Goal: Task Accomplishment & Management: Complete application form

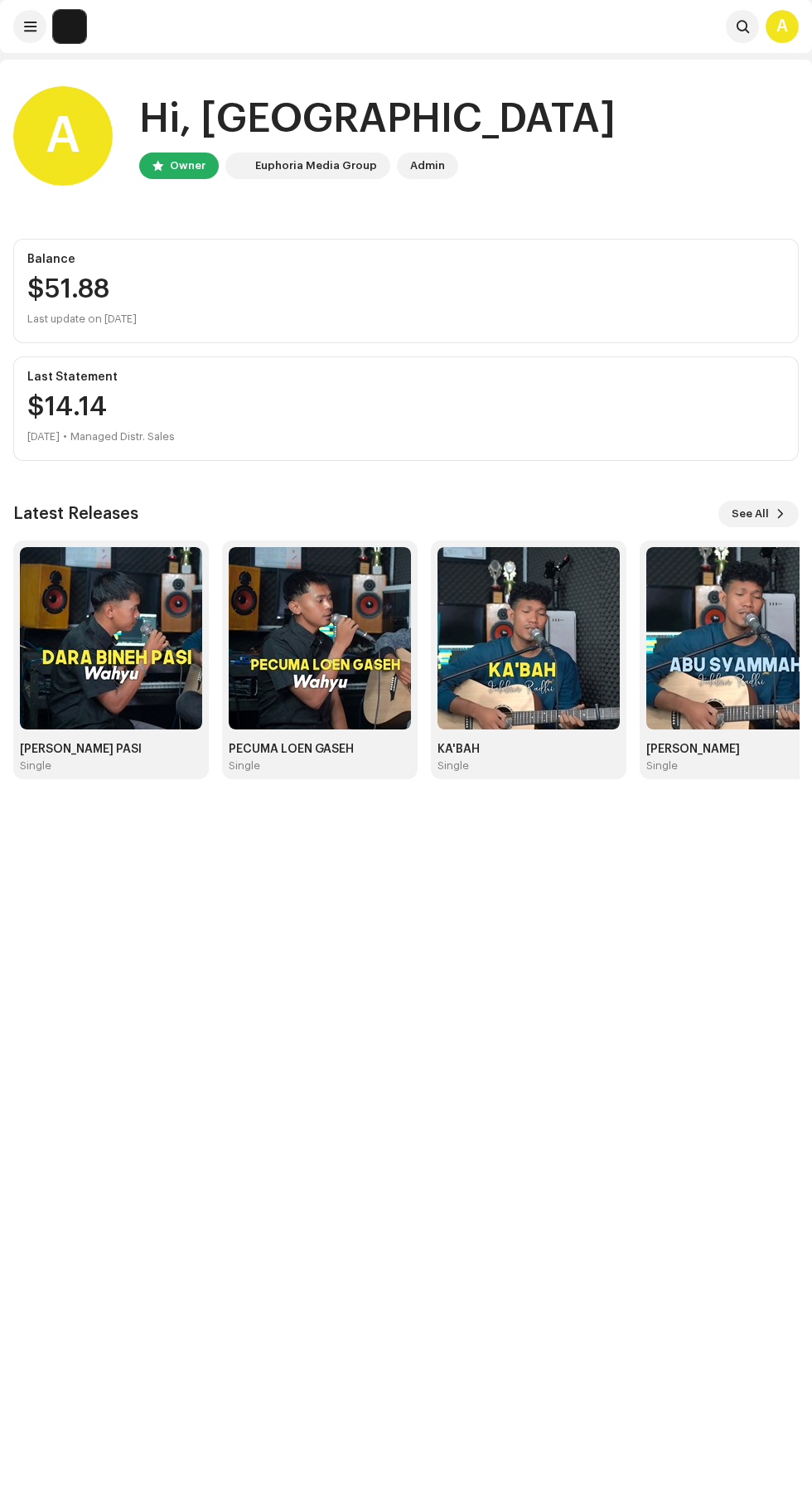
click at [752, 508] on span "See All" at bounding box center [750, 514] width 37 height 33
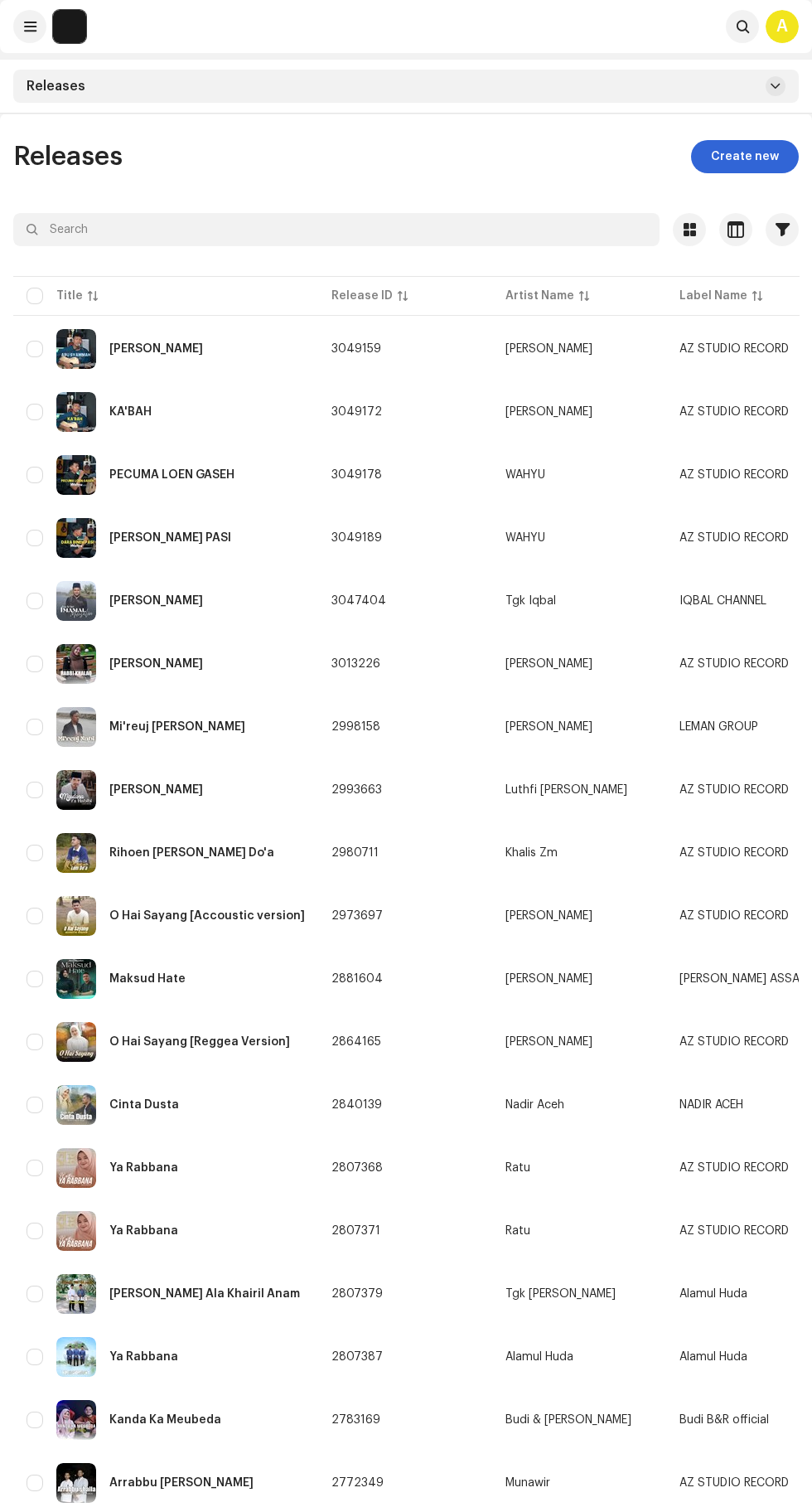
click at [737, 151] on span "Create new" at bounding box center [745, 157] width 68 height 33
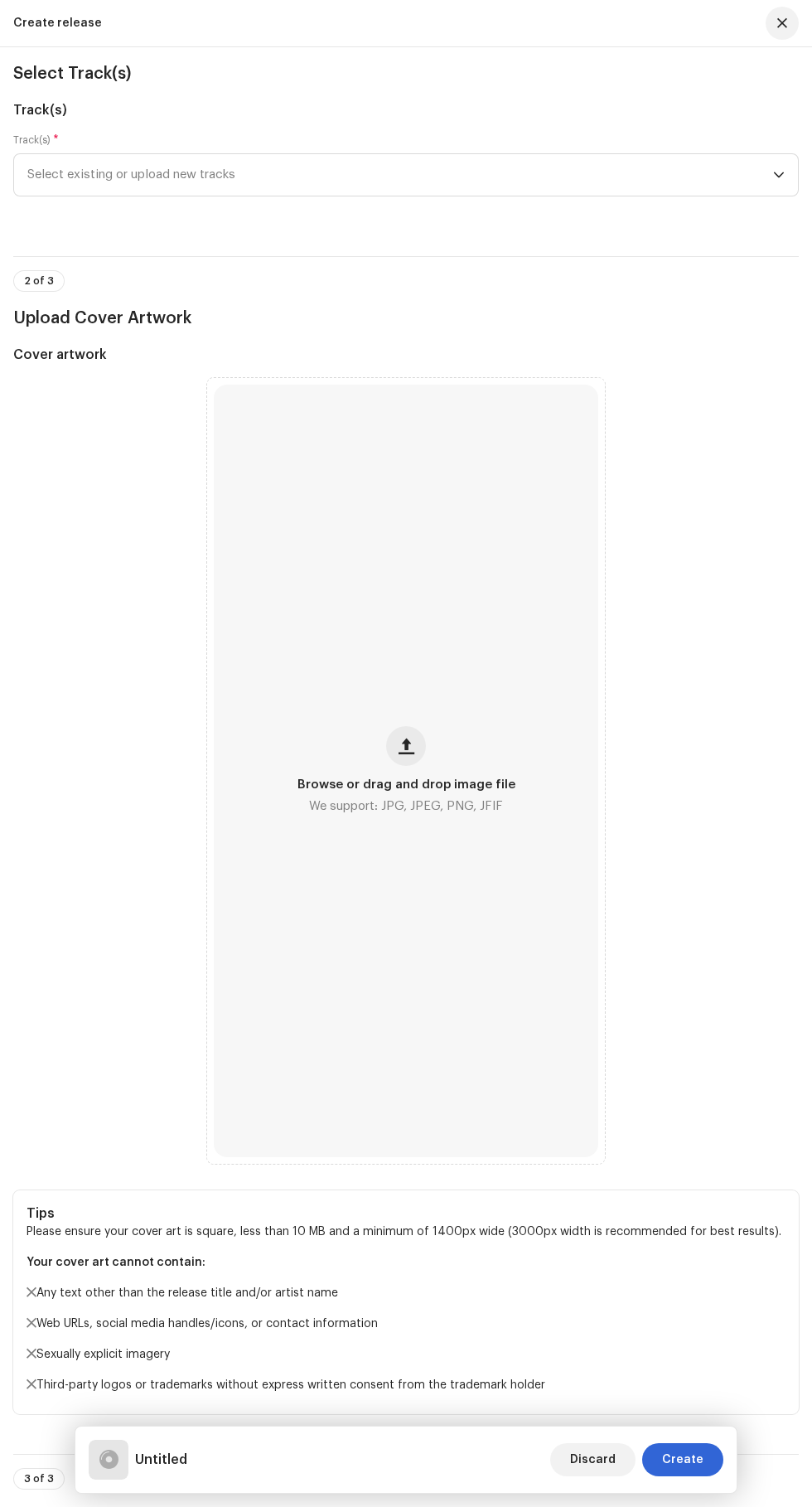
scroll to position [183, 0]
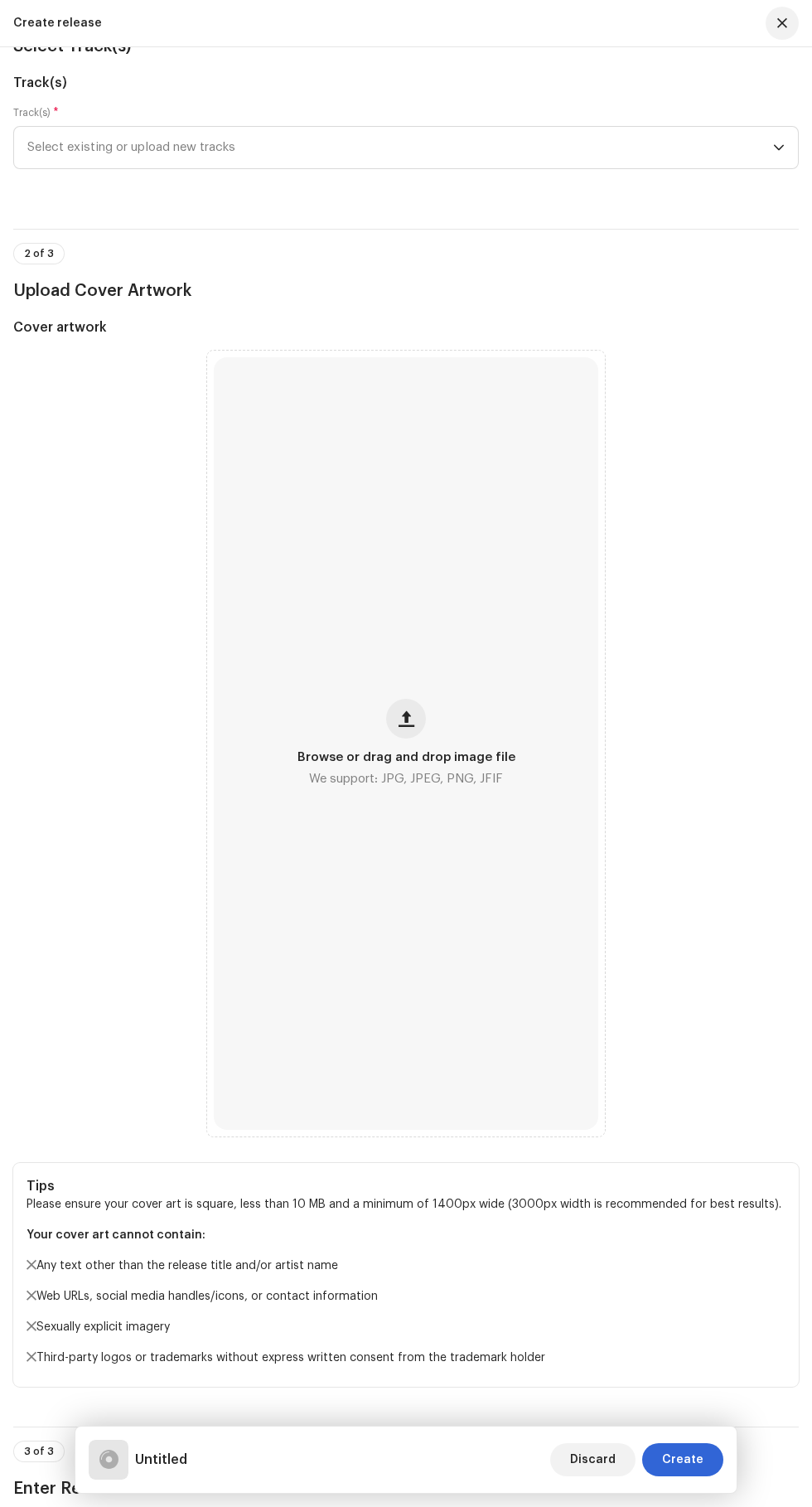
click at [368, 764] on span "Browse or drag and drop image file" at bounding box center [406, 757] width 218 height 11
click at [226, 169] on span "Select existing or upload new tracks" at bounding box center [400, 148] width 746 height 42
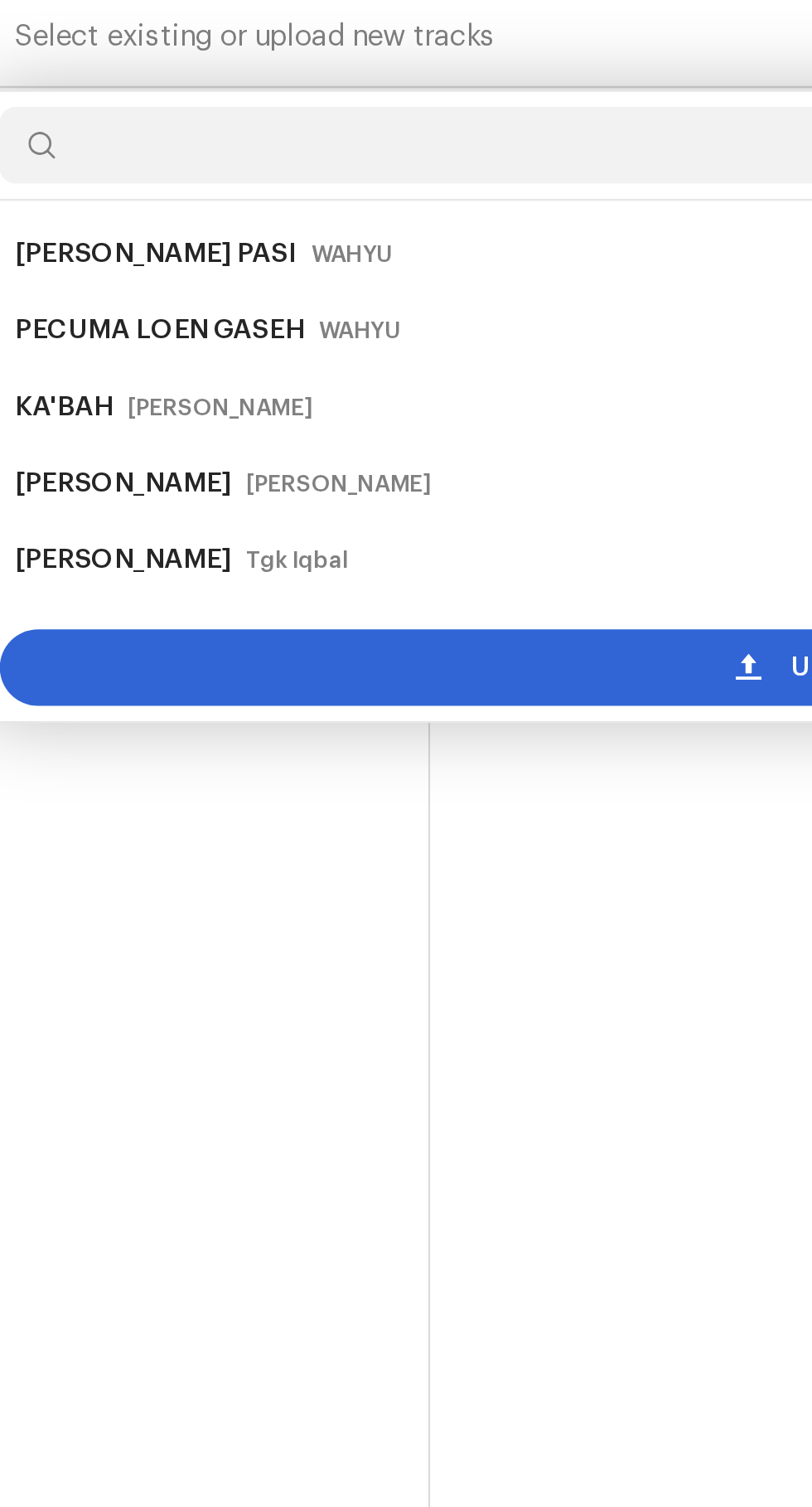
click at [291, 437] on div "Upload new tracks" at bounding box center [406, 420] width 770 height 33
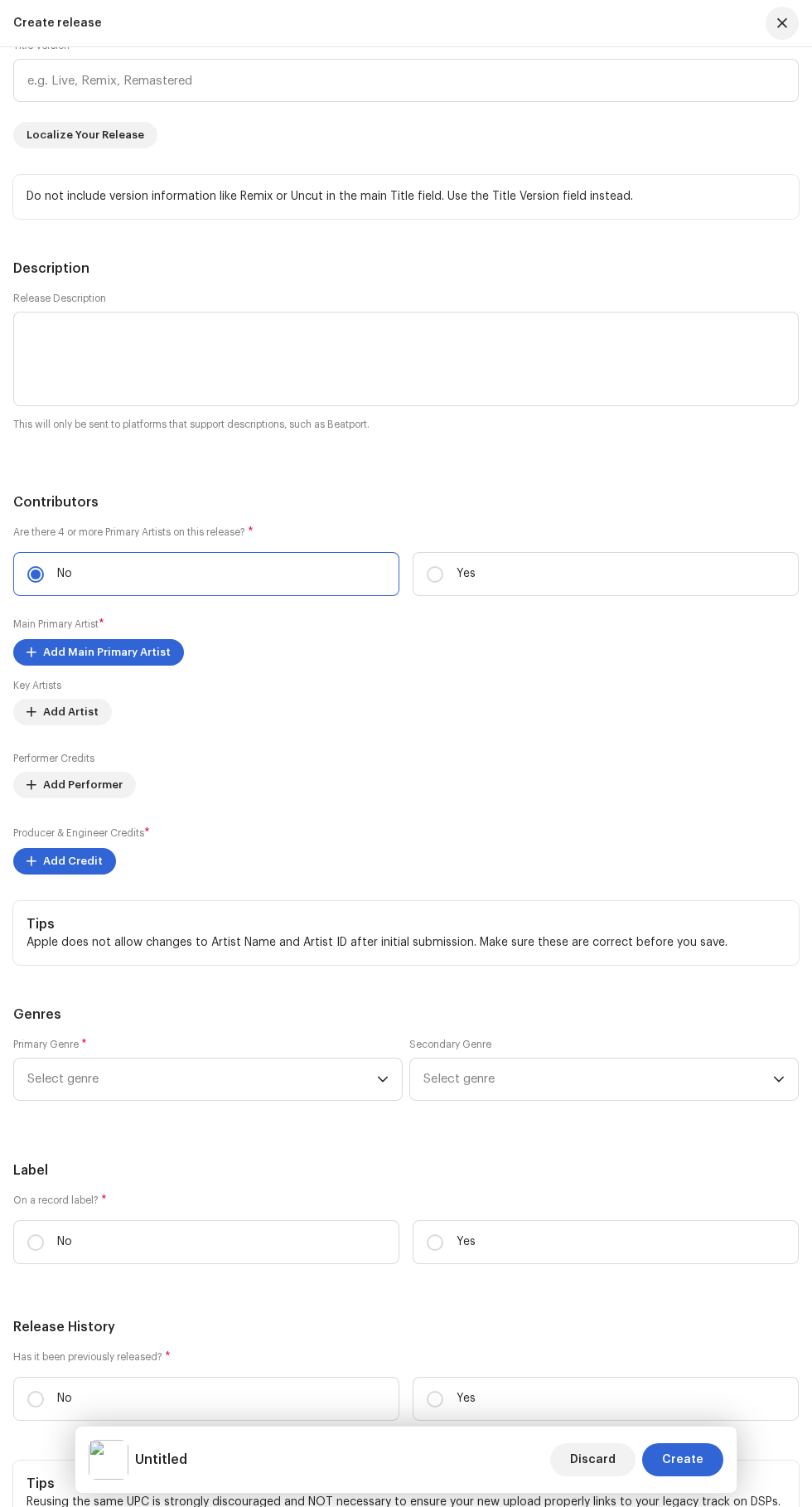
scroll to position [2349, 0]
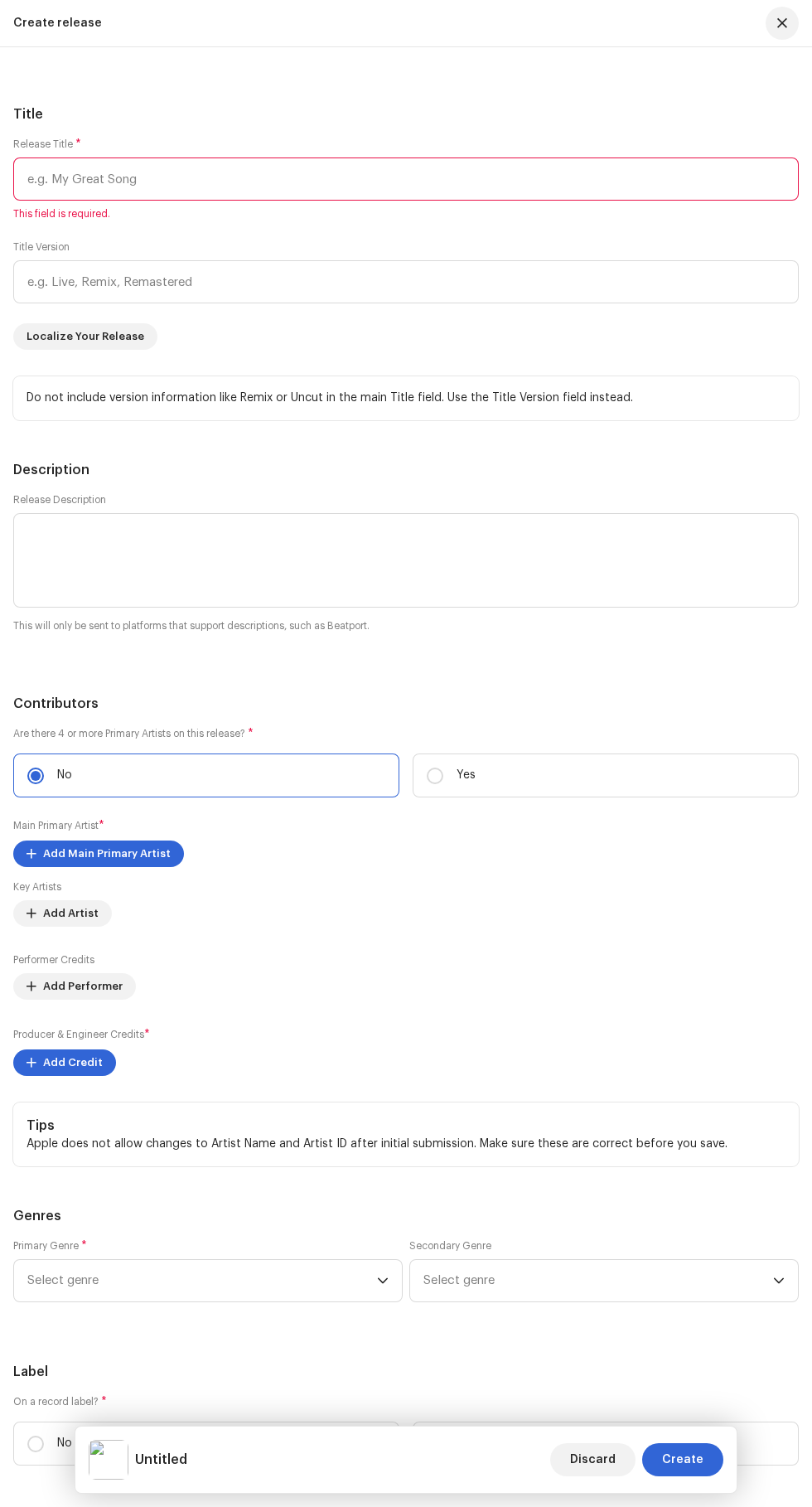
scroll to position [2171, 0]
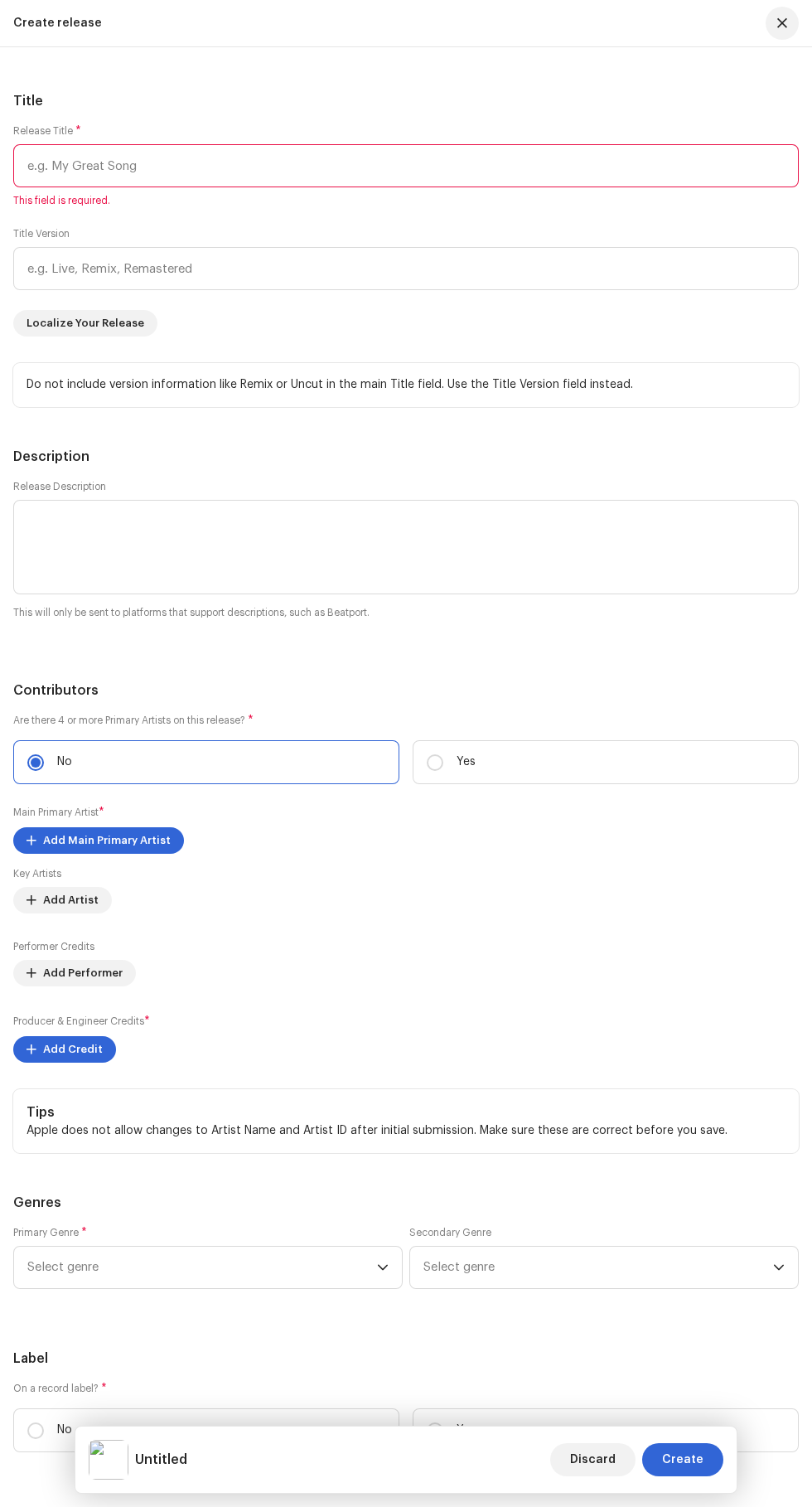
click at [142, 188] on input "text" at bounding box center [406, 166] width 786 height 43
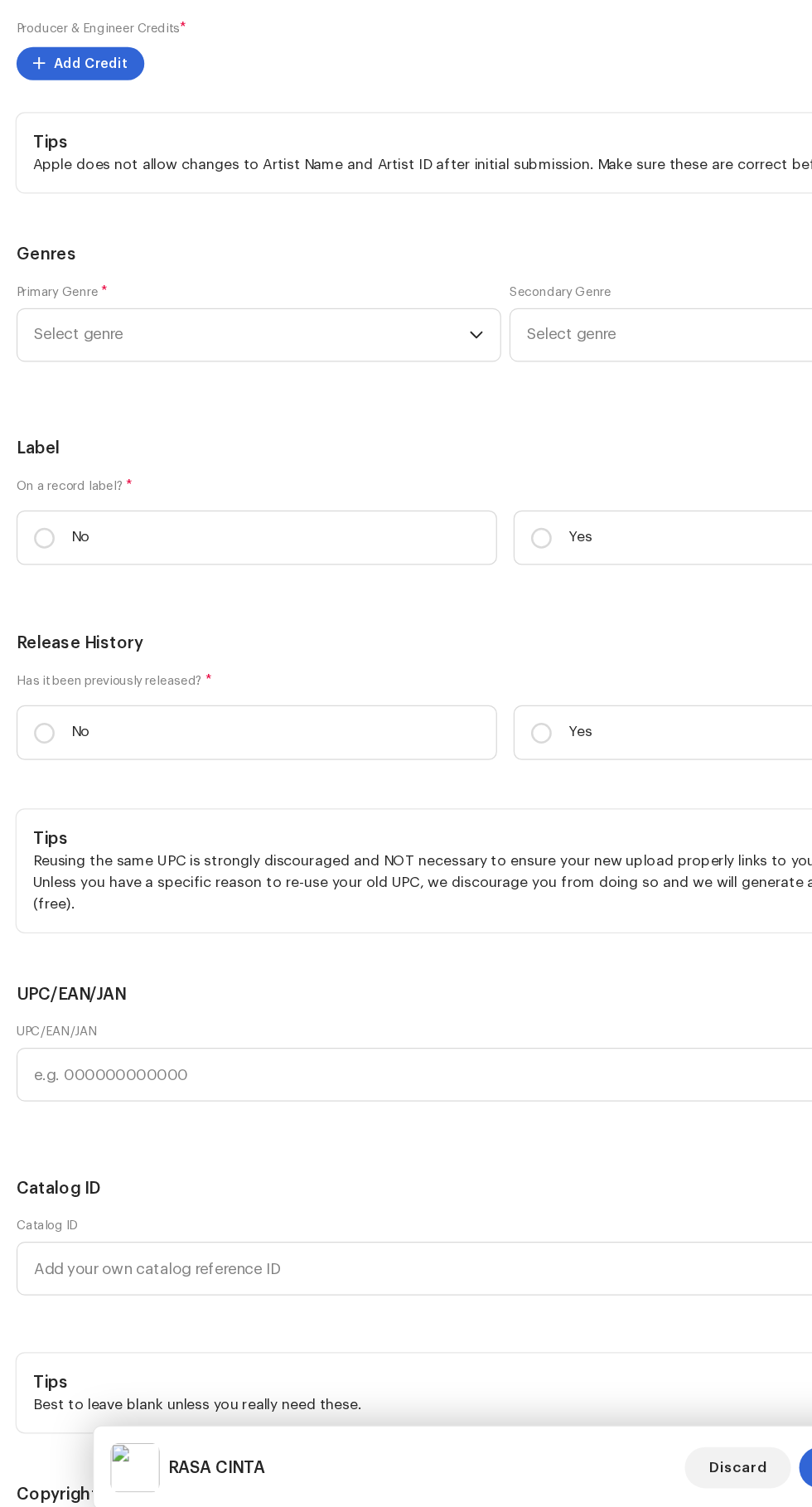
scroll to position [2909, 0]
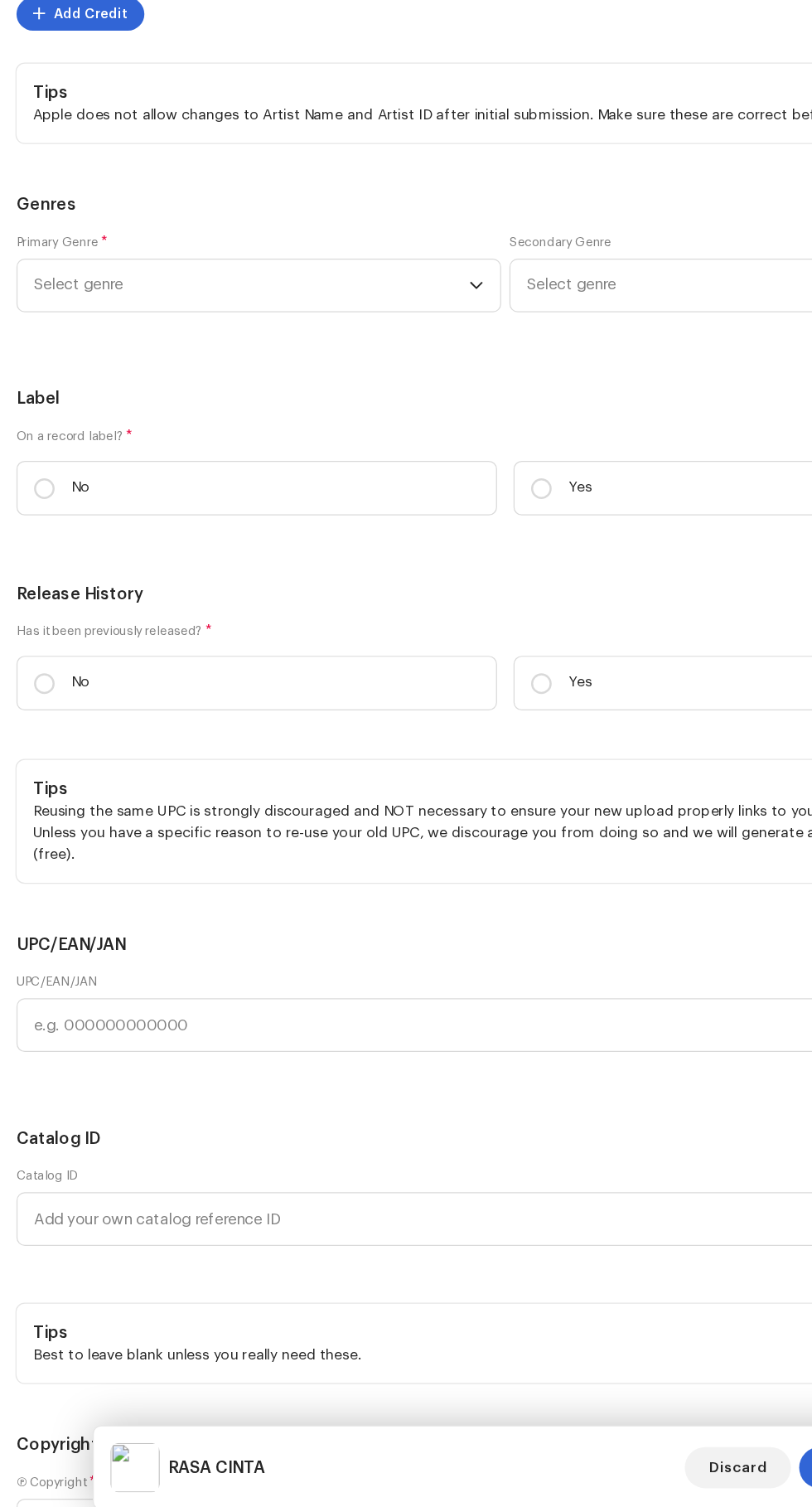
type input "RASA CINTA"
click at [70, 60] on small "Main Primary Artist" at bounding box center [55, 55] width 86 height 10
click at [86, 99] on span "Add Main Primary Artist" at bounding box center [107, 83] width 128 height 33
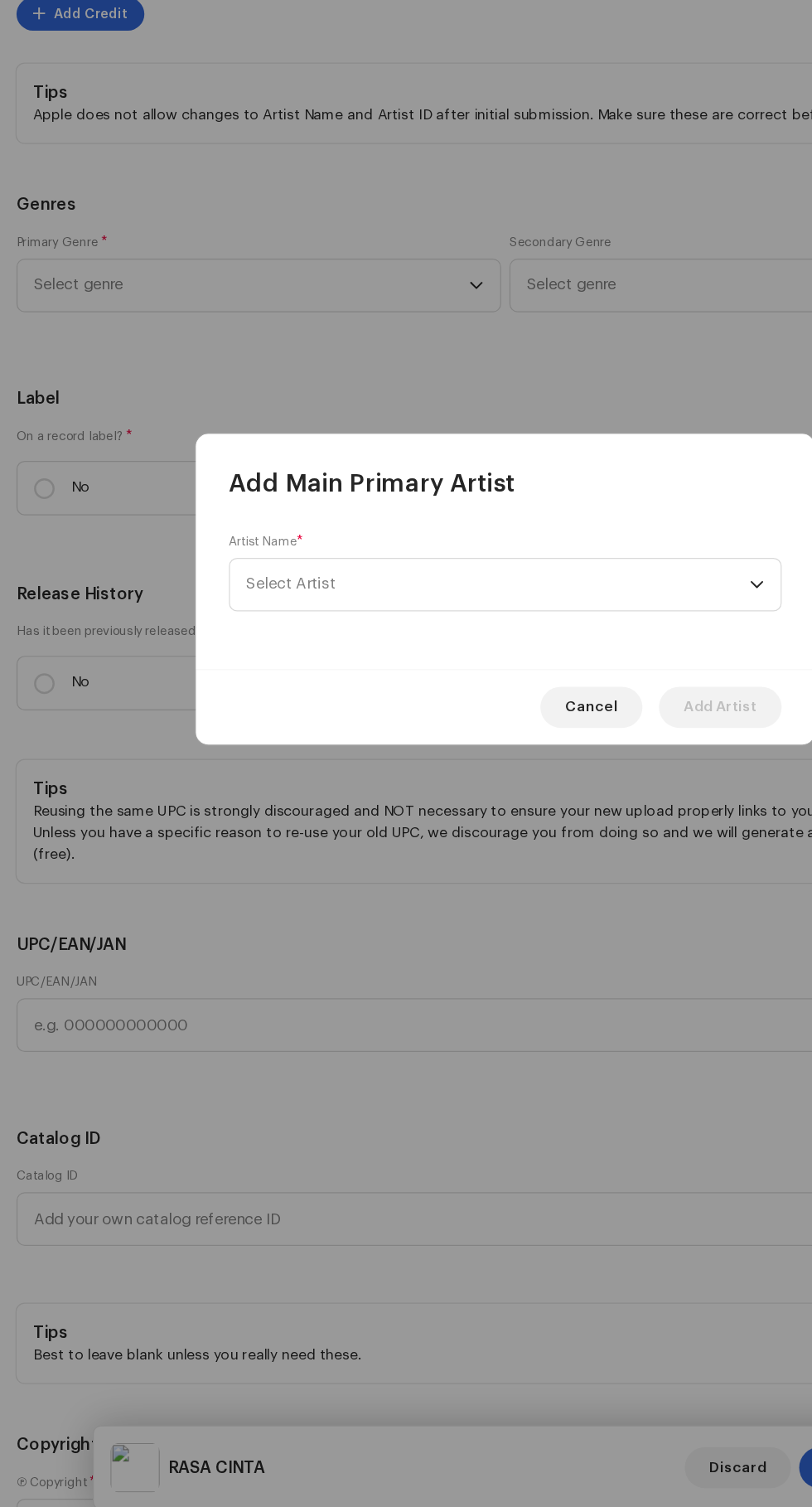
click at [243, 750] on span "Select Artist" at bounding box center [233, 750] width 72 height 12
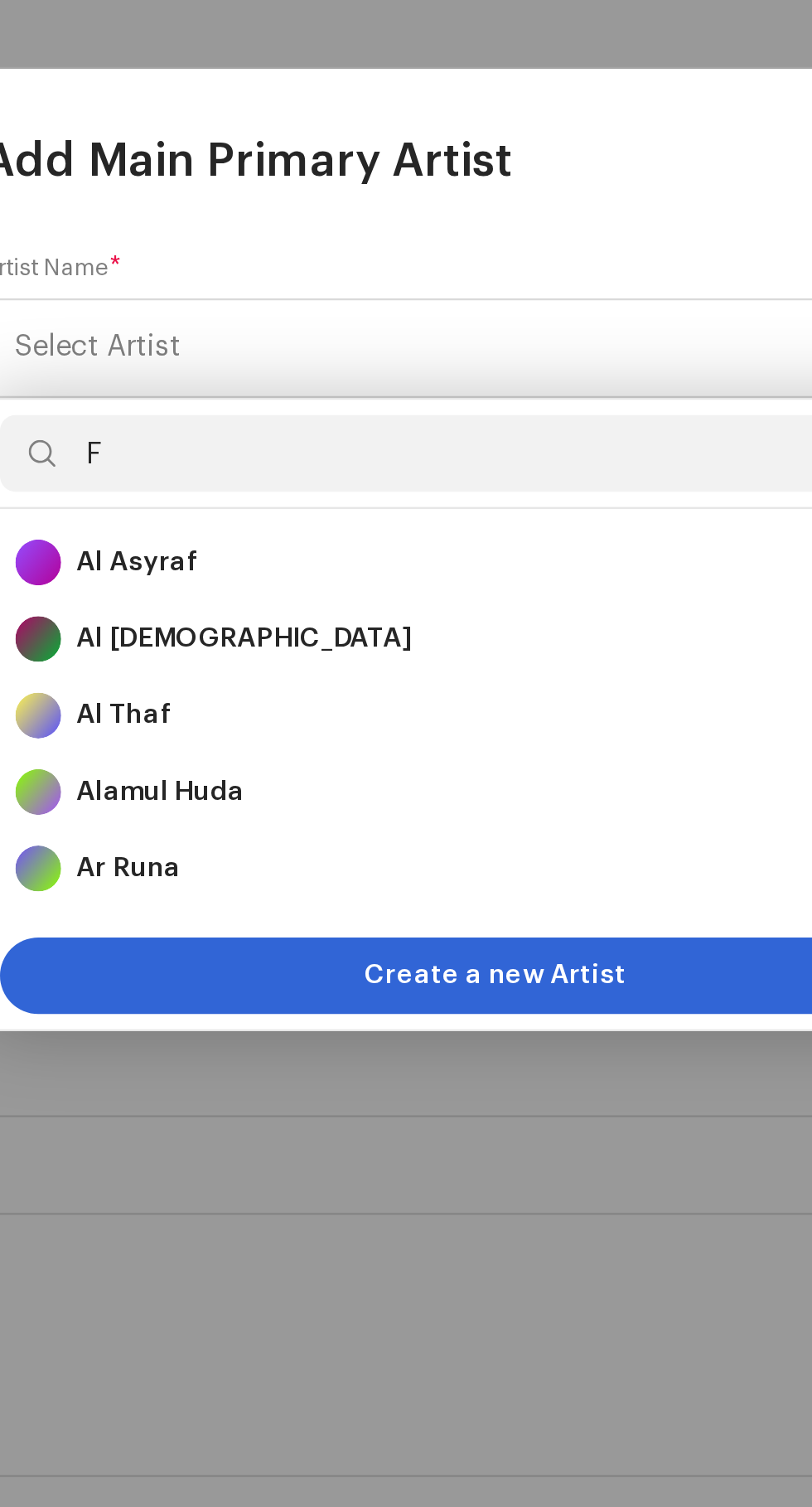
type input "Fa"
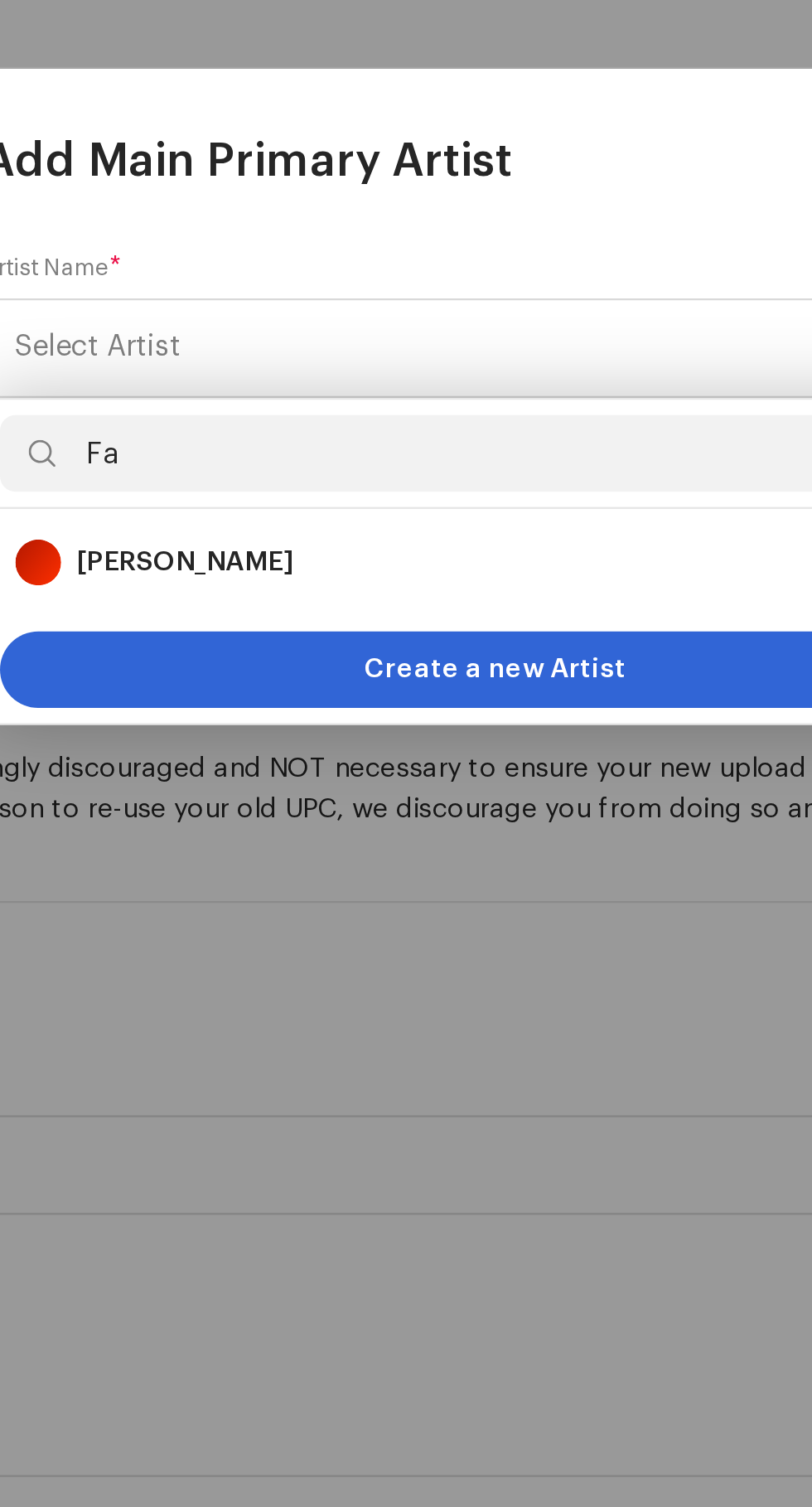
click at [245, 847] on strong "[PERSON_NAME]" at bounding box center [272, 843] width 93 height 16
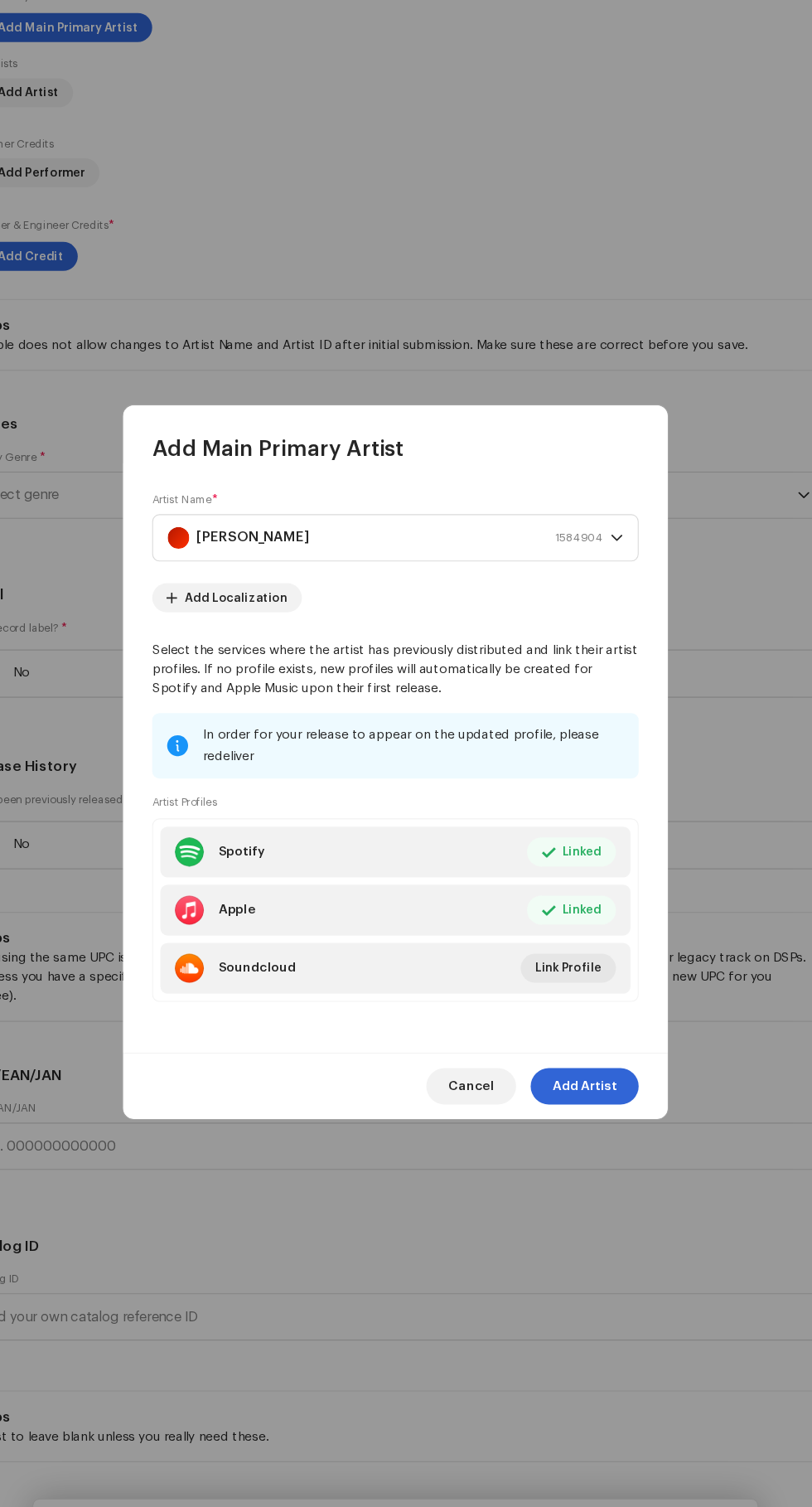
click at [591, 1066] on span "Add Artist" at bounding box center [579, 1049] width 59 height 33
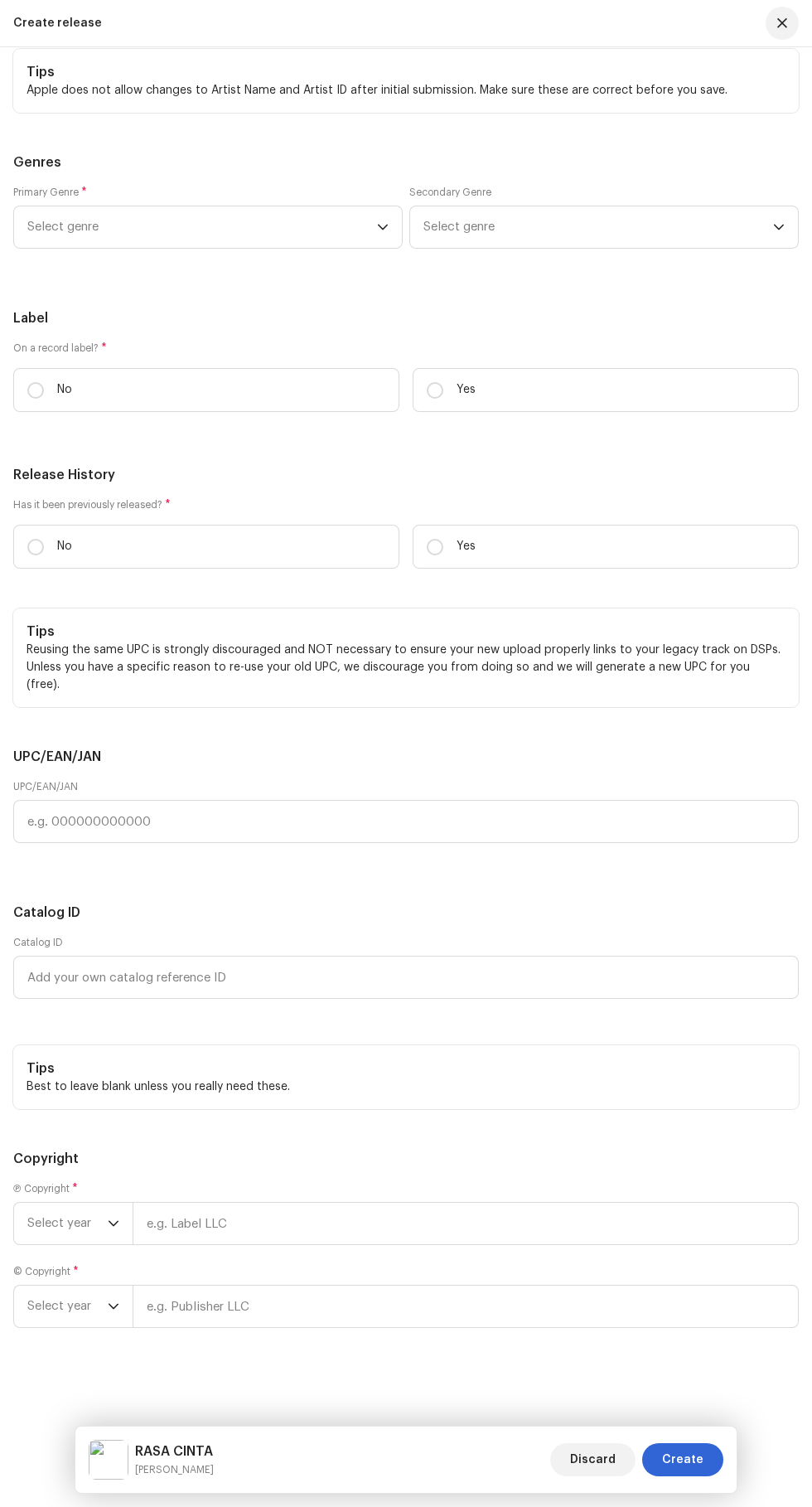
scroll to position [3774, 0]
click at [439, 399] on input "Yes" at bounding box center [435, 390] width 16 height 16
radio input "true"
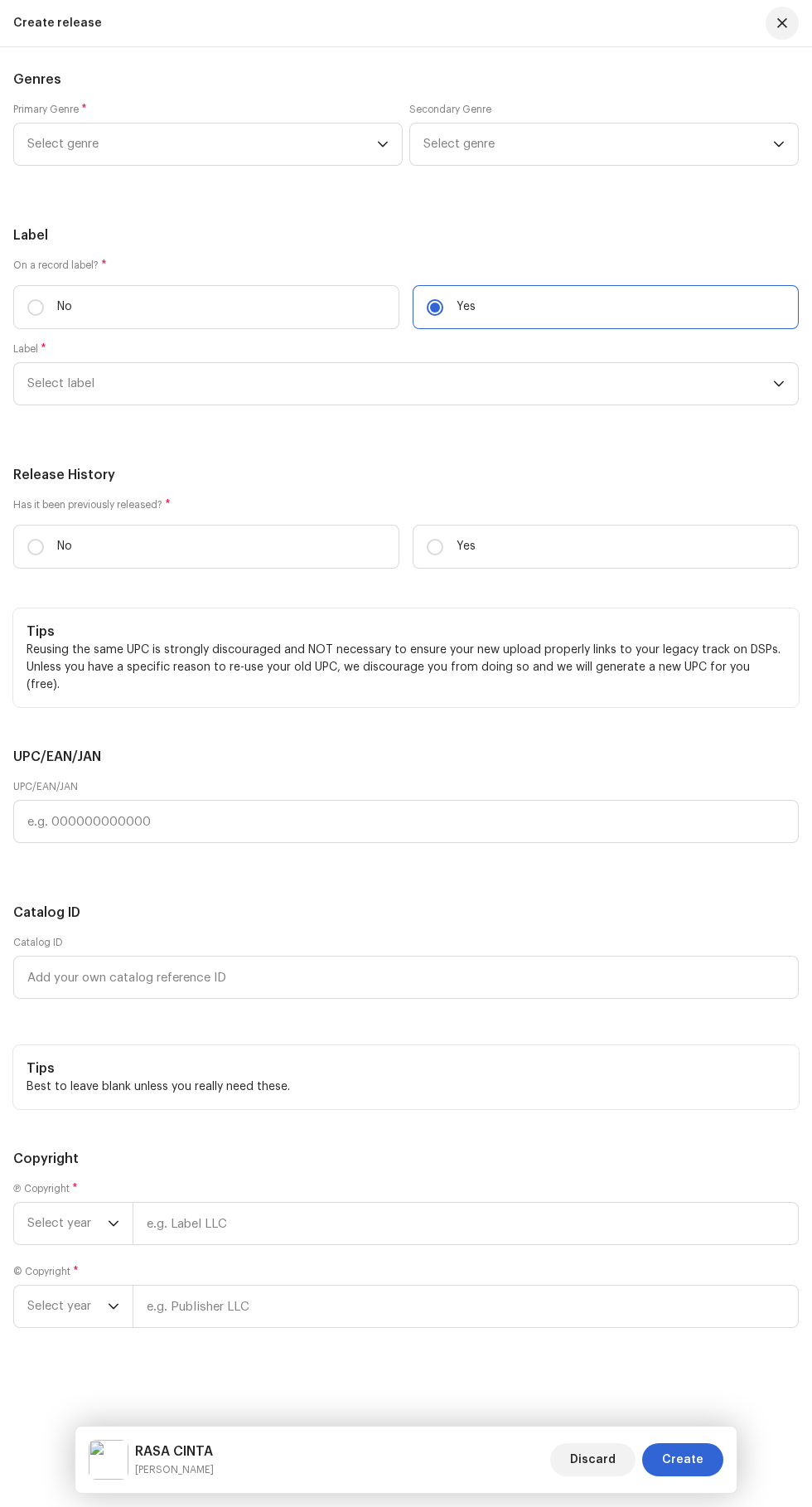
click at [779, 389] on icon "dropdown trigger" at bounding box center [778, 383] width 11 height 11
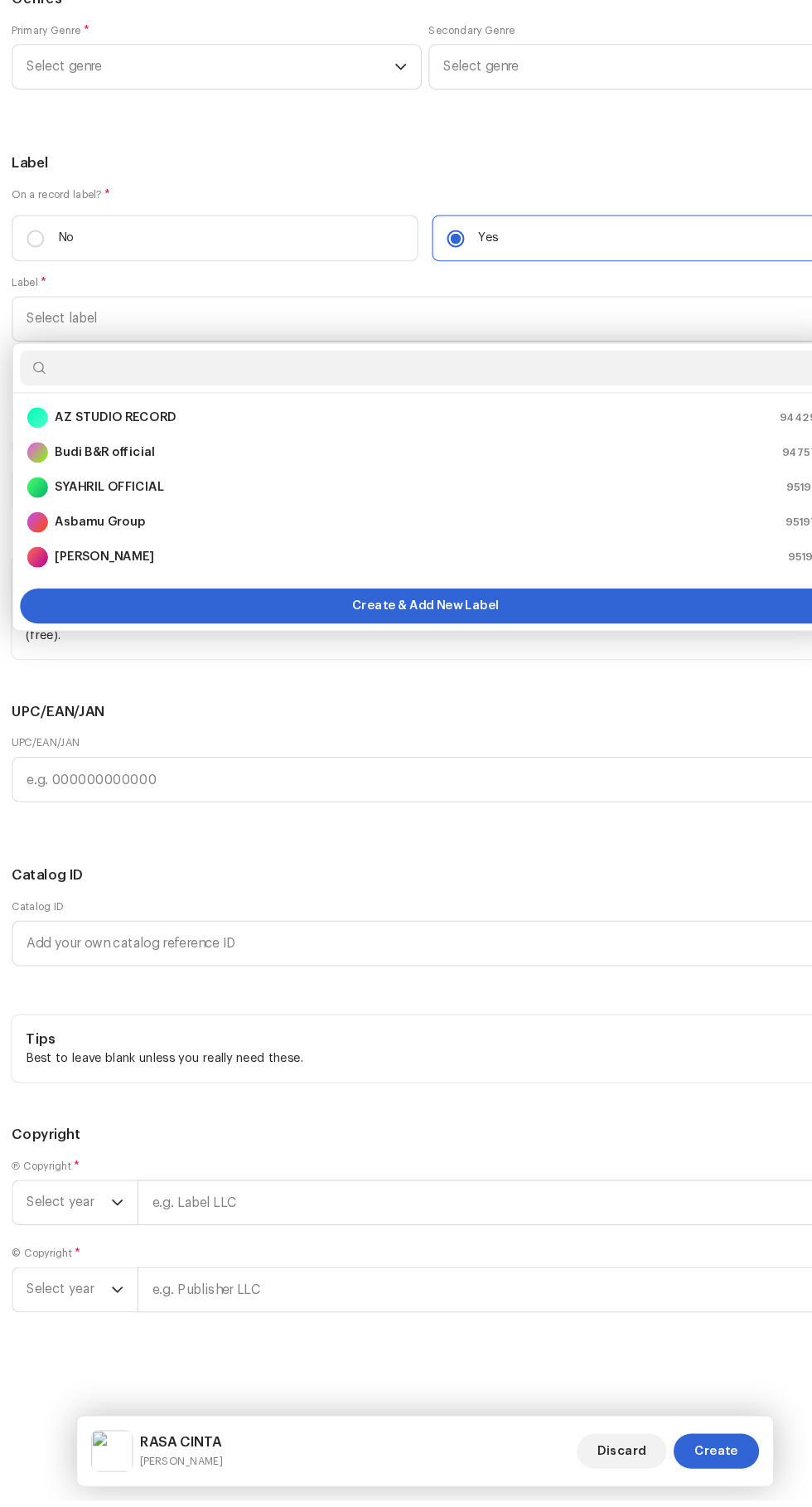
scroll to position [58, 0]
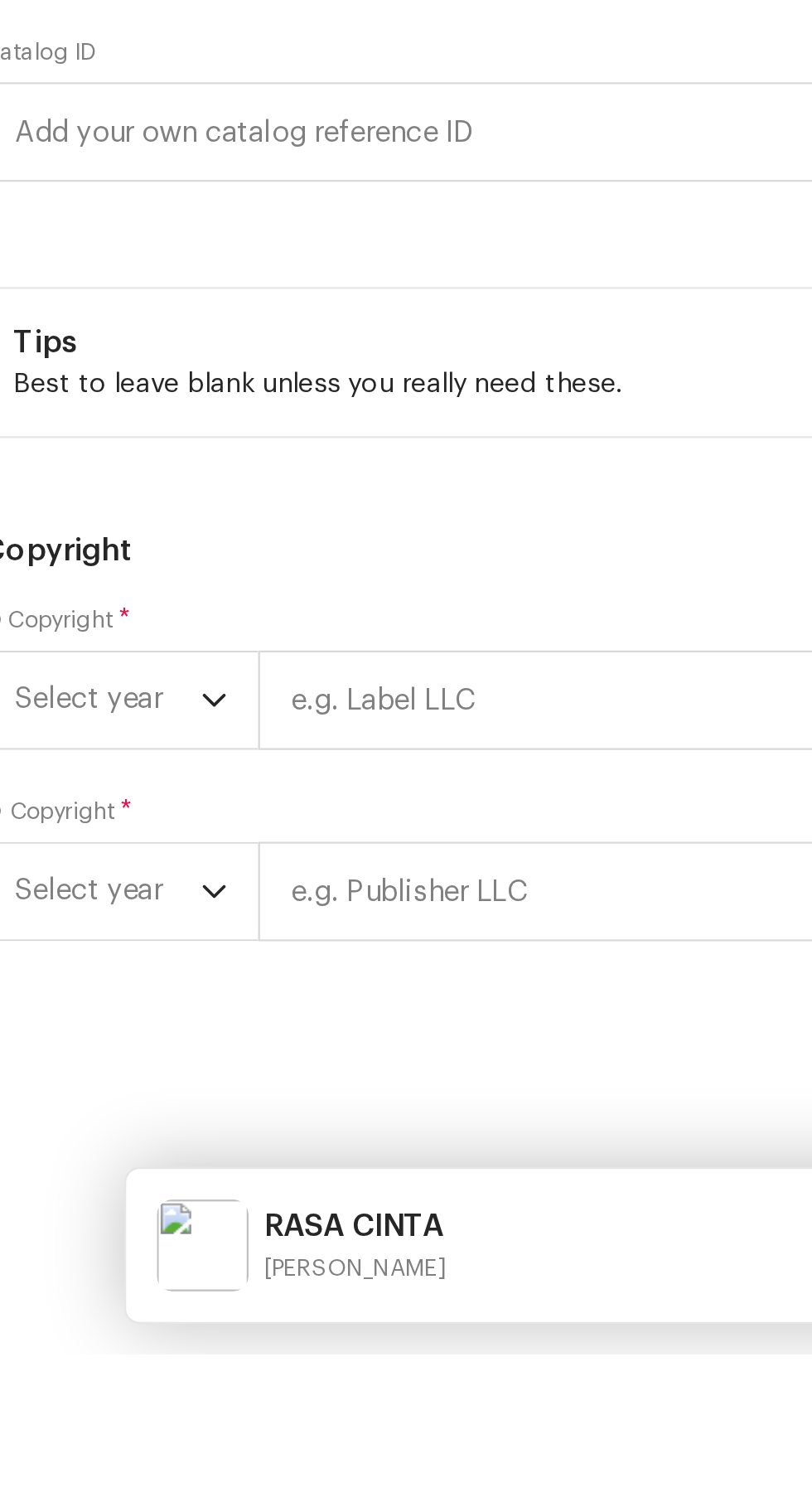
click at [72, 486] on strong "AZ STUDIO RECORD" at bounding box center [111, 477] width 115 height 16
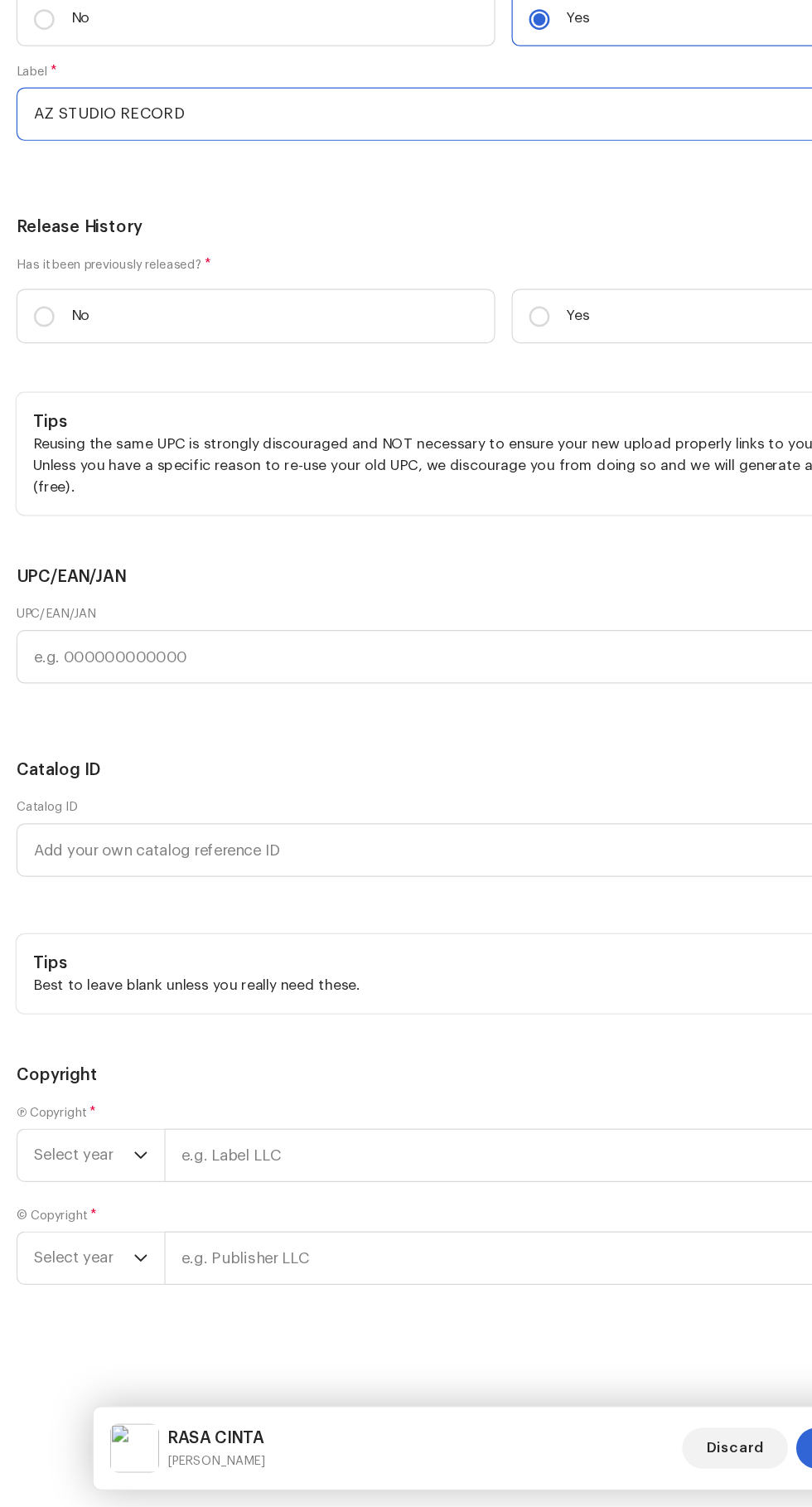
scroll to position [65, 0]
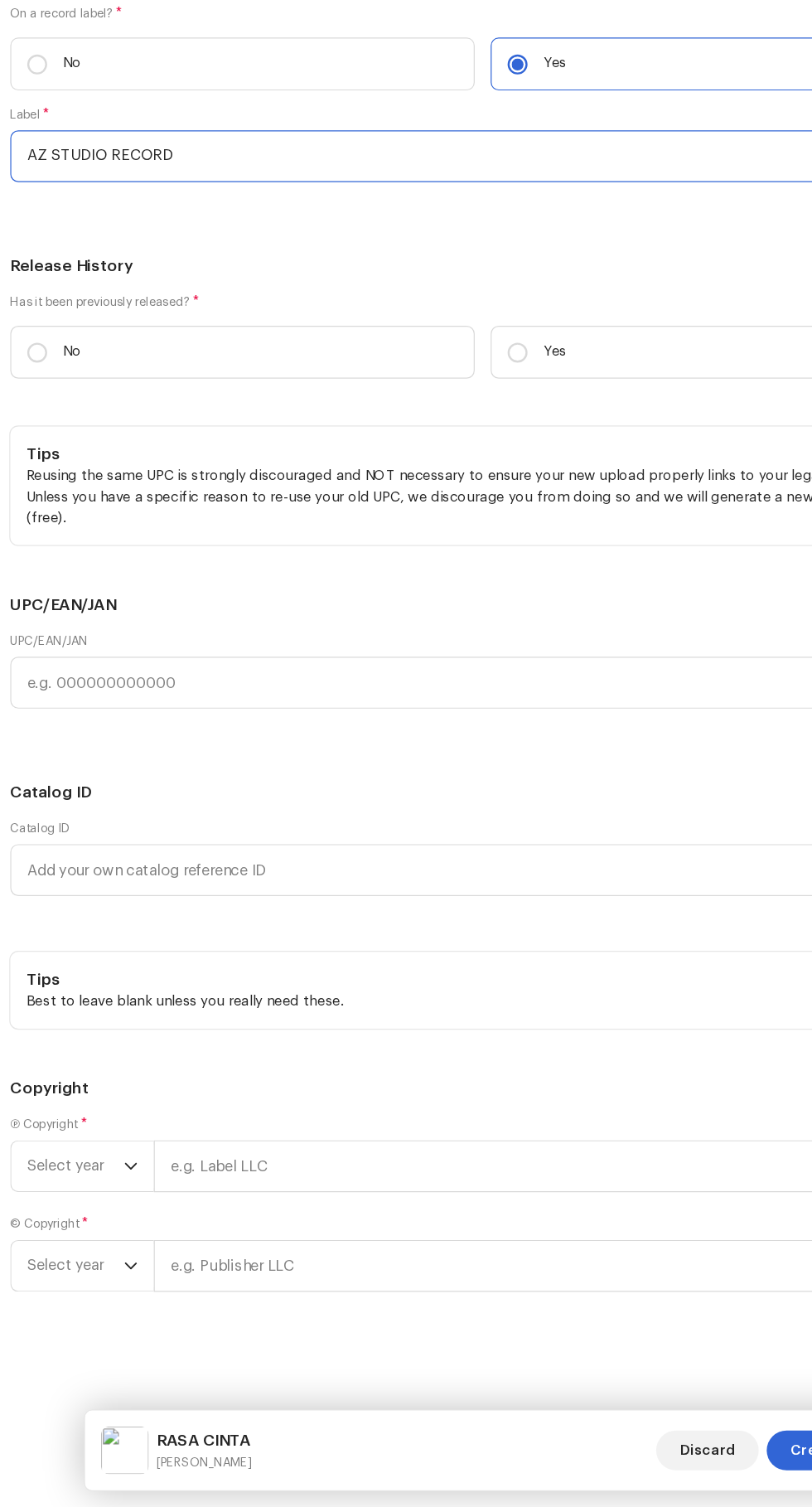
click at [75, 165] on span "Select genre" at bounding box center [202, 144] width 349 height 42
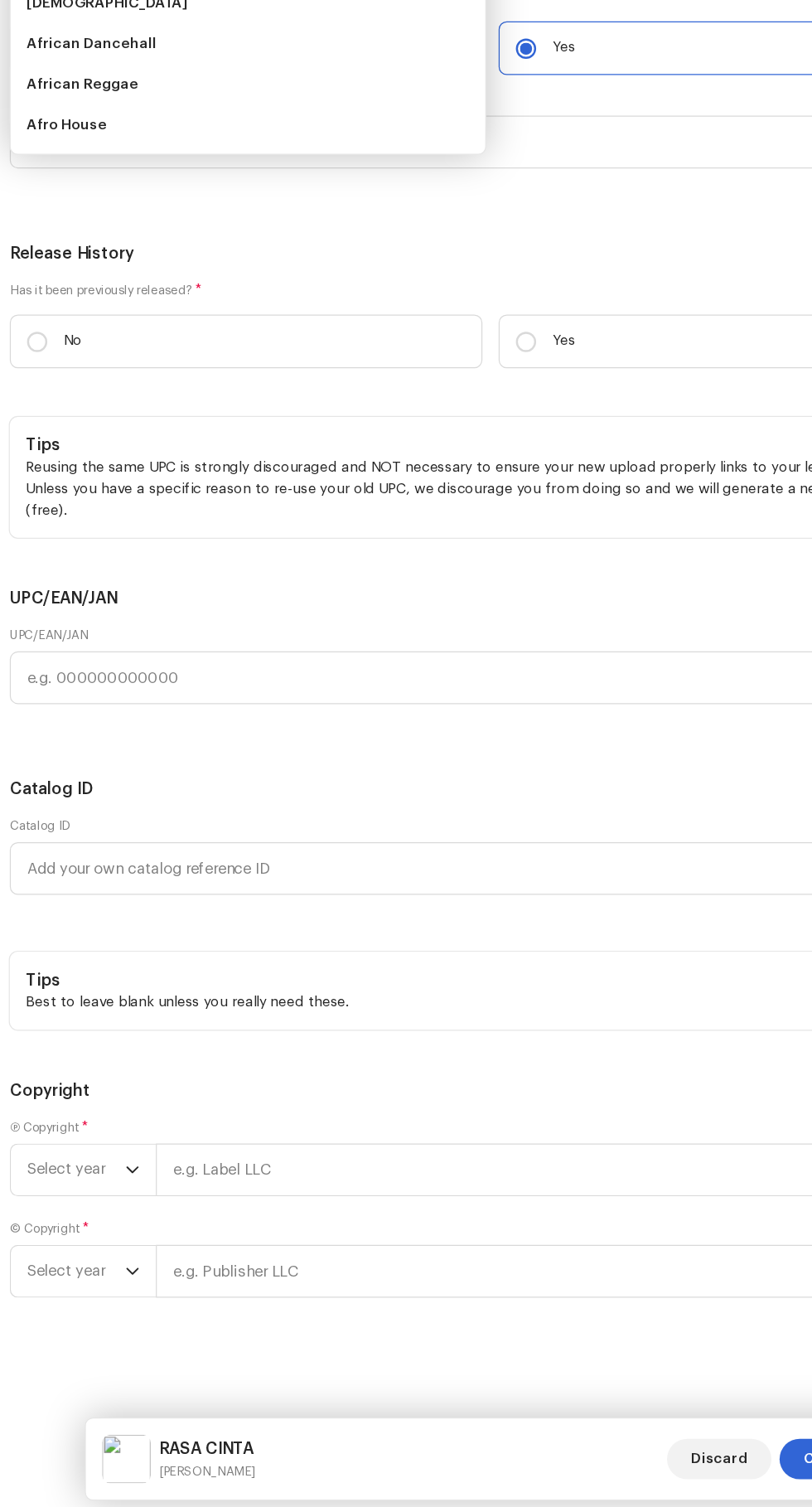
scroll to position [64, 0]
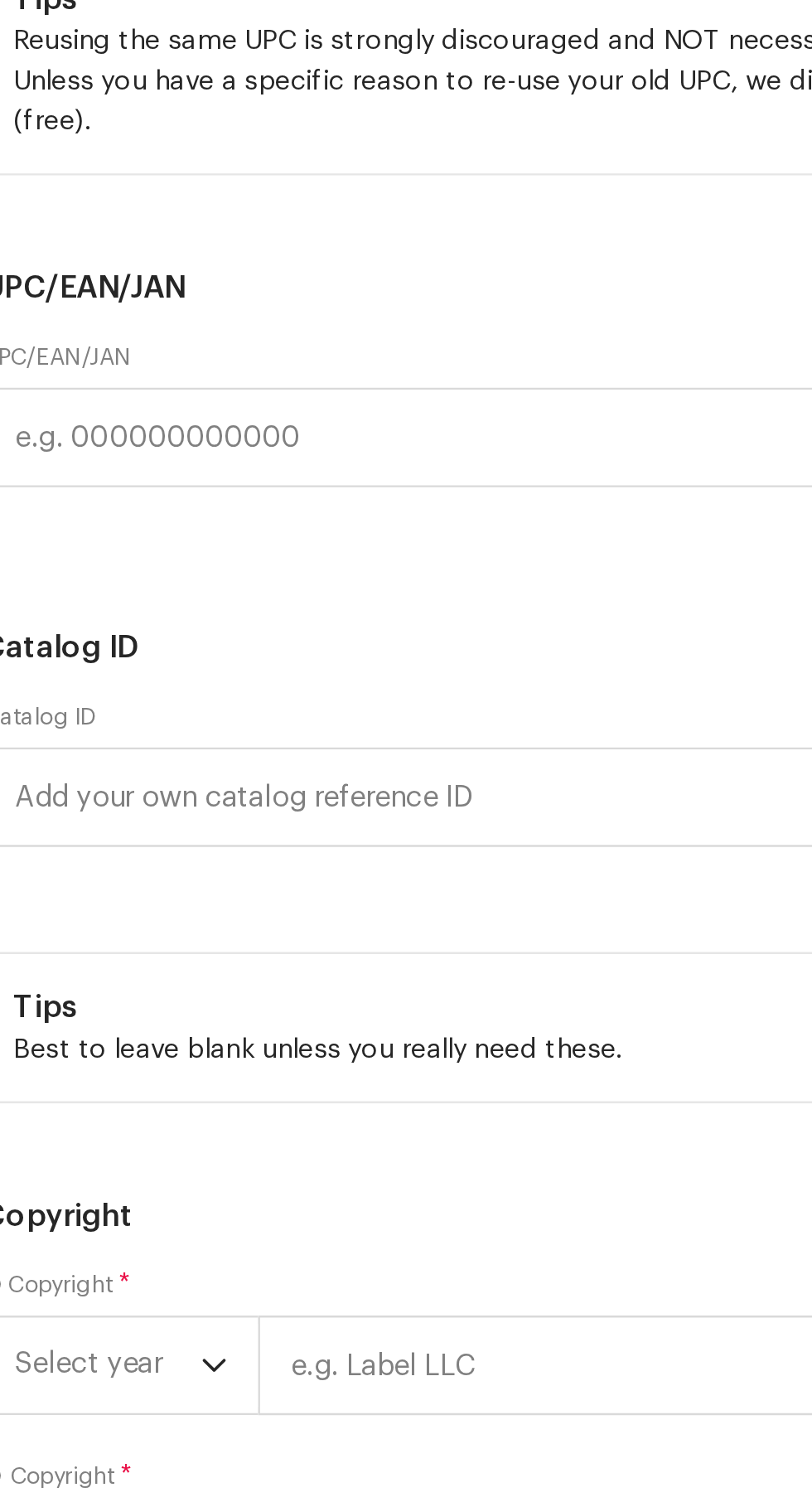
type input "Is"
click at [47, 279] on span "Islamic" at bounding box center [48, 271] width 42 height 16
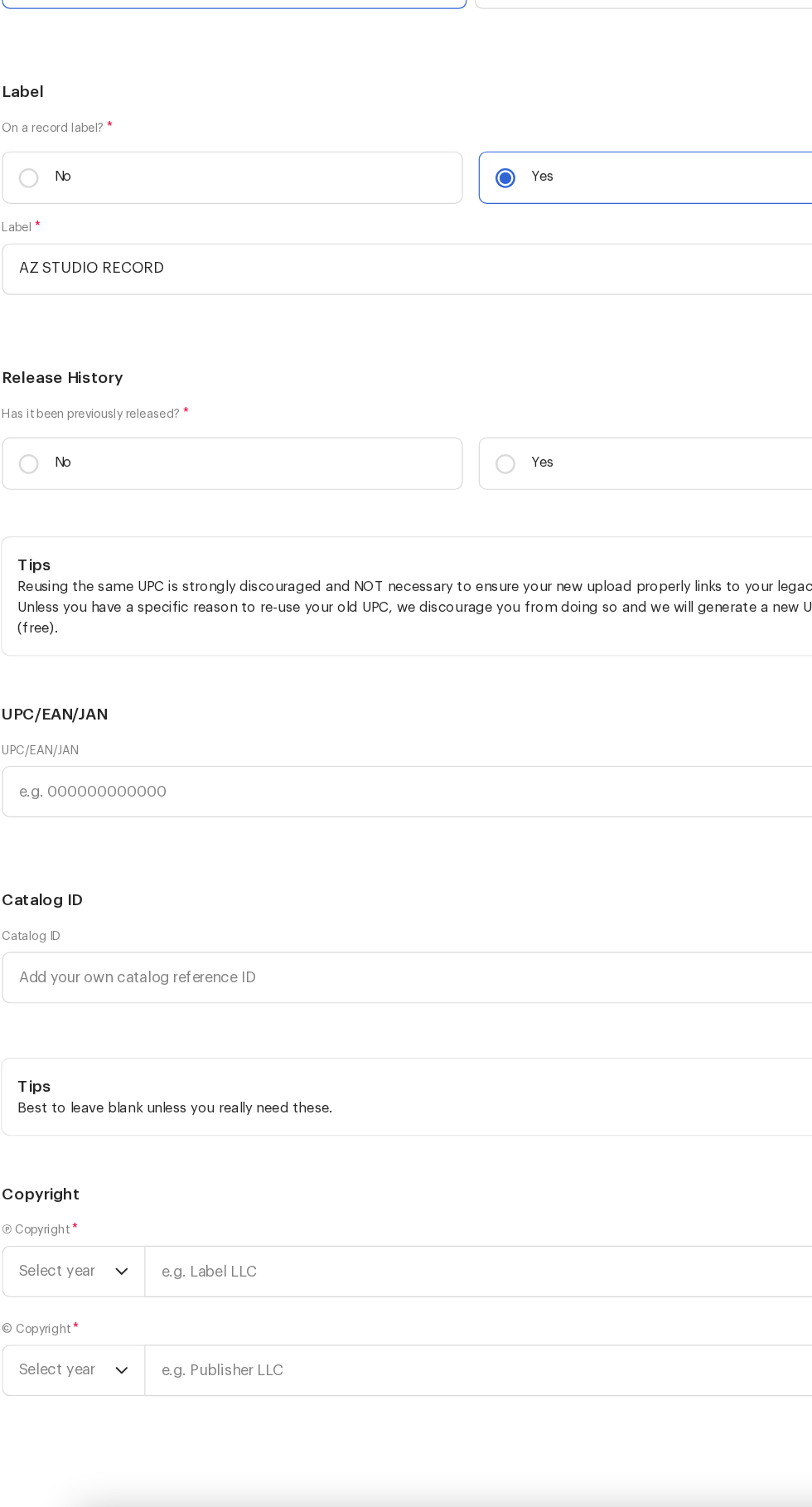
click at [527, 165] on span "Select genre" at bounding box center [598, 144] width 349 height 42
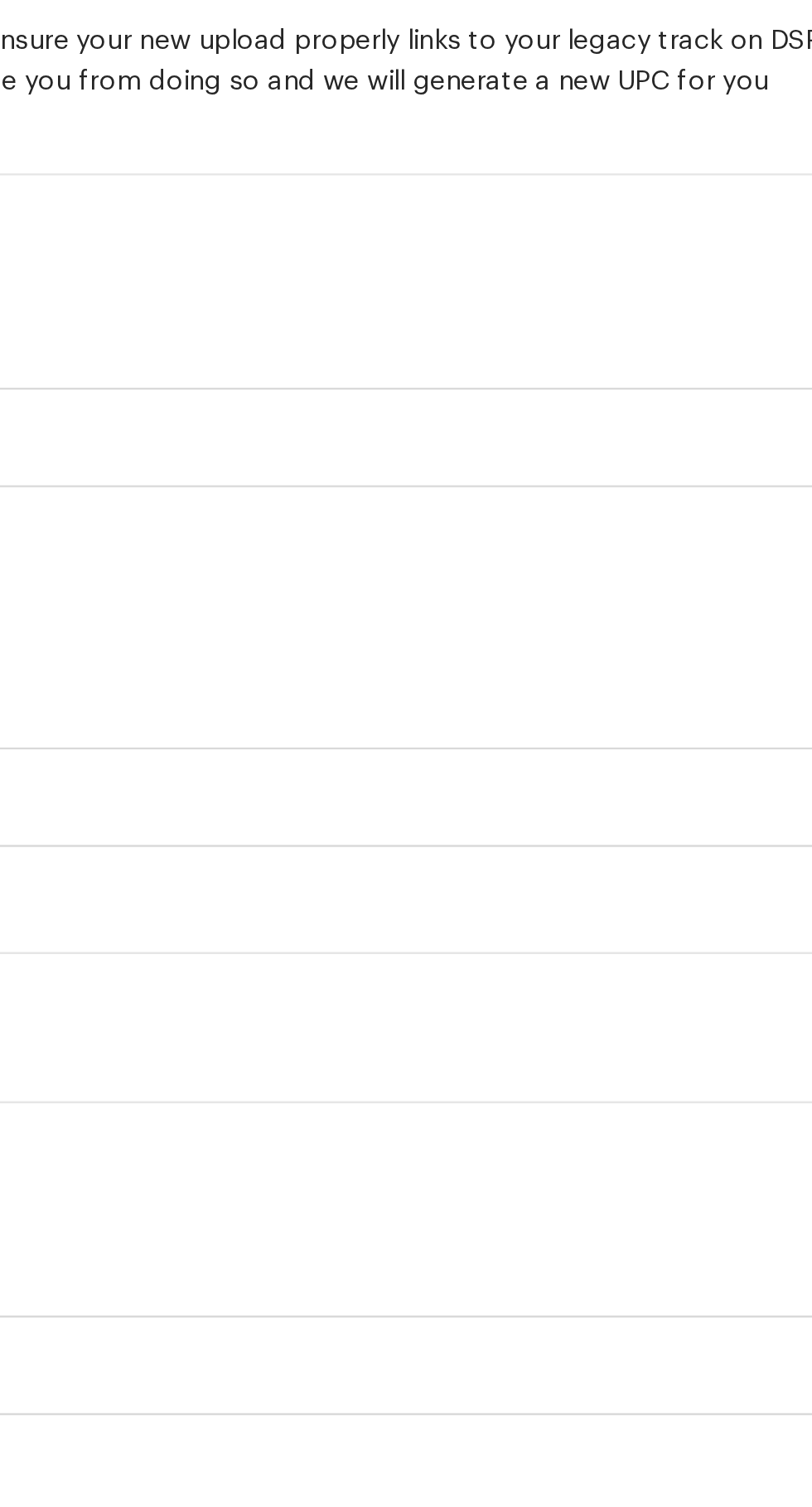
type input "Indo"
click at [458, 279] on span "Indo Pop" at bounding box center [449, 271] width 50 height 16
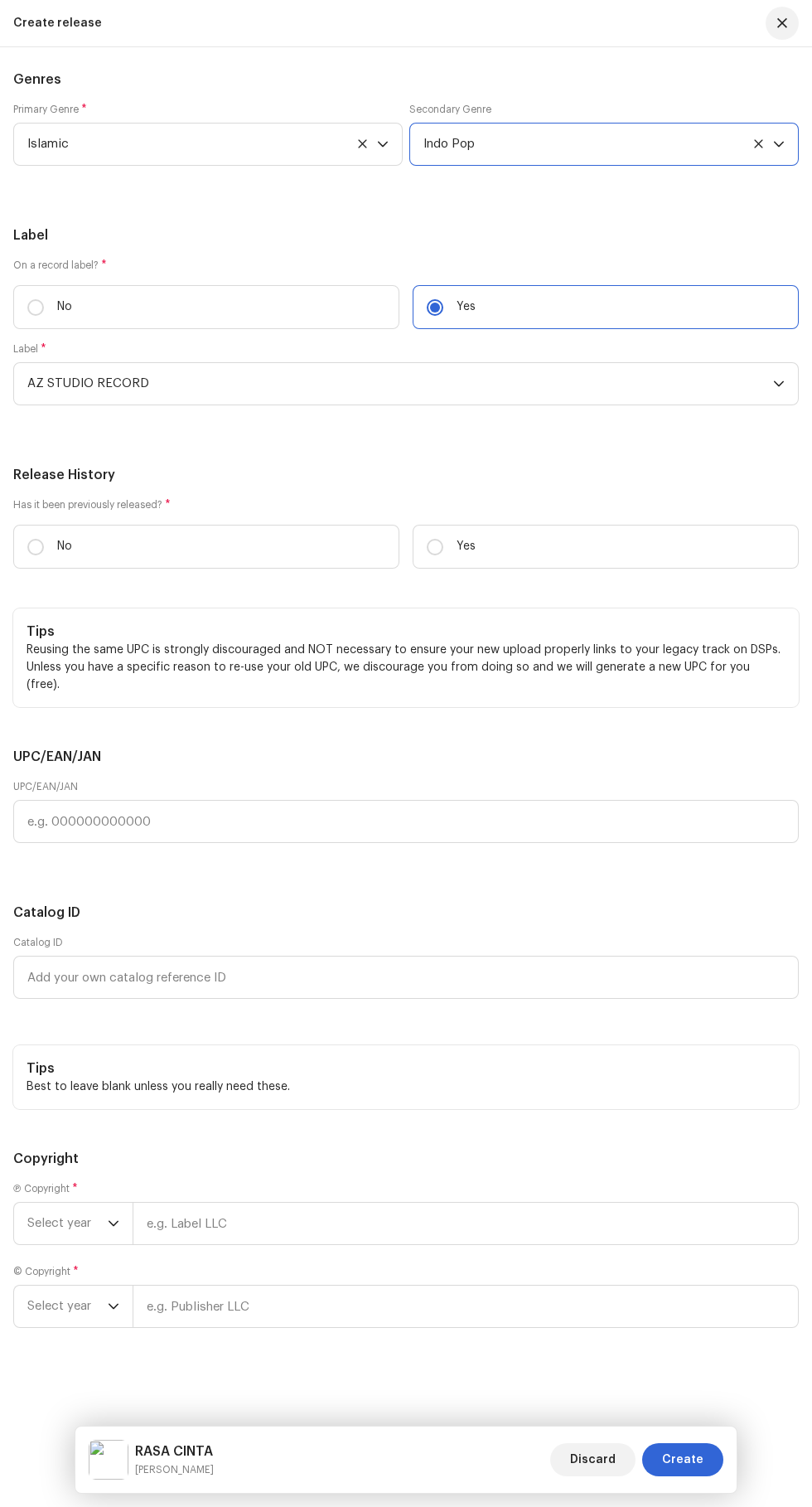
scroll to position [4479, 0]
click at [35, 555] on input "No" at bounding box center [35, 547] width 16 height 16
radio input "true"
click at [65, 1229] on span "Select year" at bounding box center [67, 1224] width 80 height 42
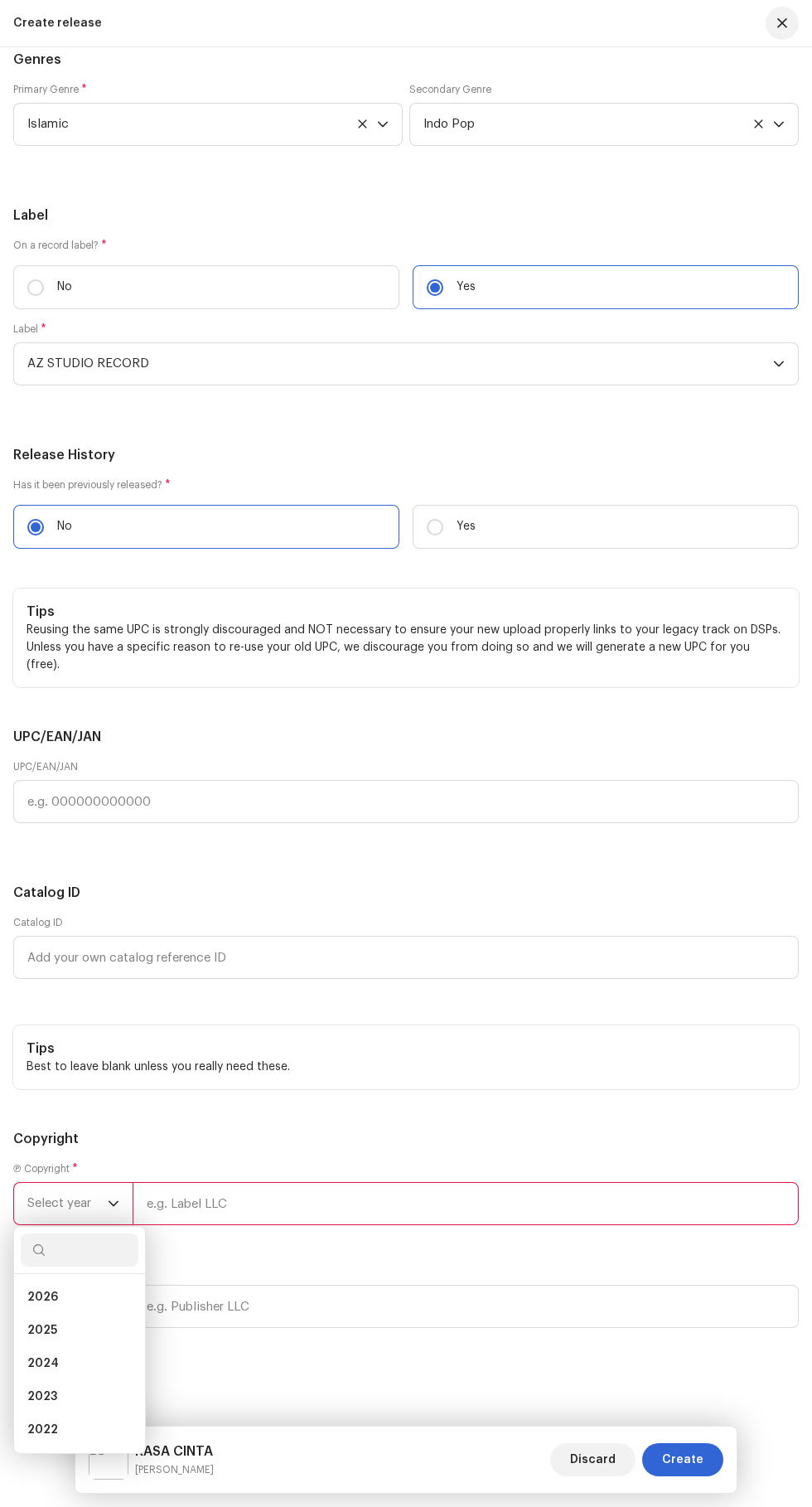
scroll to position [91, 0]
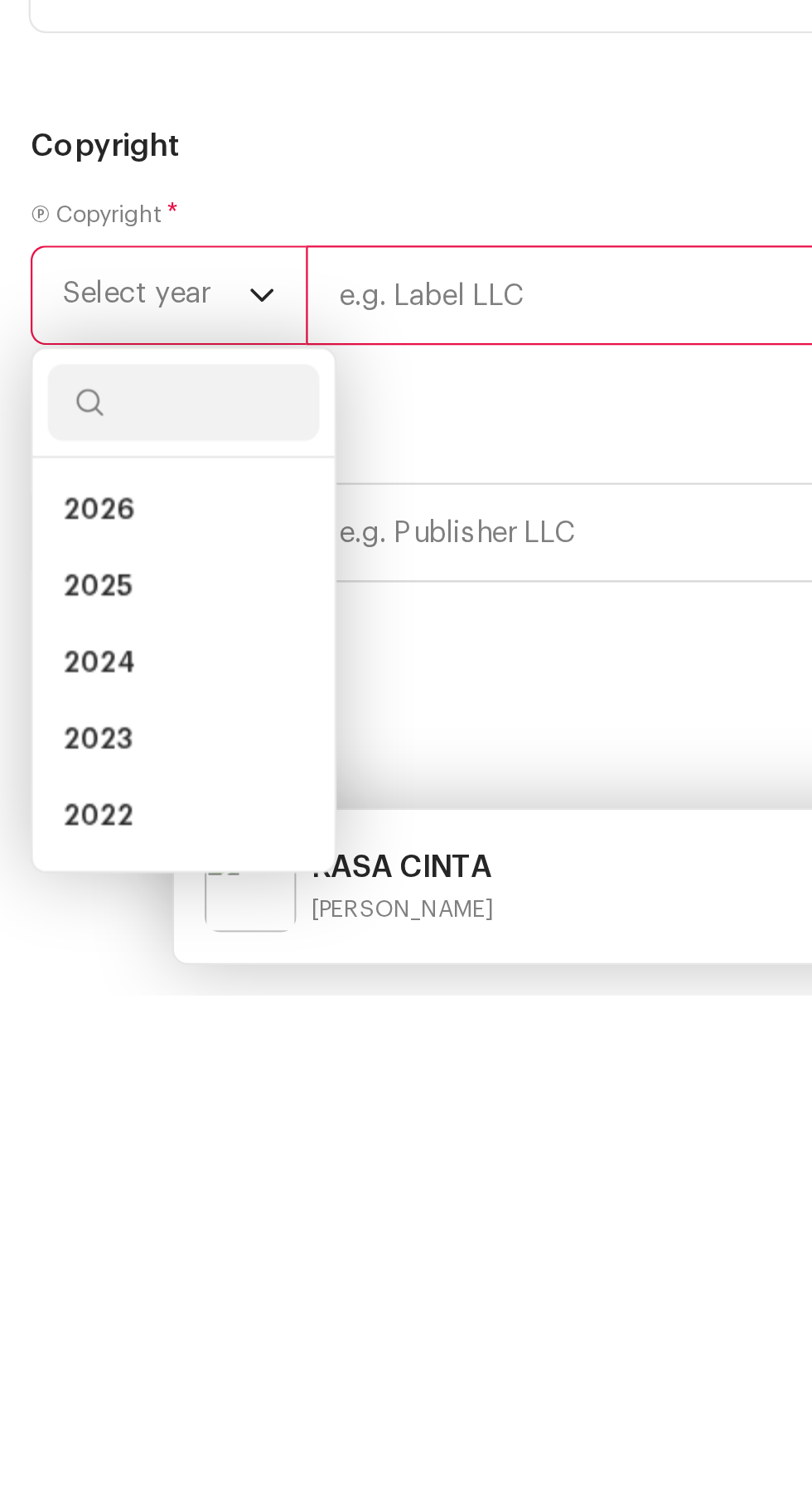
click at [33, 1339] on span "2025" at bounding box center [42, 1331] width 30 height 16
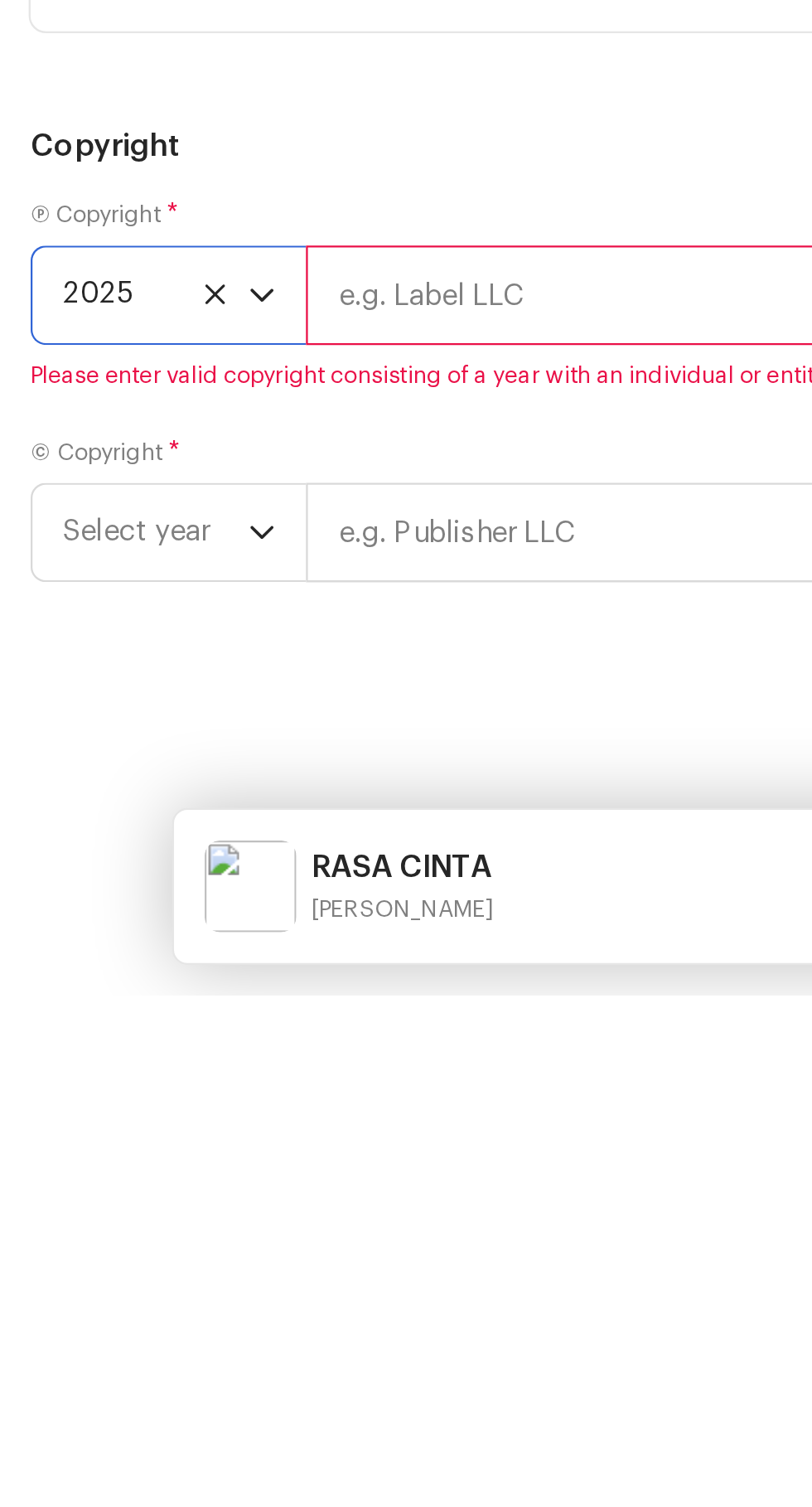
scroll to position [92, 0]
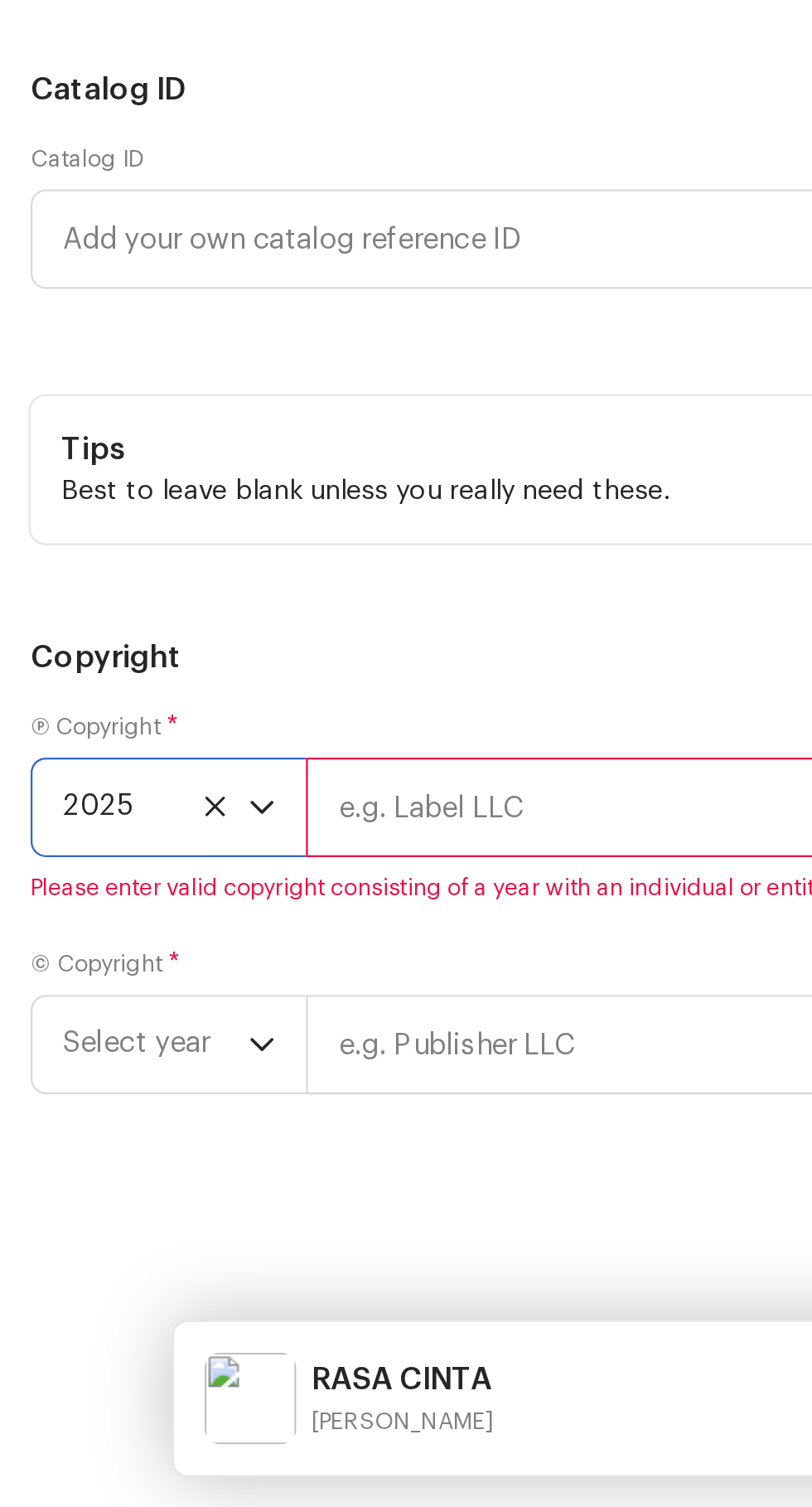
click at [176, 1225] on input "text" at bounding box center [465, 1204] width 667 height 43
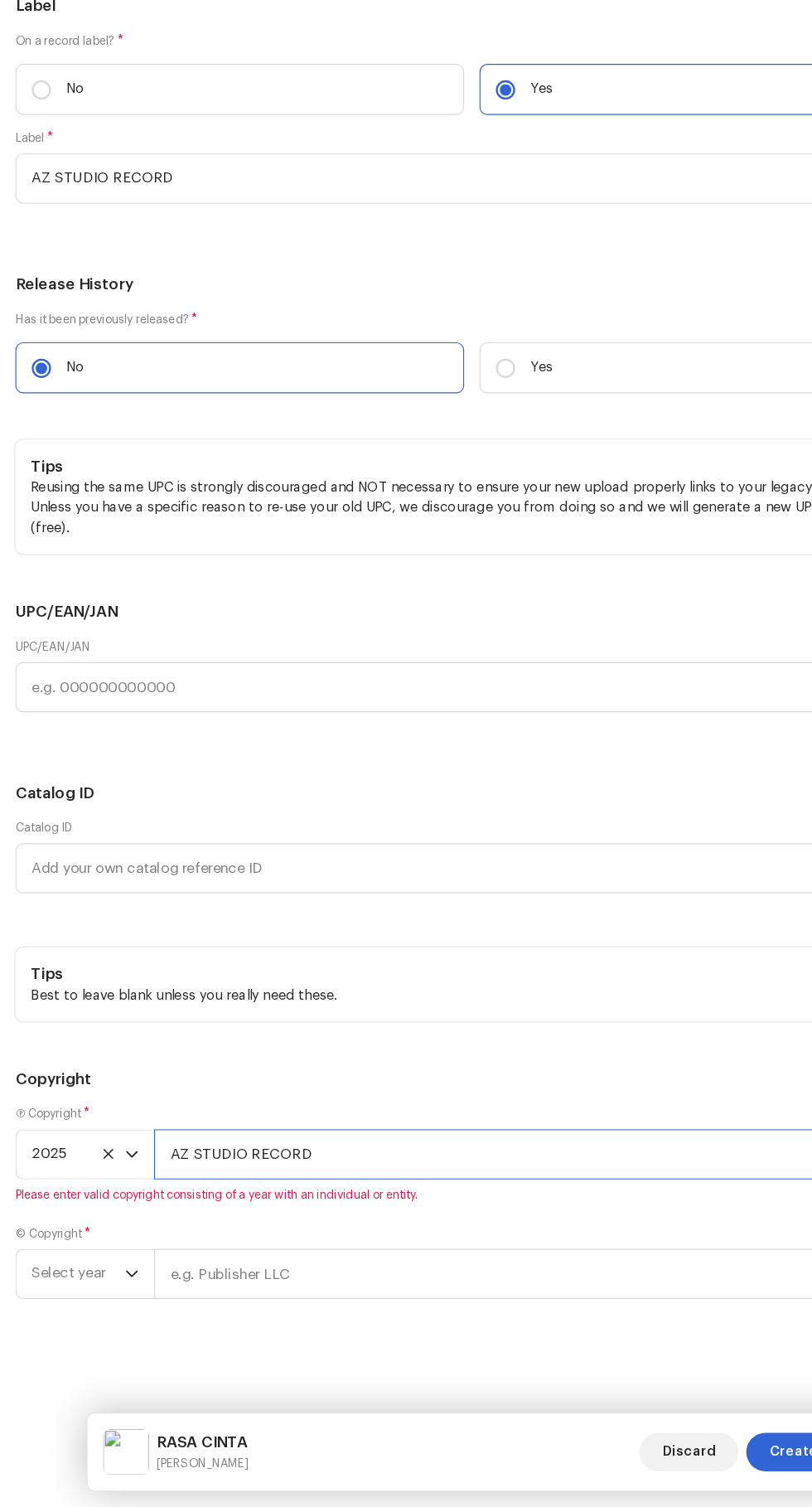
scroll to position [4899, 0]
type input "AZ STUDIO RECORD"
click at [48, 1306] on span "Select year" at bounding box center [67, 1306] width 80 height 42
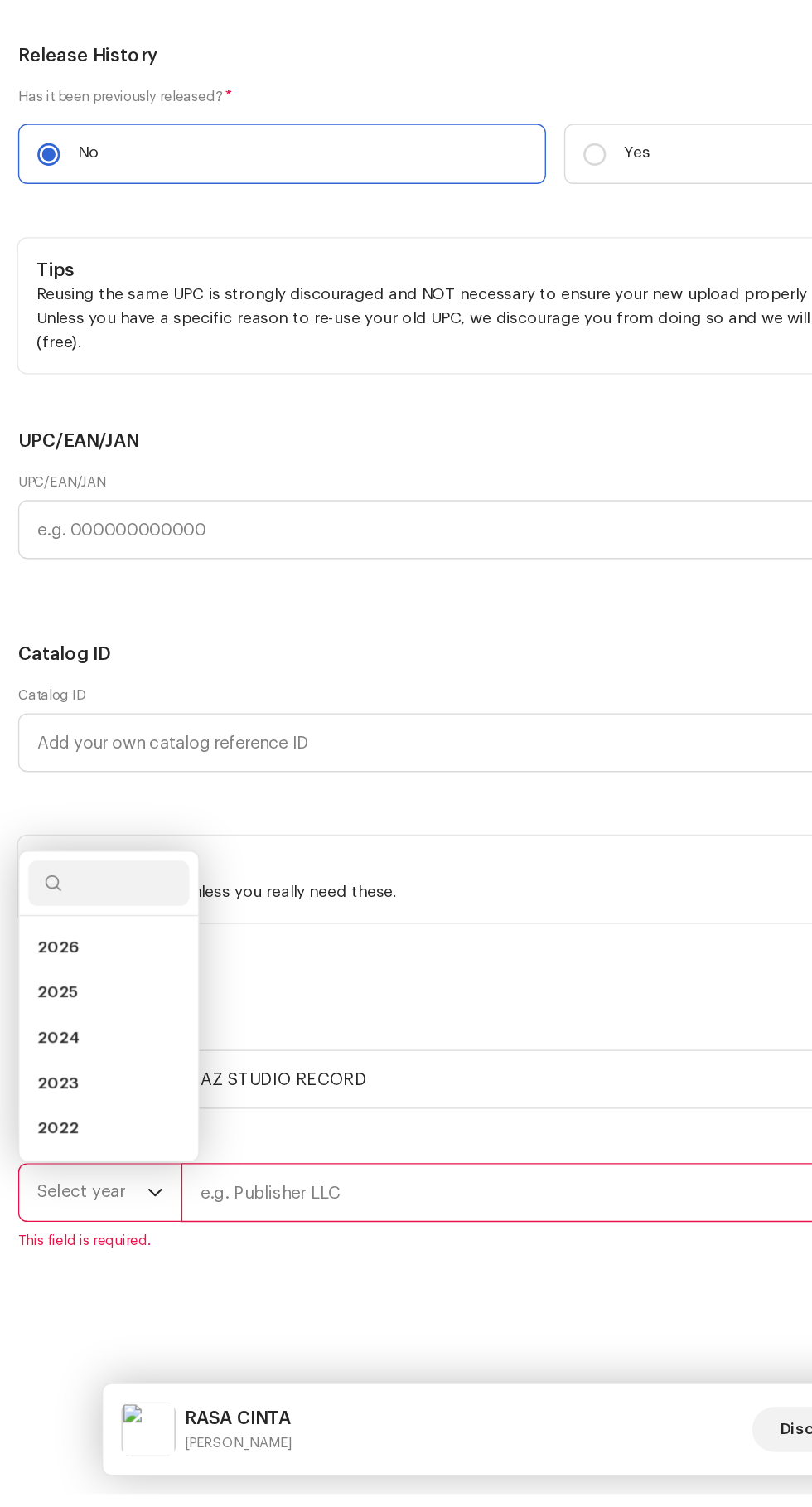
scroll to position [161, 0]
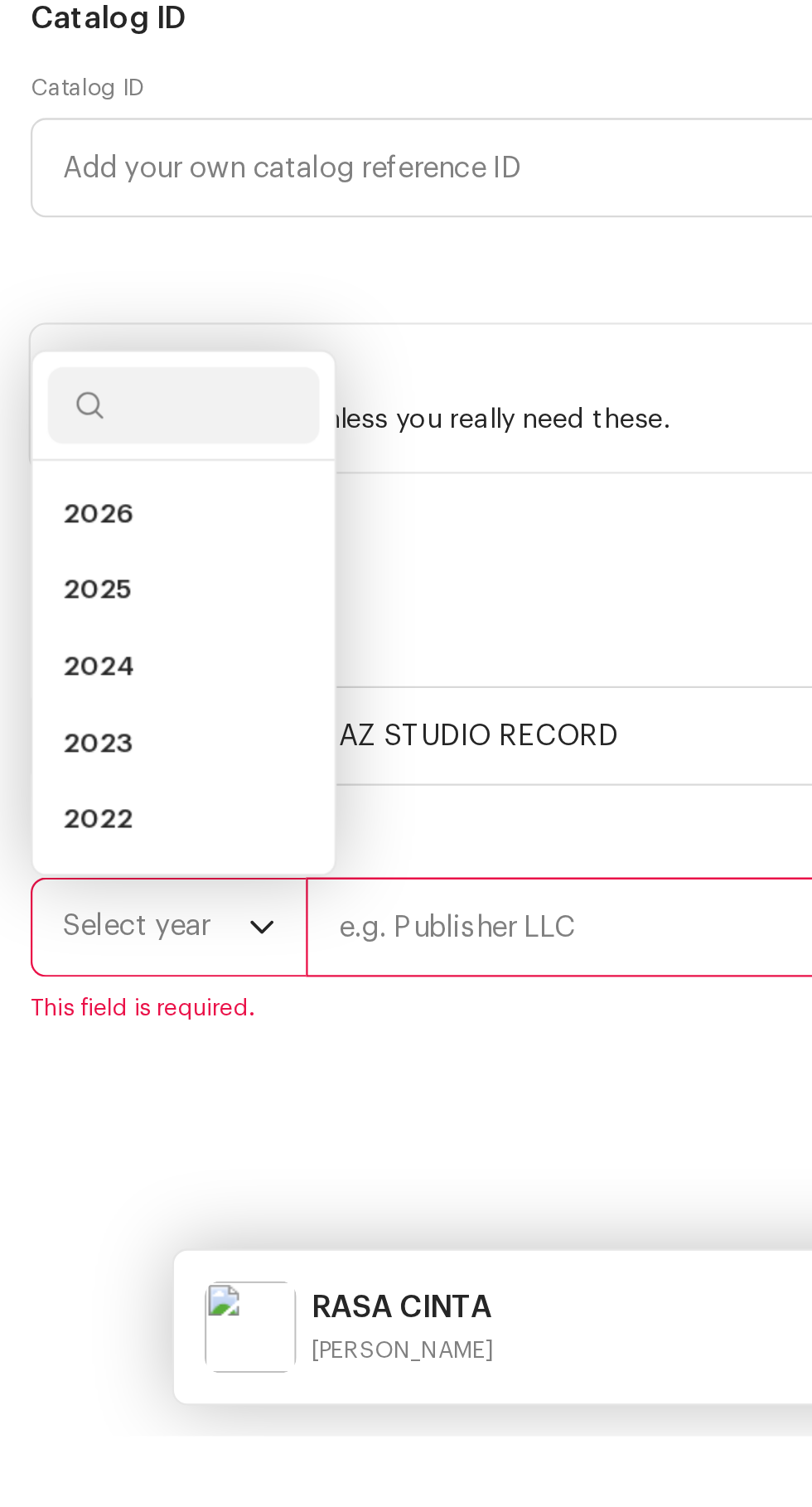
click at [29, 1149] on span "2025" at bounding box center [42, 1140] width 30 height 16
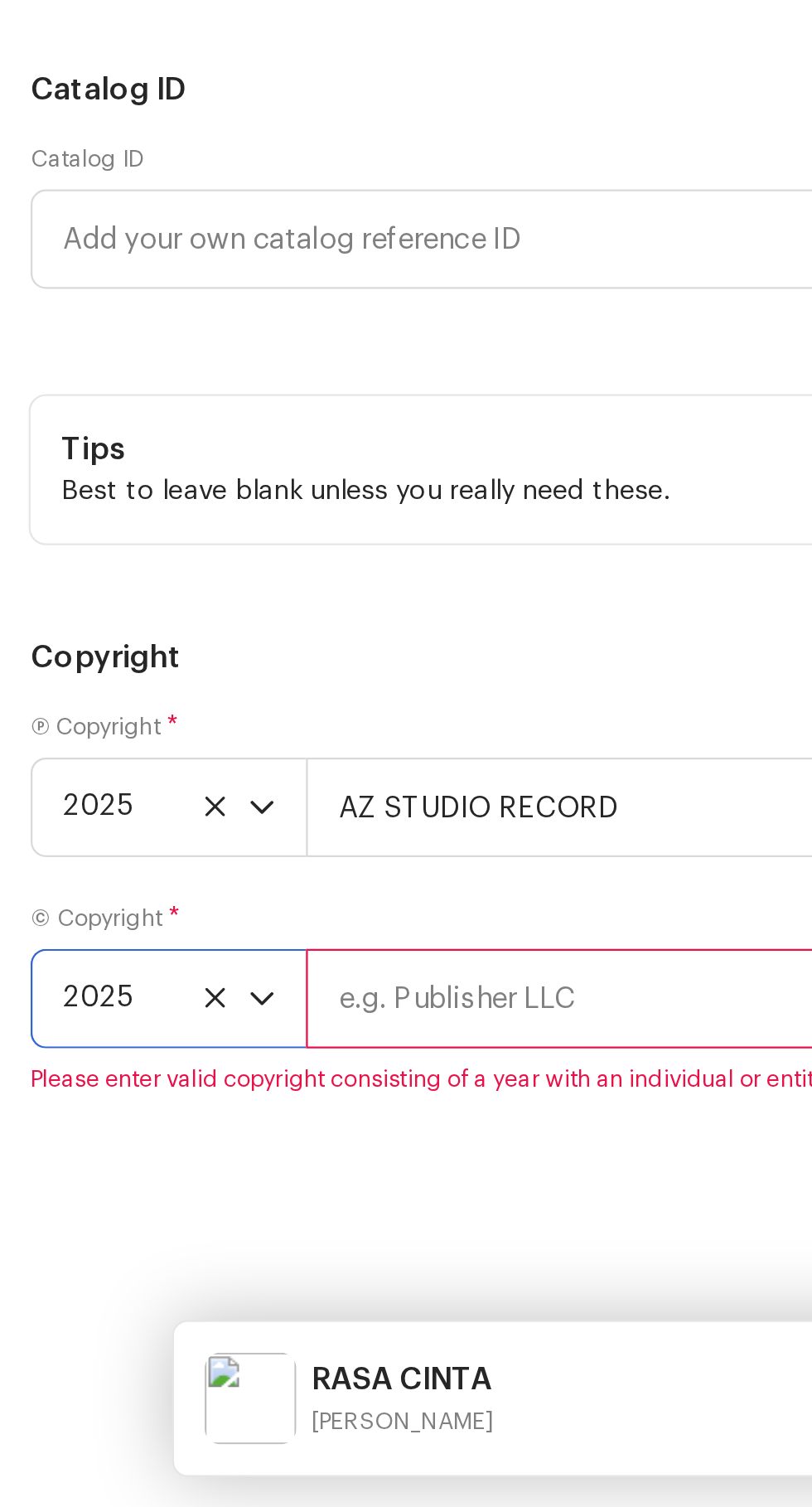
scroll to position [4820, 0]
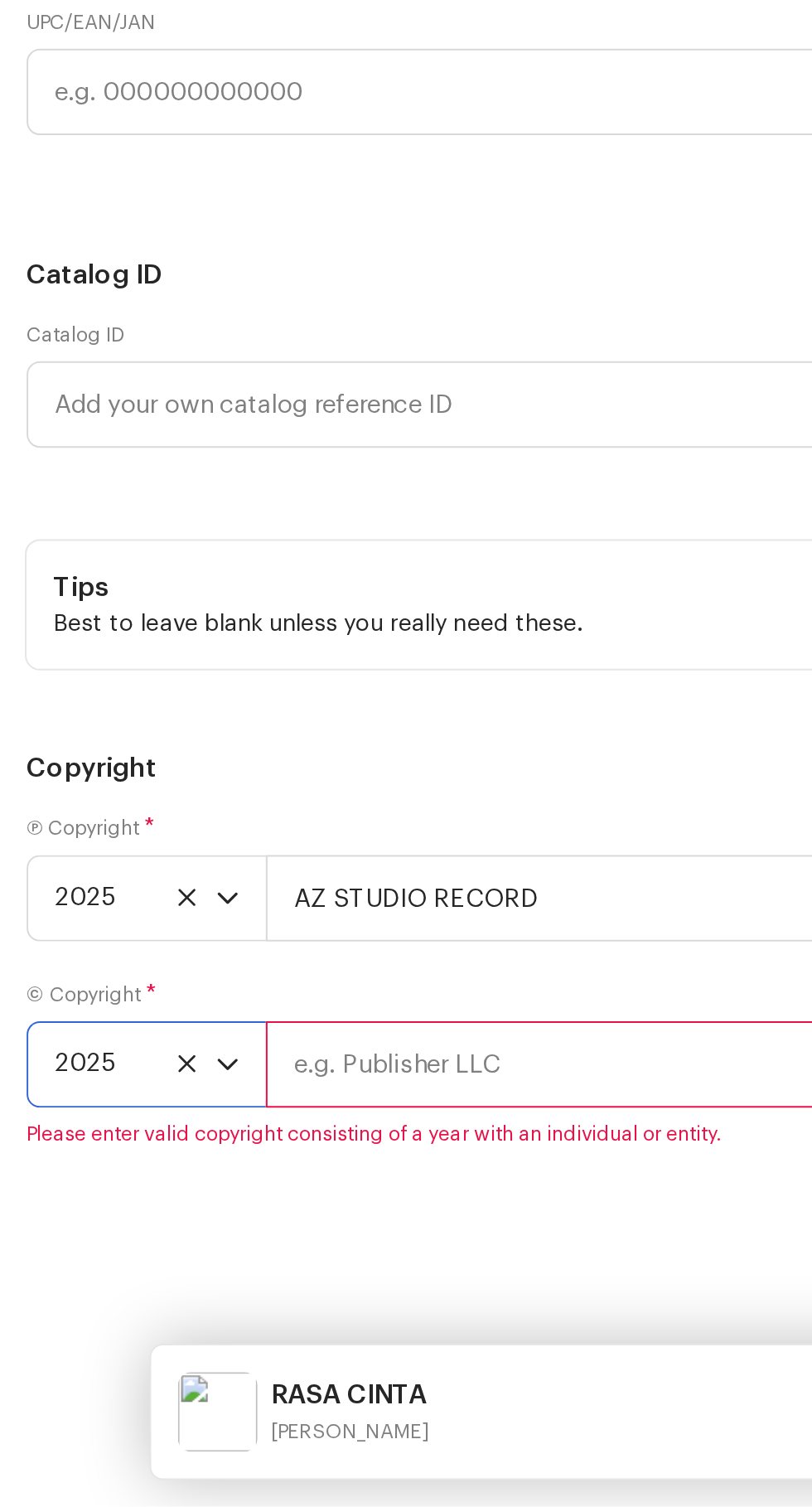
click at [226, 1303] on input "text" at bounding box center [465, 1286] width 667 height 43
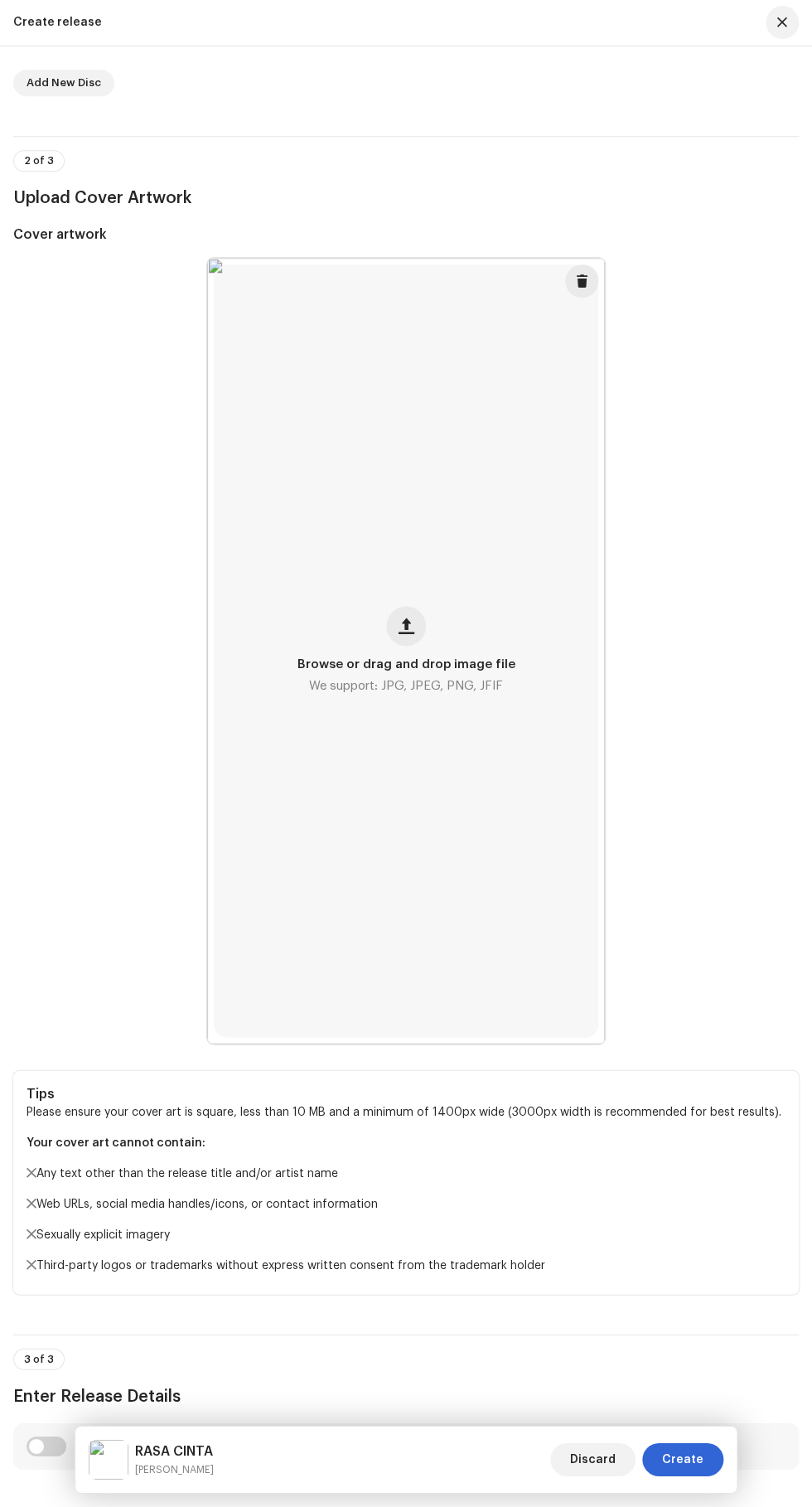
scroll to position [298, 0]
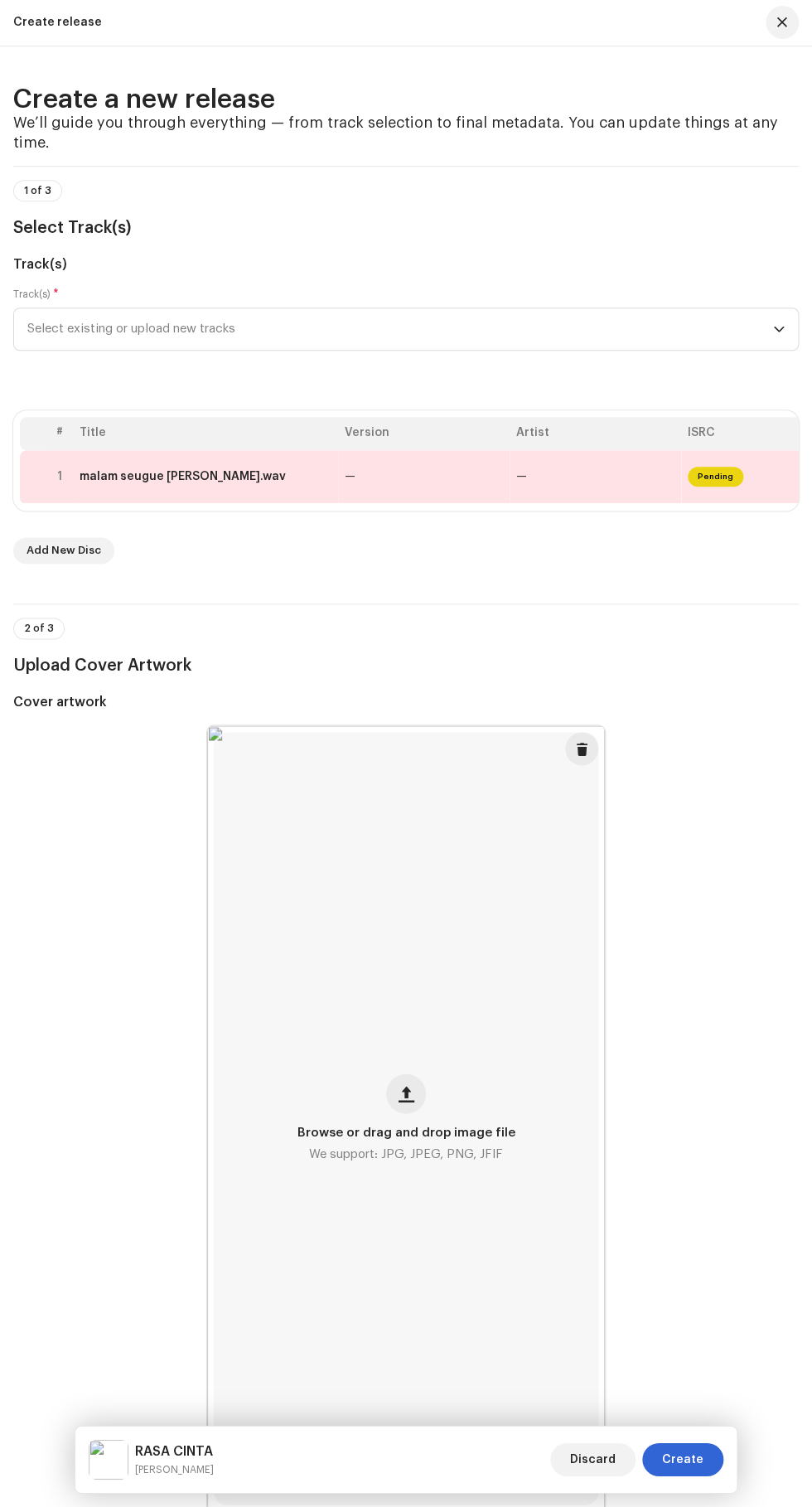
type input "AZ STUDIO RECORD"
click at [688, 488] on span "Pending" at bounding box center [715, 478] width 55 height 20
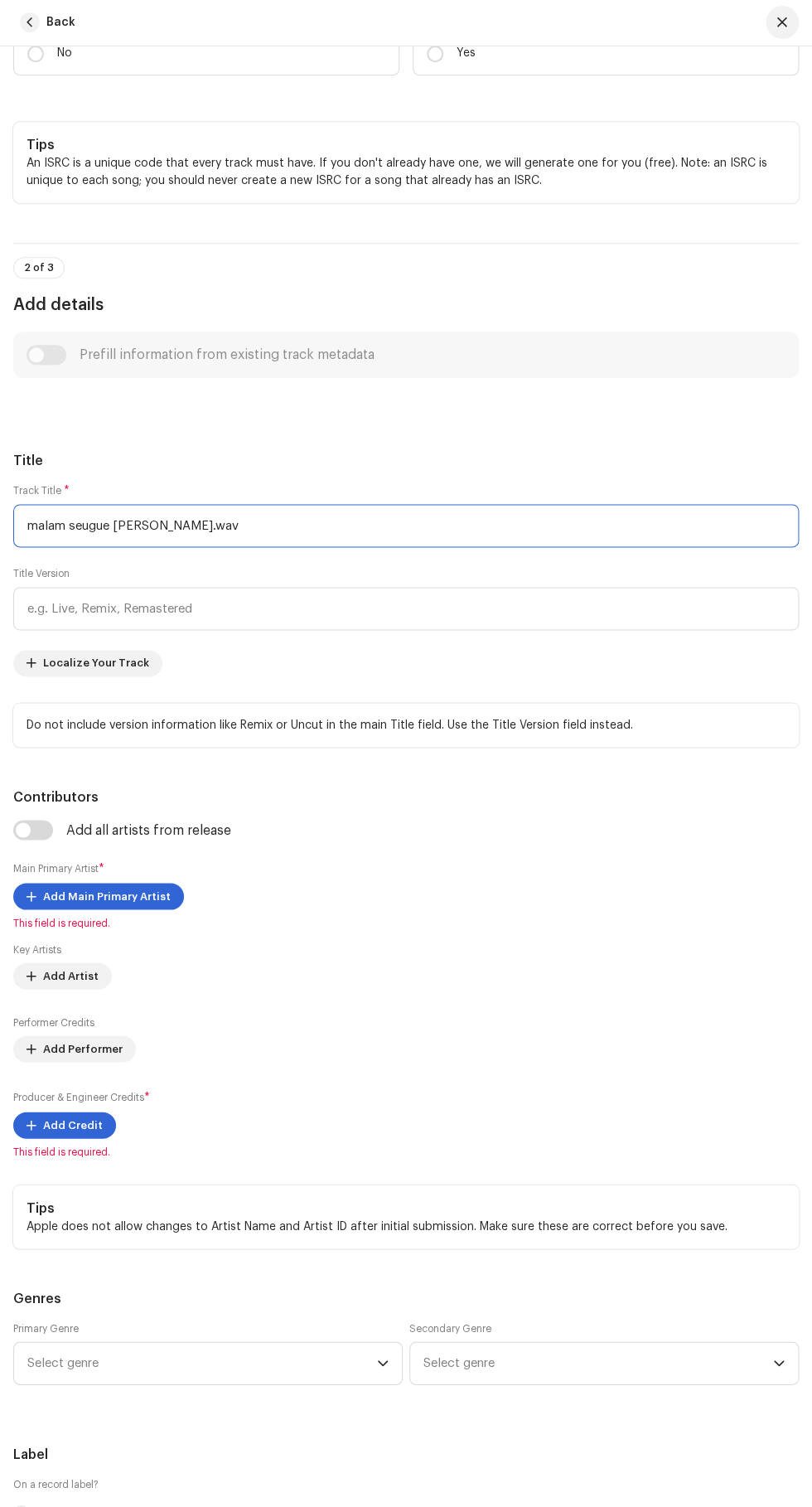
click at [200, 548] on input "malam seugue [PERSON_NAME].wav" at bounding box center [406, 527] width 786 height 43
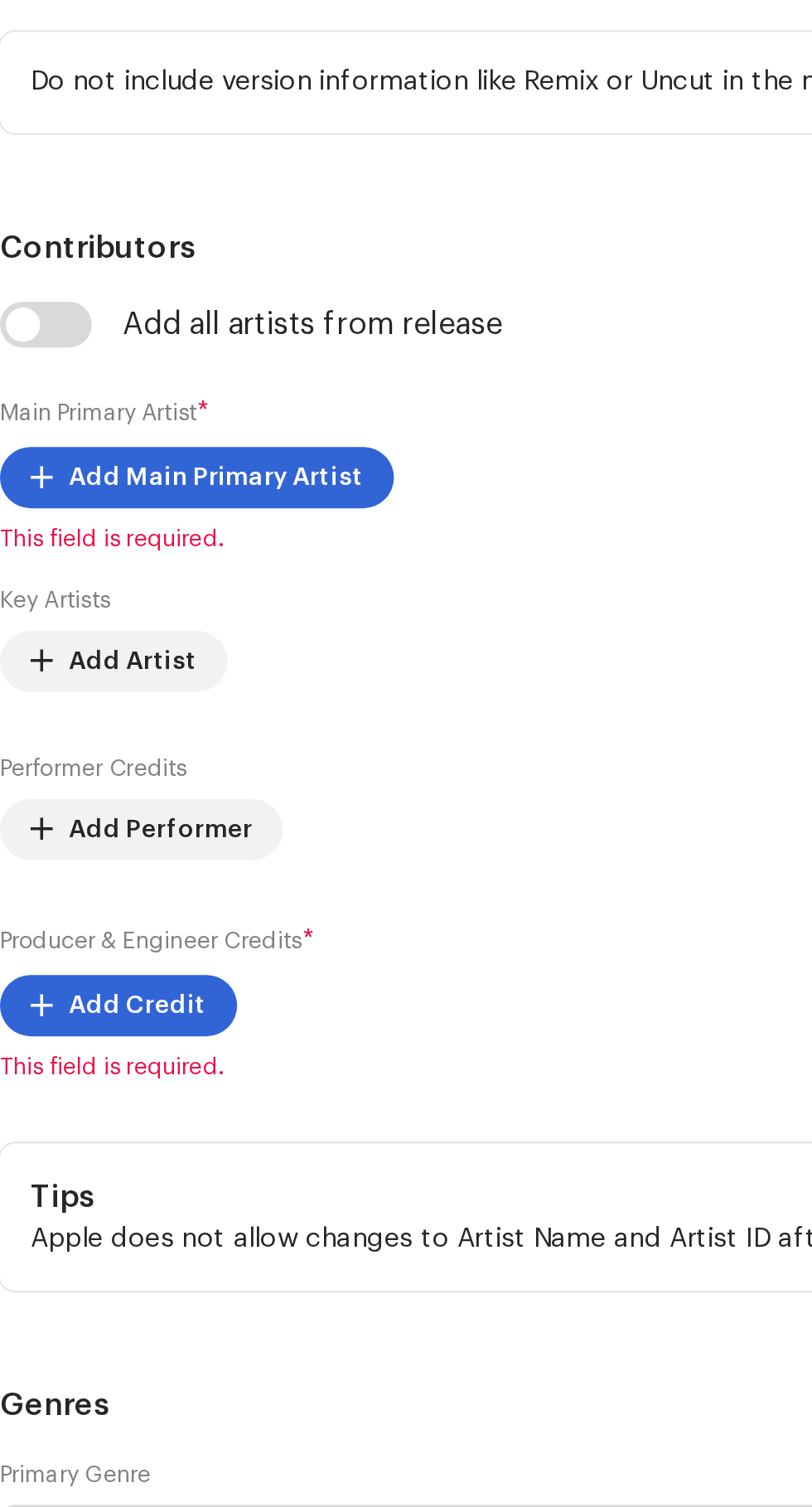
type input "m"
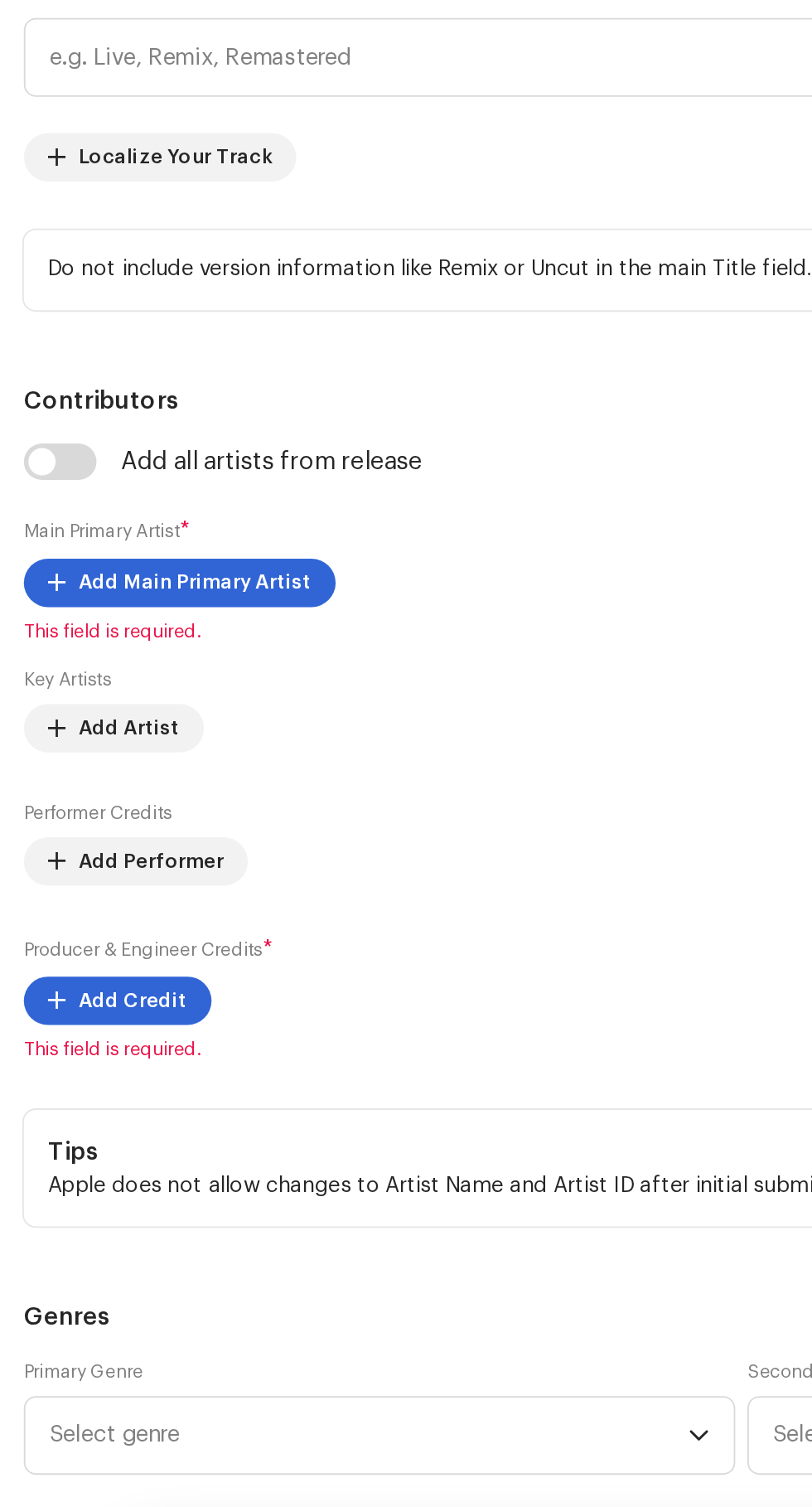
scroll to position [393, 0]
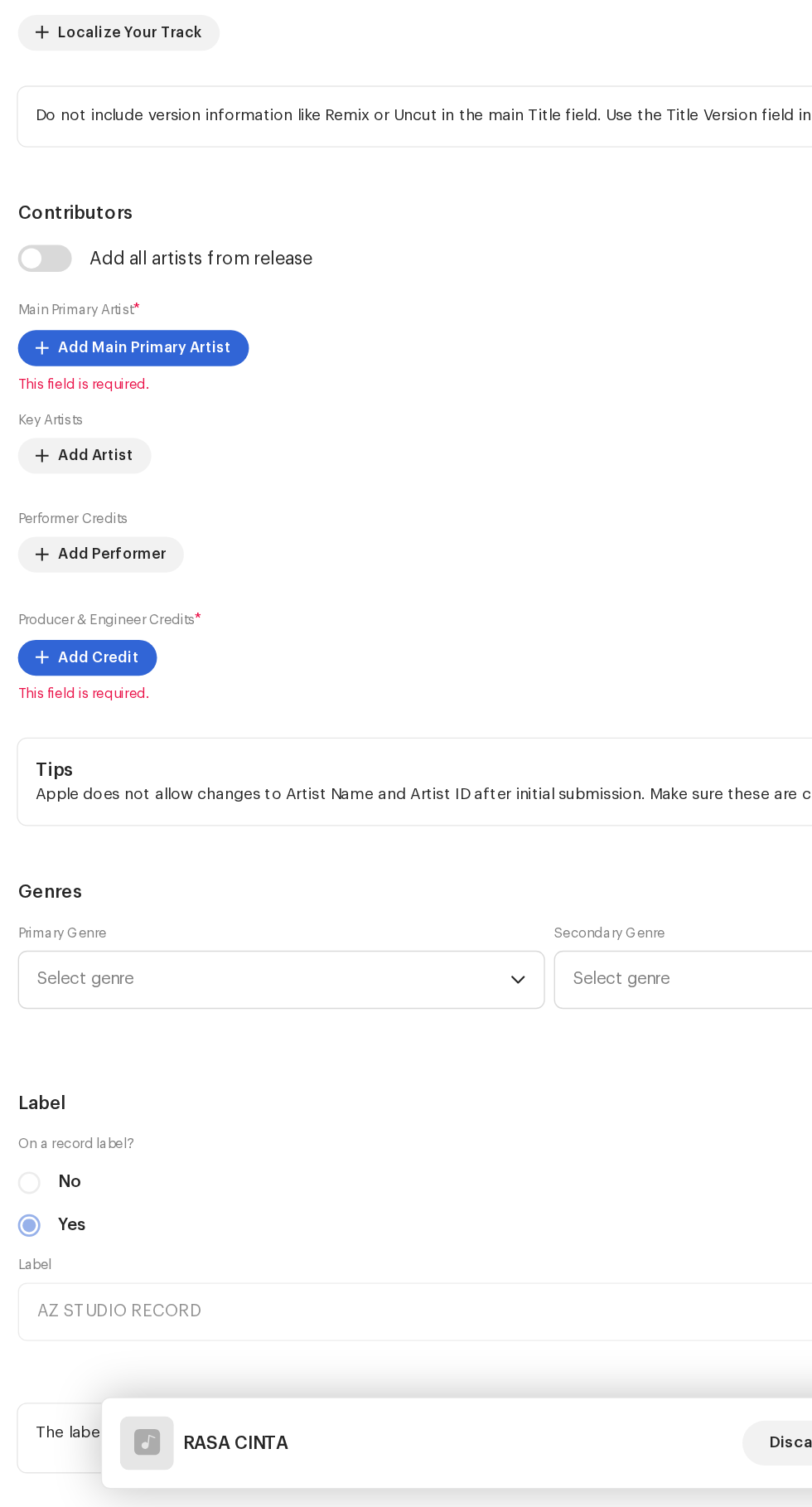
type input "RASA CINTA"
click at [76, 667] on span "Add Main Primary Artist" at bounding box center [107, 651] width 128 height 33
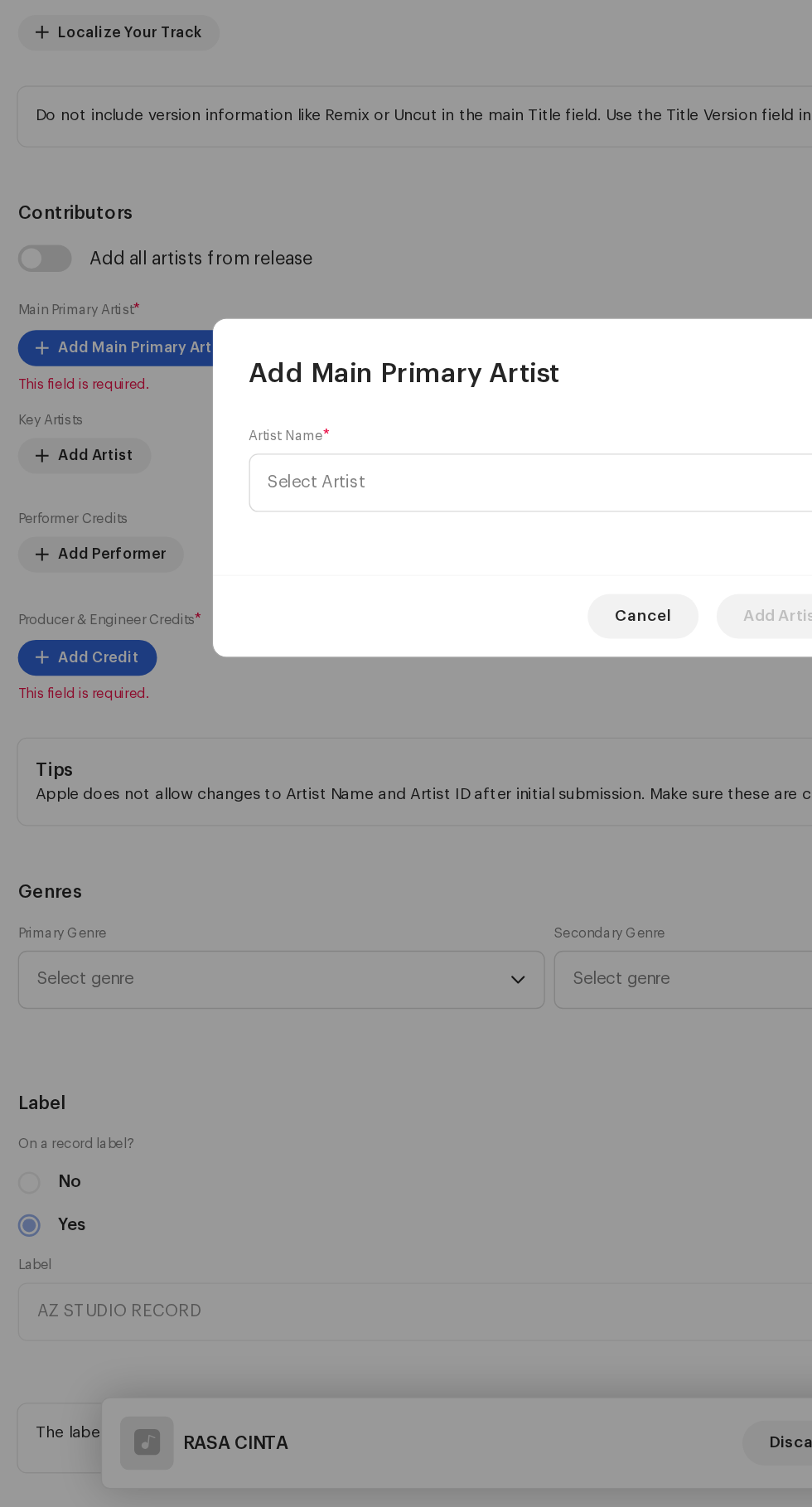
click at [235, 750] on span "Select Artist" at bounding box center [233, 750] width 72 height 12
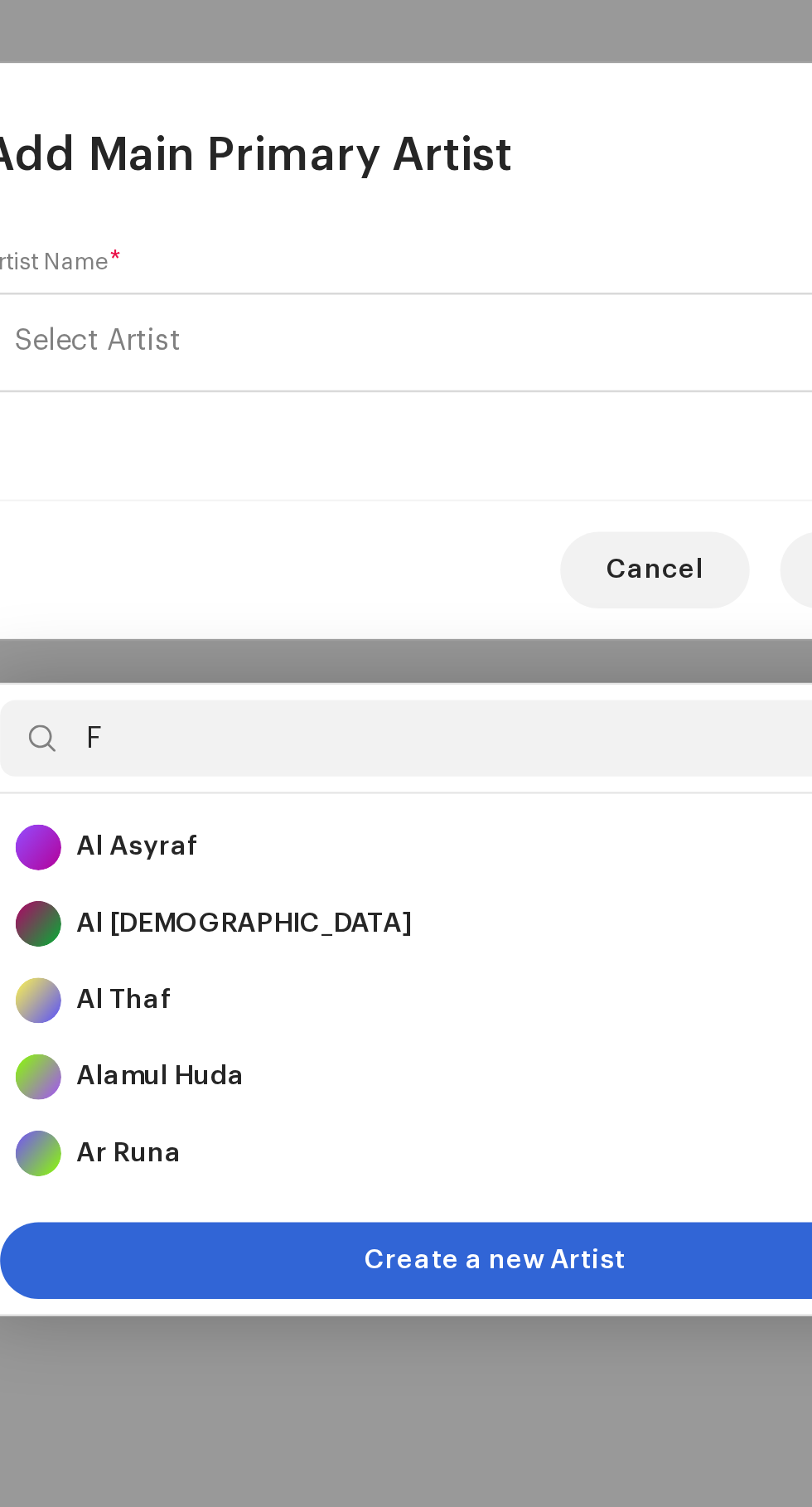
type input "Fa"
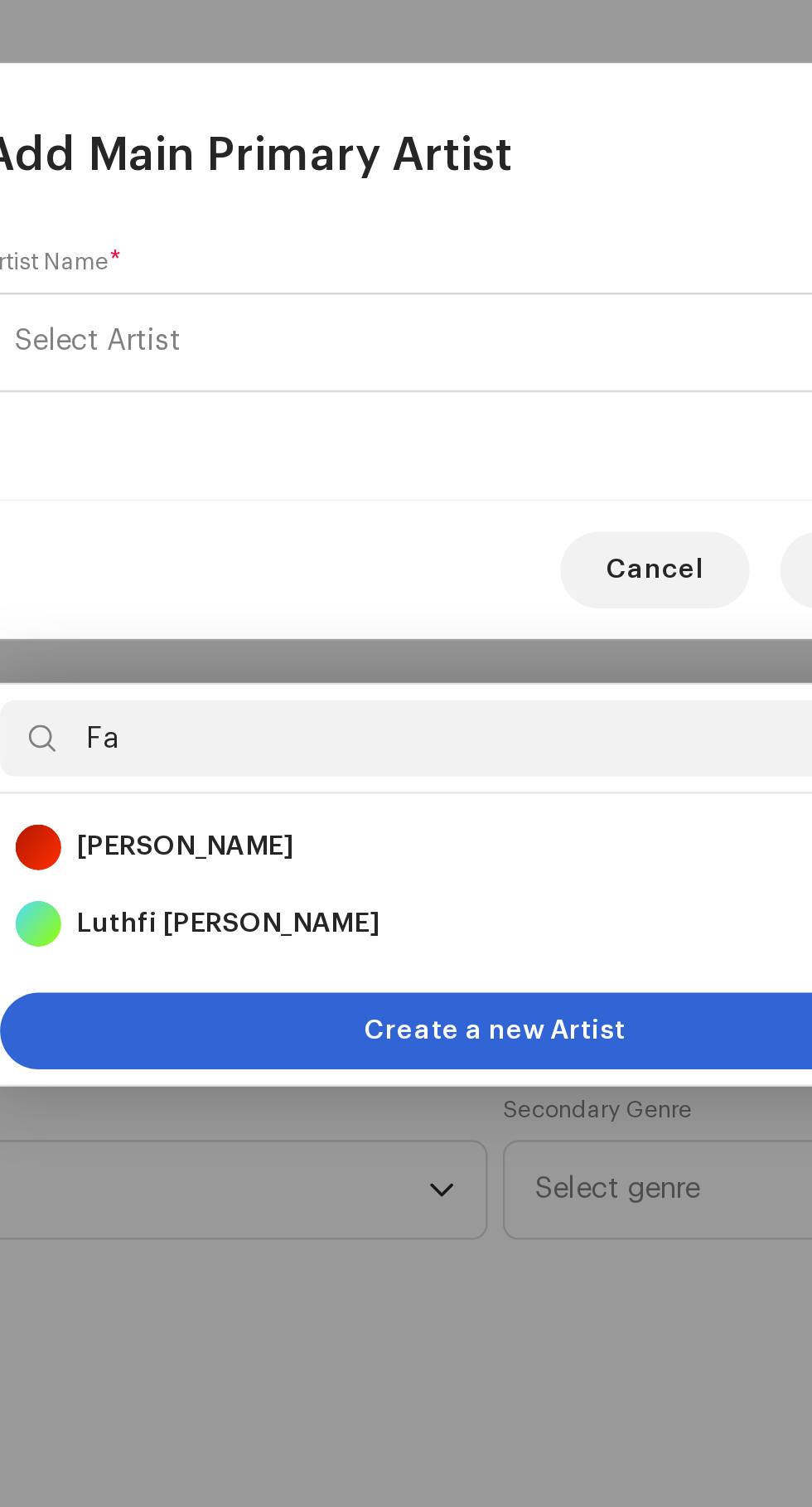
click at [259, 961] on strong "[PERSON_NAME]" at bounding box center [272, 969] width 93 height 16
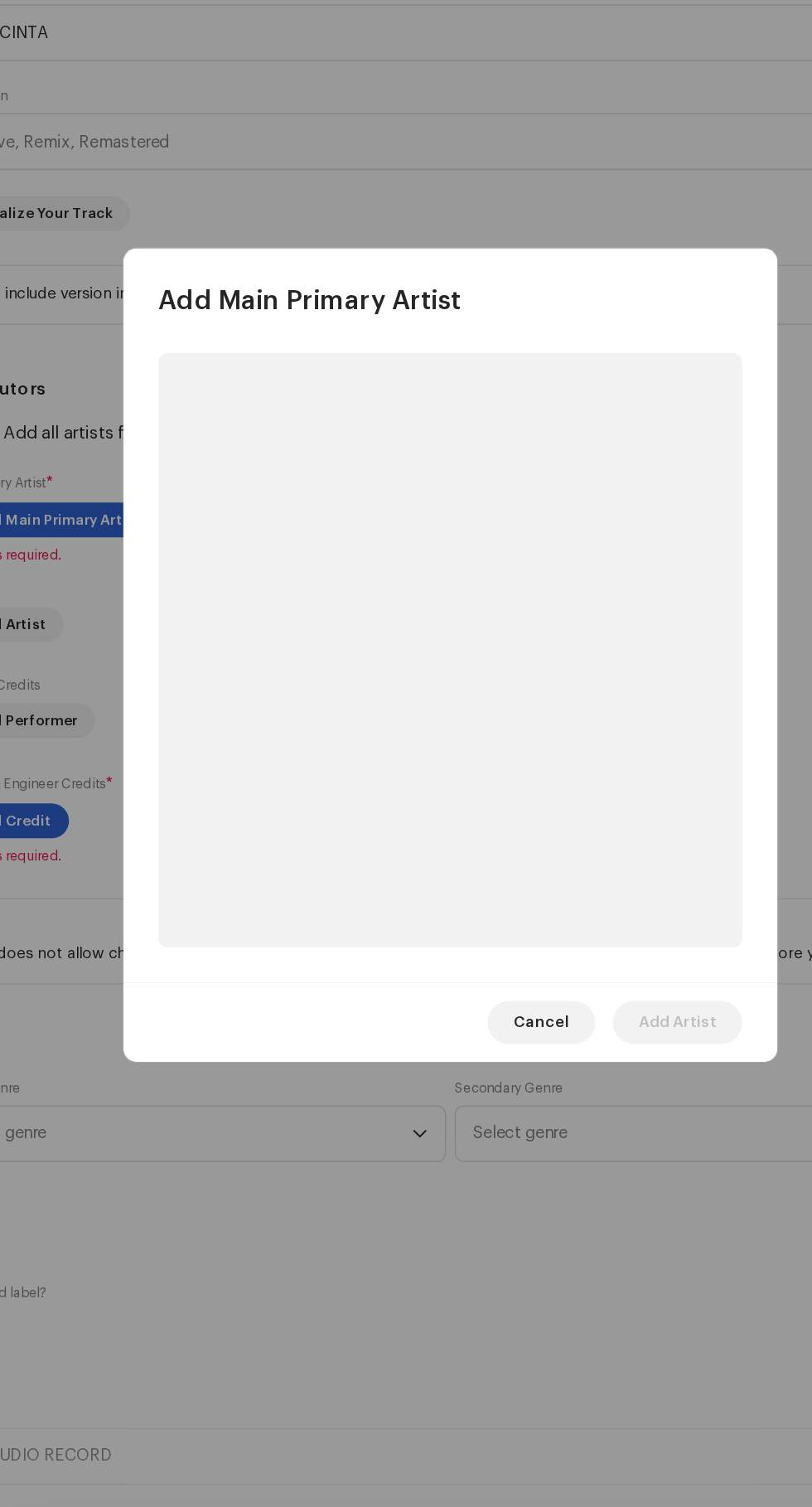
scroll to position [229, 0]
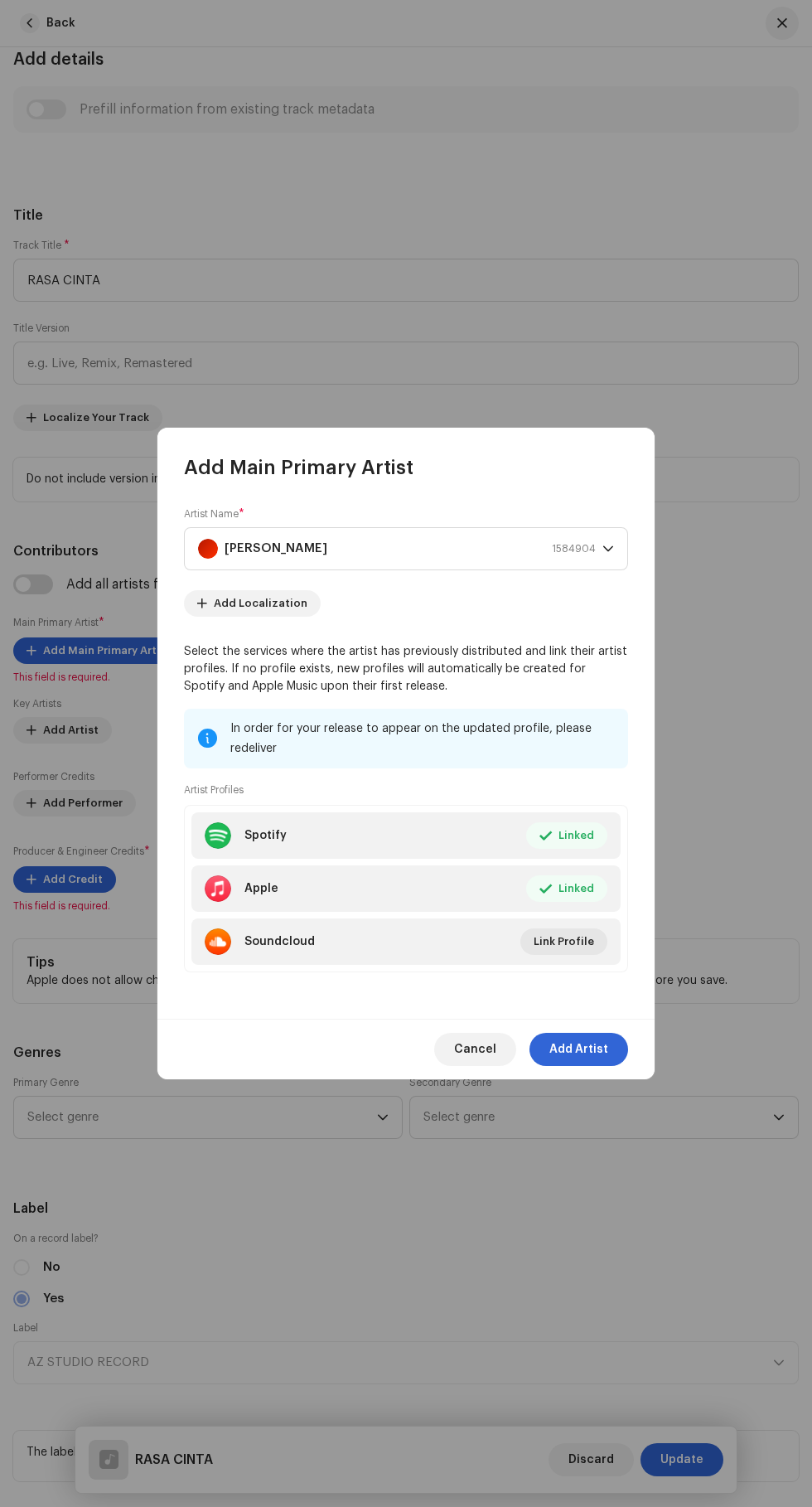
click at [604, 1066] on span "Add Artist" at bounding box center [579, 1049] width 59 height 33
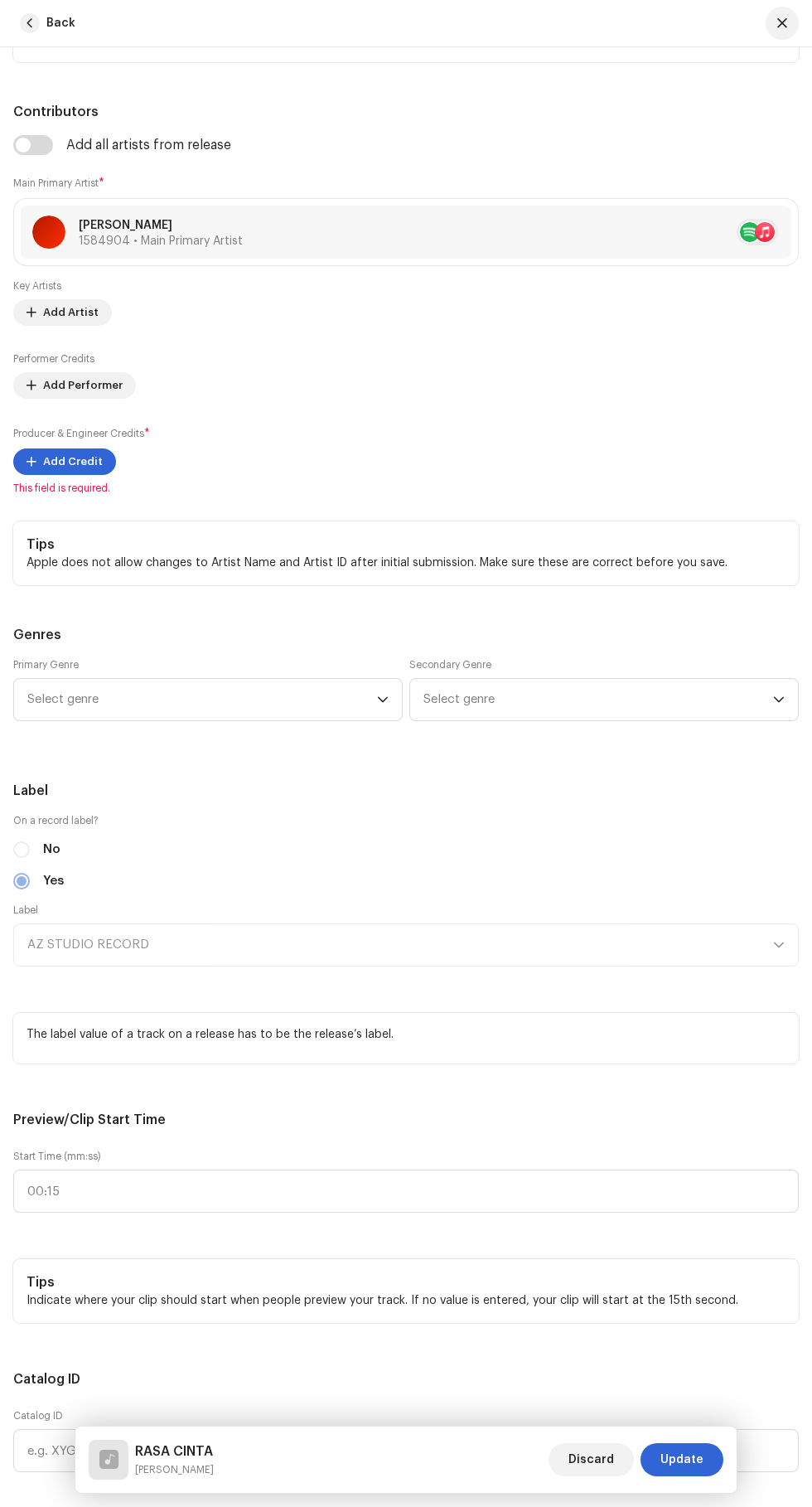
scroll to position [1095, 0]
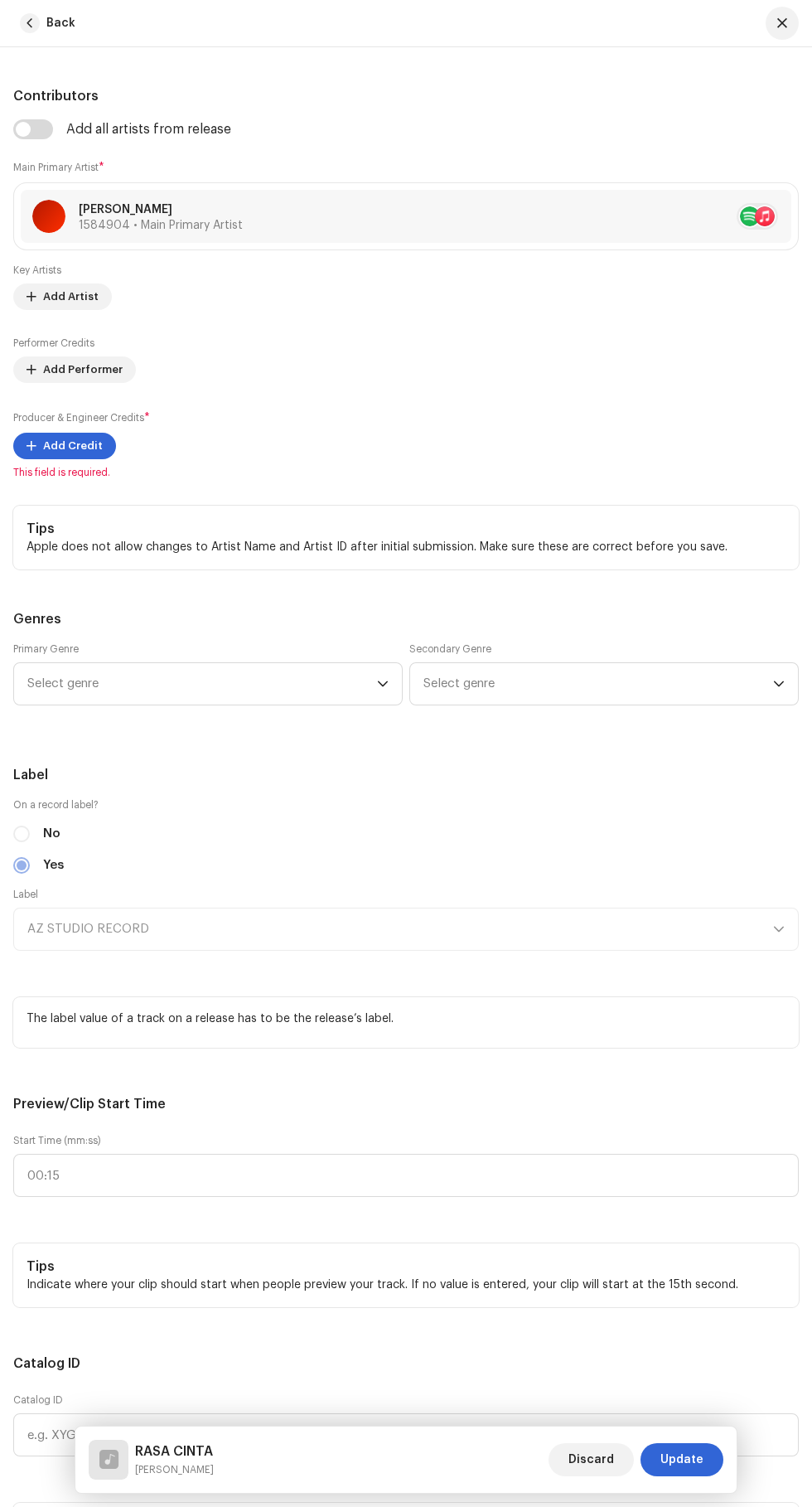
click at [30, 452] on span at bounding box center [32, 446] width 10 height 13
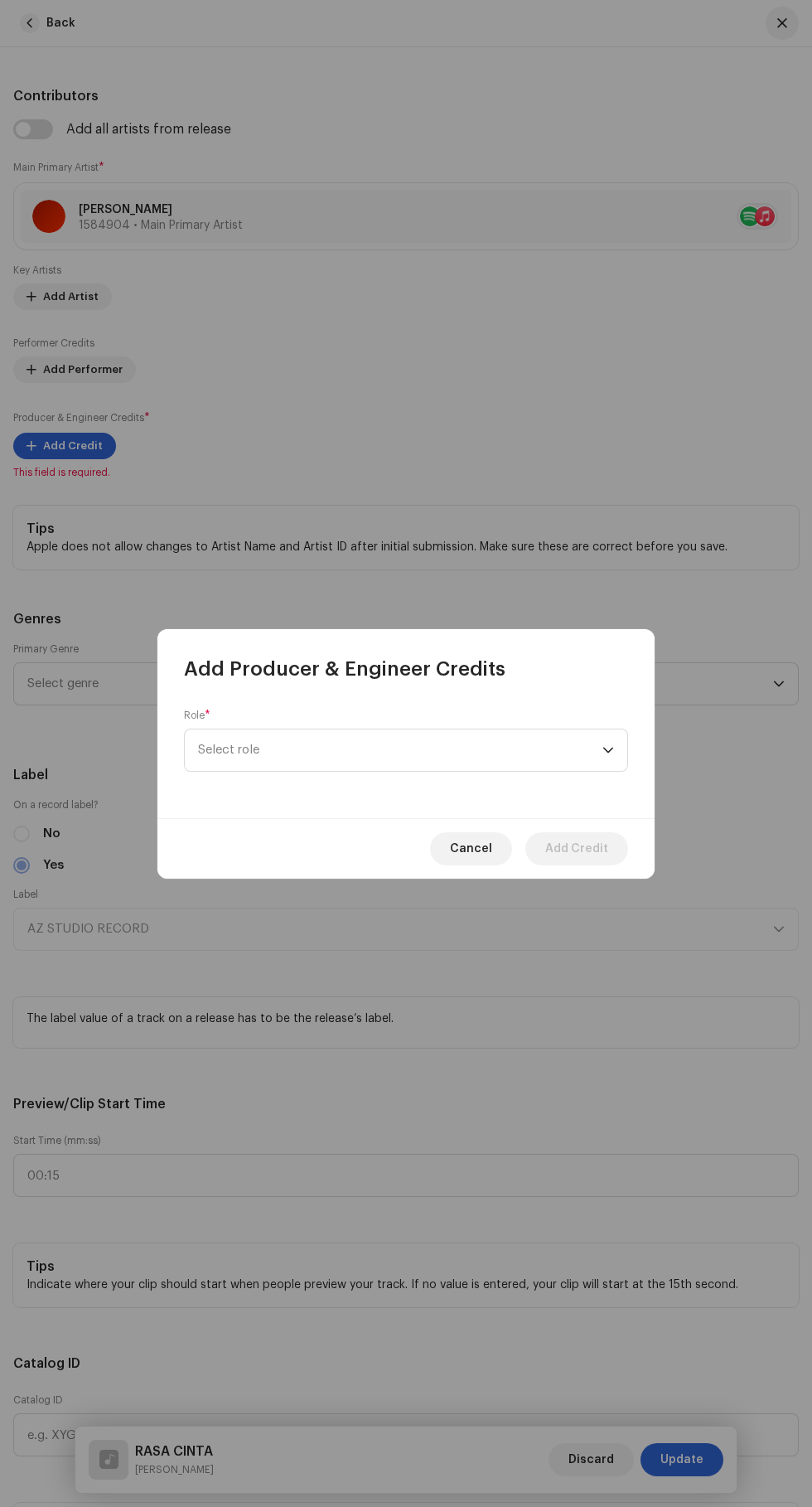
click at [251, 744] on span "Select role" at bounding box center [400, 750] width 405 height 42
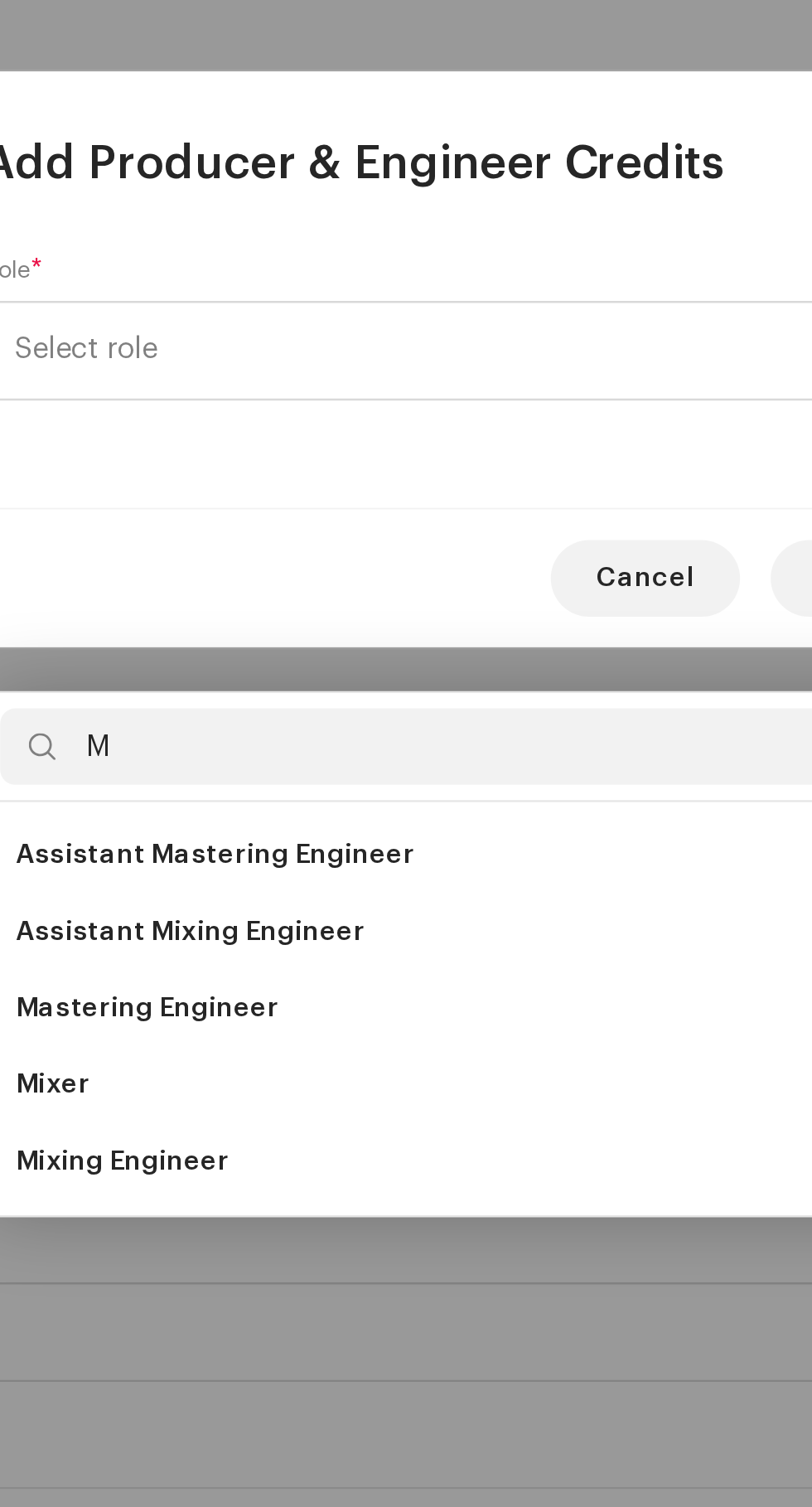
type input "M"
click at [250, 994] on span "Assistant Mixing Engineer" at bounding box center [273, 1002] width 151 height 16
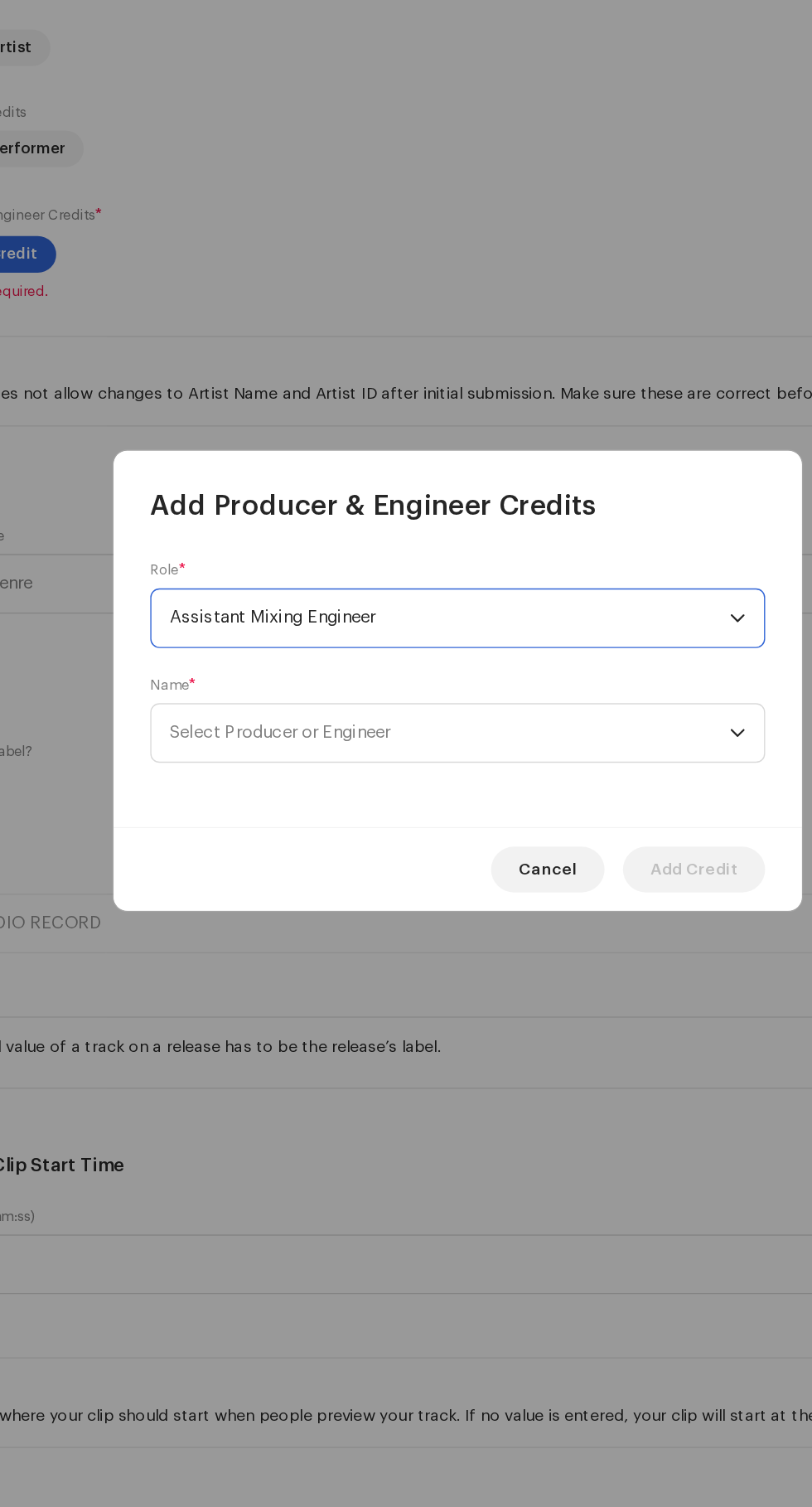
scroll to position [229, 0]
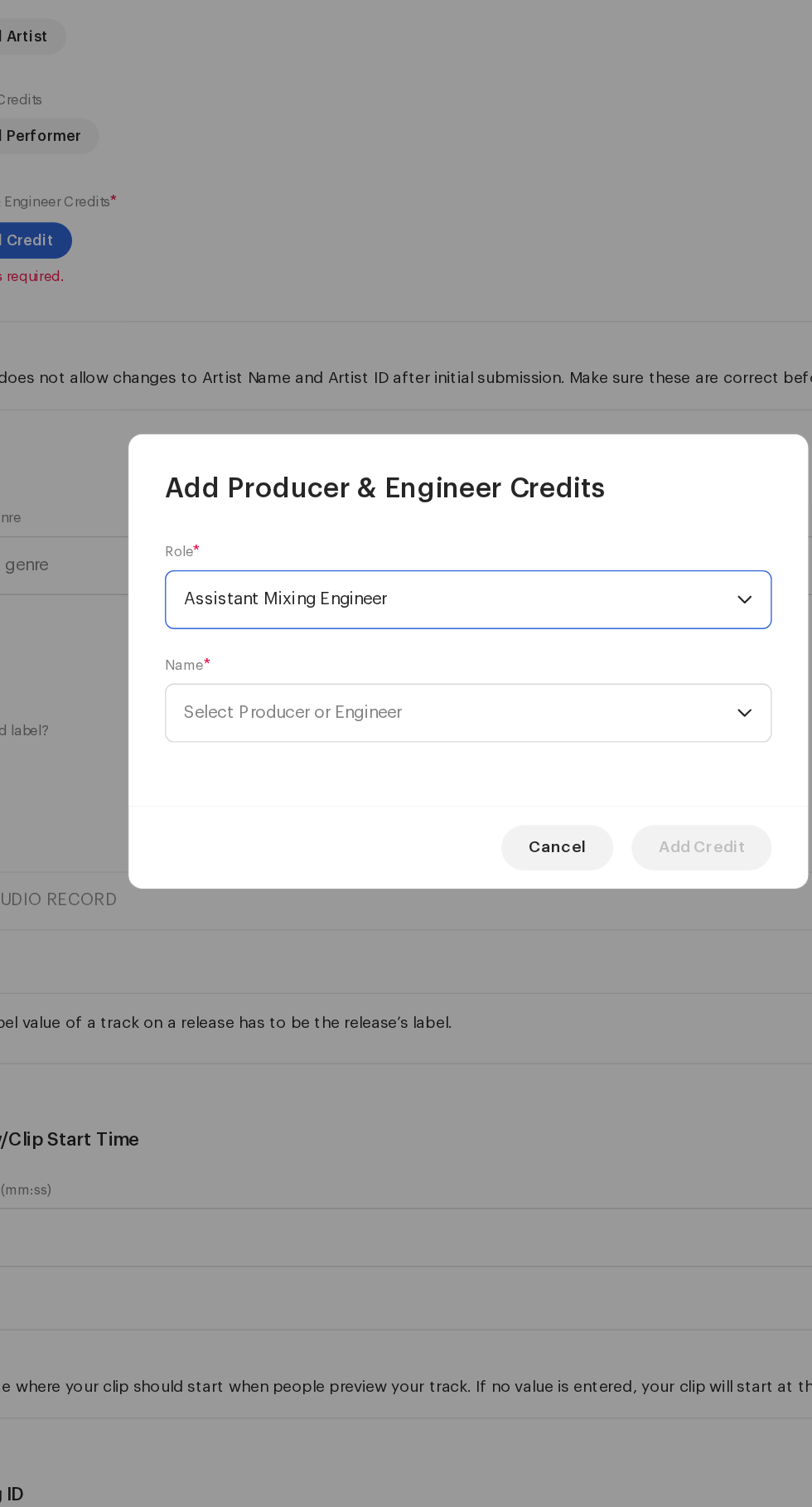
click at [236, 792] on span "Select Producer or Engineer" at bounding box center [278, 792] width 159 height 12
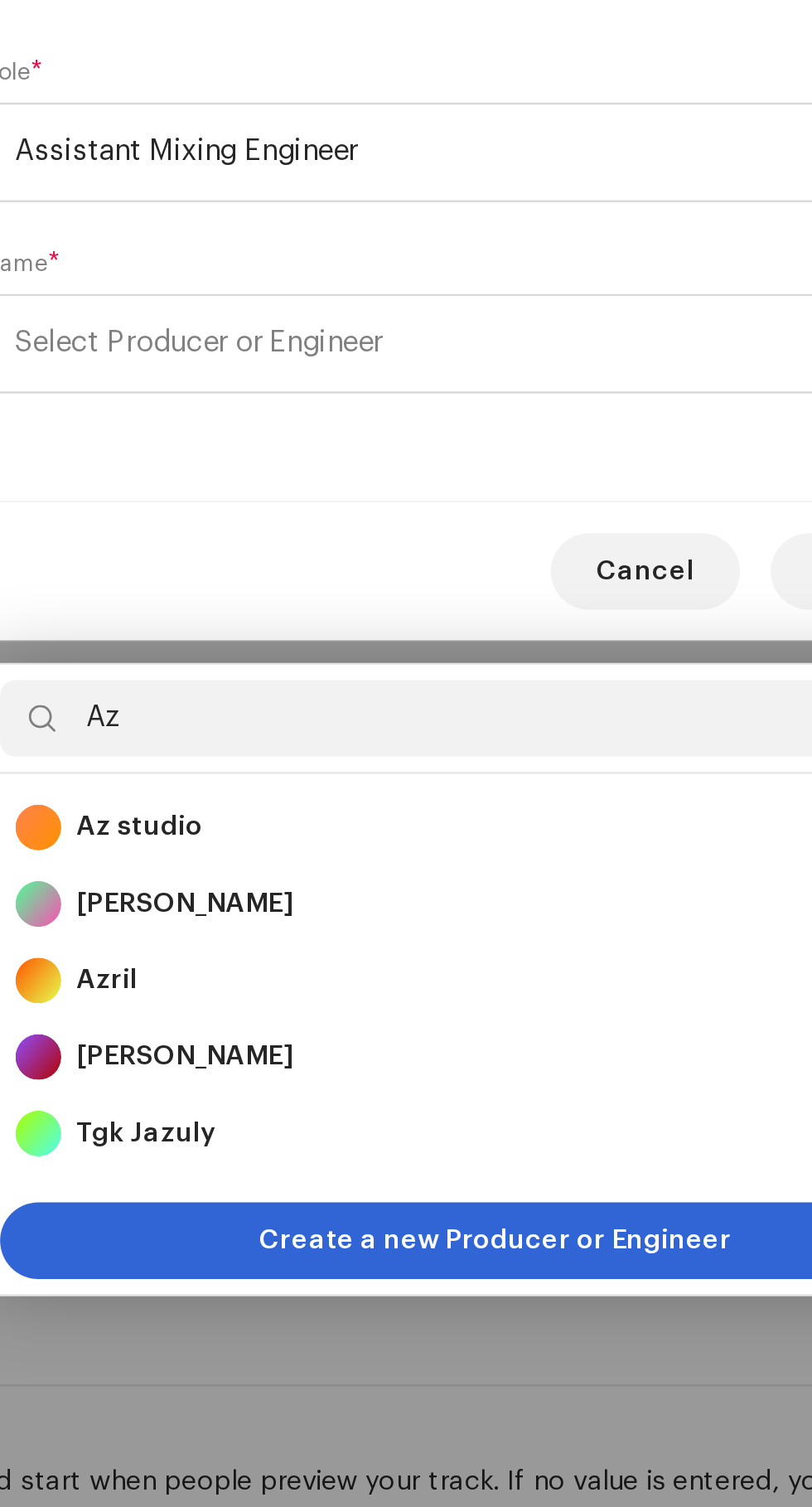
type input "Az"
click at [242, 993] on strong "Az studio" at bounding box center [252, 1001] width 54 height 16
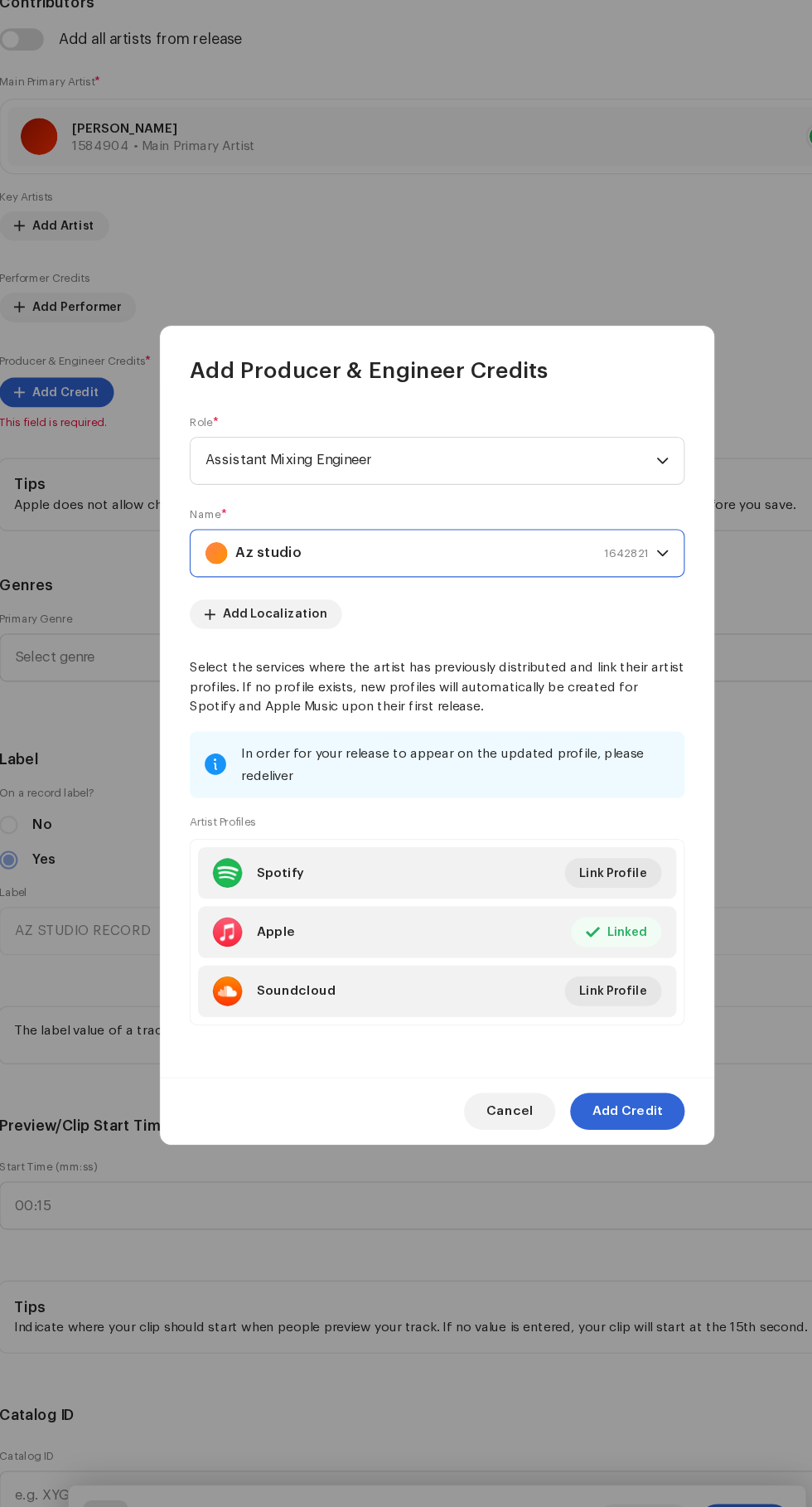
click at [594, 1107] on span "Add Credit" at bounding box center [577, 1091] width 63 height 33
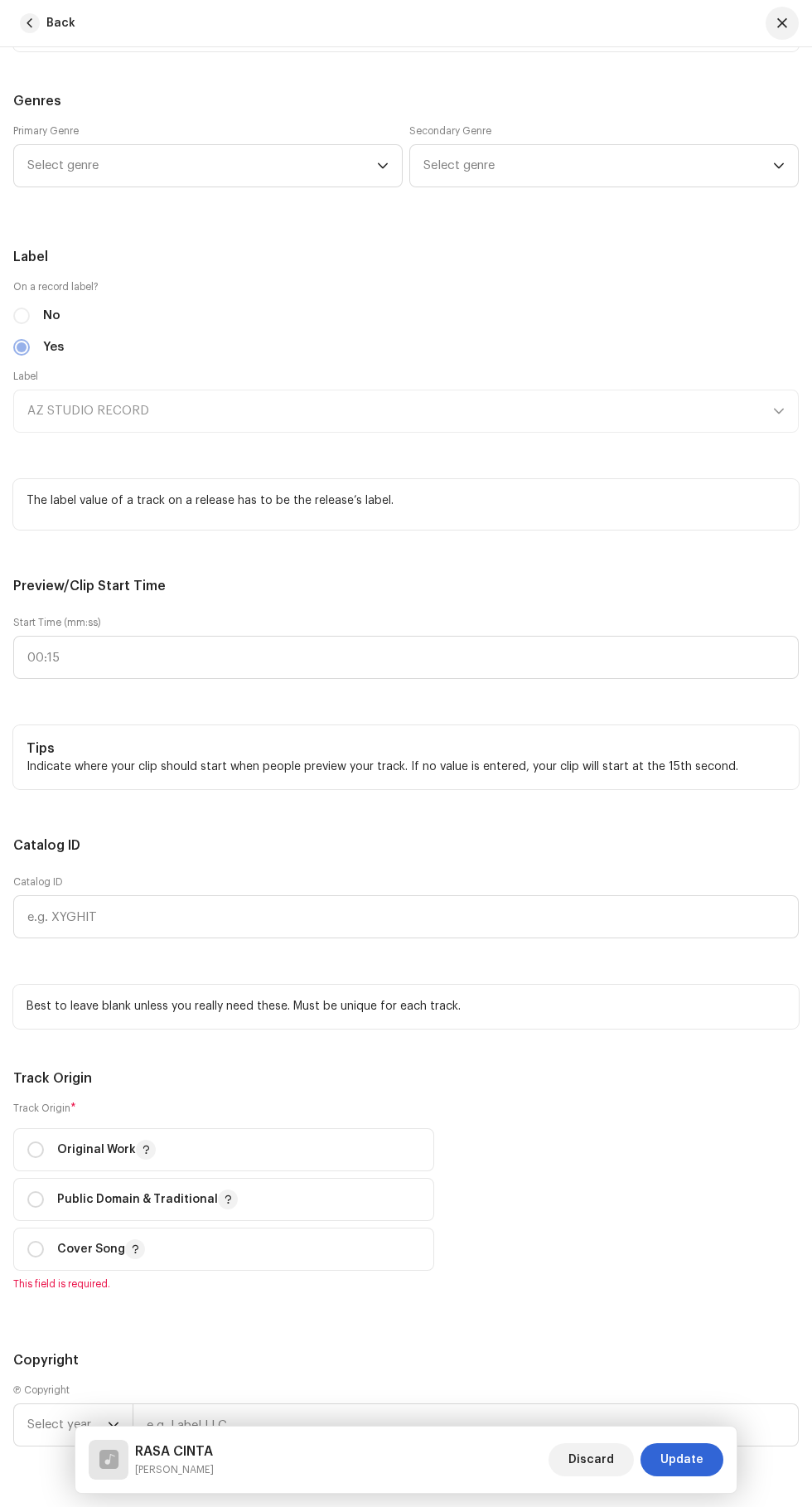
scroll to position [1664, 0]
click at [94, 185] on span "Select genre" at bounding box center [202, 164] width 349 height 42
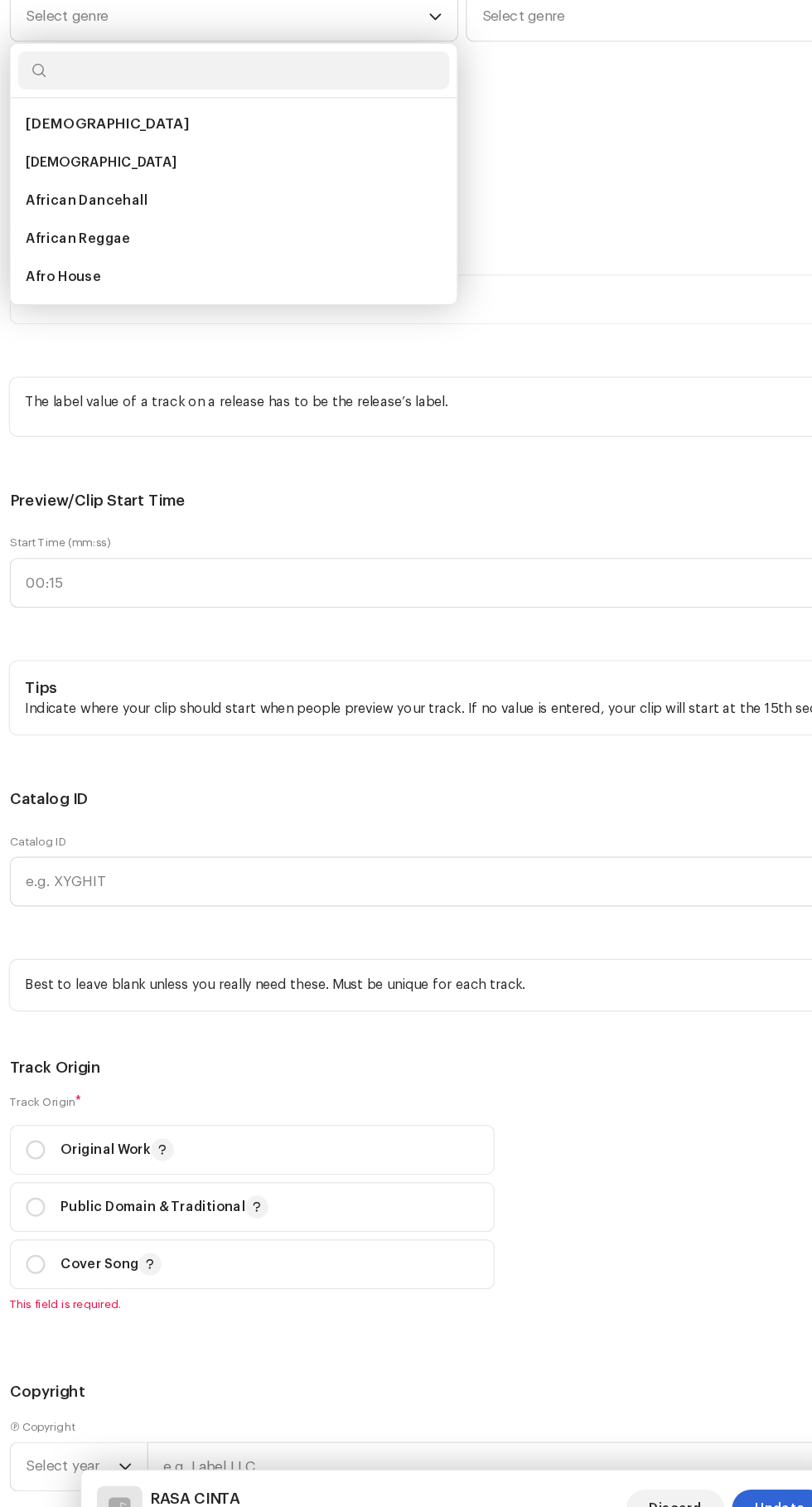
scroll to position [237, 0]
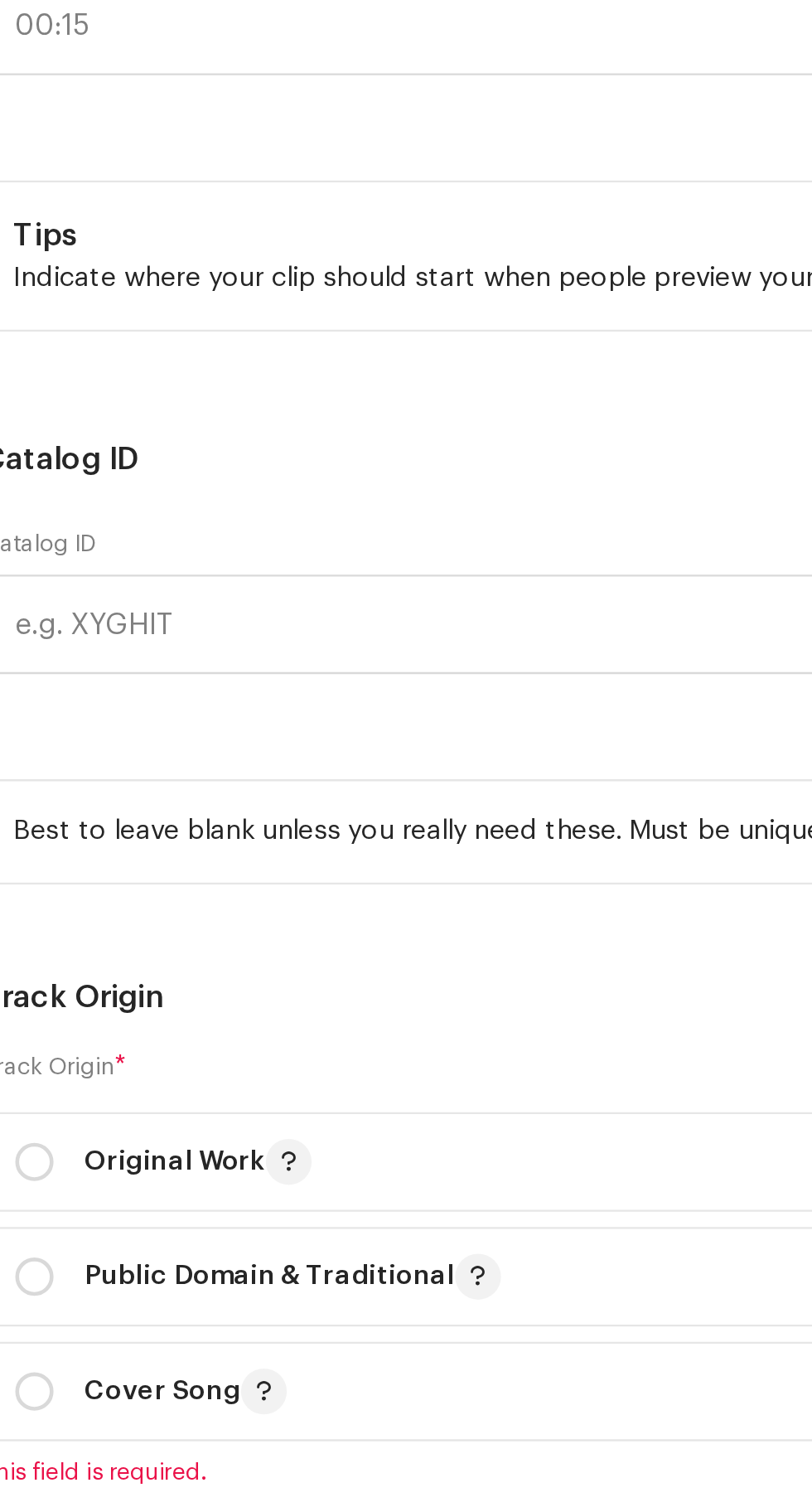
type input "Is"
click at [47, 299] on span "Islamic" at bounding box center [48, 291] width 42 height 16
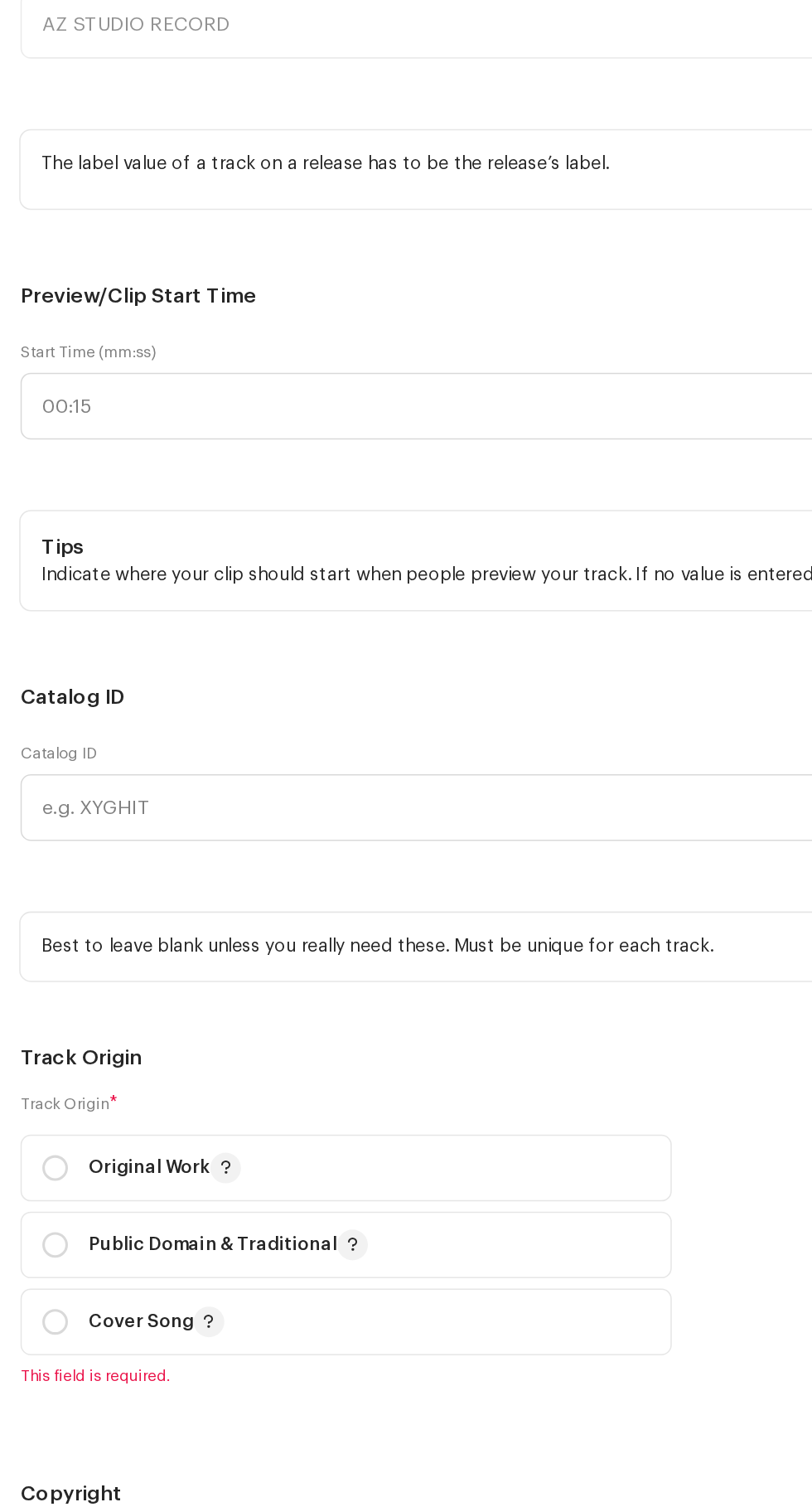
scroll to position [238, 0]
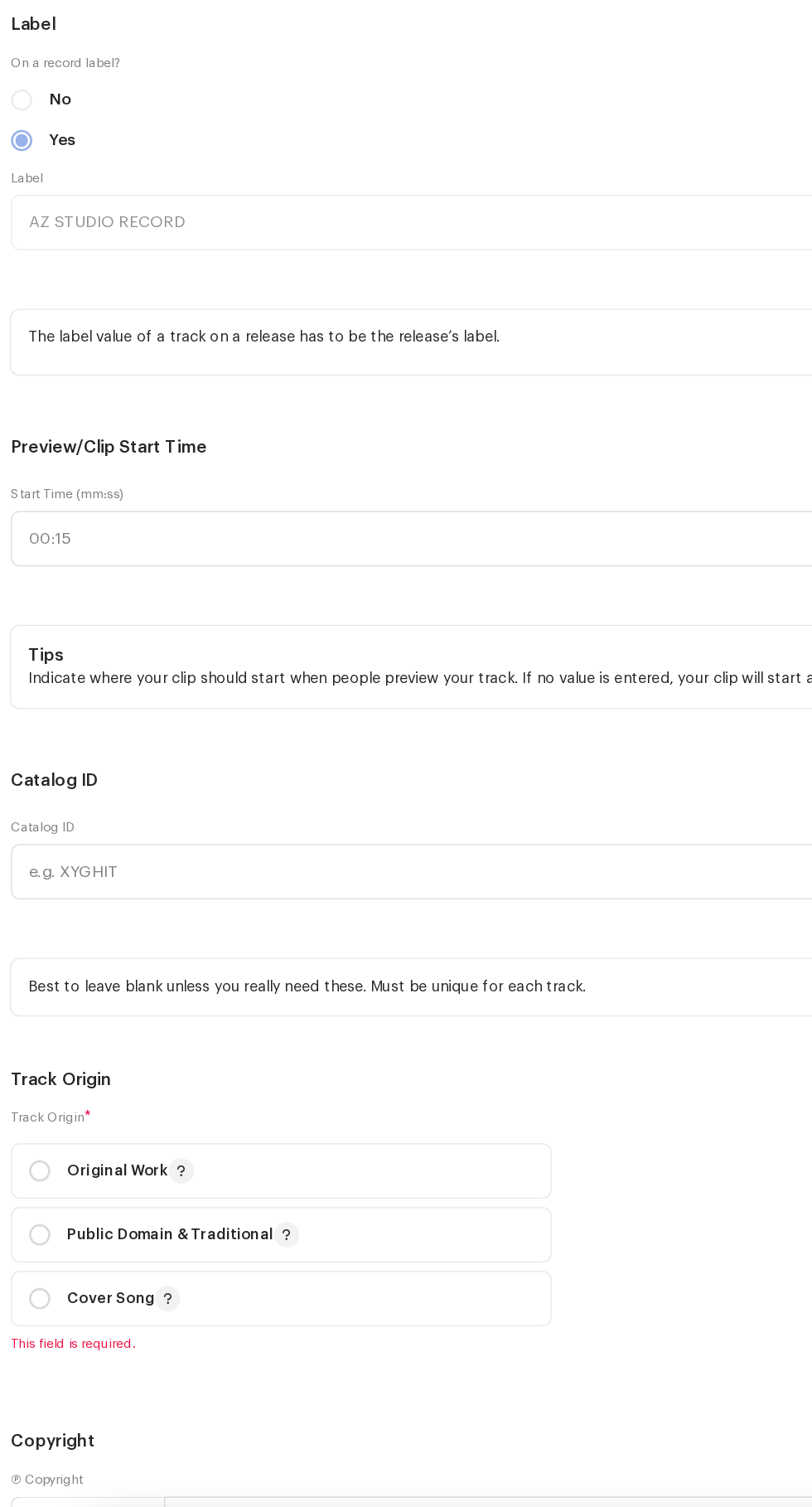
click at [499, 185] on span "Select genre" at bounding box center [598, 164] width 349 height 42
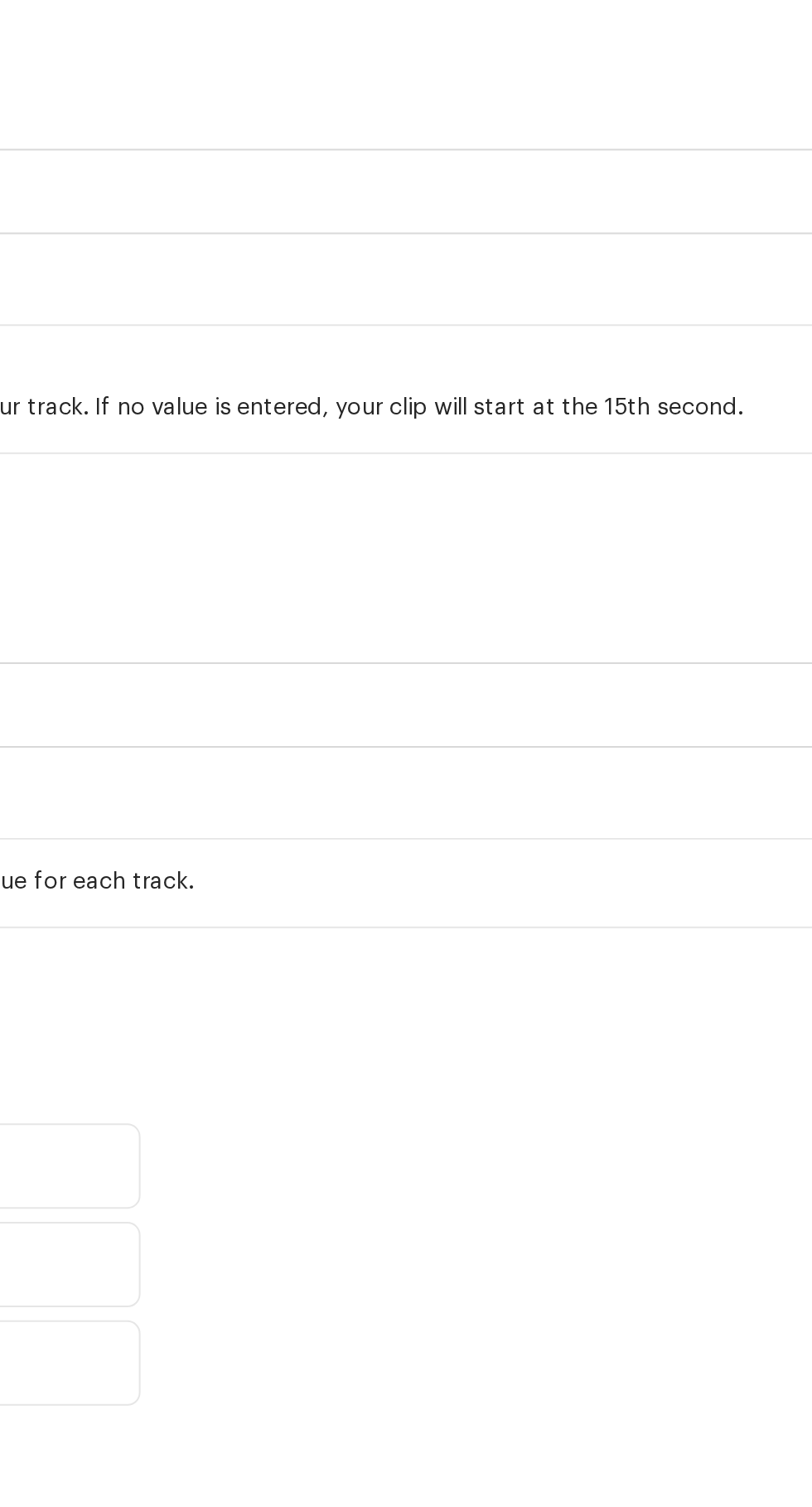
scroll to position [237, 0]
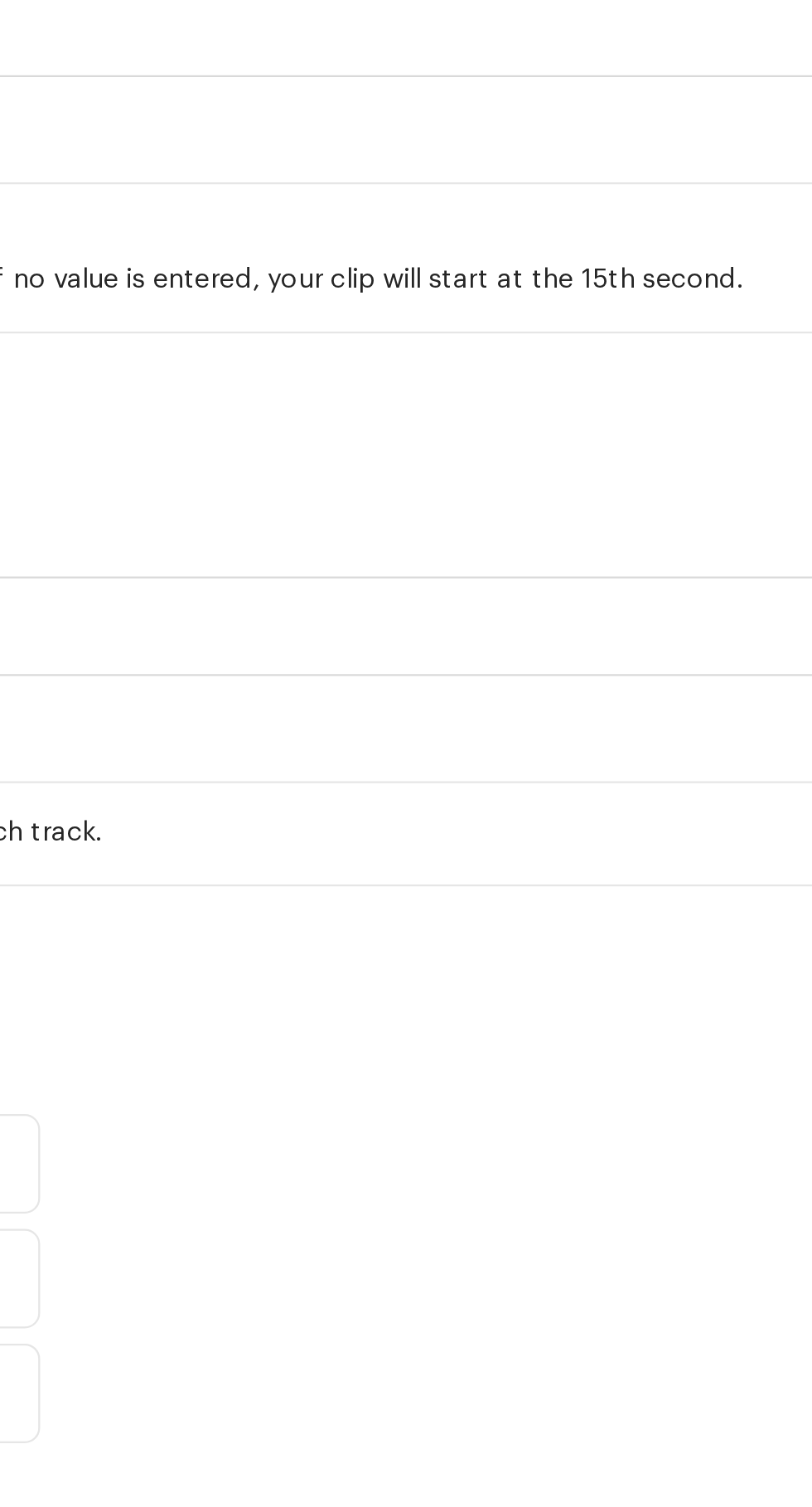
type input "Indo"
click at [448, 299] on span "Indo Pop" at bounding box center [449, 291] width 50 height 16
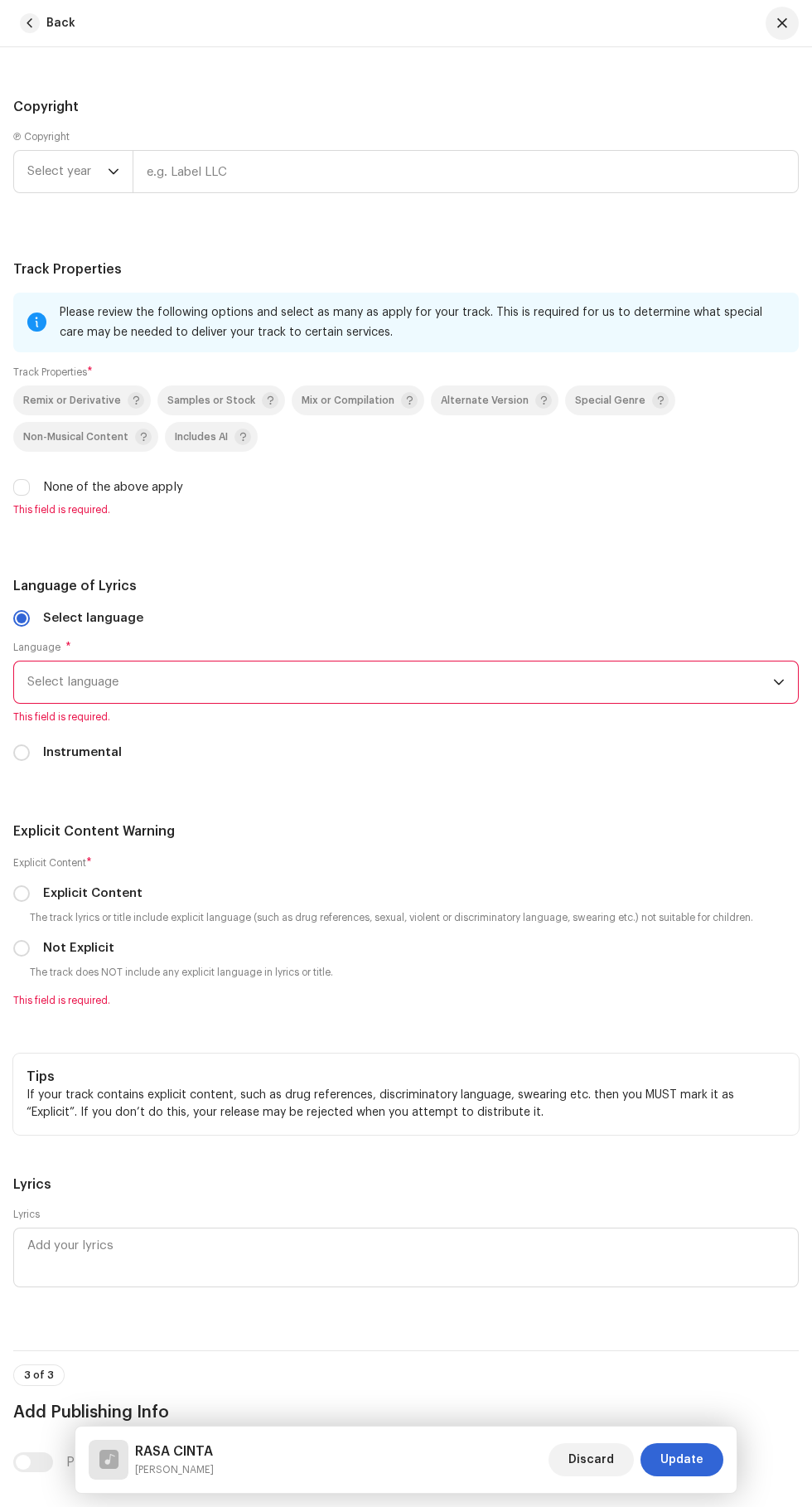
scroll to position [2940, 0]
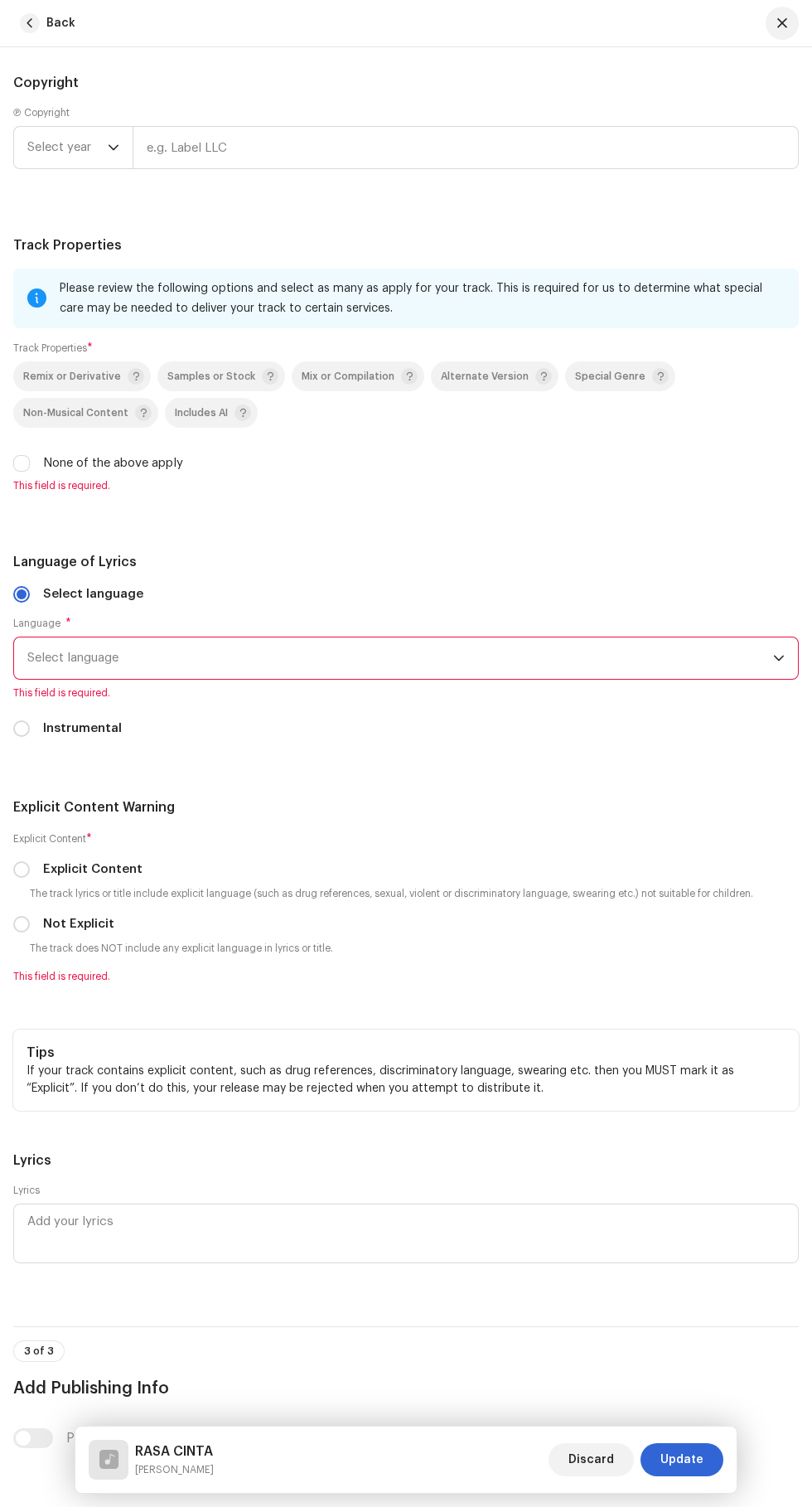
radio input "true"
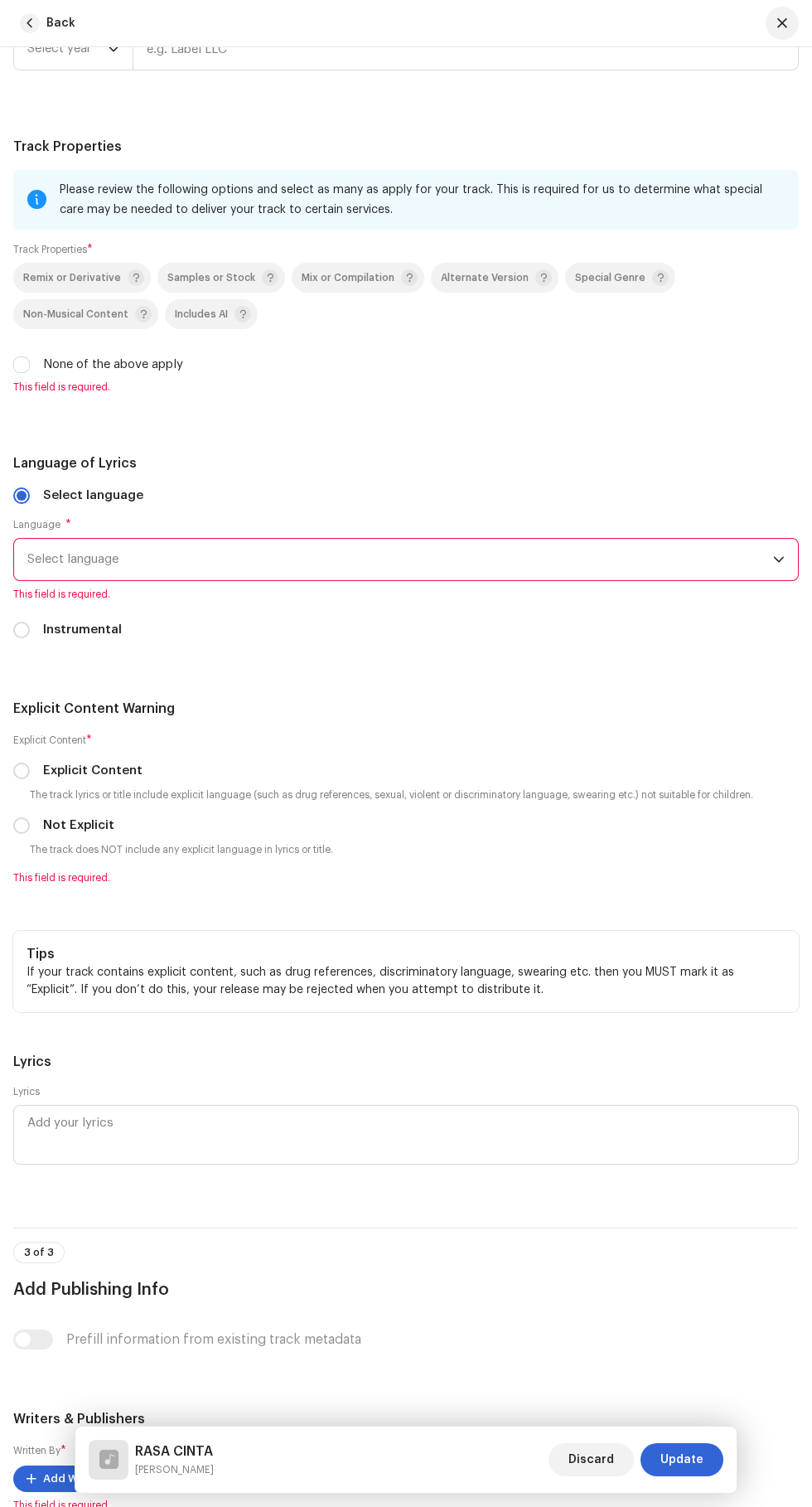
scroll to position [3049, 0]
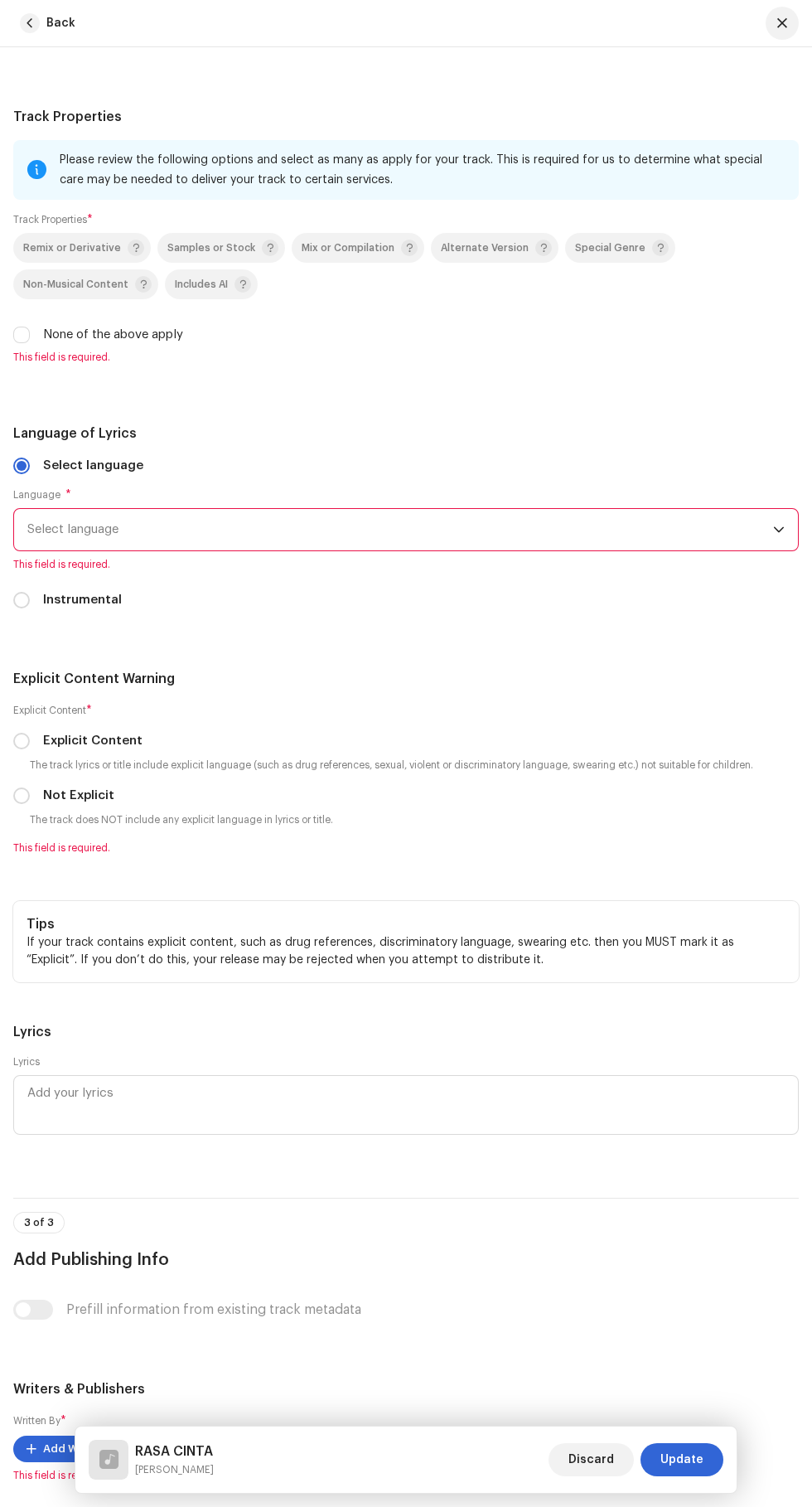
click at [65, 40] on span "Select year" at bounding box center [67, 19] width 80 height 42
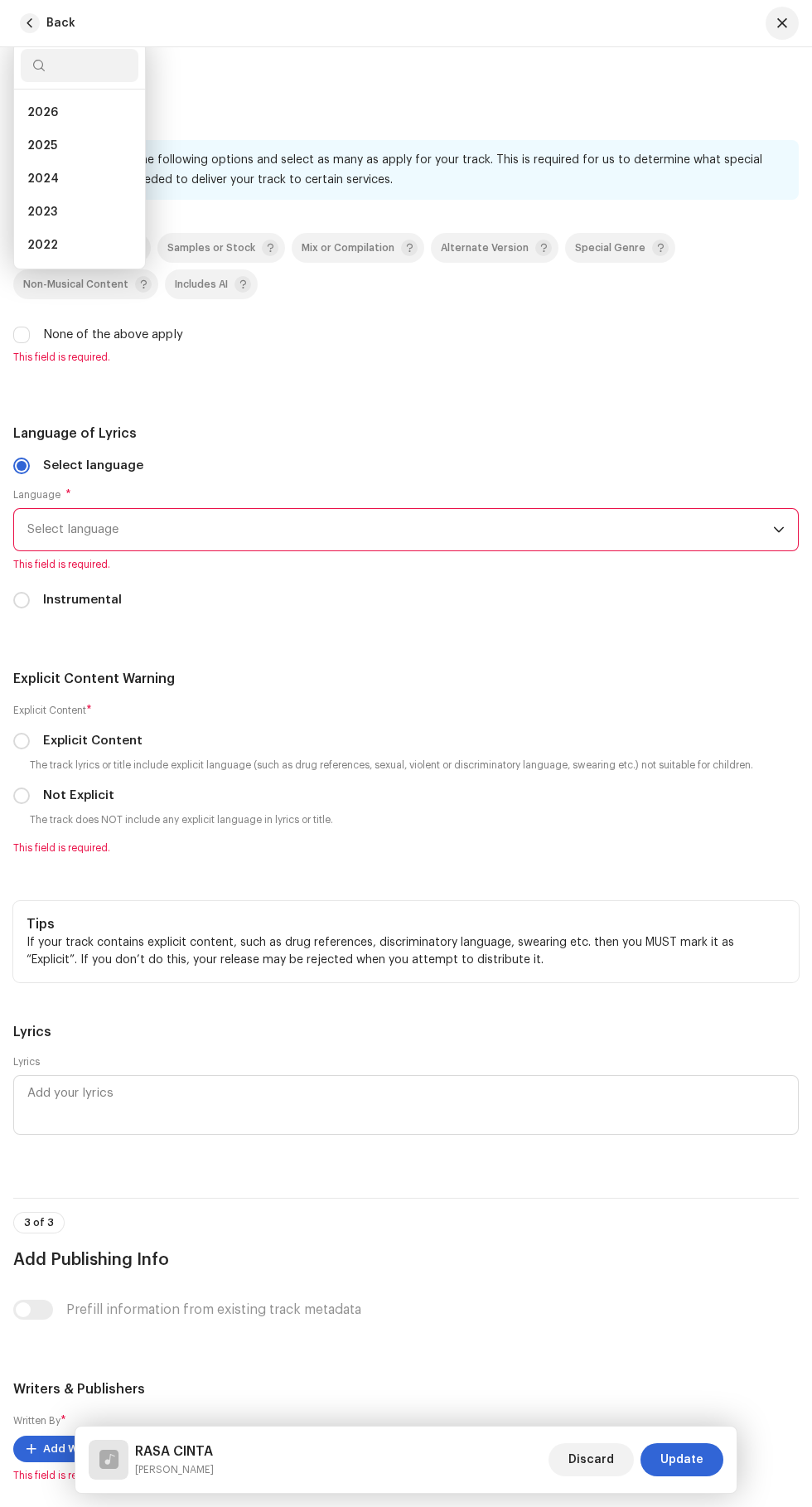
scroll to position [216, 0]
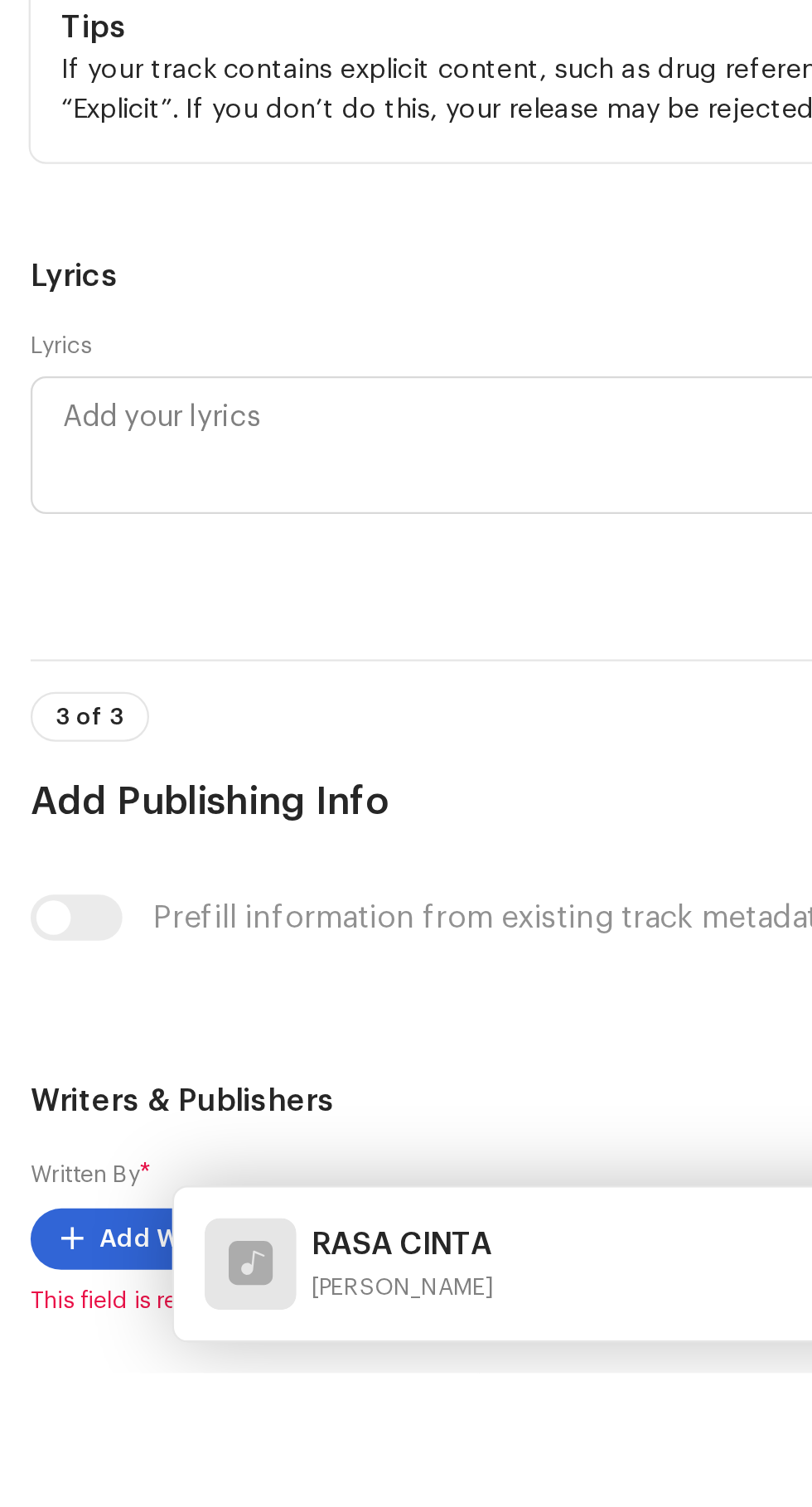
click at [41, 154] on span "2025" at bounding box center [42, 145] width 30 height 16
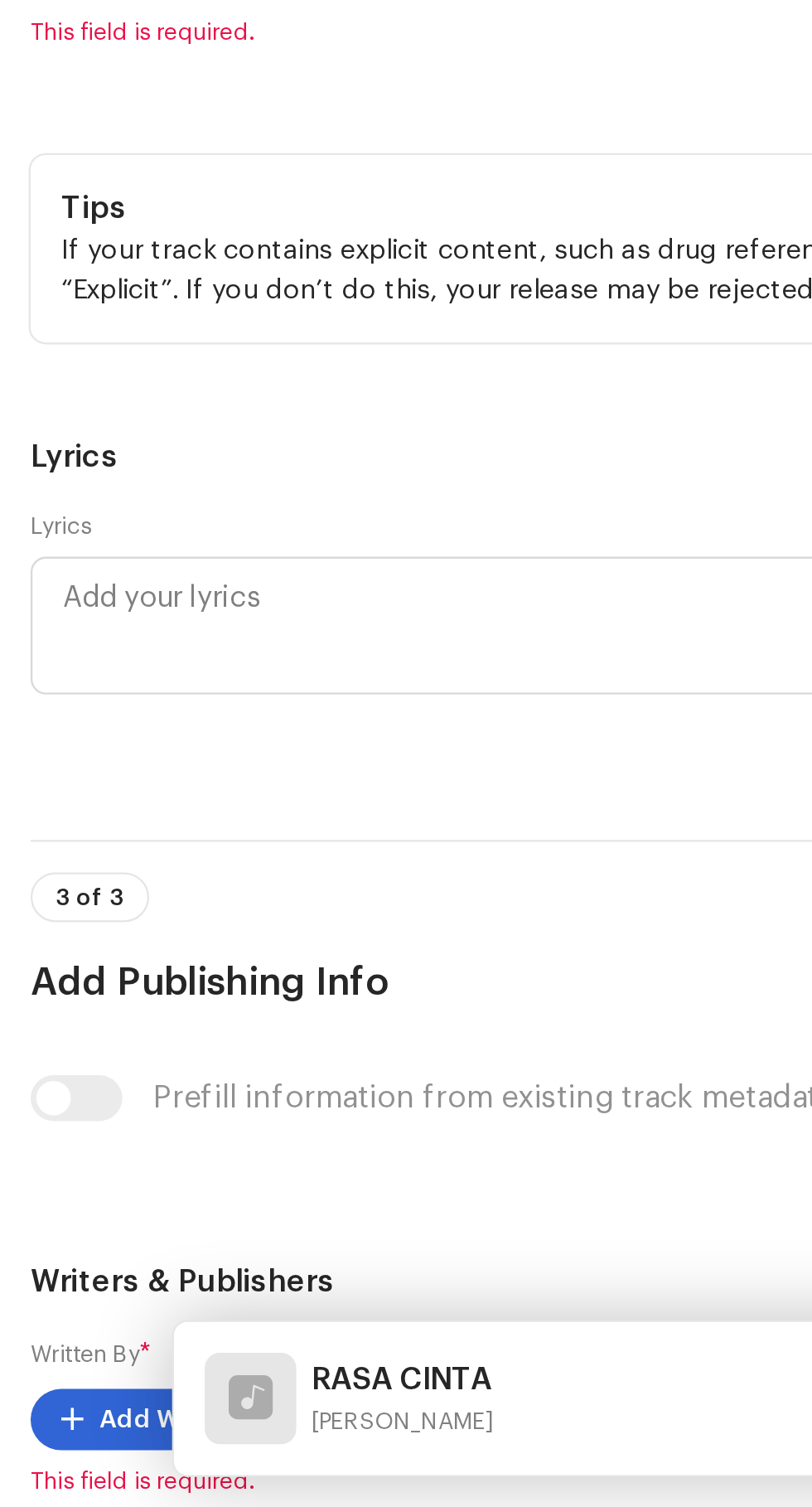
click at [172, 41] on input "text" at bounding box center [465, 19] width 667 height 43
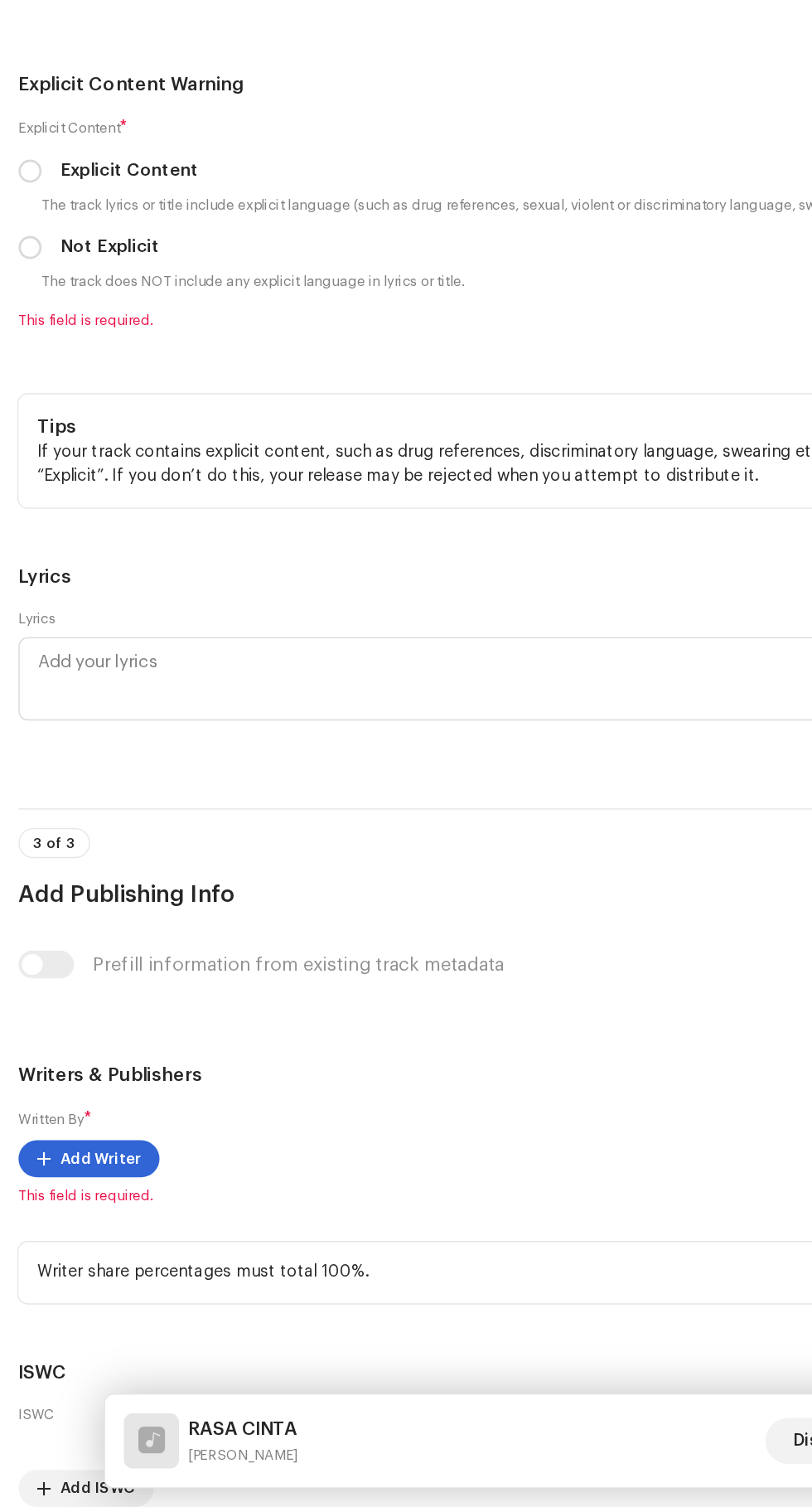
scroll to position [3261, 0]
type input "AZ STUDIO RECORD"
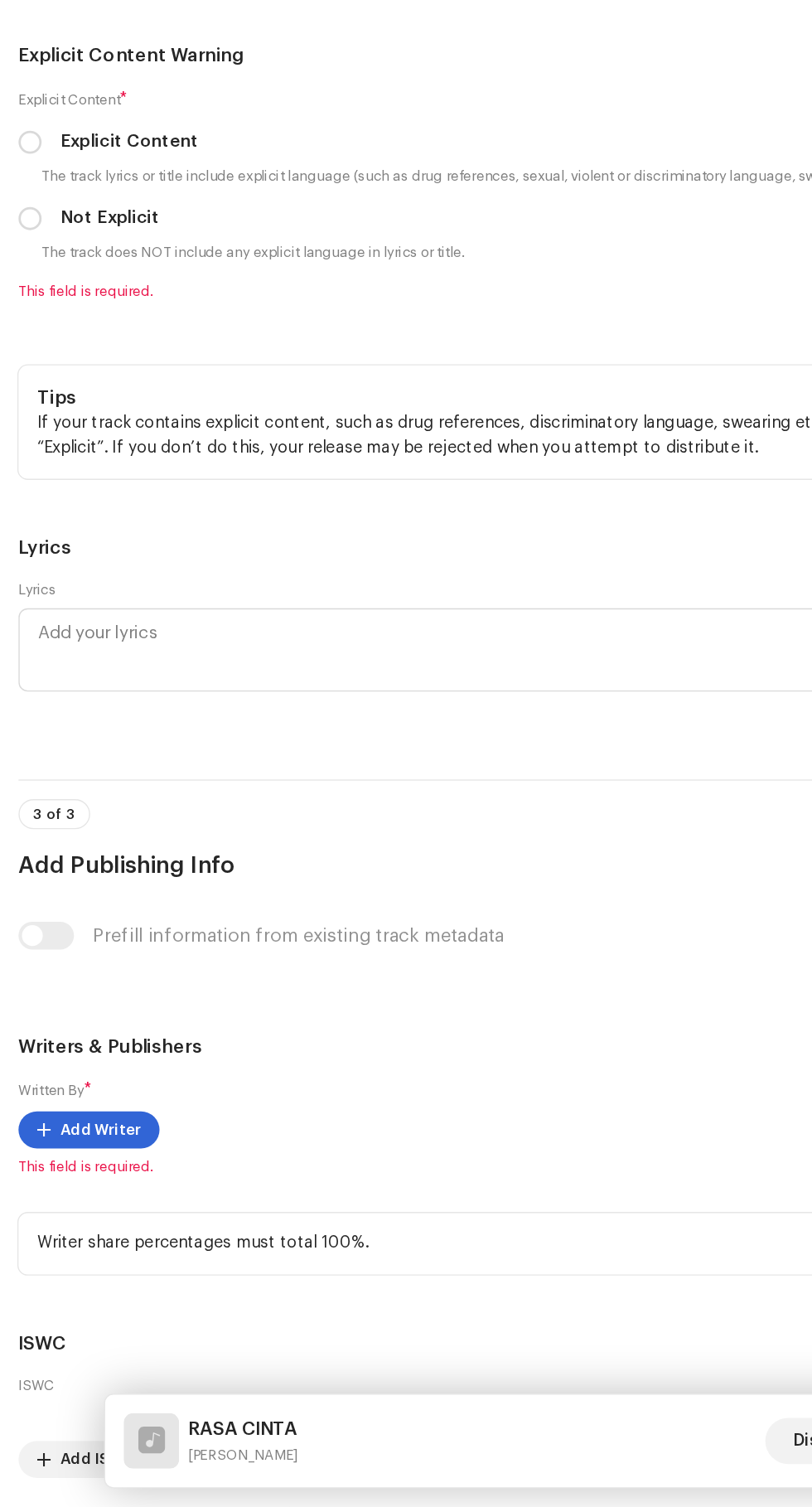
click at [22, 131] on input "None of the above apply" at bounding box center [21, 122] width 16 height 16
checkbox input "true"
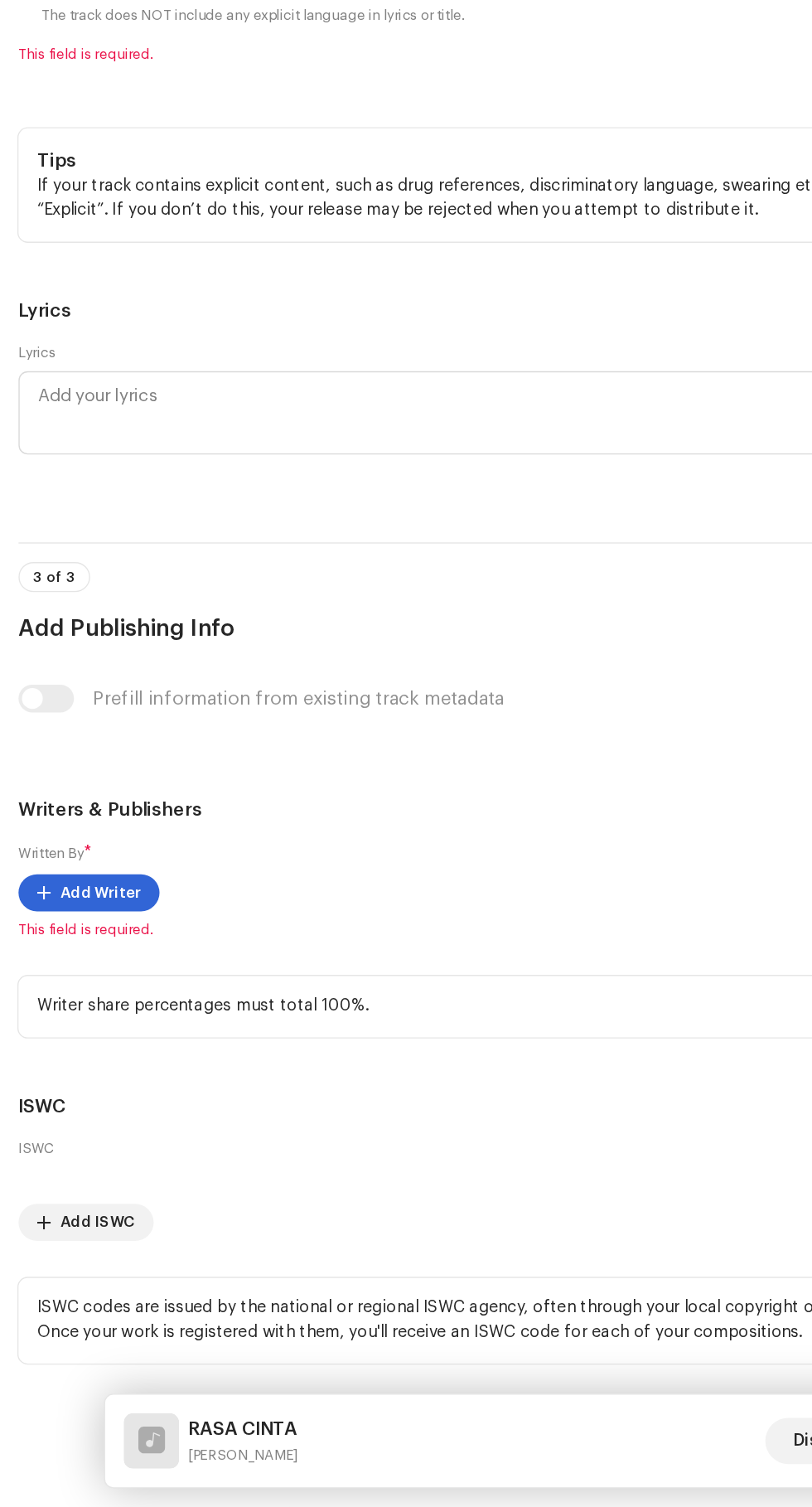
scroll to position [3414, 0]
click at [60, 167] on span "Select language" at bounding box center [400, 146] width 746 height 42
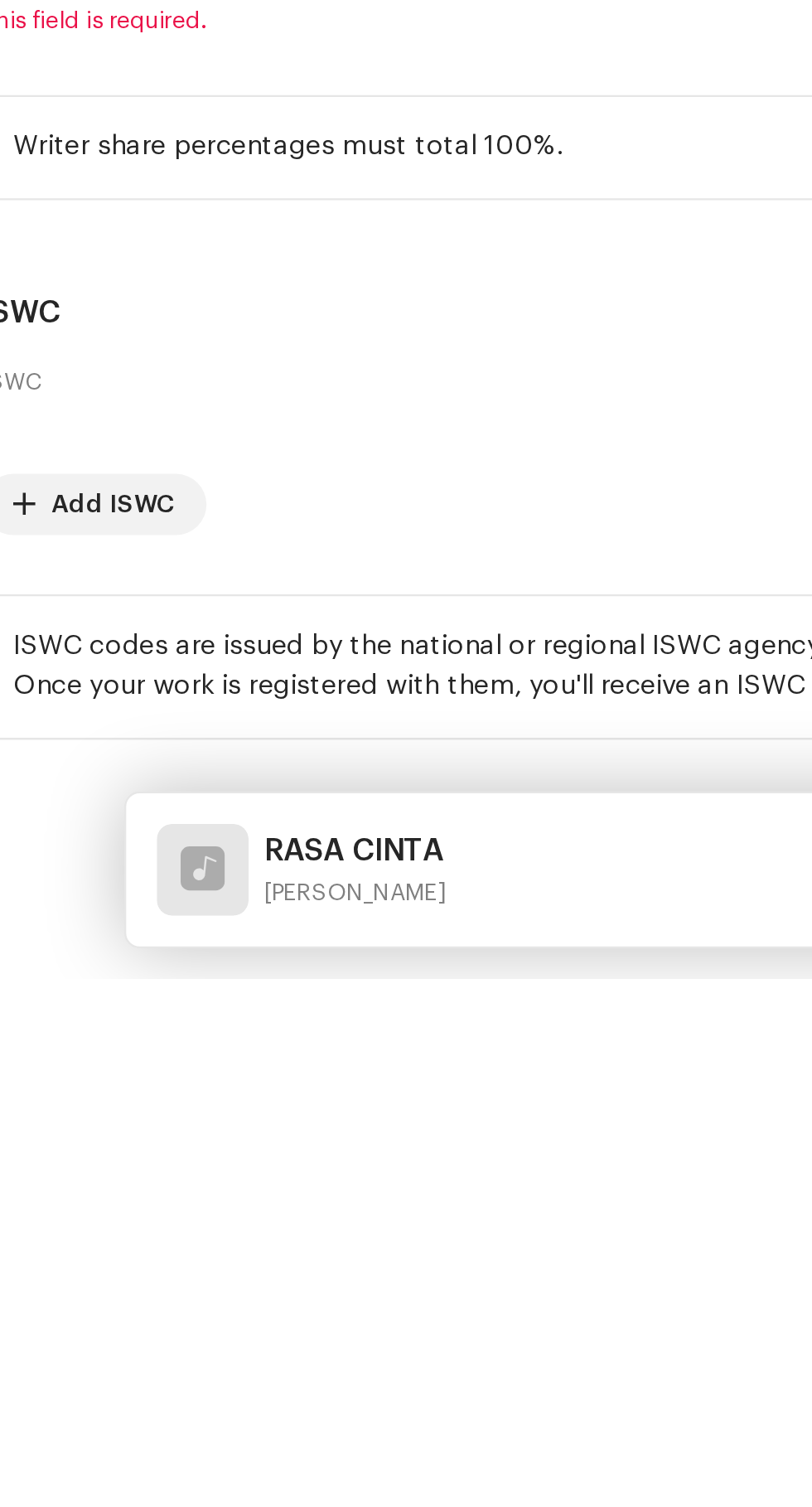
scroll to position [0, 0]
type input "Ind"
click at [53, 281] on span "Indonesian" at bounding box center [61, 273] width 66 height 16
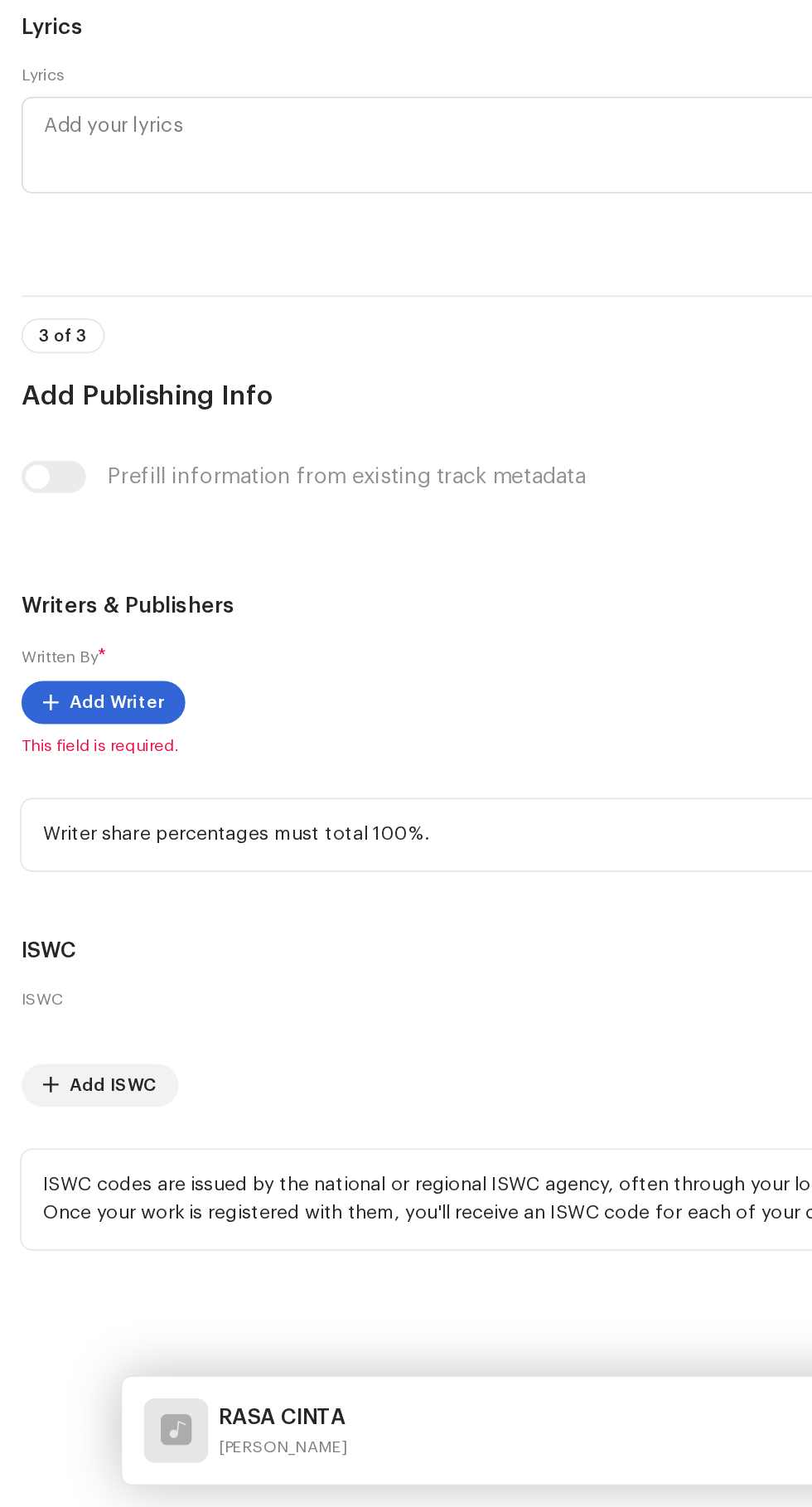
scroll to position [3645, 0]
click at [38, 389] on small "The track does NOT include any explicit language in lyrics or title." at bounding box center [182, 381] width 310 height 16
click at [22, 366] on input "Not Explicit" at bounding box center [21, 356] width 16 height 16
radio input "true"
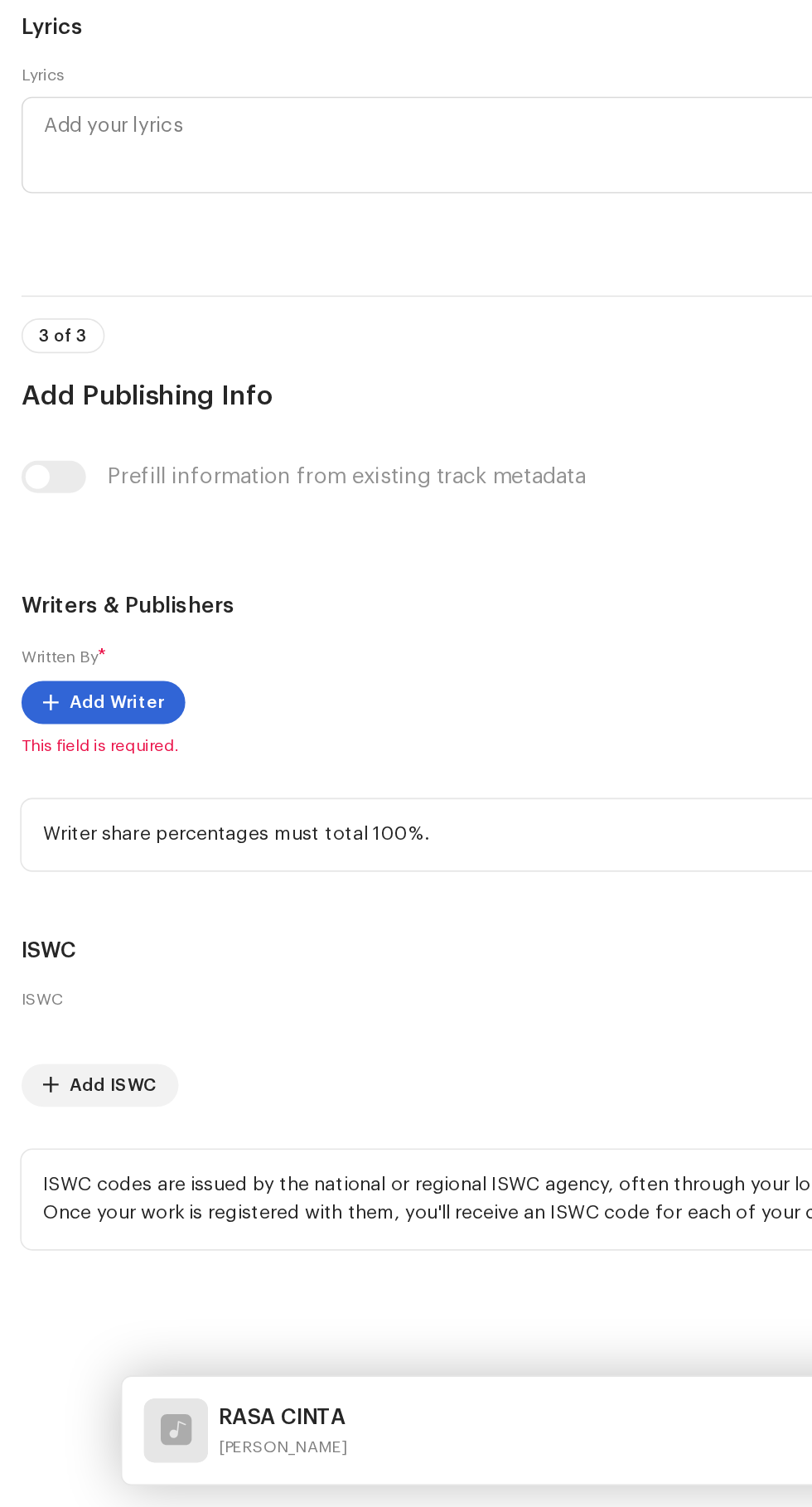
scroll to position [4684, 0]
click at [73, 1027] on span "Add Writer" at bounding box center [72, 1010] width 58 height 33
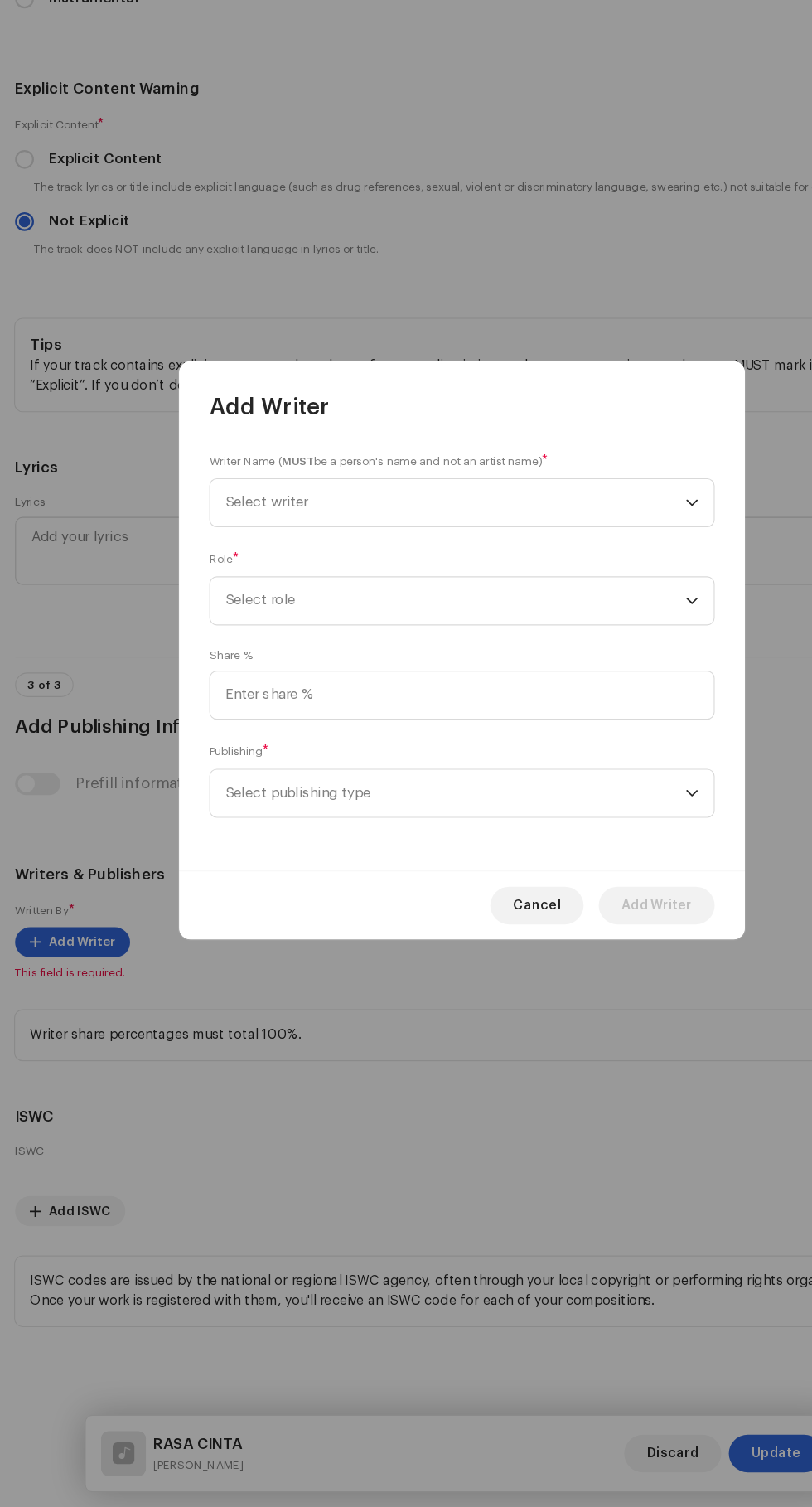
scroll to position [236, 0]
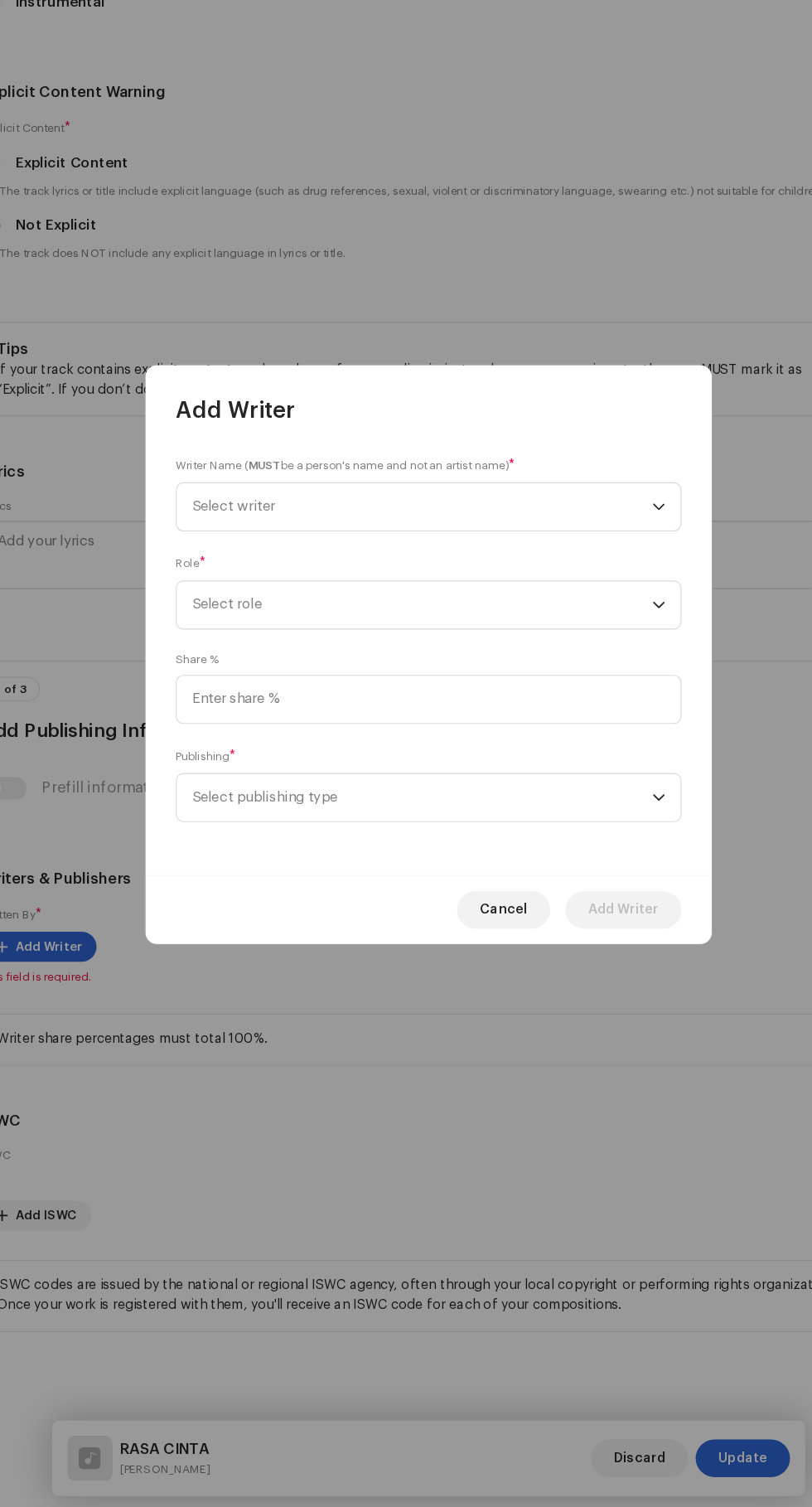
click at [253, 624] on span "Select writer" at bounding box center [234, 624] width 73 height 12
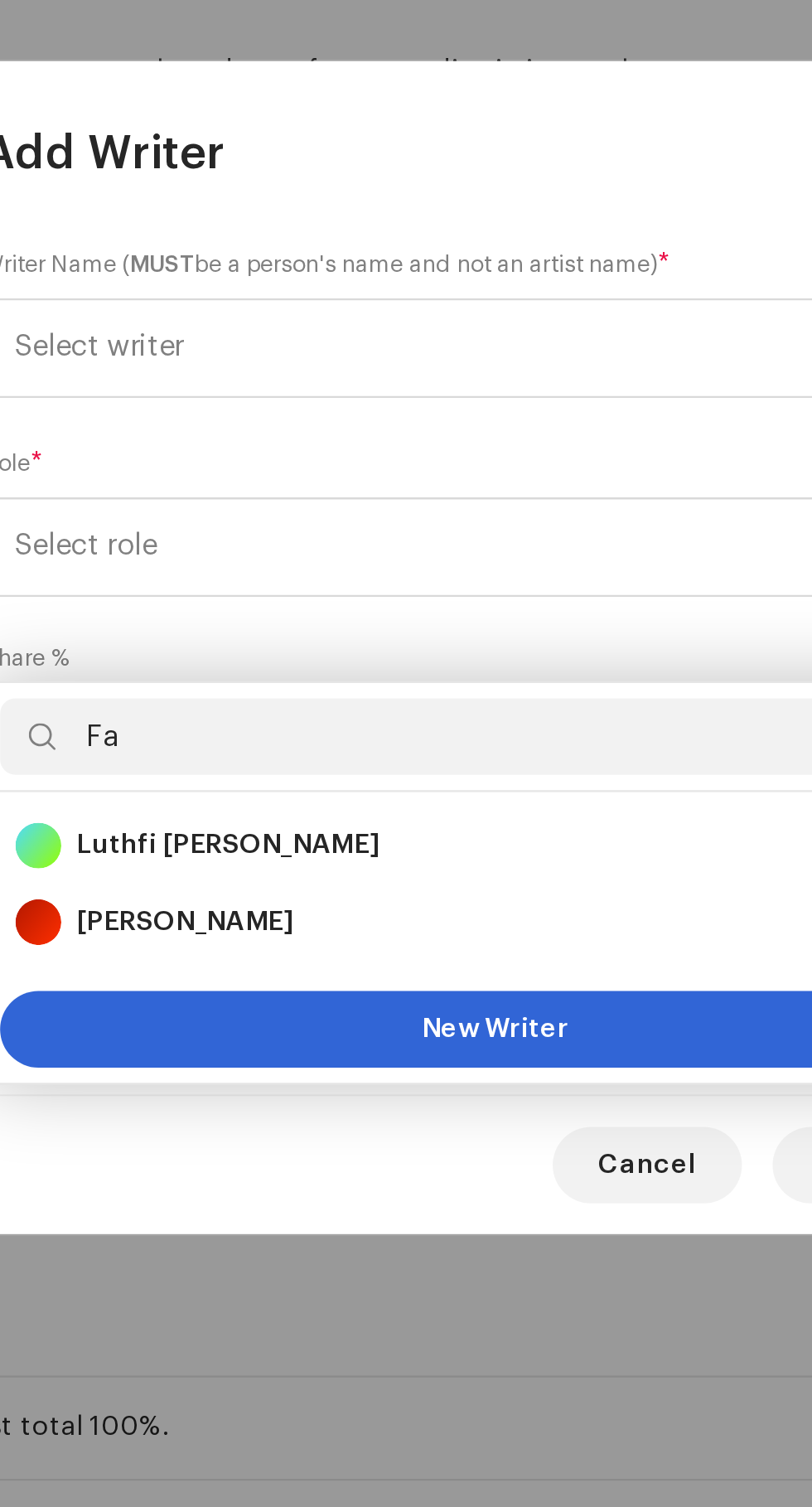
type input "Fa"
click at [254, 865] on strong "[PERSON_NAME]" at bounding box center [272, 873] width 93 height 16
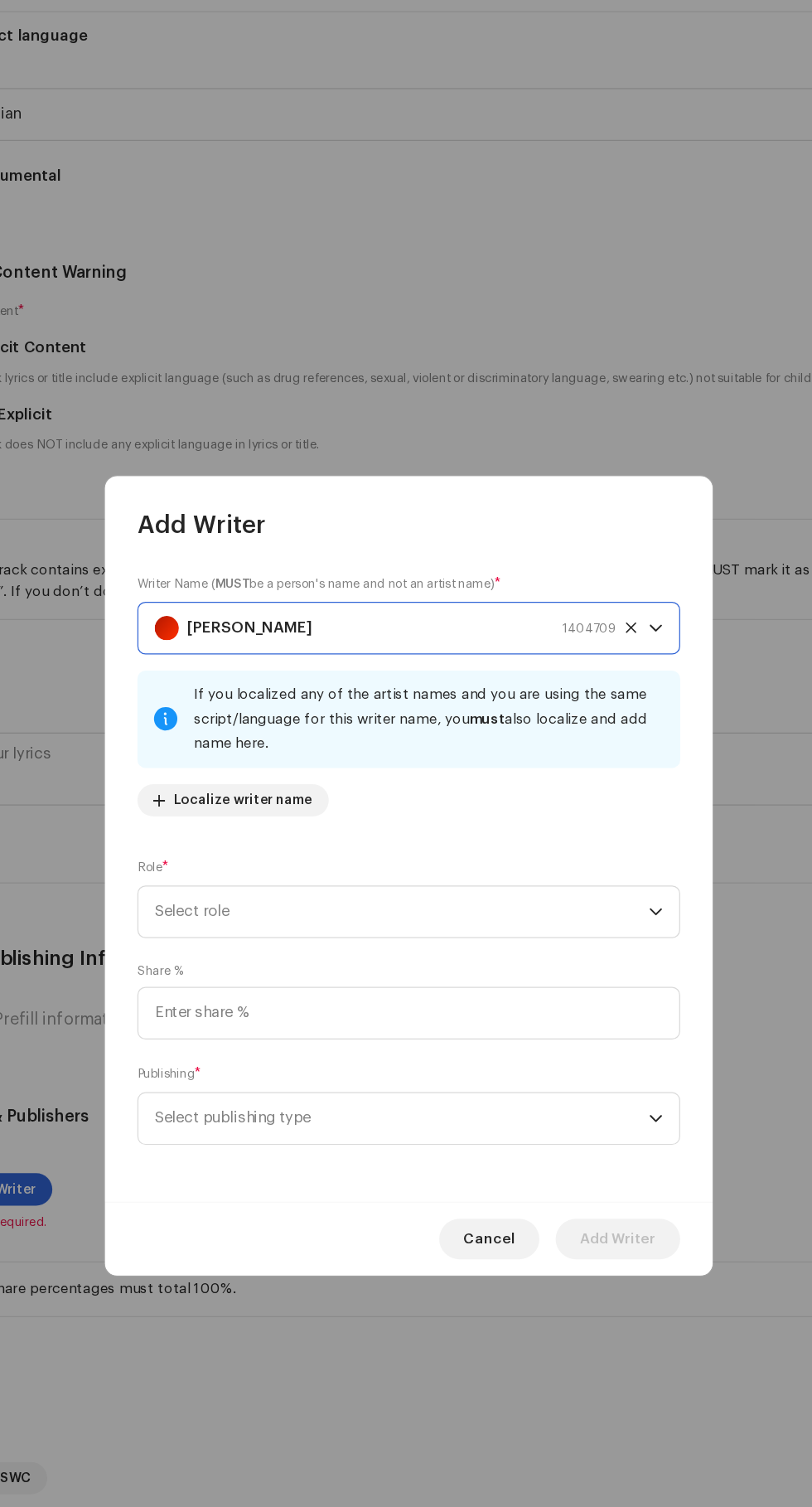
click at [608, 786] on icon "dropdown trigger" at bounding box center [608, 783] width 11 height 11
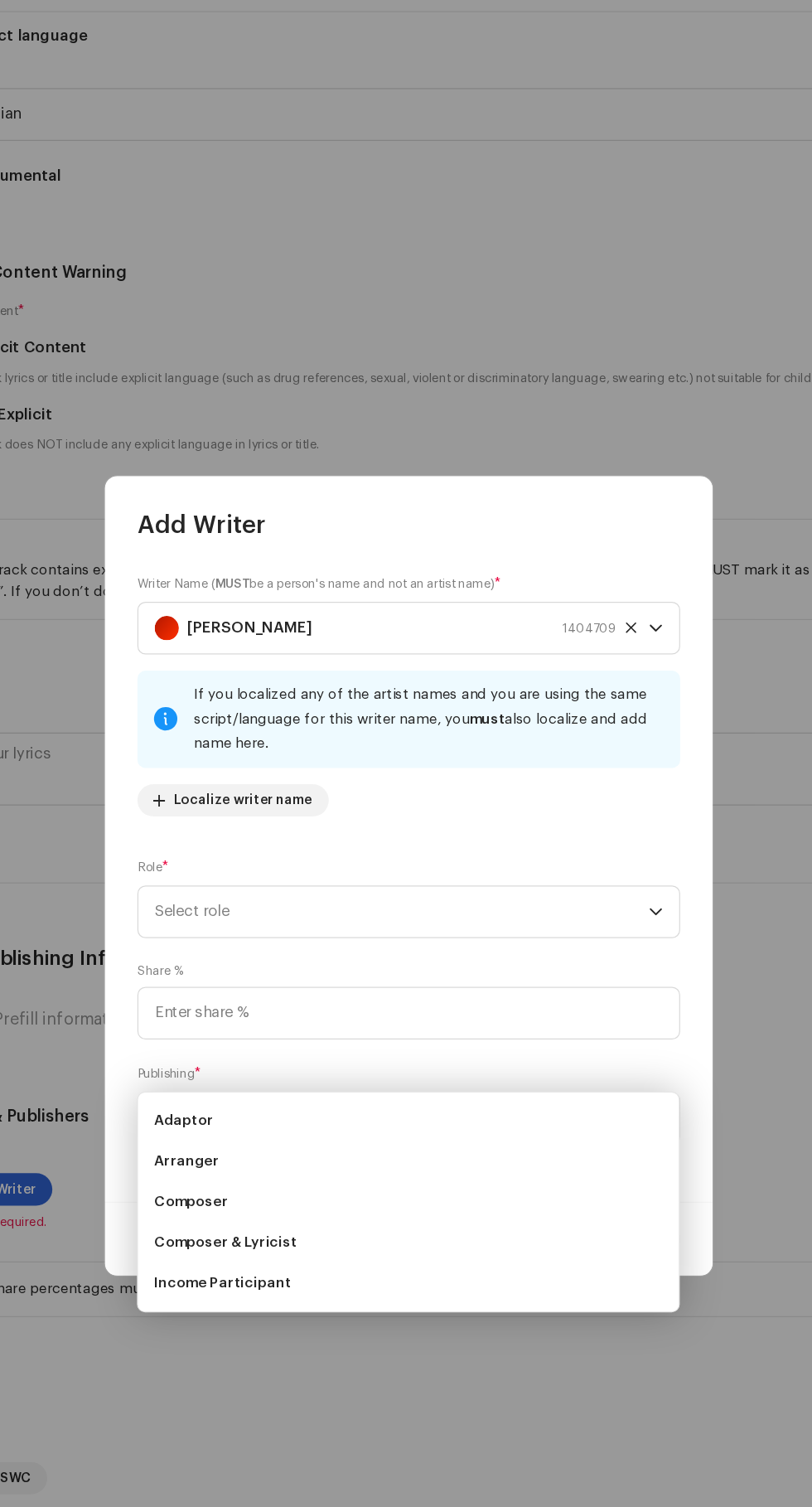
click at [231, 1046] on span "Composer & Lyricist" at bounding box center [256, 1054] width 117 height 16
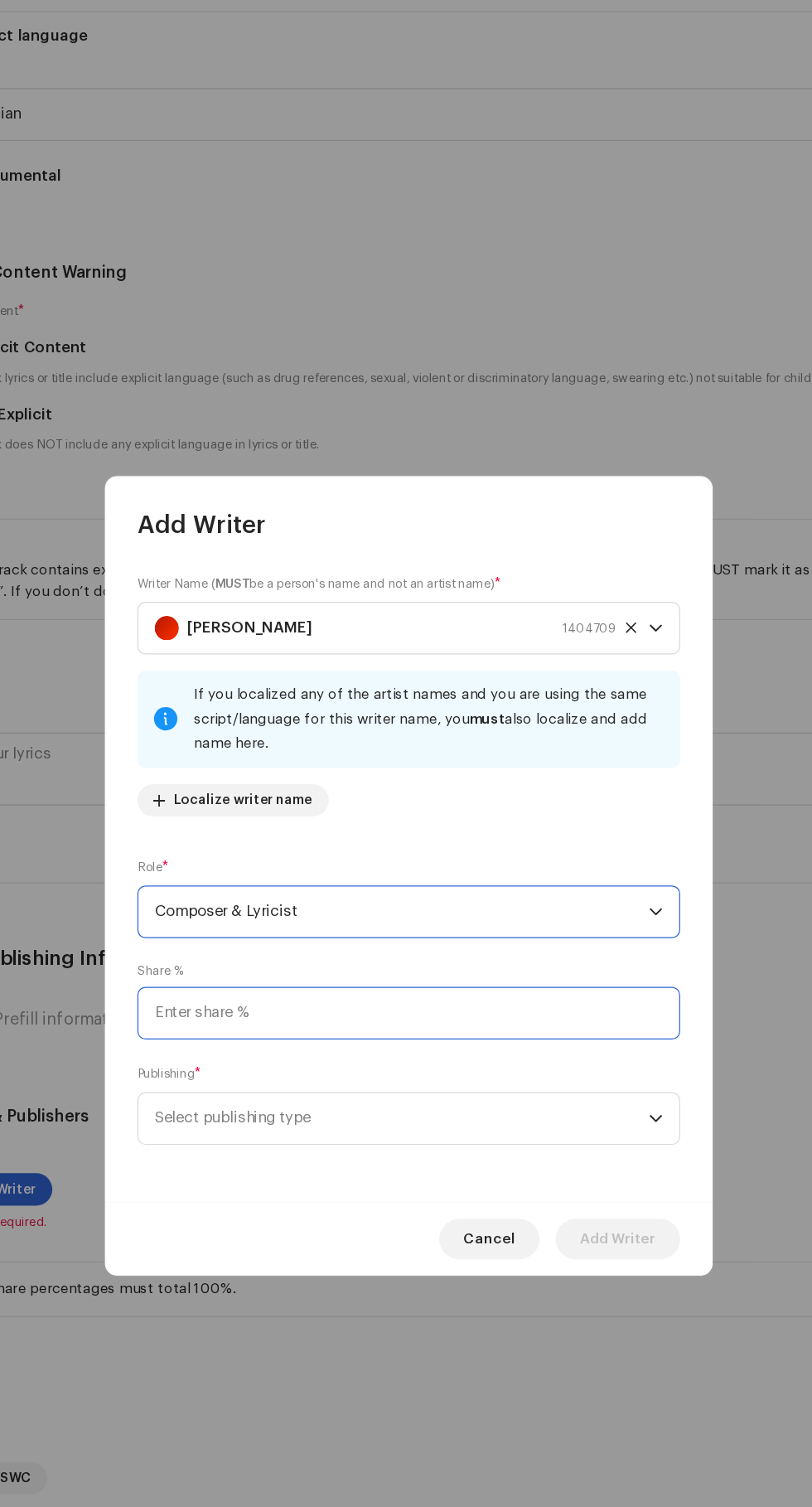
click at [567, 875] on input at bounding box center [406, 867] width 444 height 43
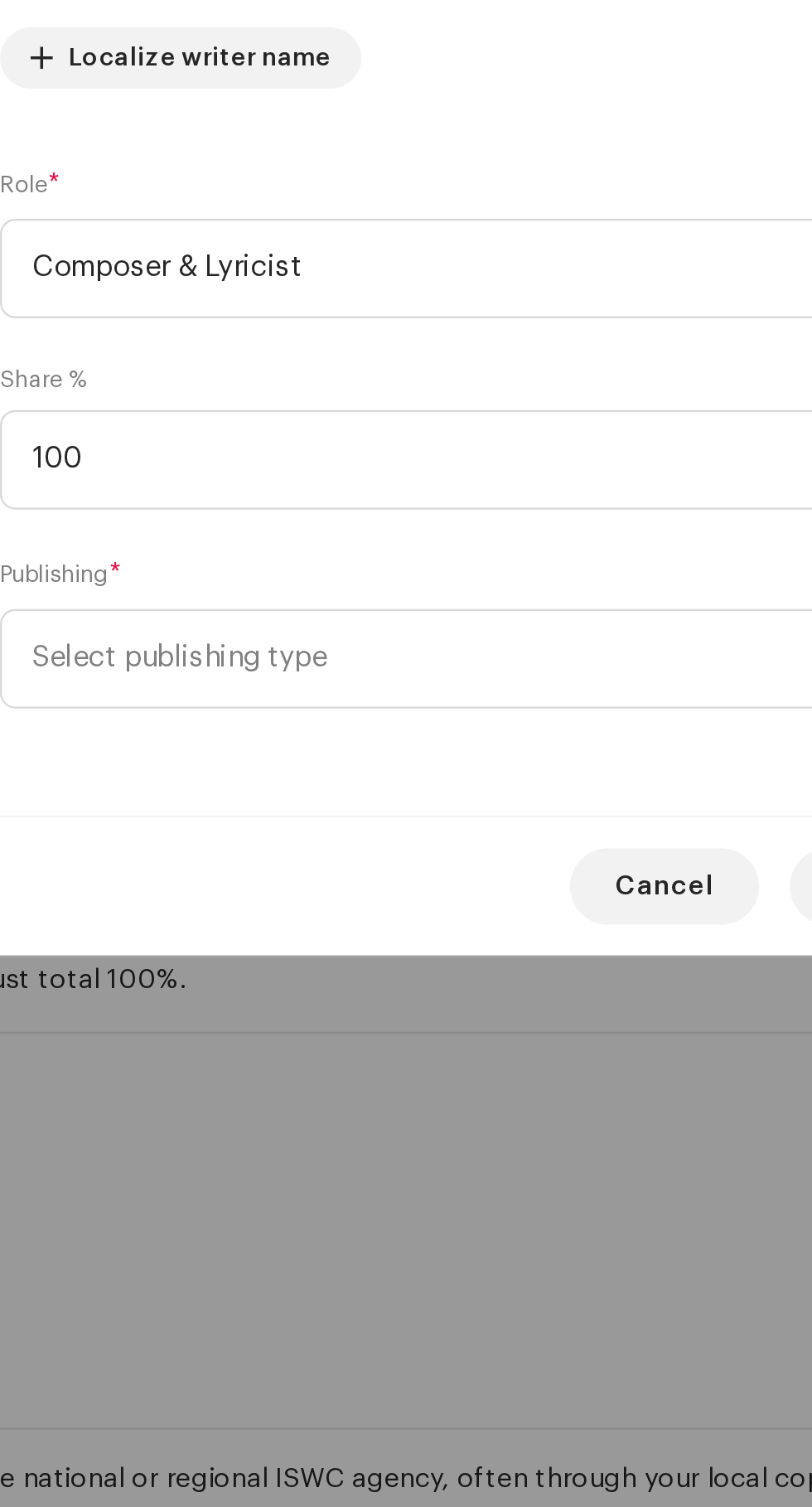
click at [222, 940] on span "Select publishing type" at bounding box center [400, 952] width 405 height 42
type input "100.00"
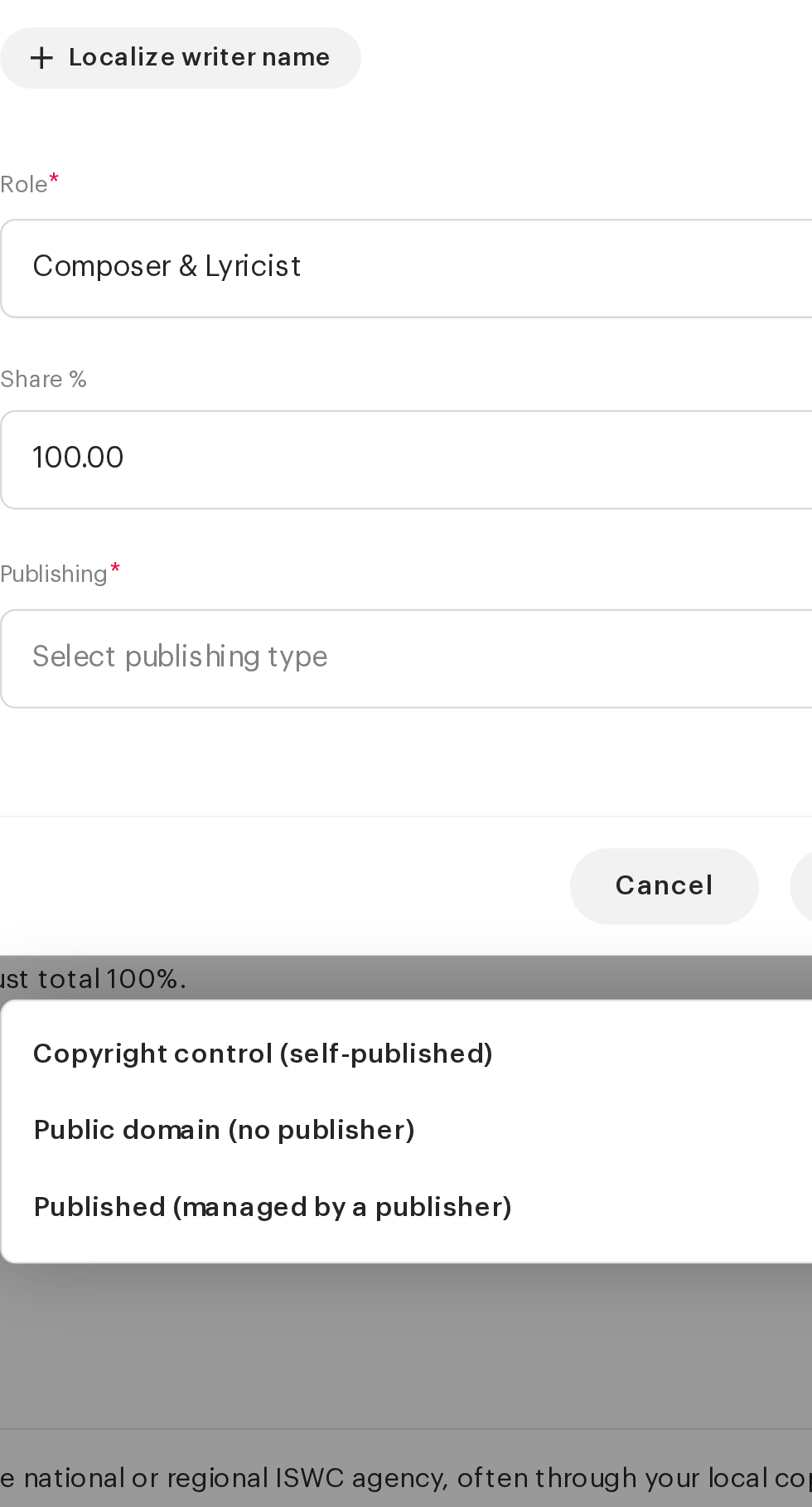
click at [232, 1116] on span "Copyright control (self-published)" at bounding box center [297, 1124] width 199 height 16
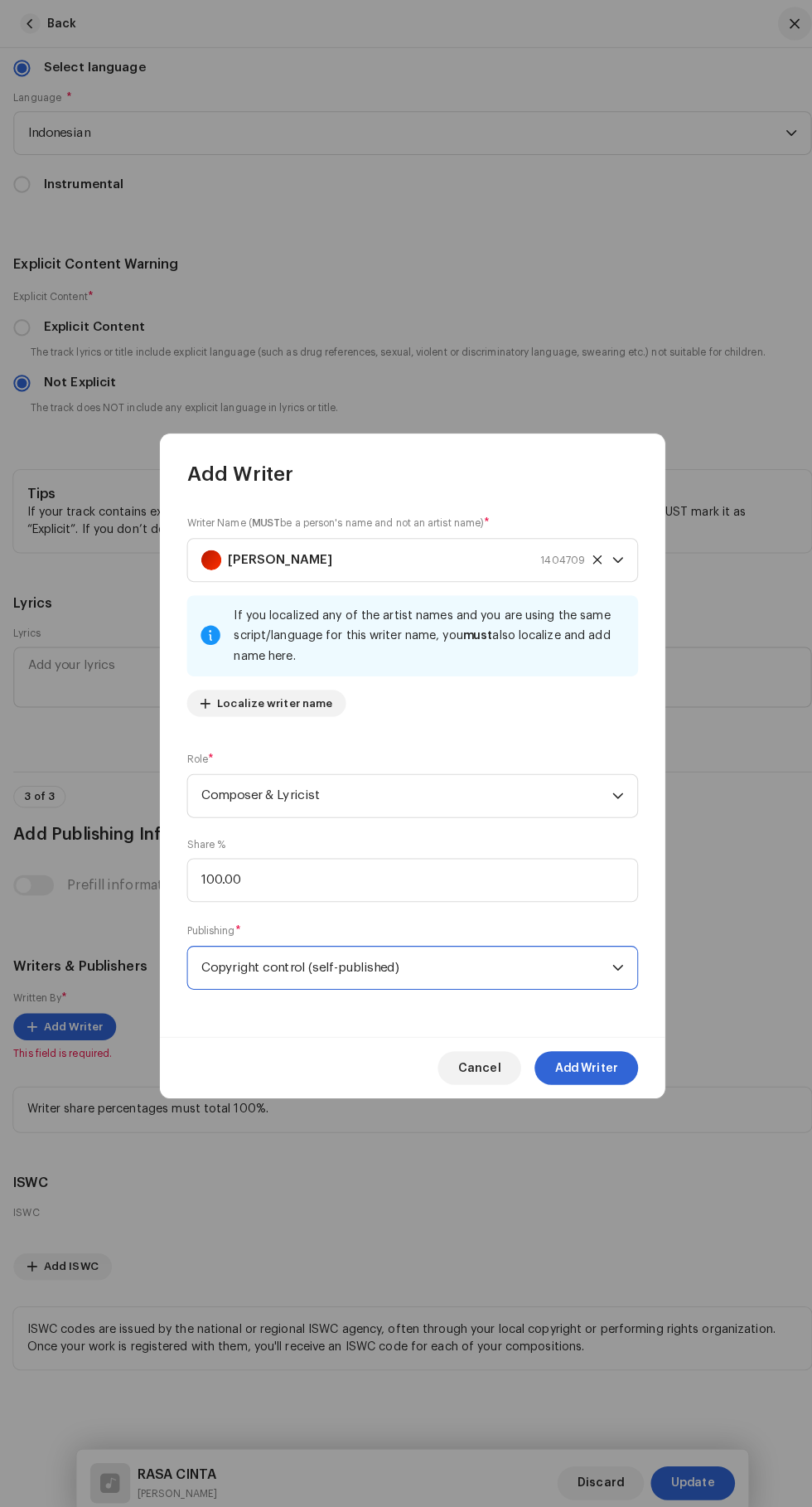
click at [596, 1054] on span "Add Writer" at bounding box center [578, 1051] width 62 height 33
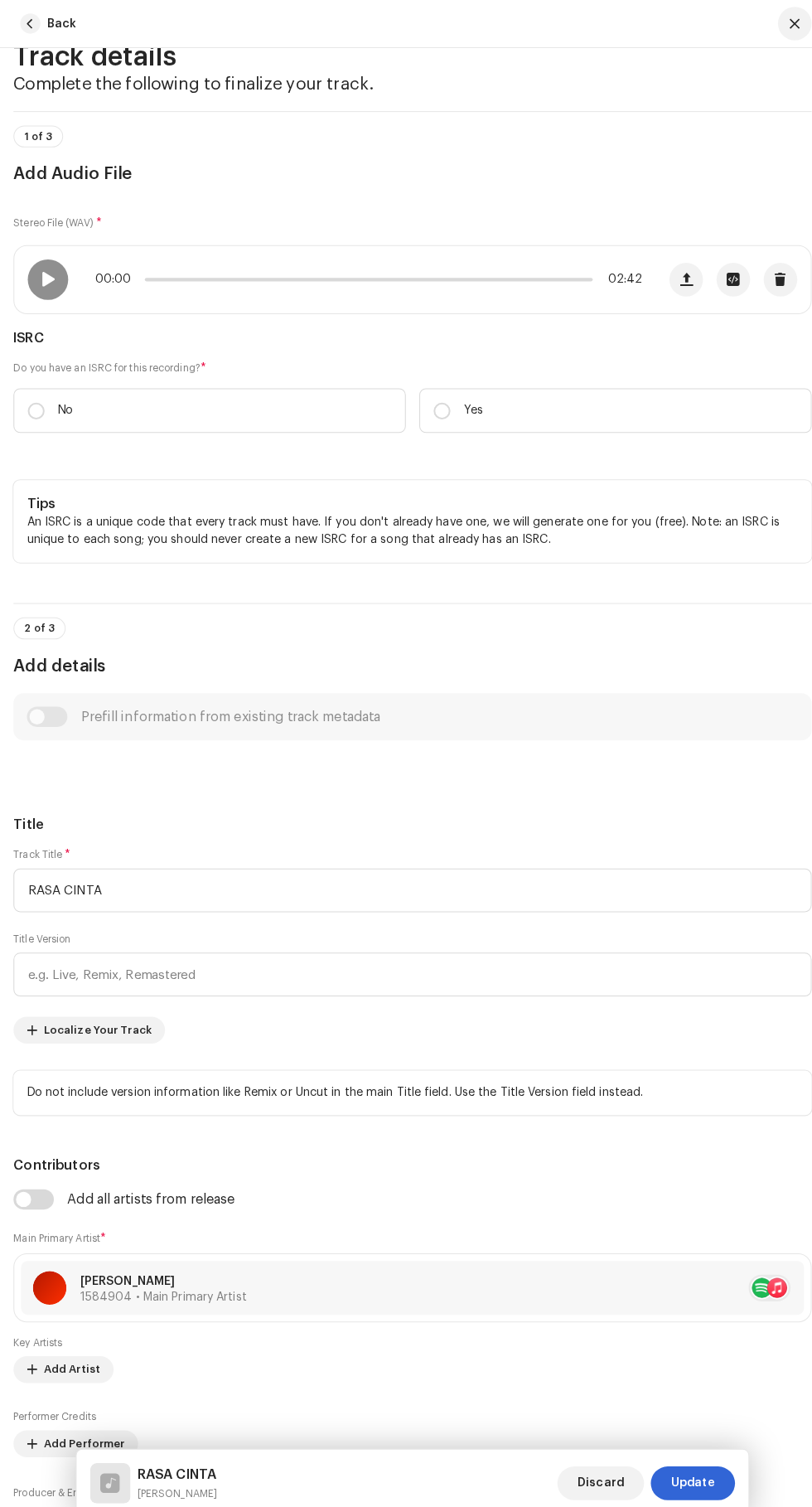
scroll to position [30, 0]
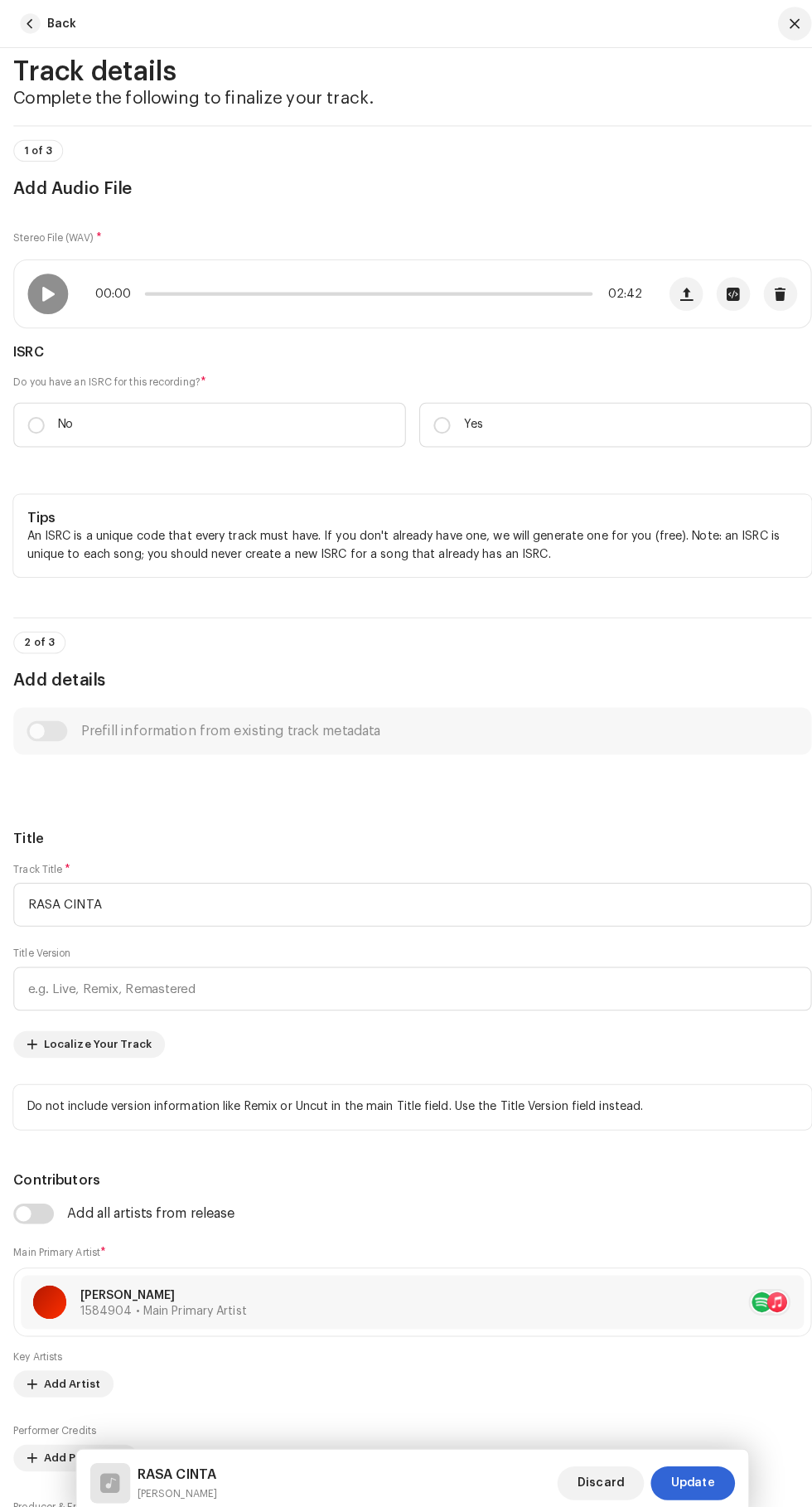
click at [684, 1460] on span "Update" at bounding box center [682, 1460] width 43 height 33
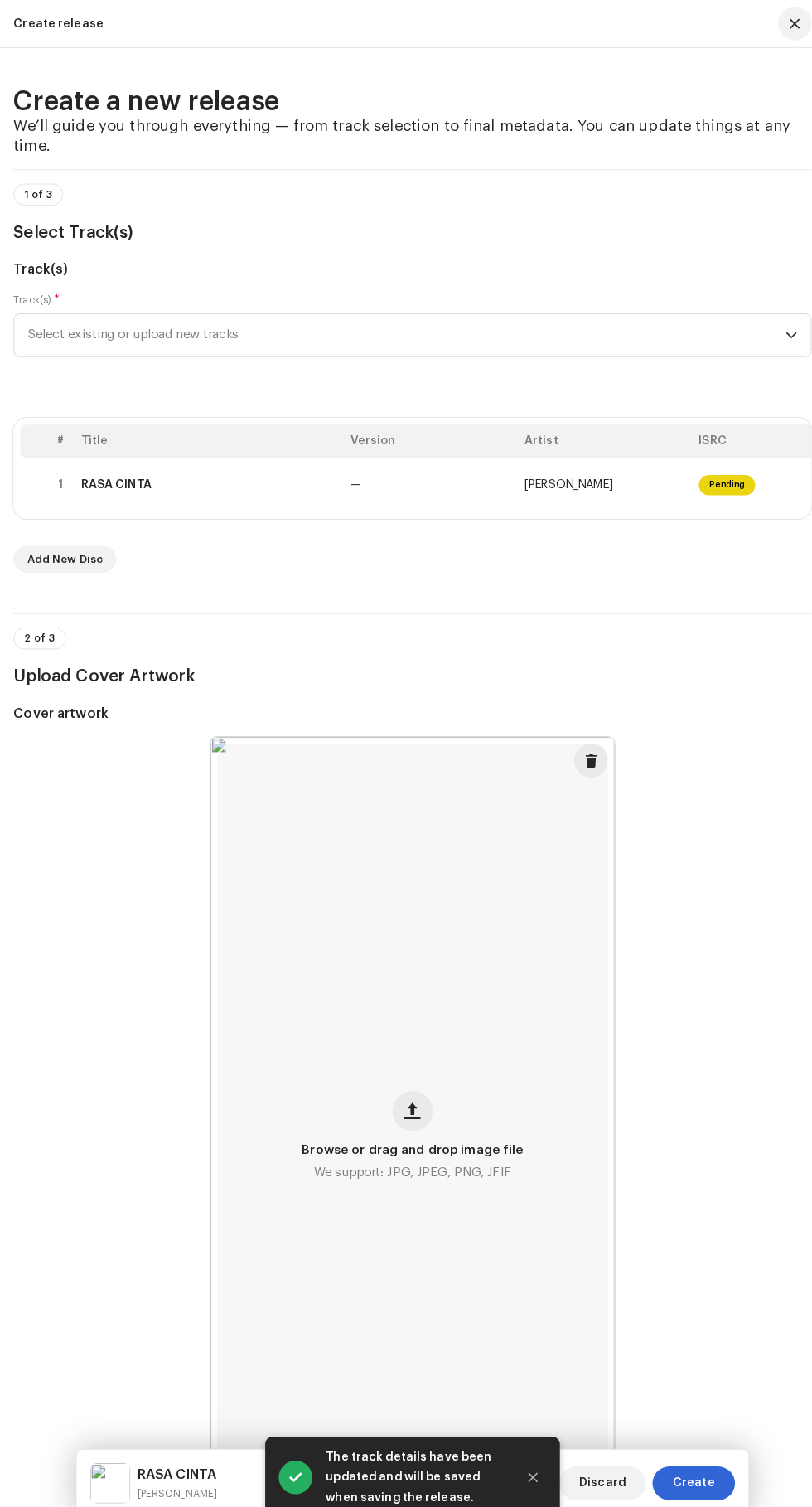
click at [689, 1464] on span "Create" at bounding box center [683, 1460] width 42 height 33
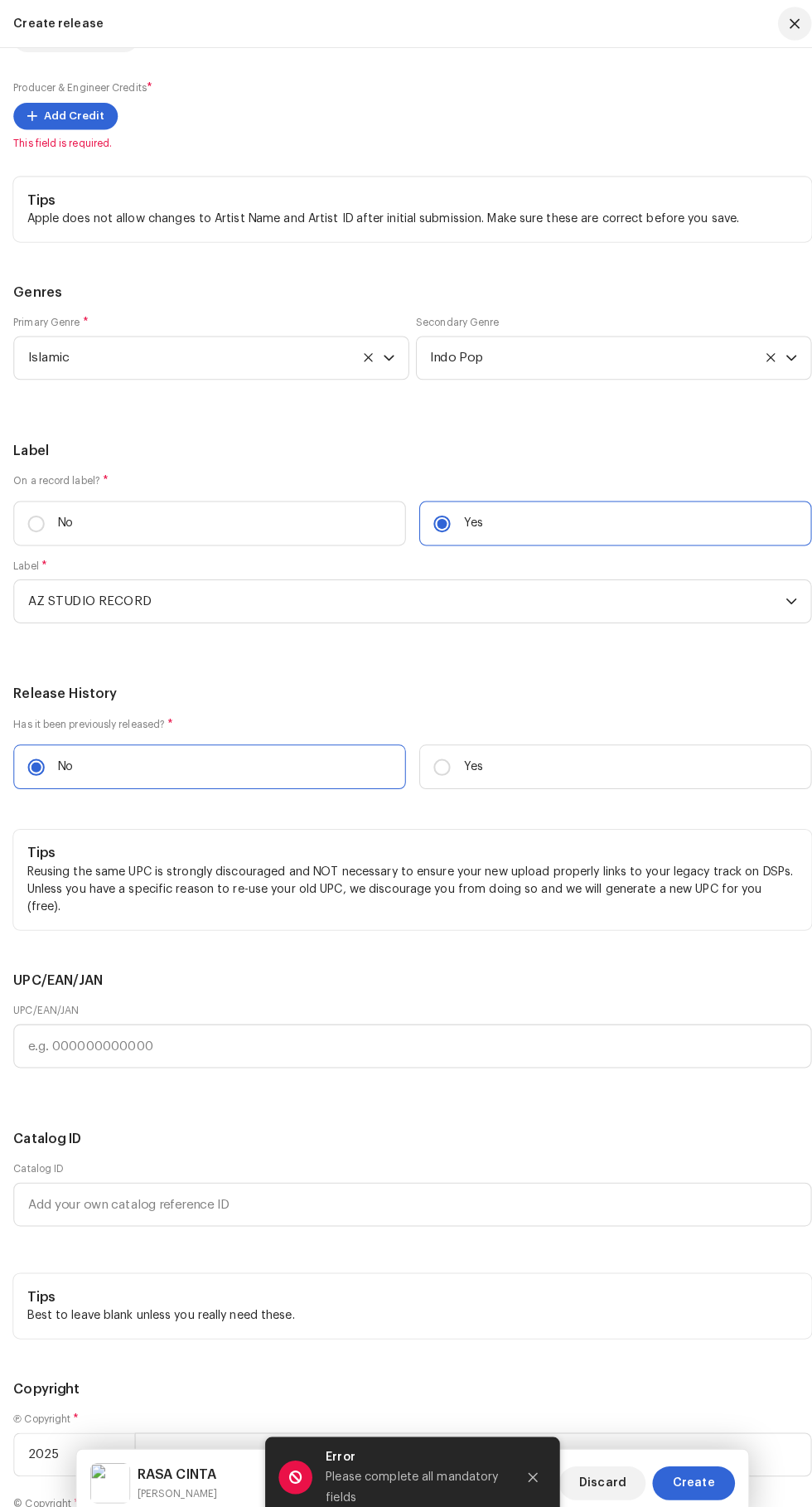
scroll to position [3174, 0]
click at [61, 129] on span "Add Credit" at bounding box center [73, 112] width 60 height 33
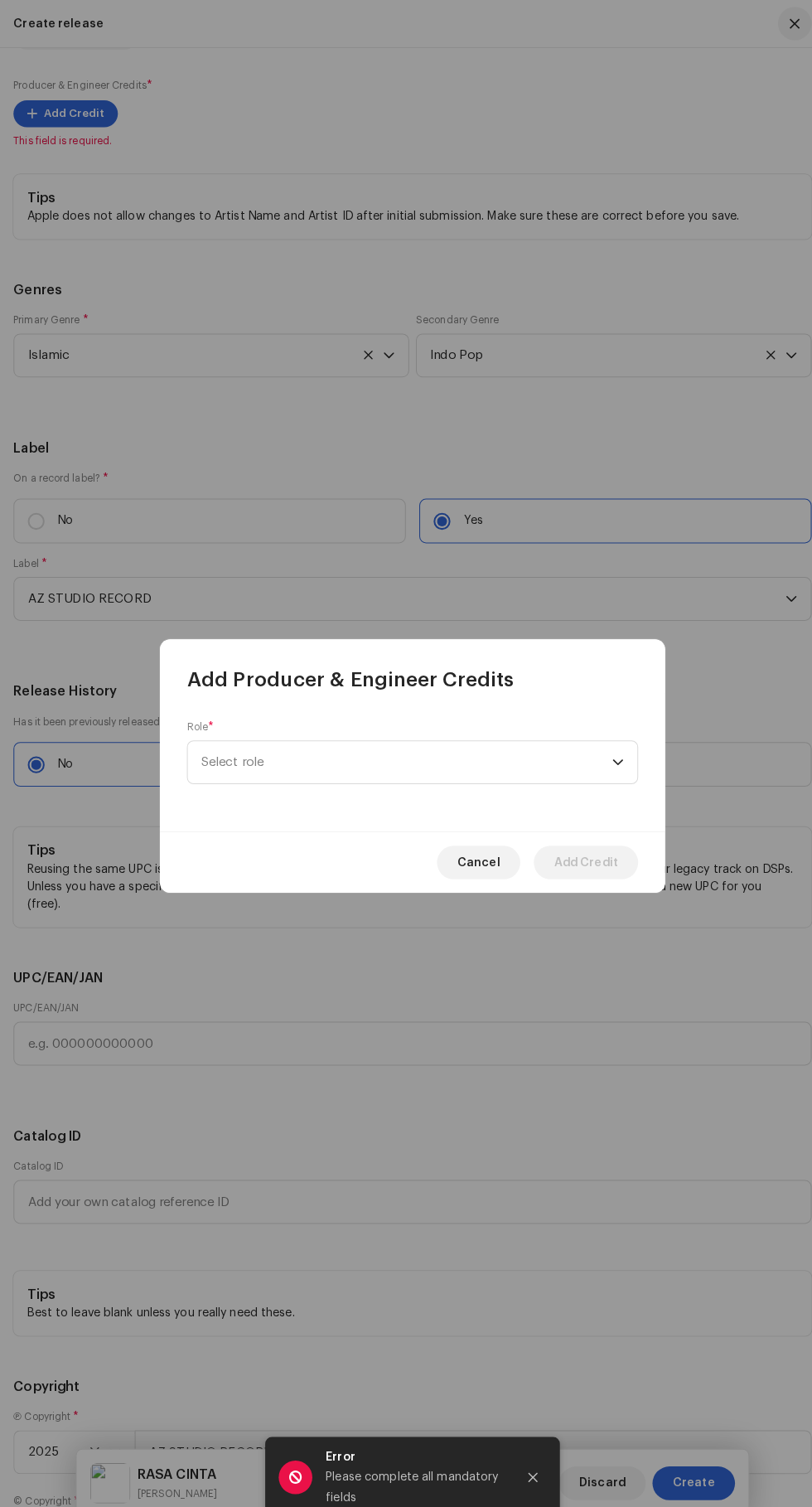
click at [252, 754] on span "Select role" at bounding box center [400, 750] width 405 height 42
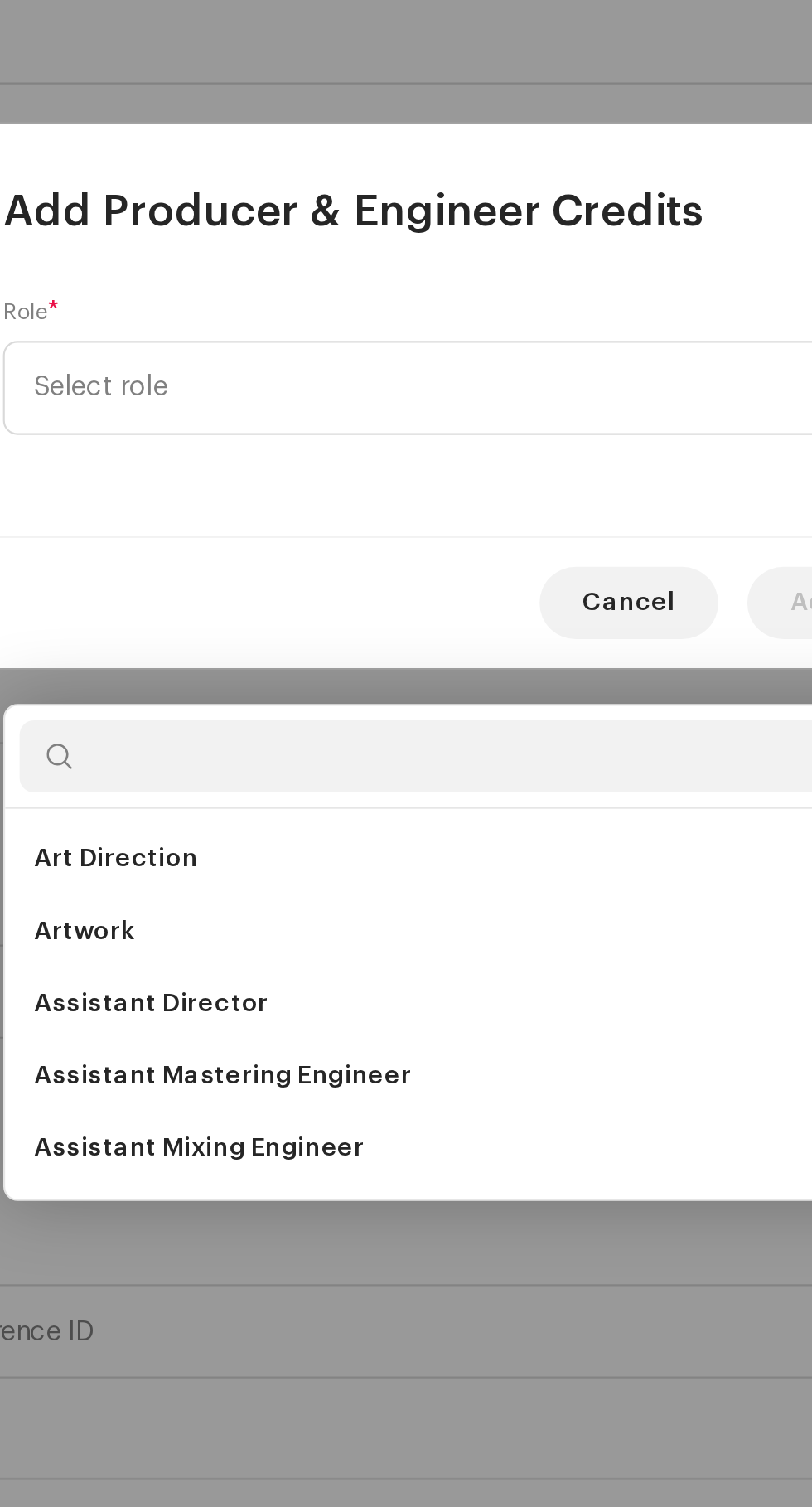
scroll to position [236, 0]
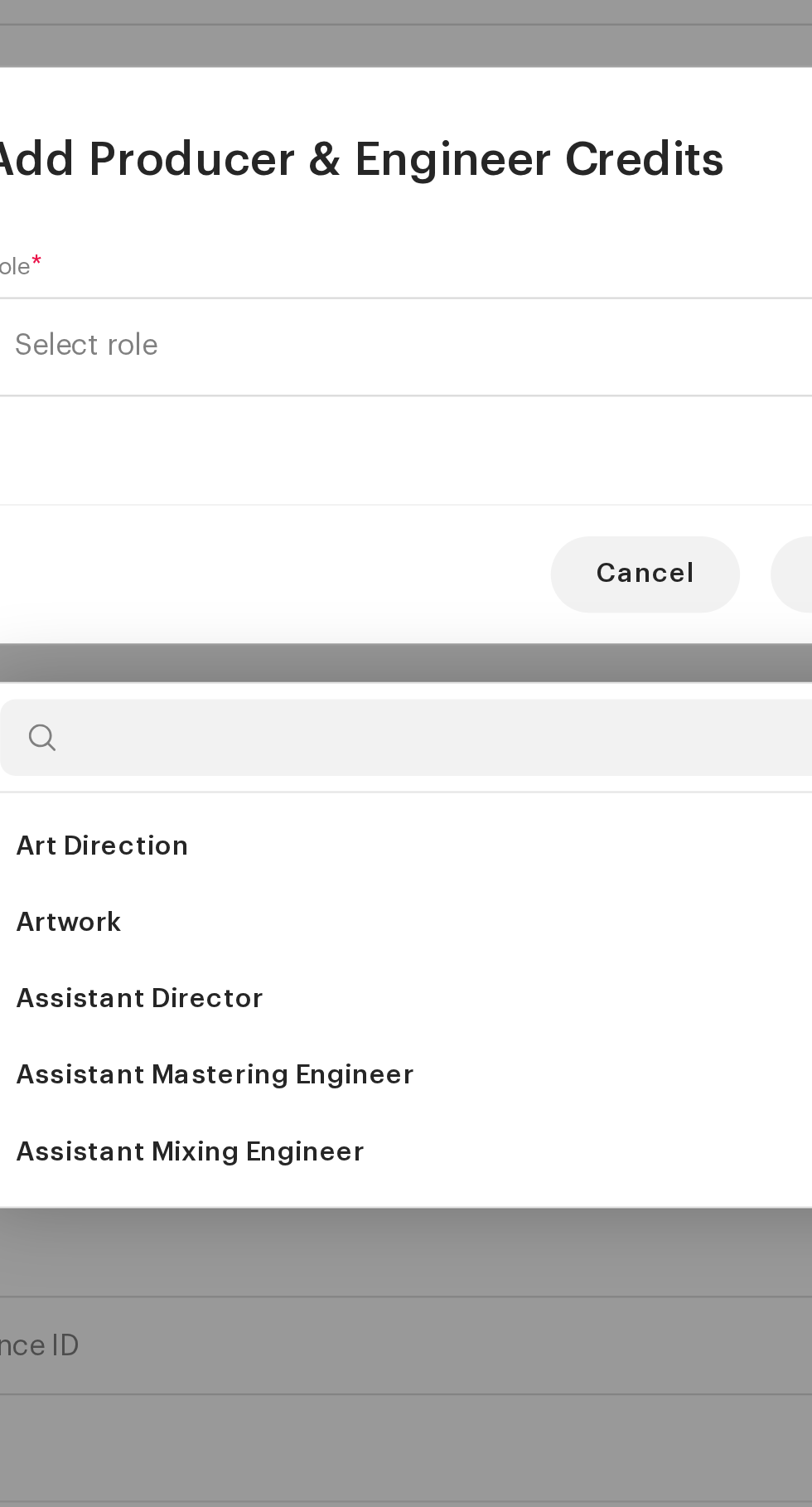
click at [263, 1091] on span "Assistant Mixing Engineer" at bounding box center [273, 1099] width 151 height 16
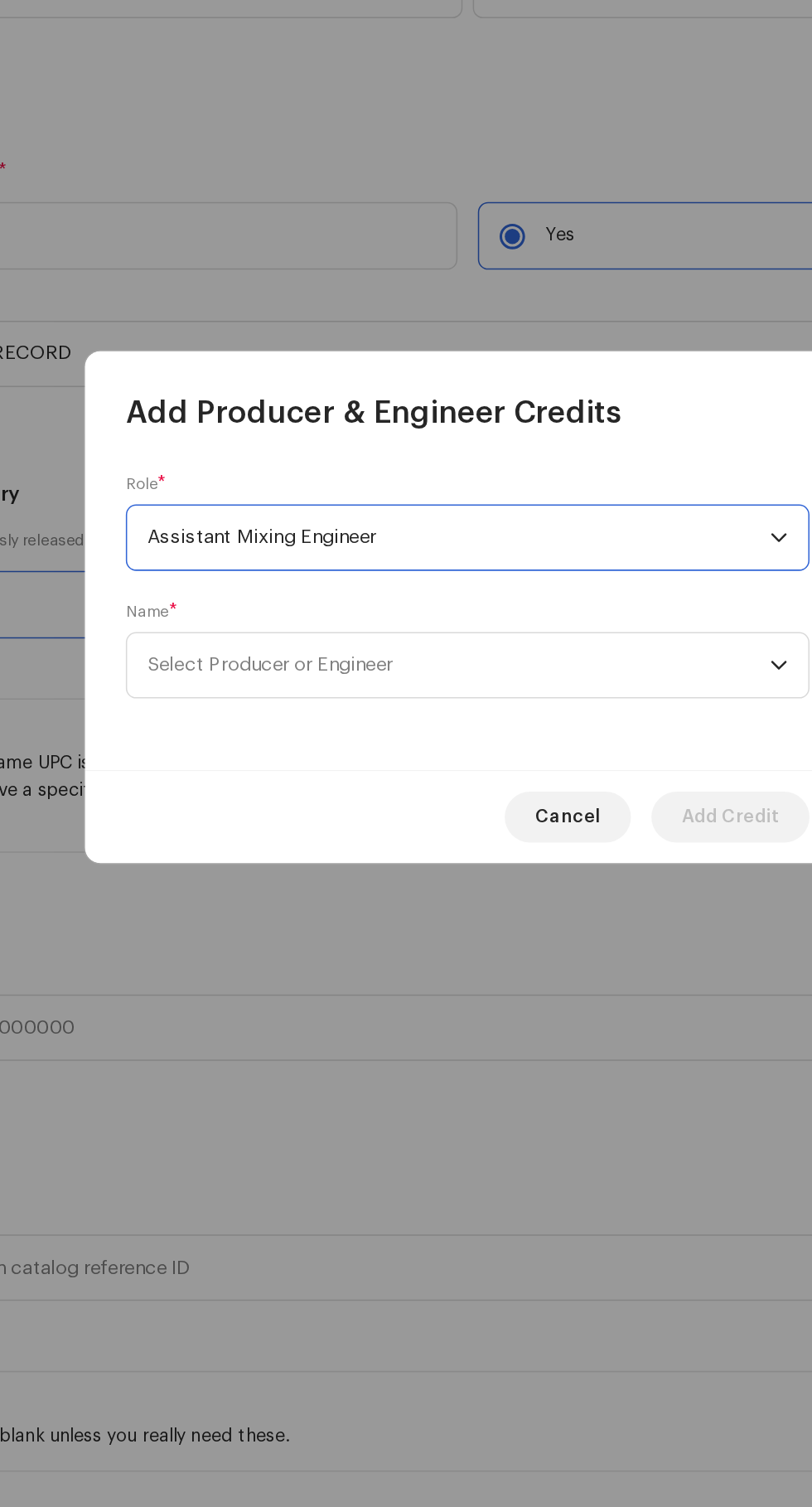
click at [236, 792] on span "Select Producer or Engineer" at bounding box center [278, 792] width 159 height 12
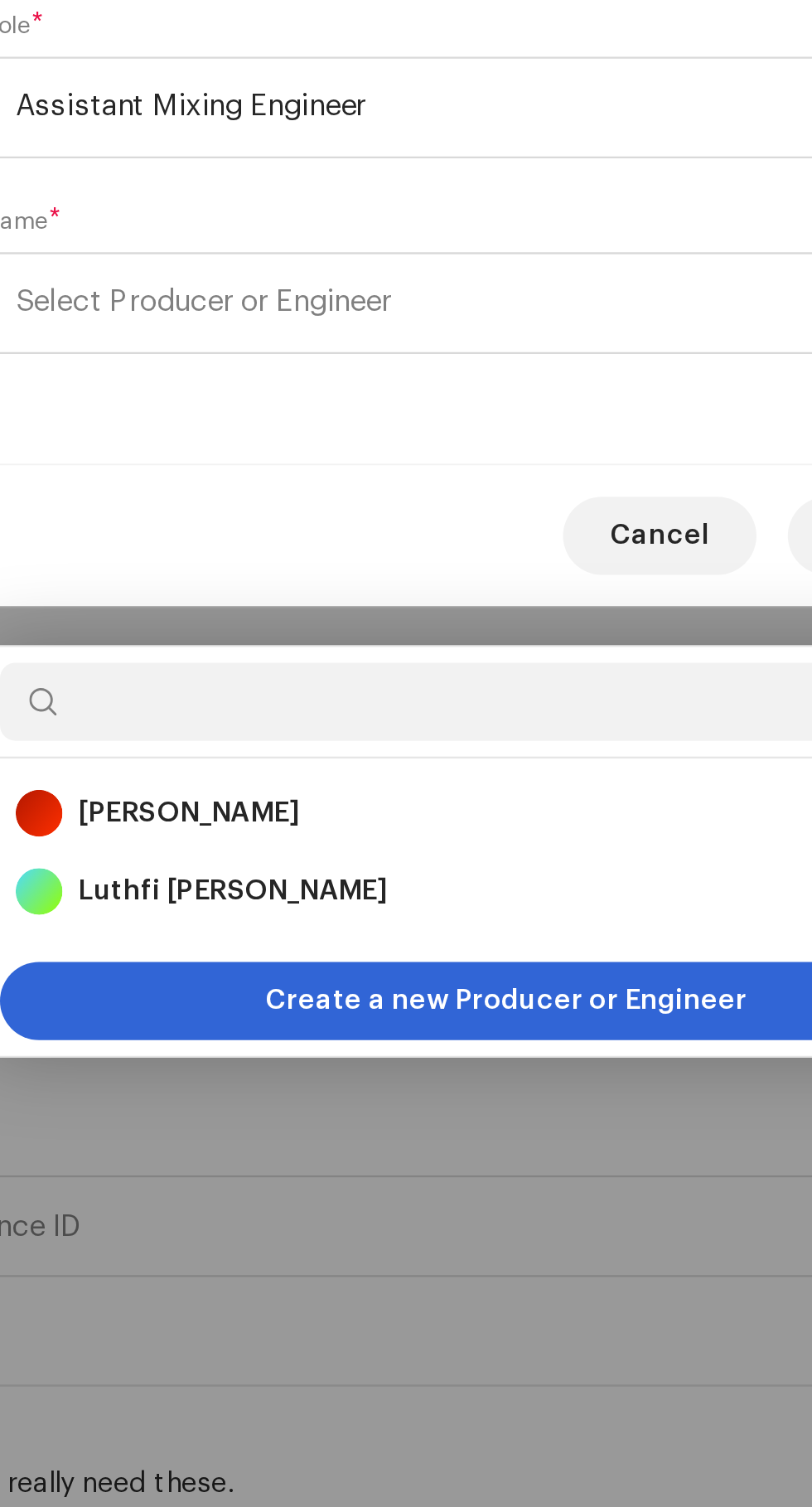
click at [254, 1000] on strong "[PERSON_NAME]" at bounding box center [272, 1008] width 93 height 16
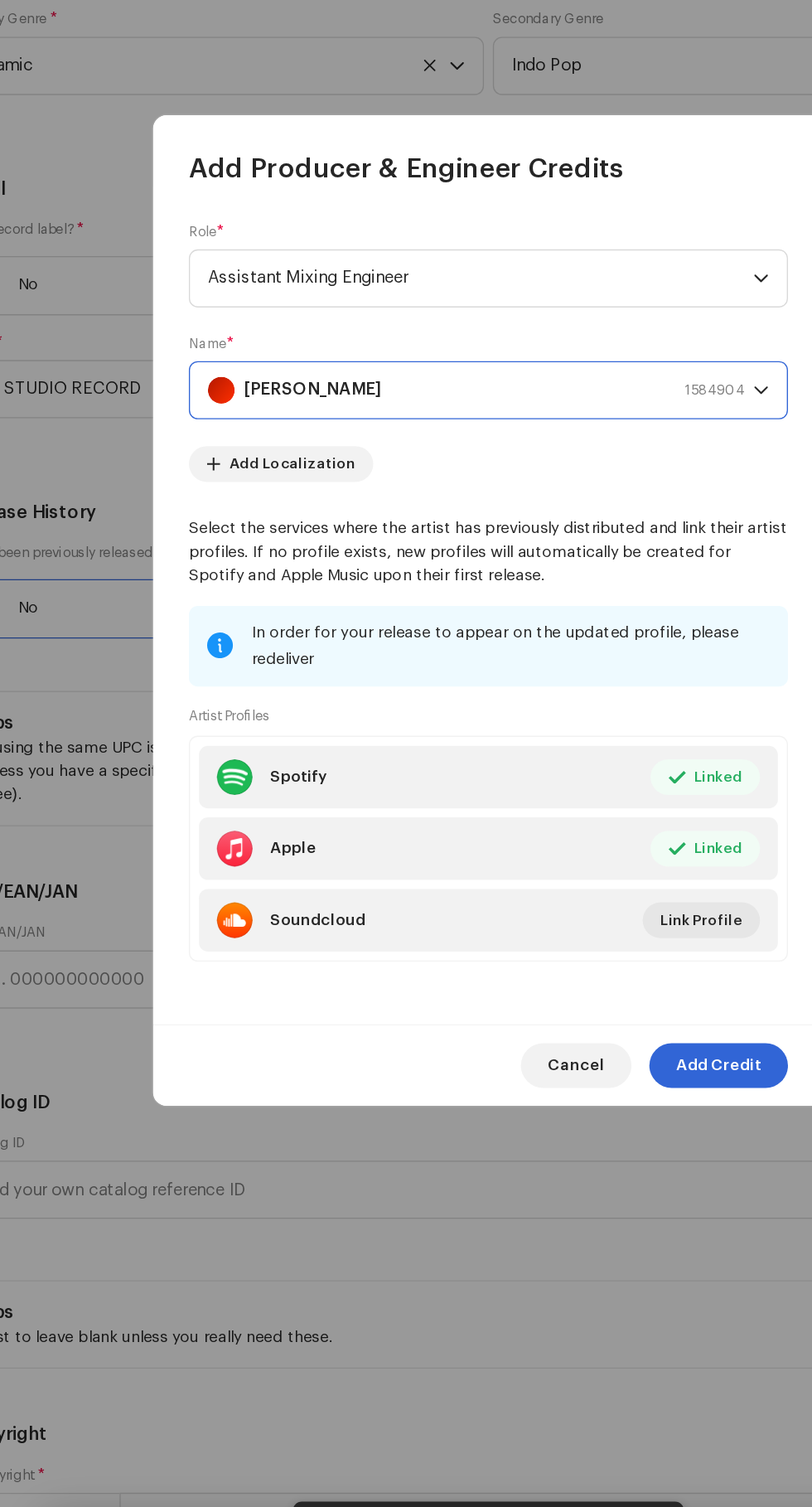
click at [482, 1107] on span "Cancel" at bounding box center [470, 1091] width 42 height 33
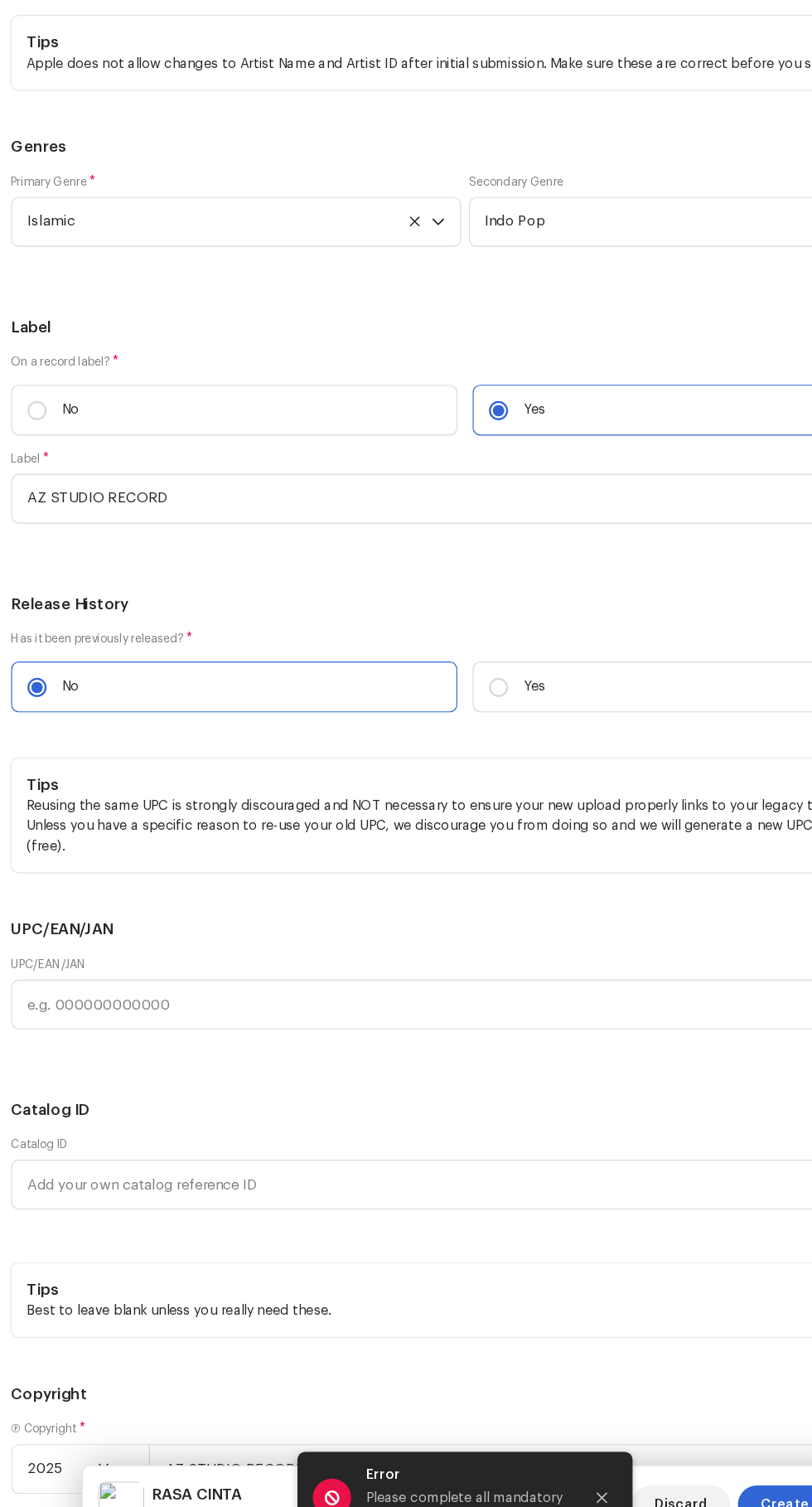
click at [68, 129] on span "Add Credit" at bounding box center [73, 112] width 60 height 33
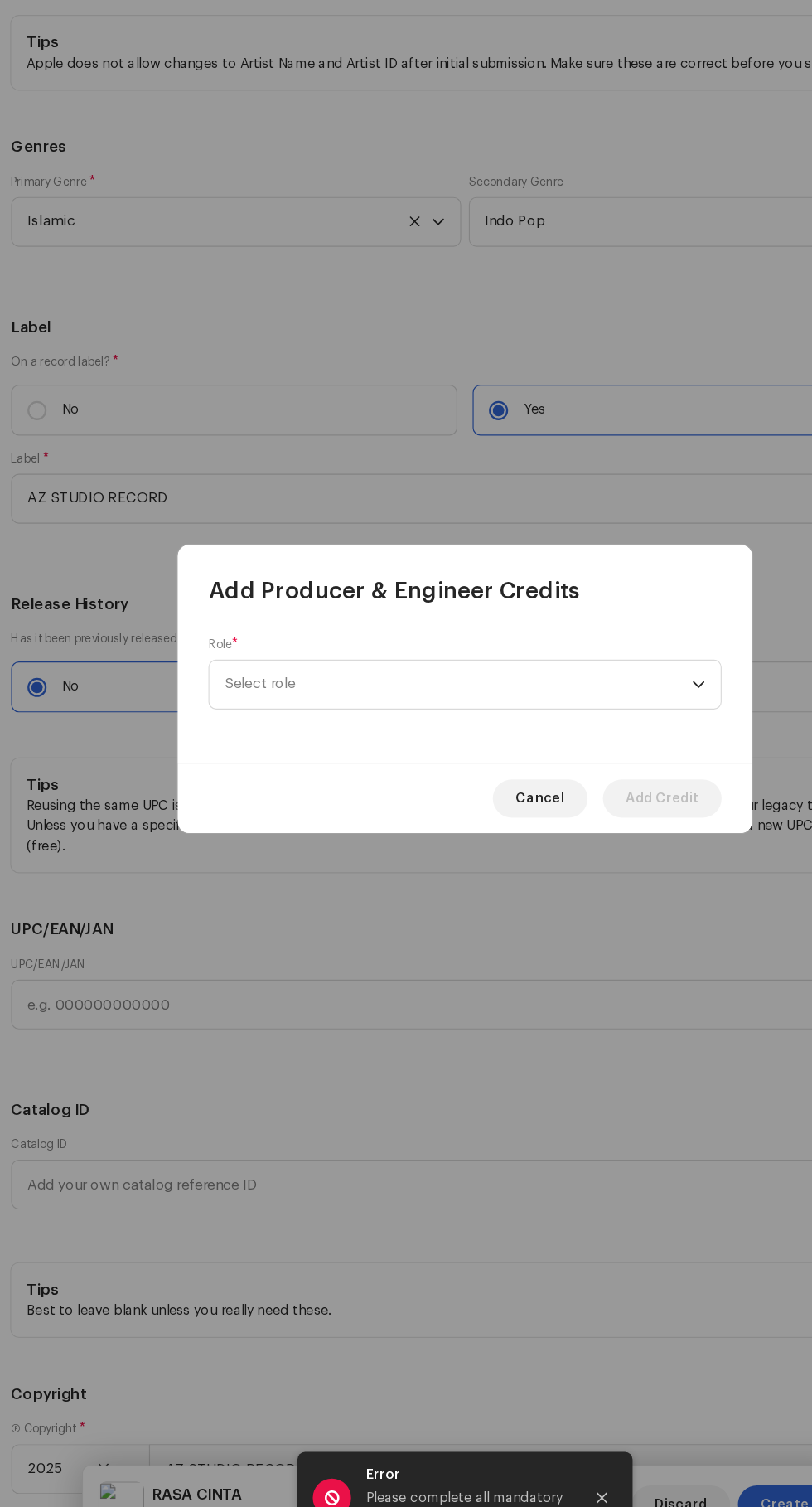
click at [221, 750] on span "Select role" at bounding box center [400, 750] width 405 height 42
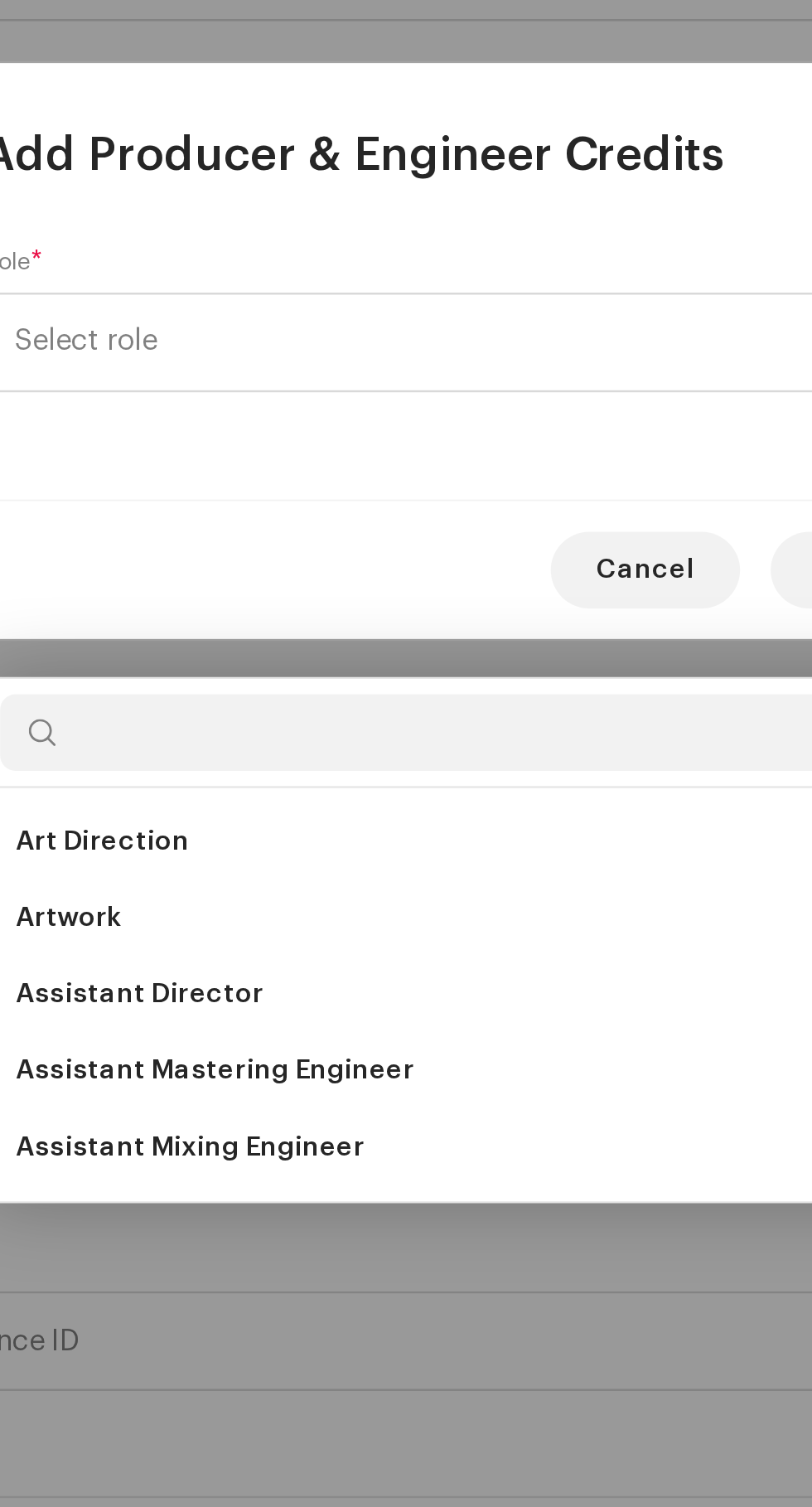
click at [250, 1091] on span "Assistant Mixing Engineer" at bounding box center [273, 1099] width 151 height 16
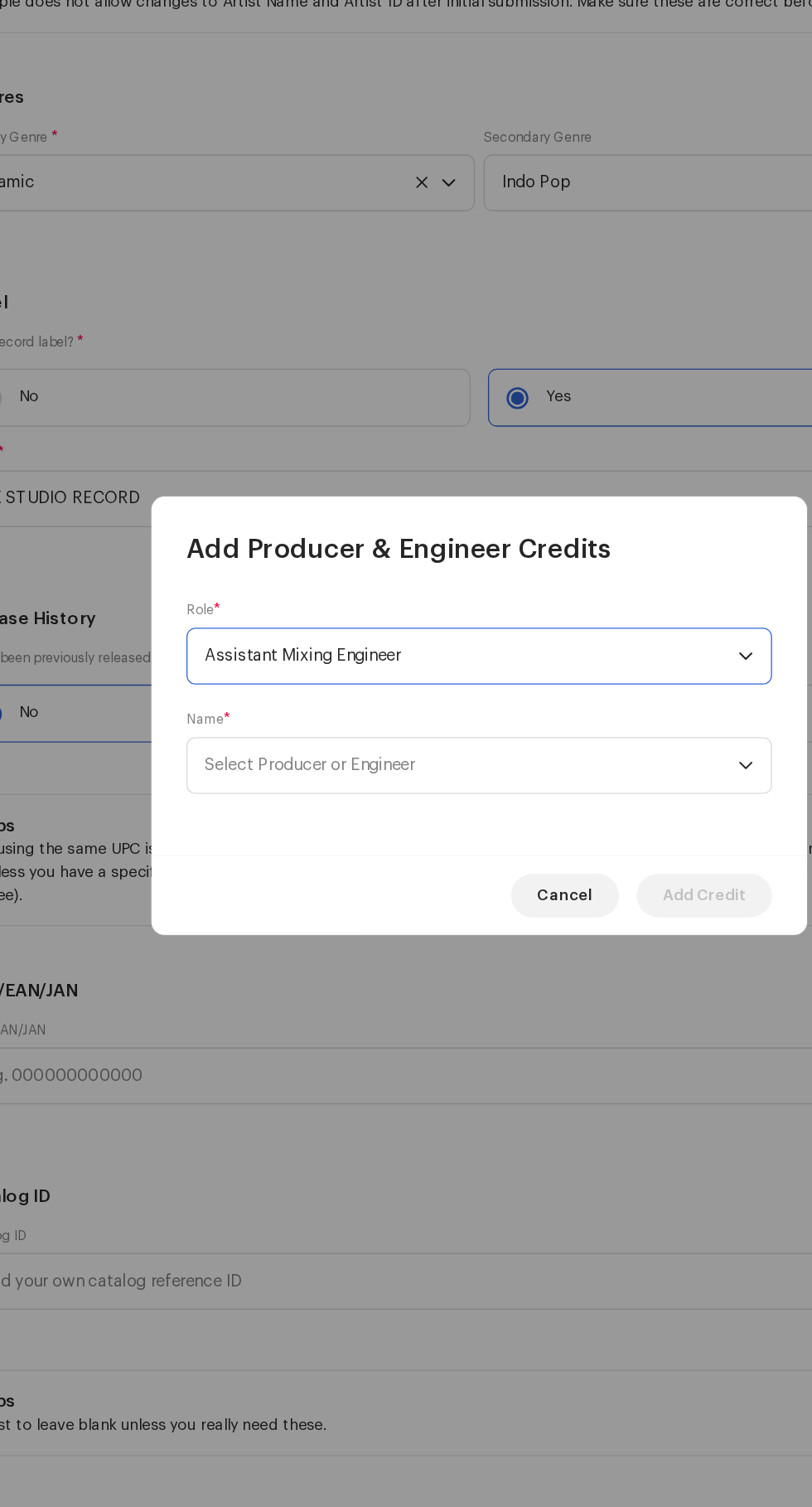
click at [240, 792] on span "Select Producer or Engineer" at bounding box center [278, 792] width 159 height 12
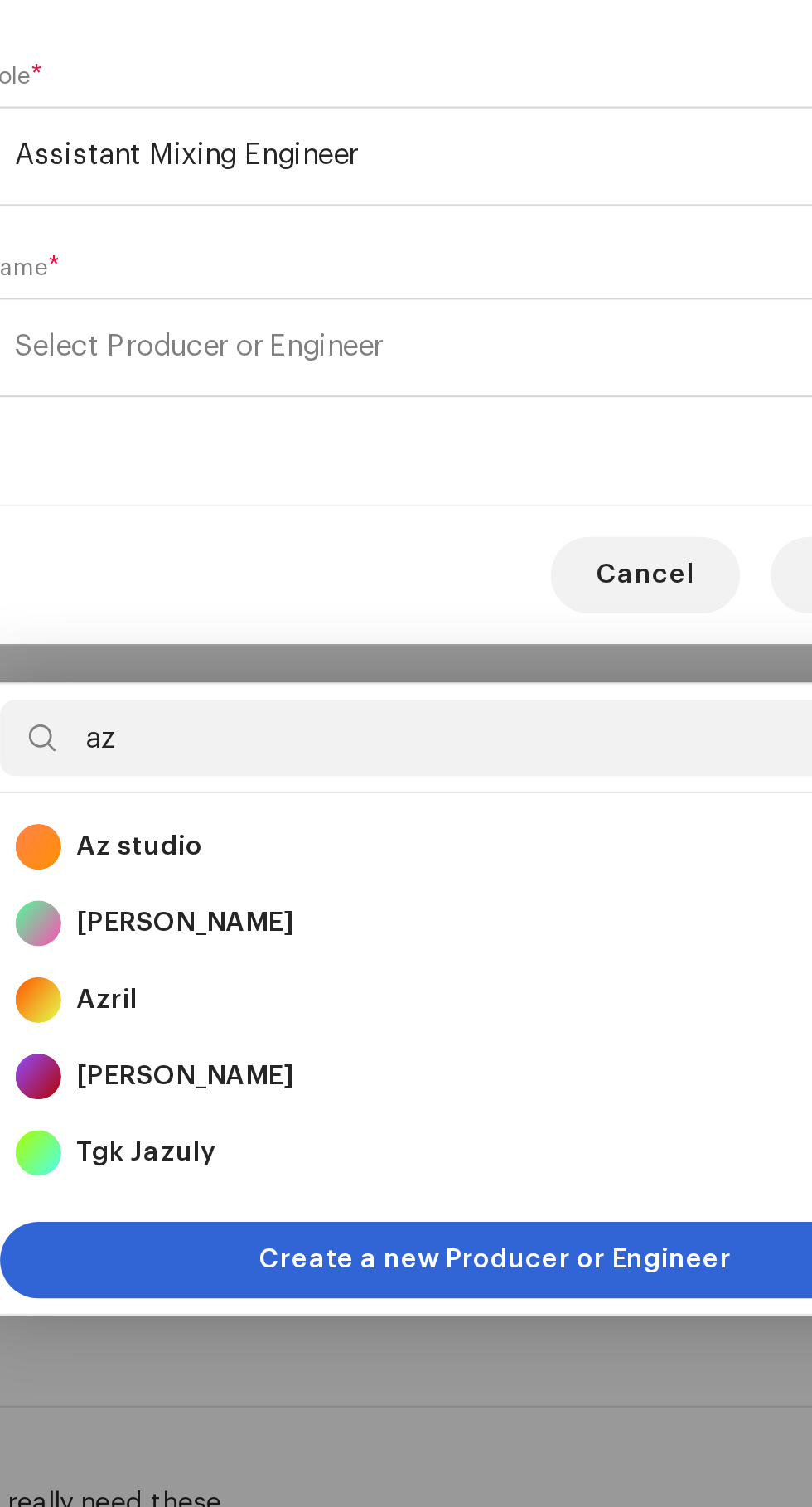
type input "az"
click at [251, 1000] on strong "Az studio" at bounding box center [252, 1008] width 54 height 16
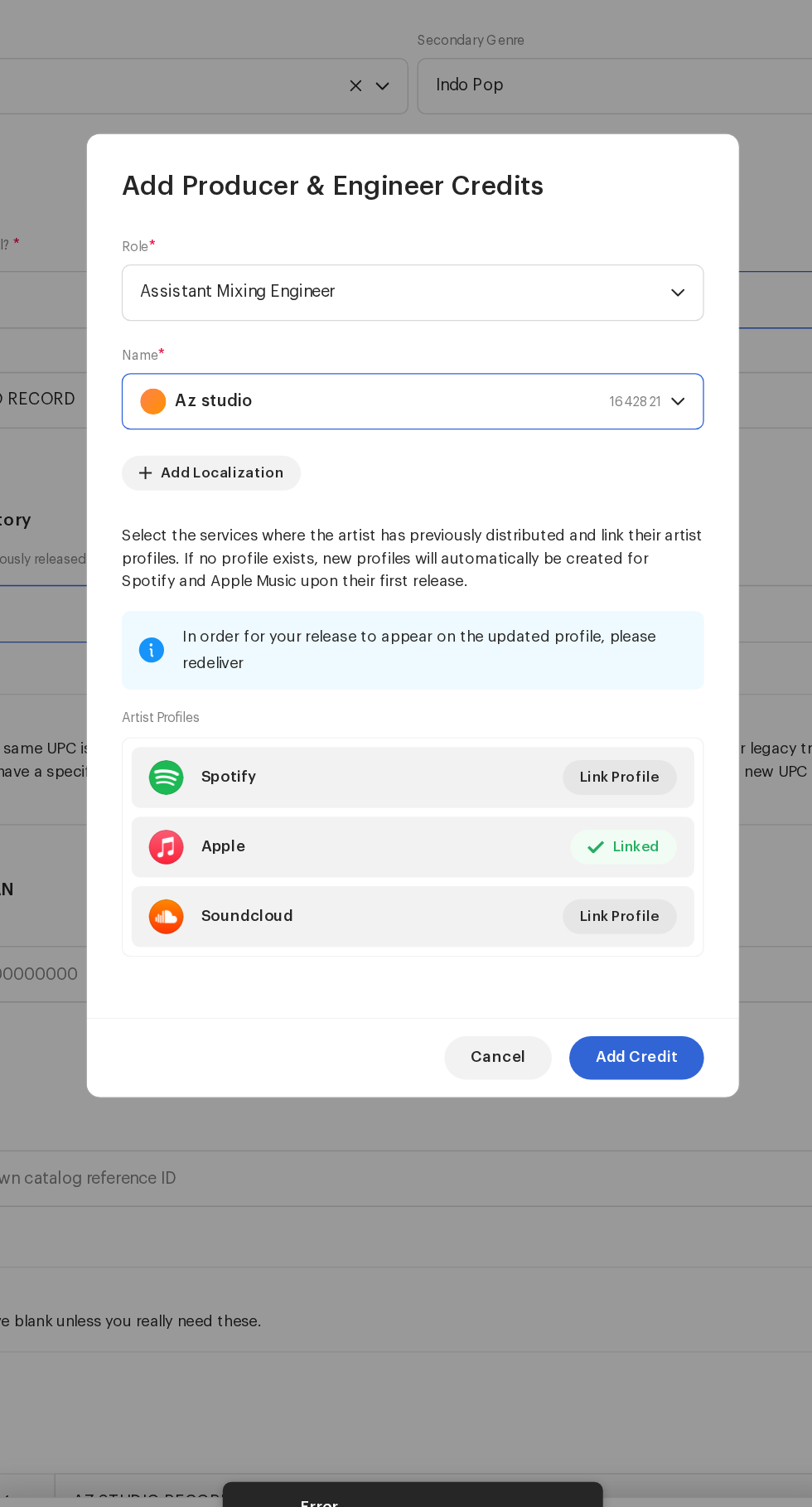
click at [605, 1107] on span "Add Credit" at bounding box center [577, 1091] width 63 height 33
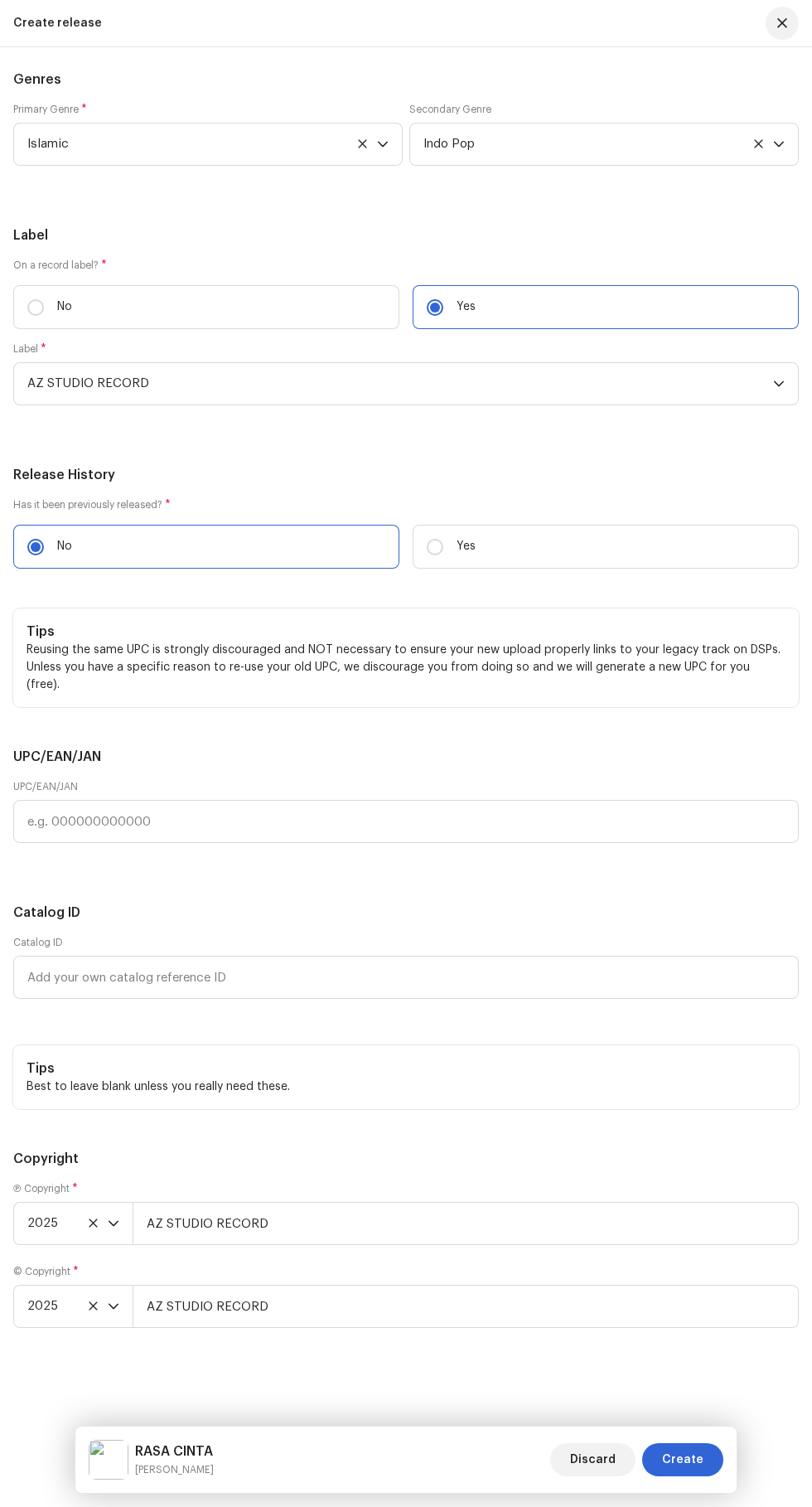
scroll to position [4037, 0]
click at [687, 1460] on span "Create" at bounding box center [683, 1460] width 42 height 33
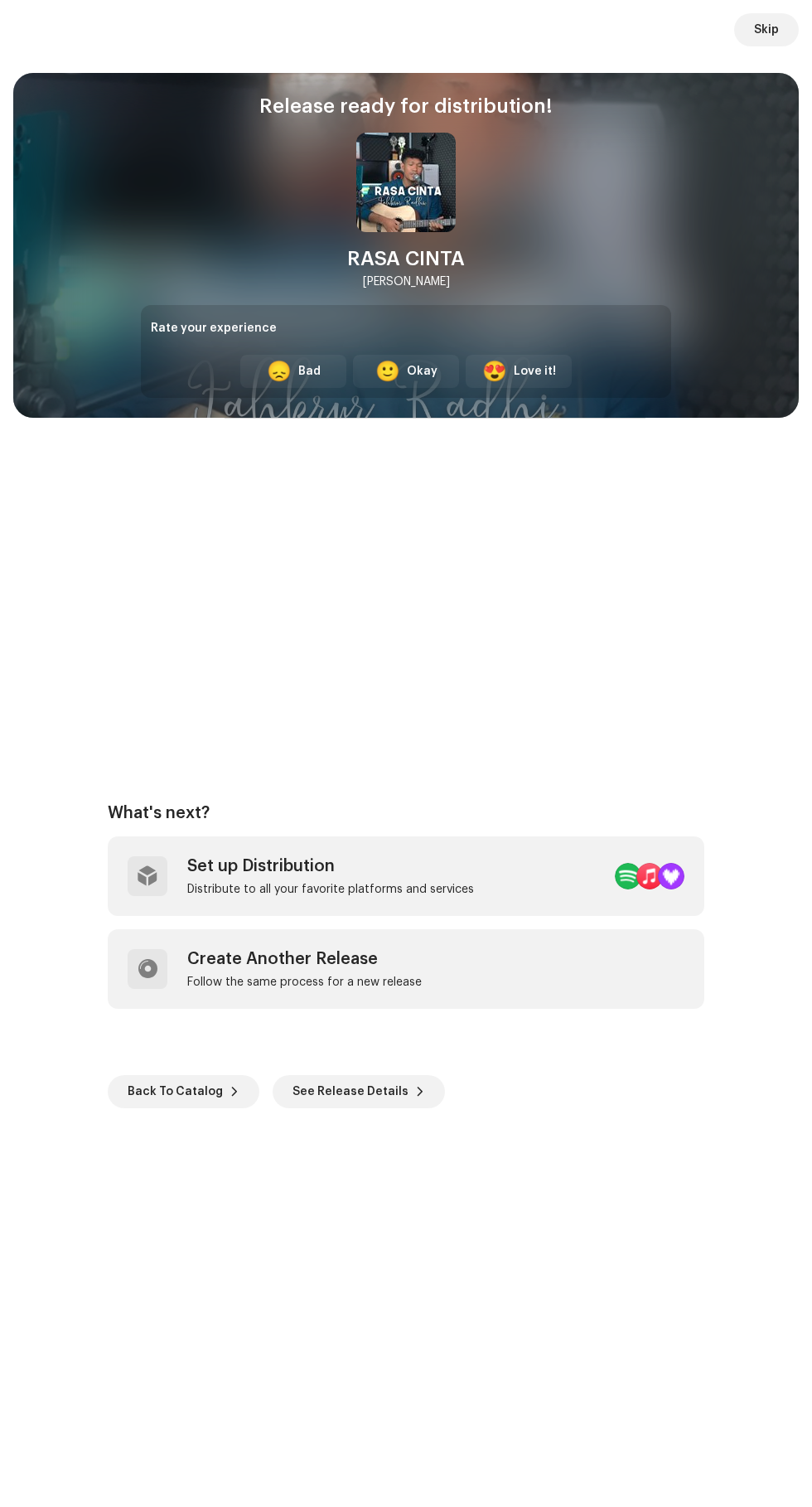
click at [309, 889] on div "Distribute to all your favorite platforms and services" at bounding box center [331, 889] width 287 height 13
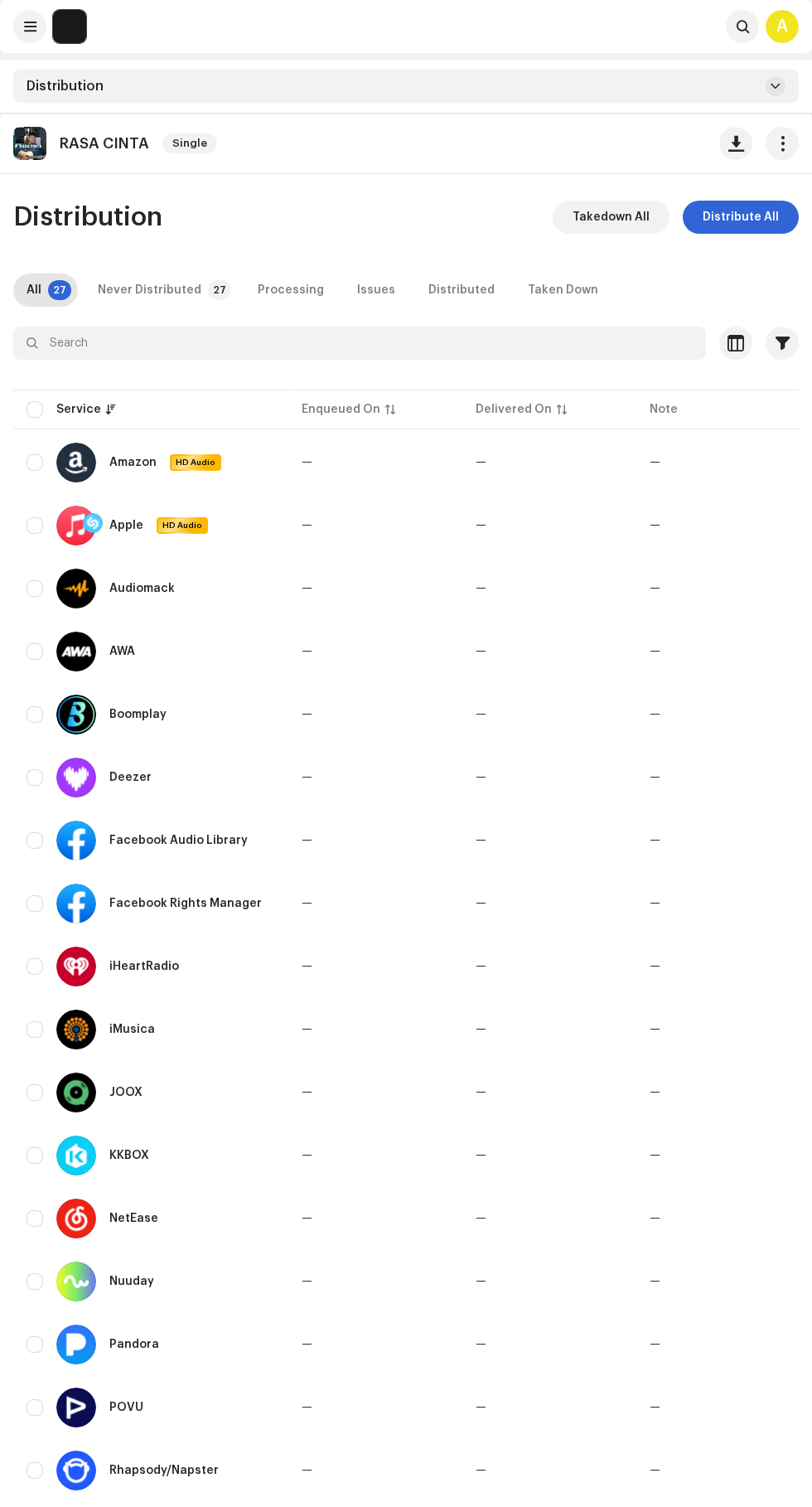
click at [736, 211] on span "Distribute All" at bounding box center [741, 217] width 76 height 33
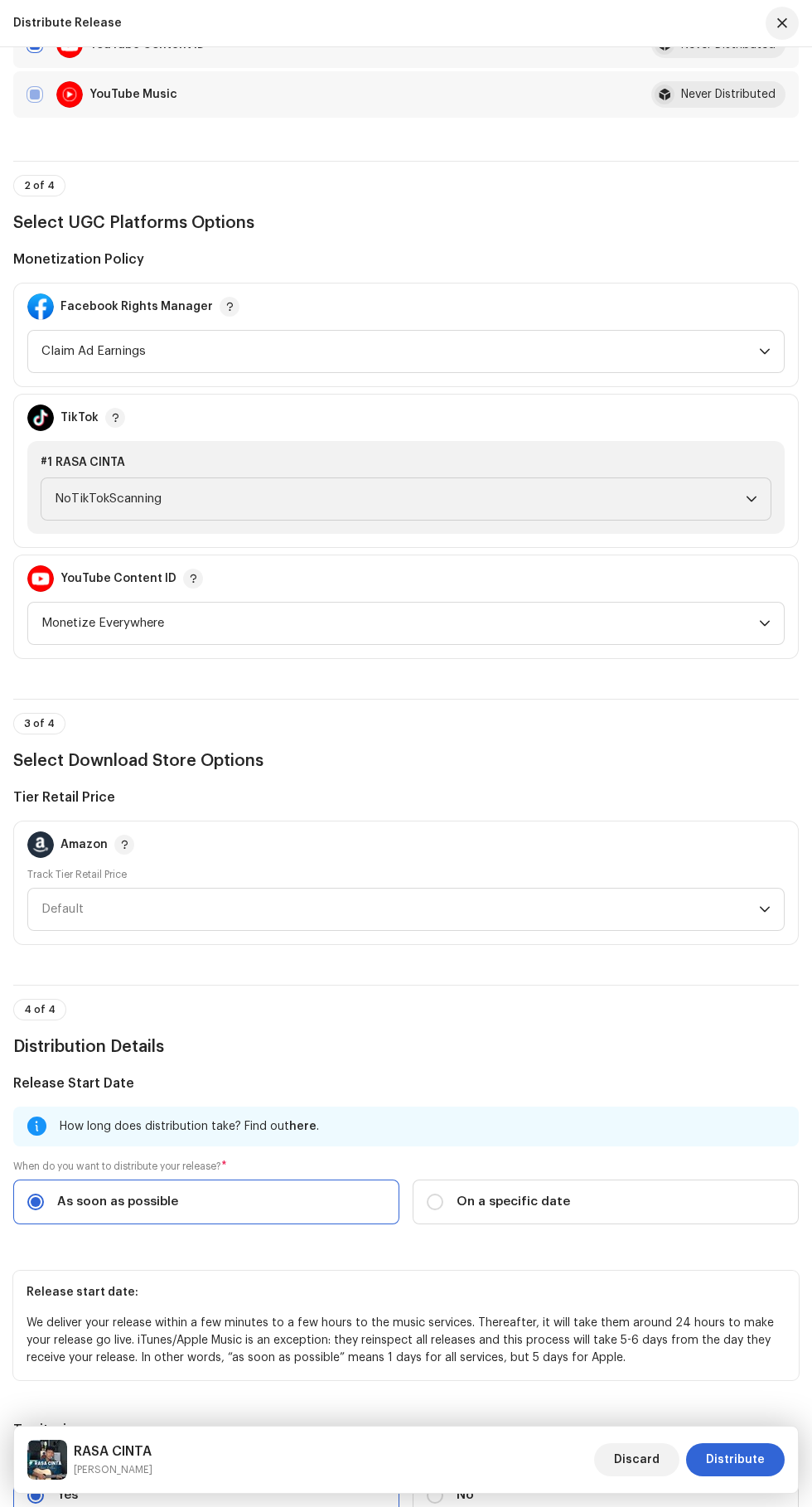
scroll to position [1984, 0]
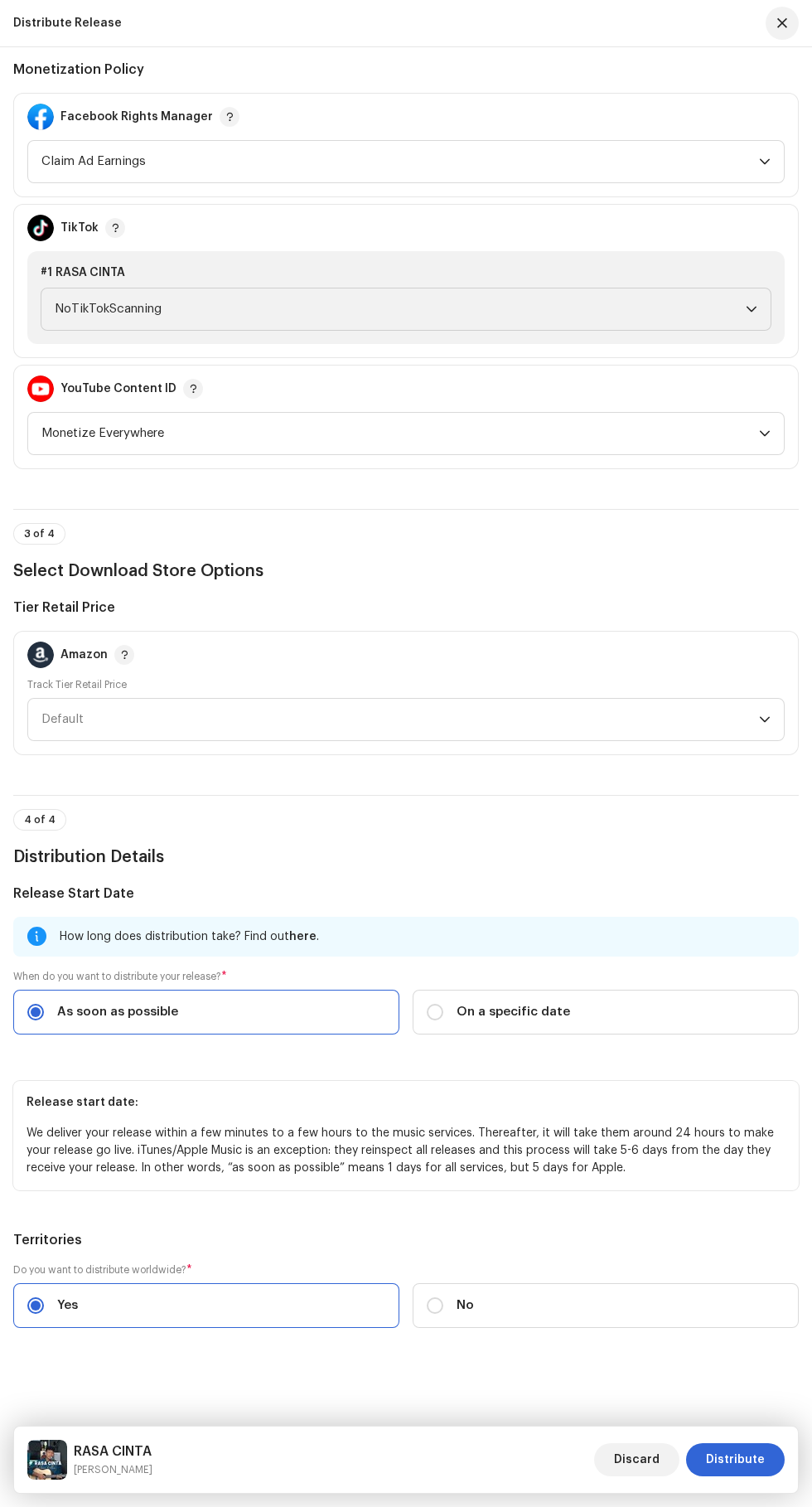
click at [743, 1460] on span "Distribute" at bounding box center [736, 1460] width 59 height 33
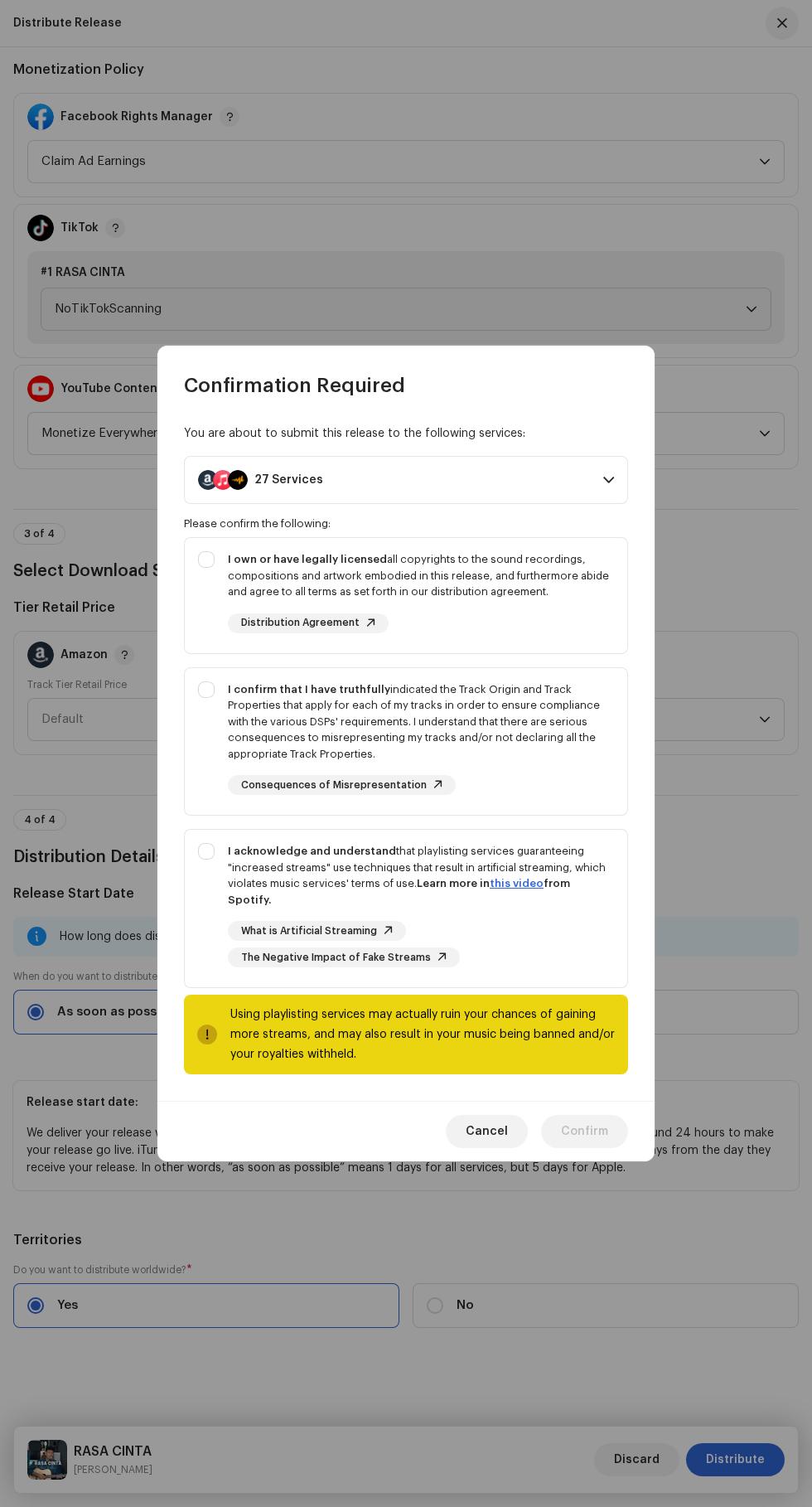
click at [205, 587] on div "I own or have legally licensed all copyrights to the sound recordings, composit…" at bounding box center [406, 593] width 443 height 109
checkbox input "true"
click at [201, 708] on div "I confirm that I have truthfully indicated the Track Origin and Track Propertie…" at bounding box center [406, 738] width 443 height 141
checkbox input "true"
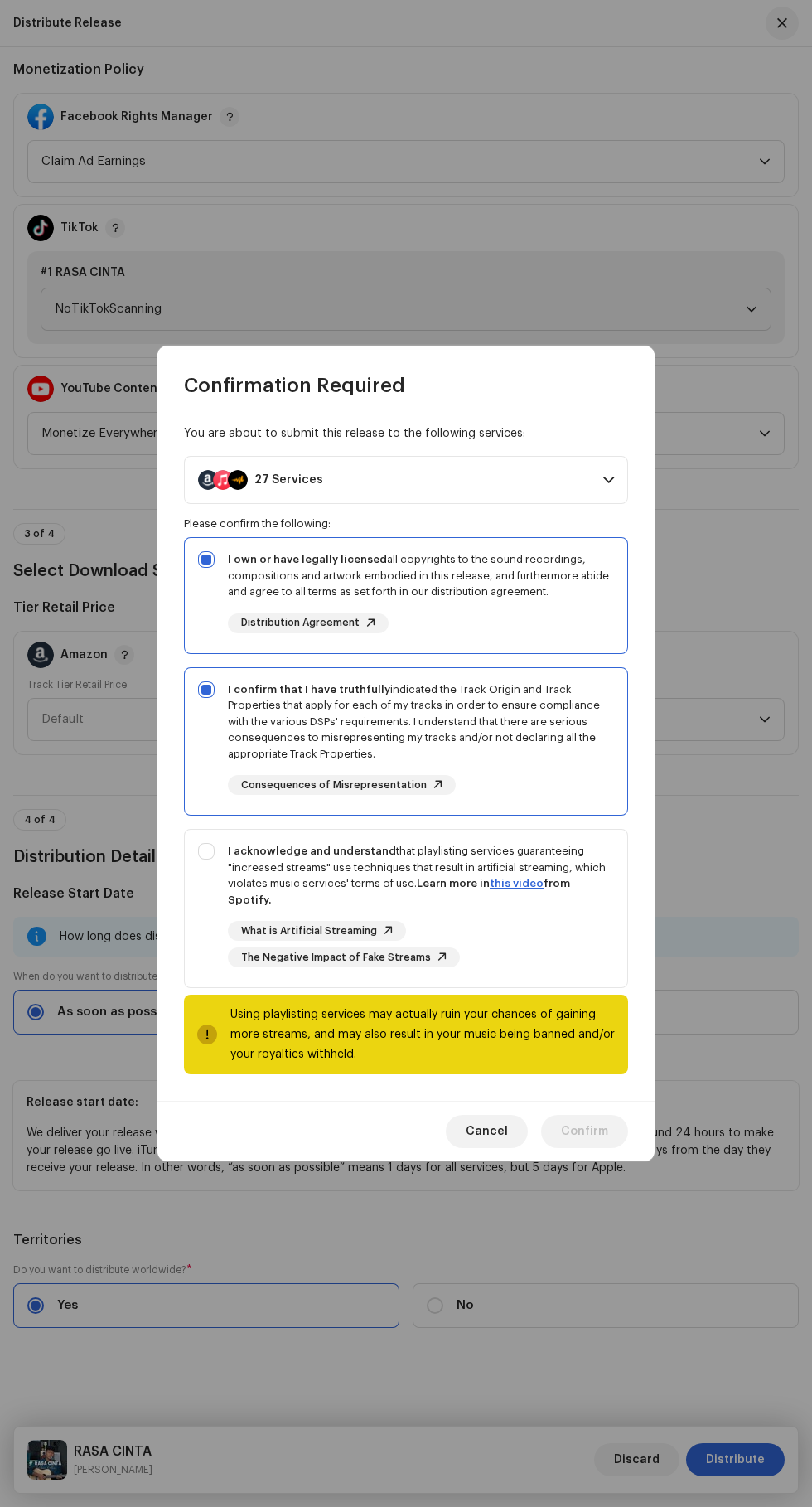
click at [205, 882] on div "I acknowledge and understand that playlisting services guaranteeing "increased …" at bounding box center [406, 905] width 443 height 151
checkbox input "true"
click at [601, 1125] on span "Confirm" at bounding box center [585, 1132] width 48 height 33
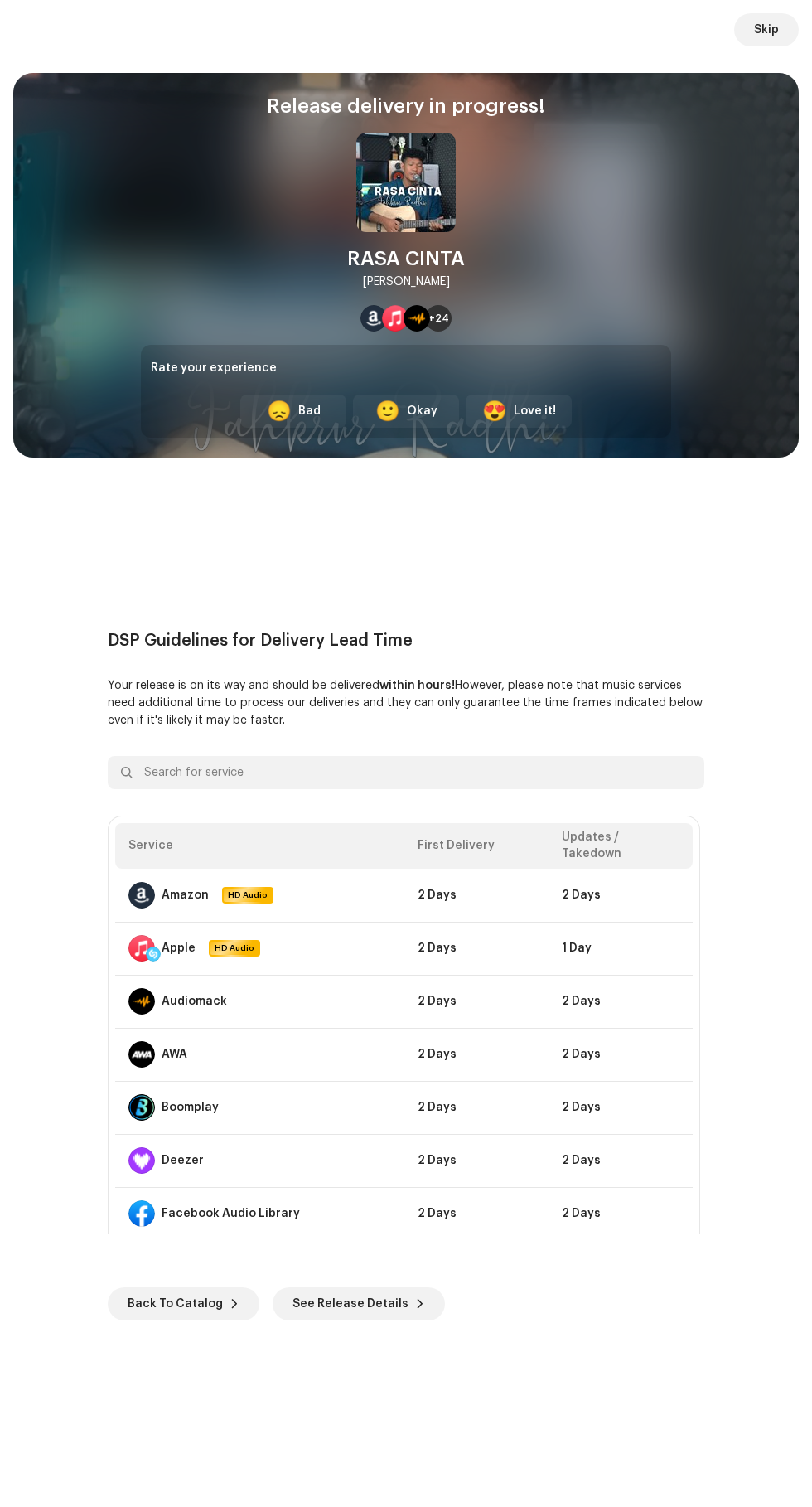
click at [766, 30] on span "Skip" at bounding box center [766, 29] width 25 height 33
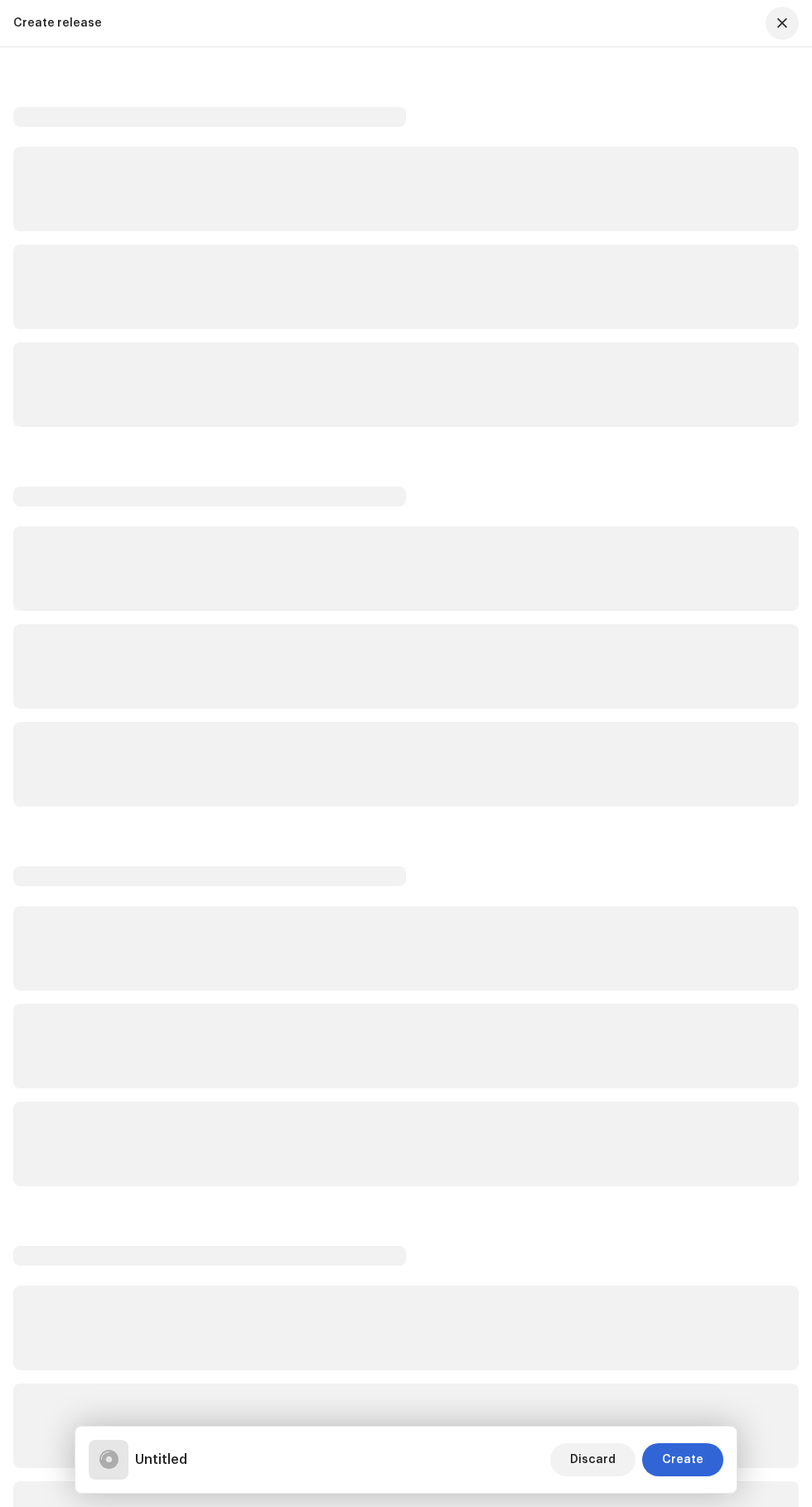
scroll to position [240, 0]
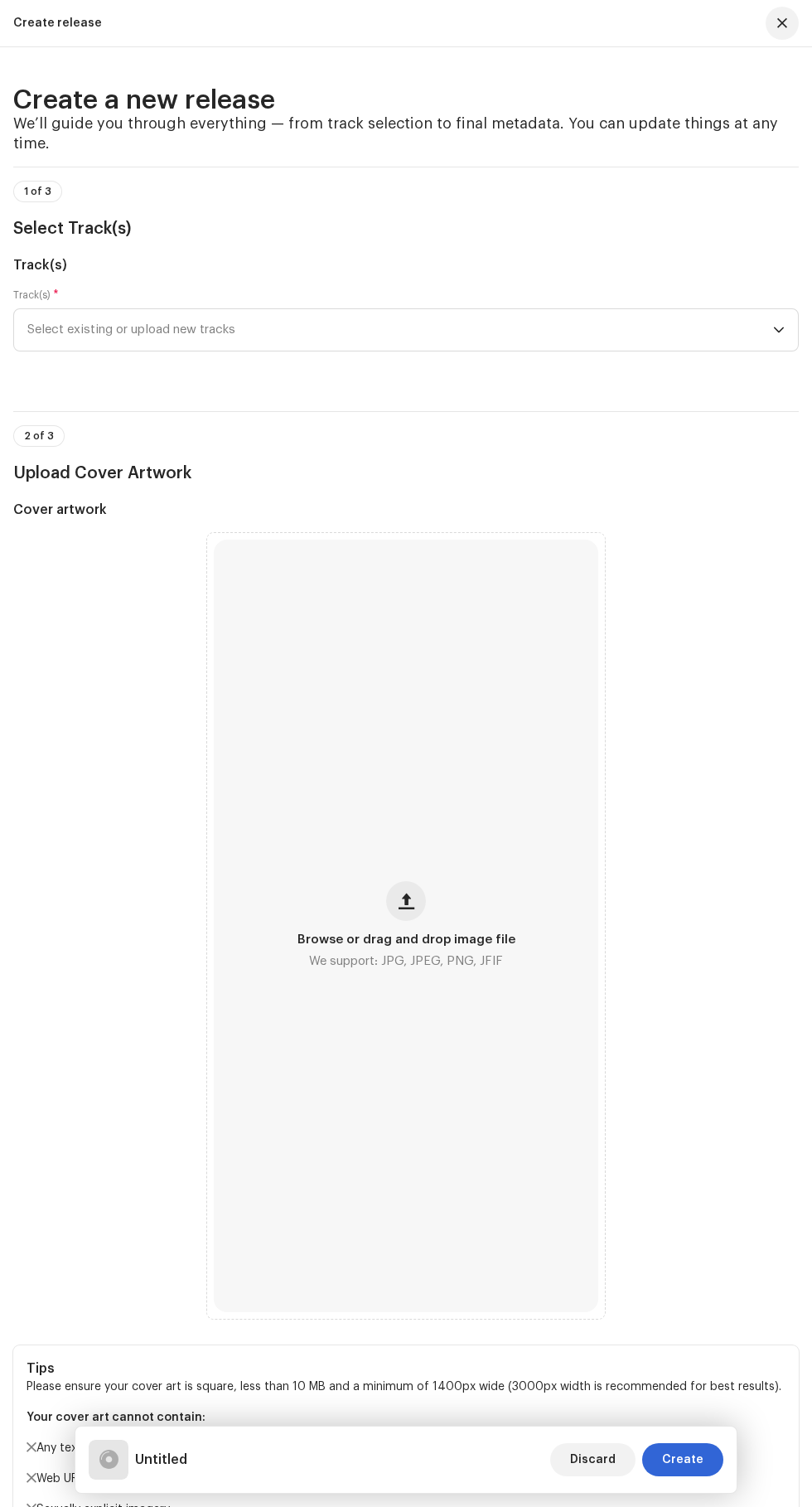
click at [714, 1493] on p-card "Untitled Discard Create" at bounding box center [406, 1459] width 663 height 68
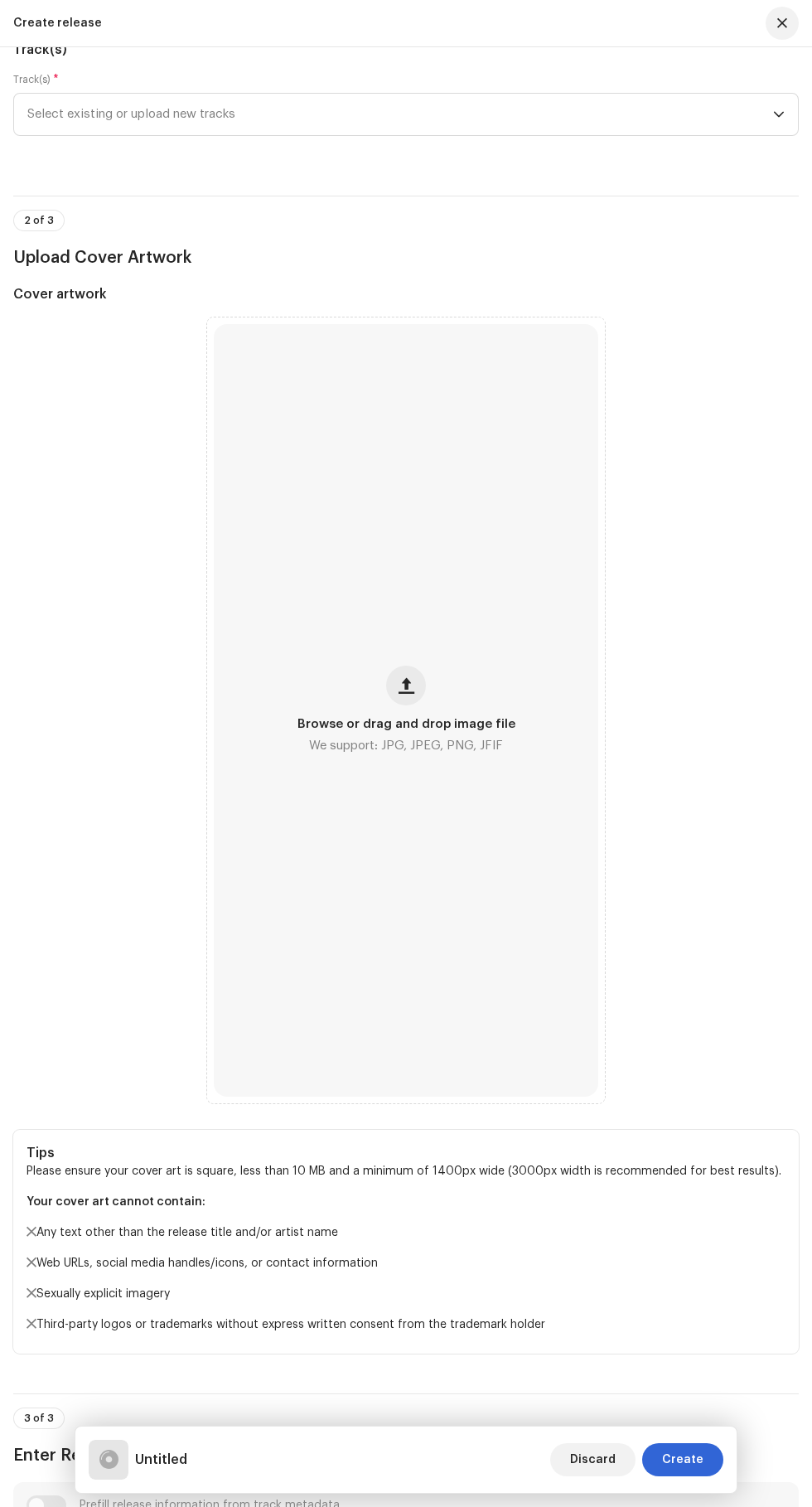
scroll to position [228, 0]
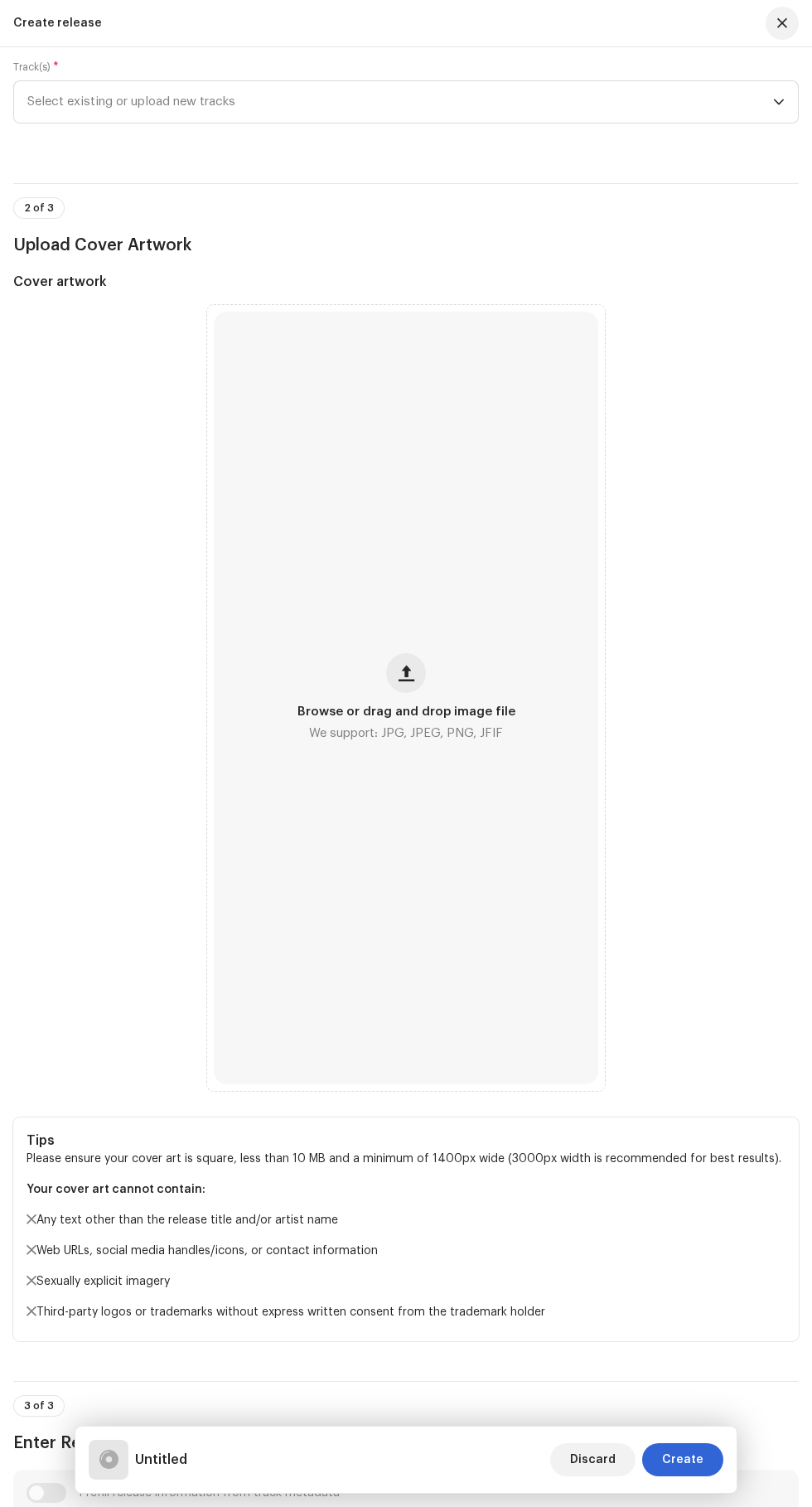
click at [392, 718] on span "Browse or drag and drop image file" at bounding box center [406, 712] width 218 height 11
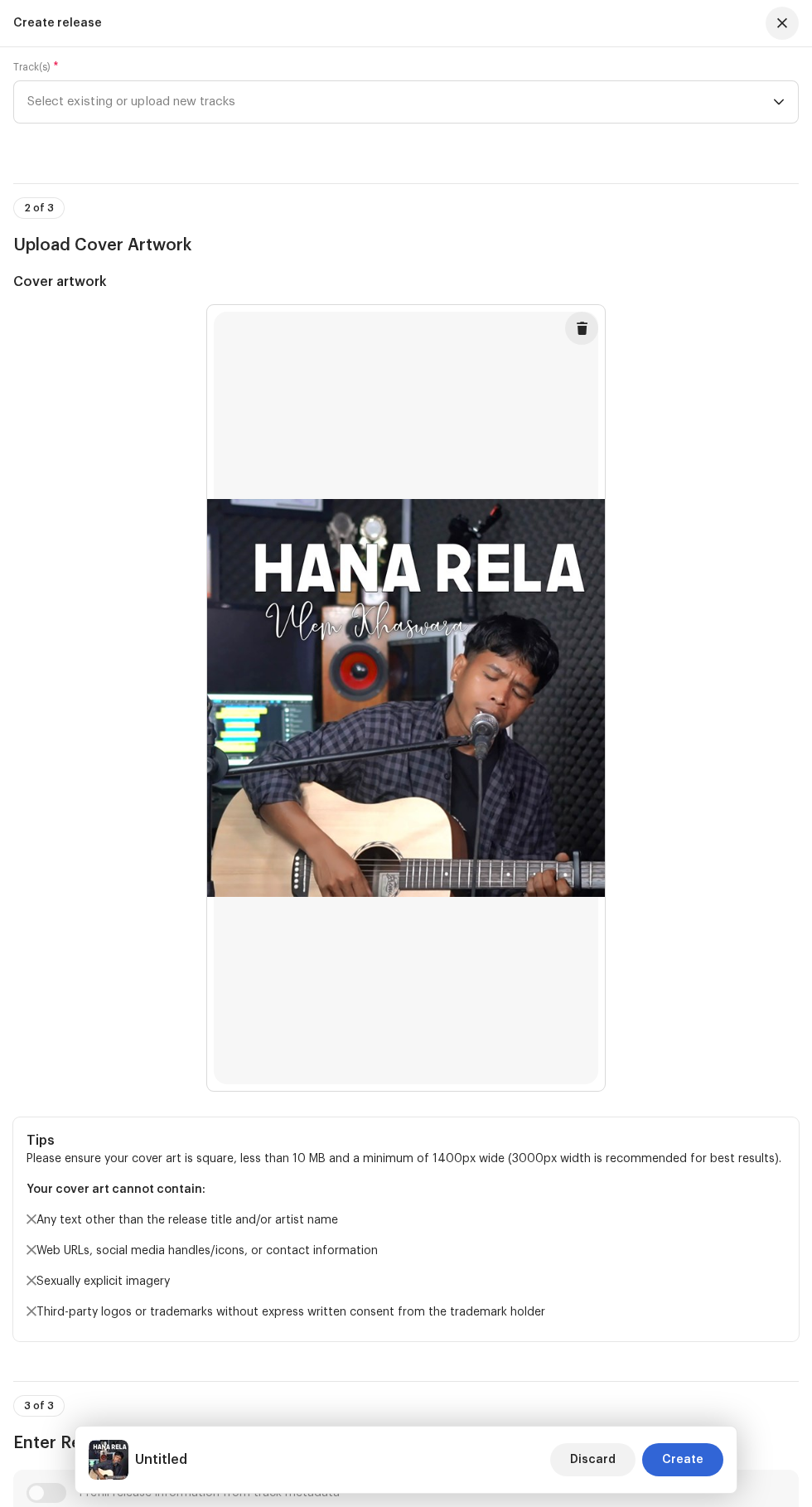
click at [189, 123] on span "Select existing or upload new tracks" at bounding box center [400, 102] width 746 height 42
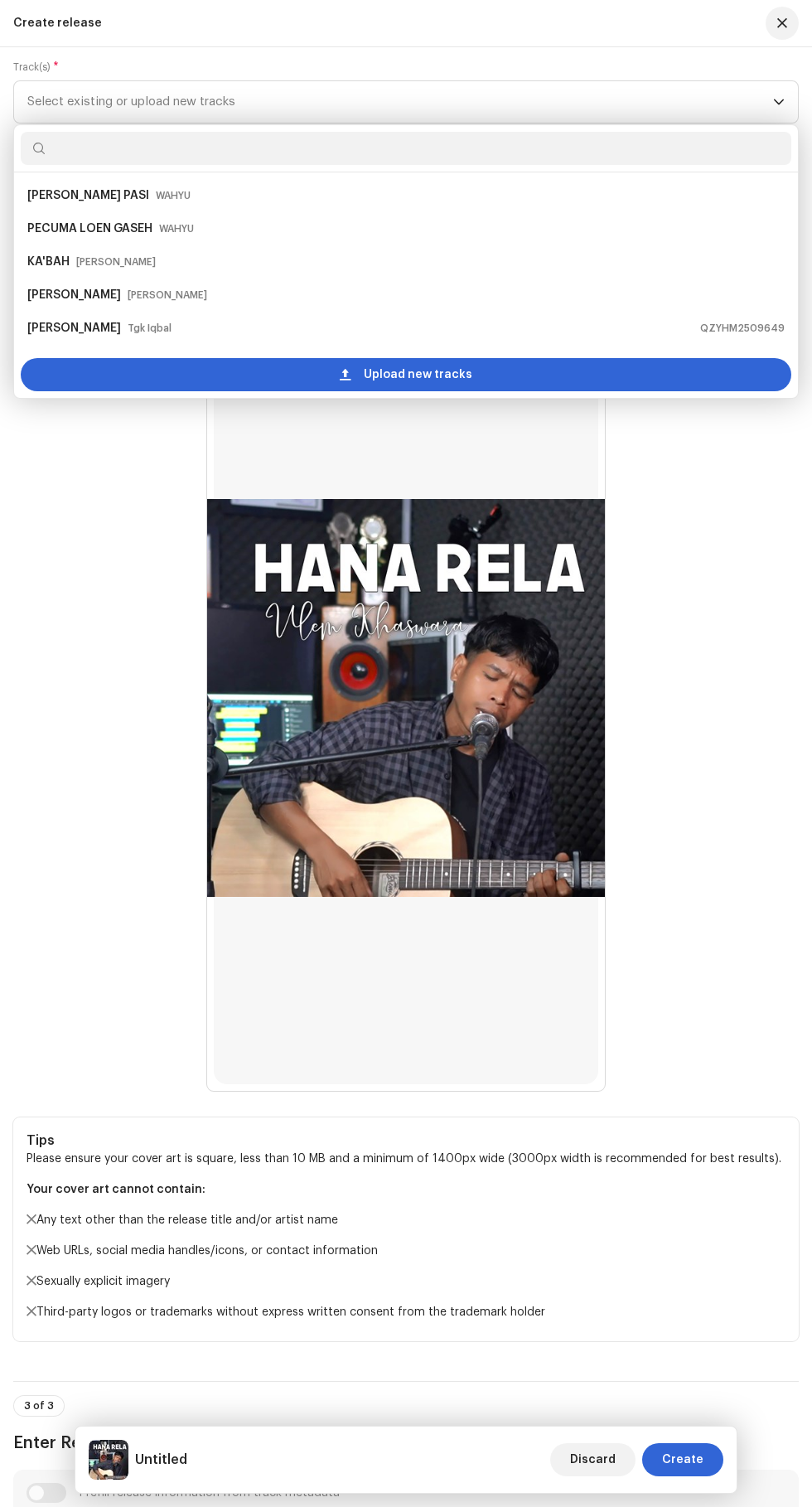
scroll to position [240, 0]
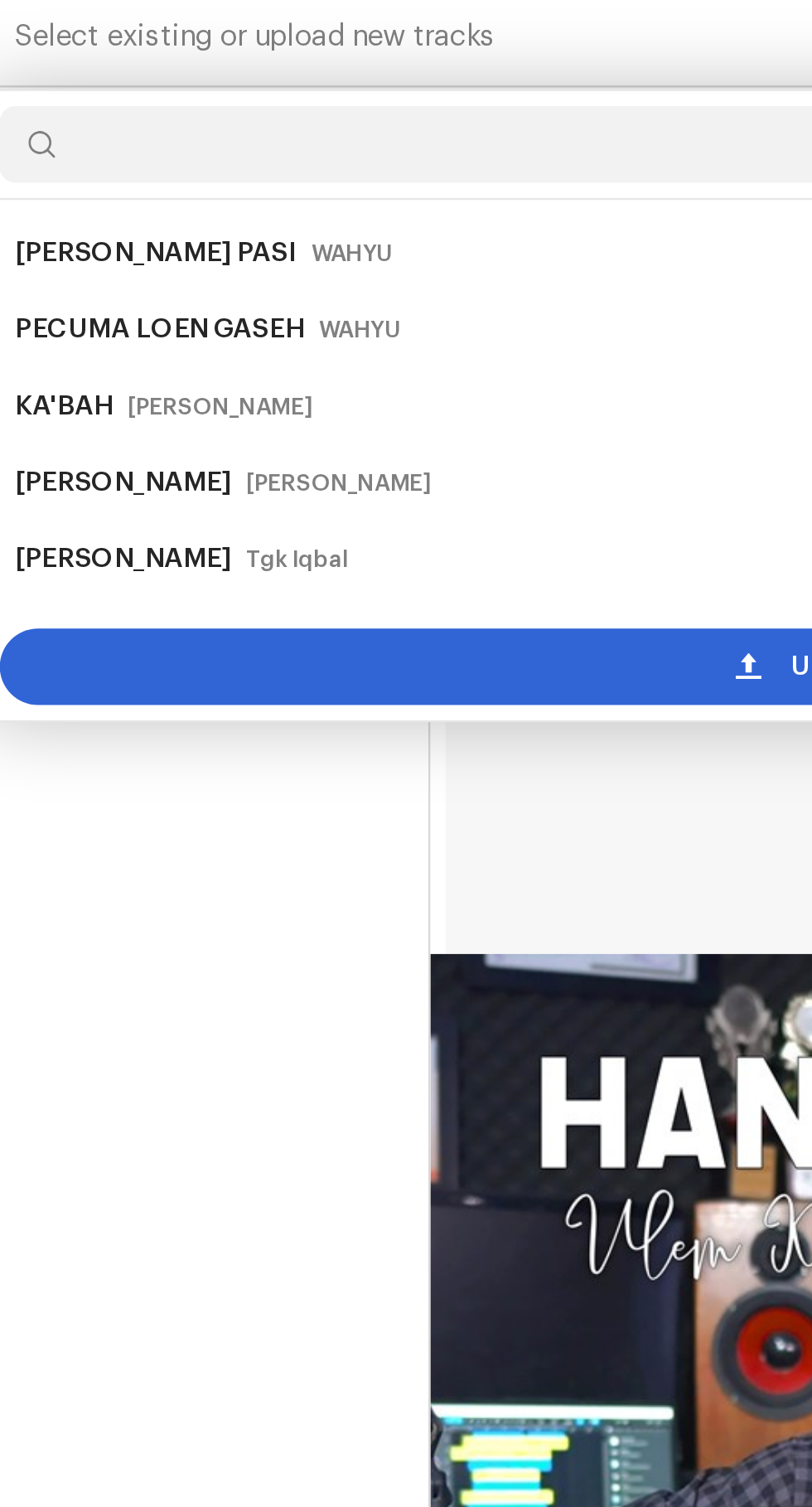
click at [302, 391] on div "Upload new tracks" at bounding box center [406, 375] width 770 height 33
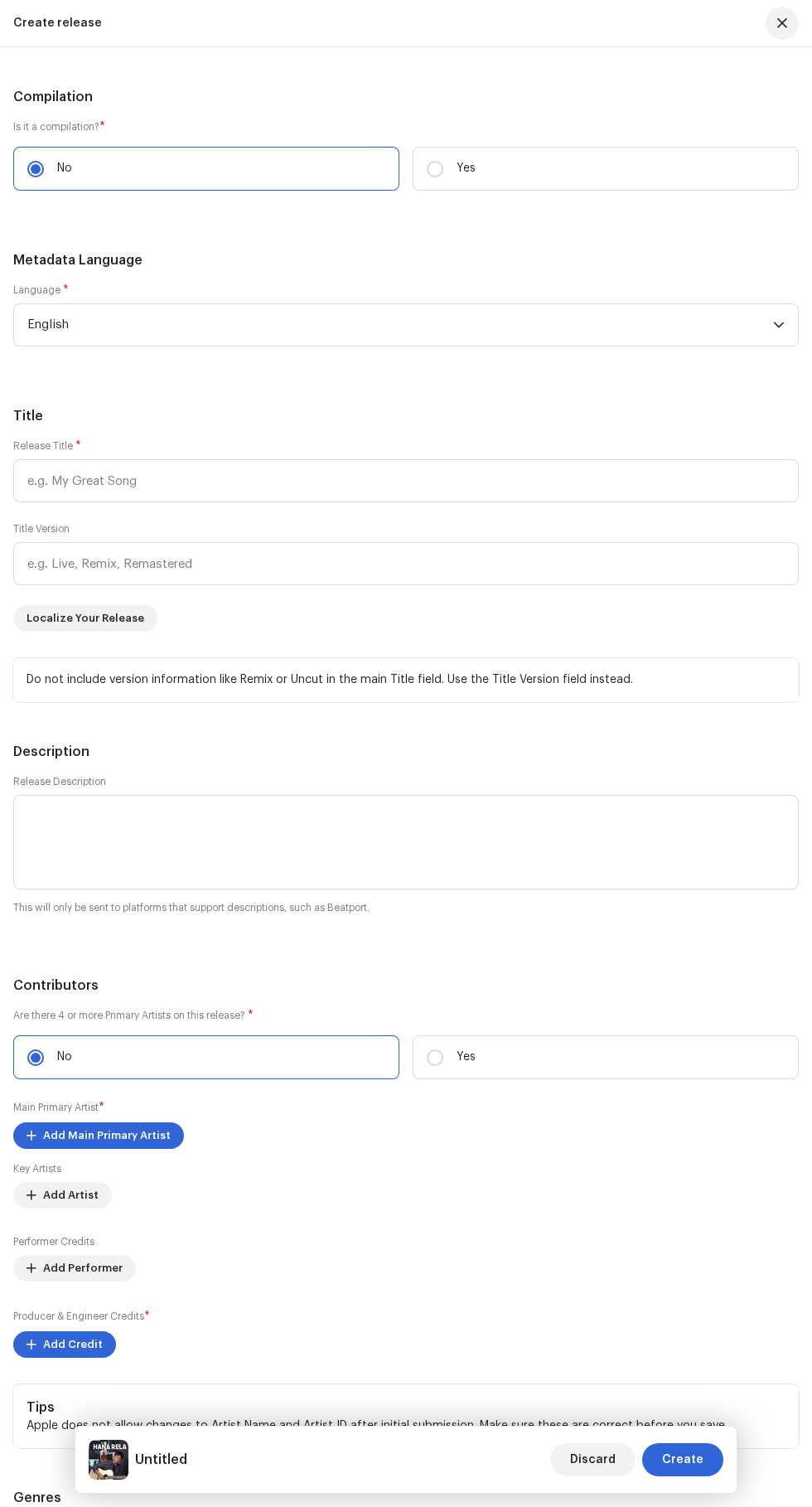
scroll to position [1871, 0]
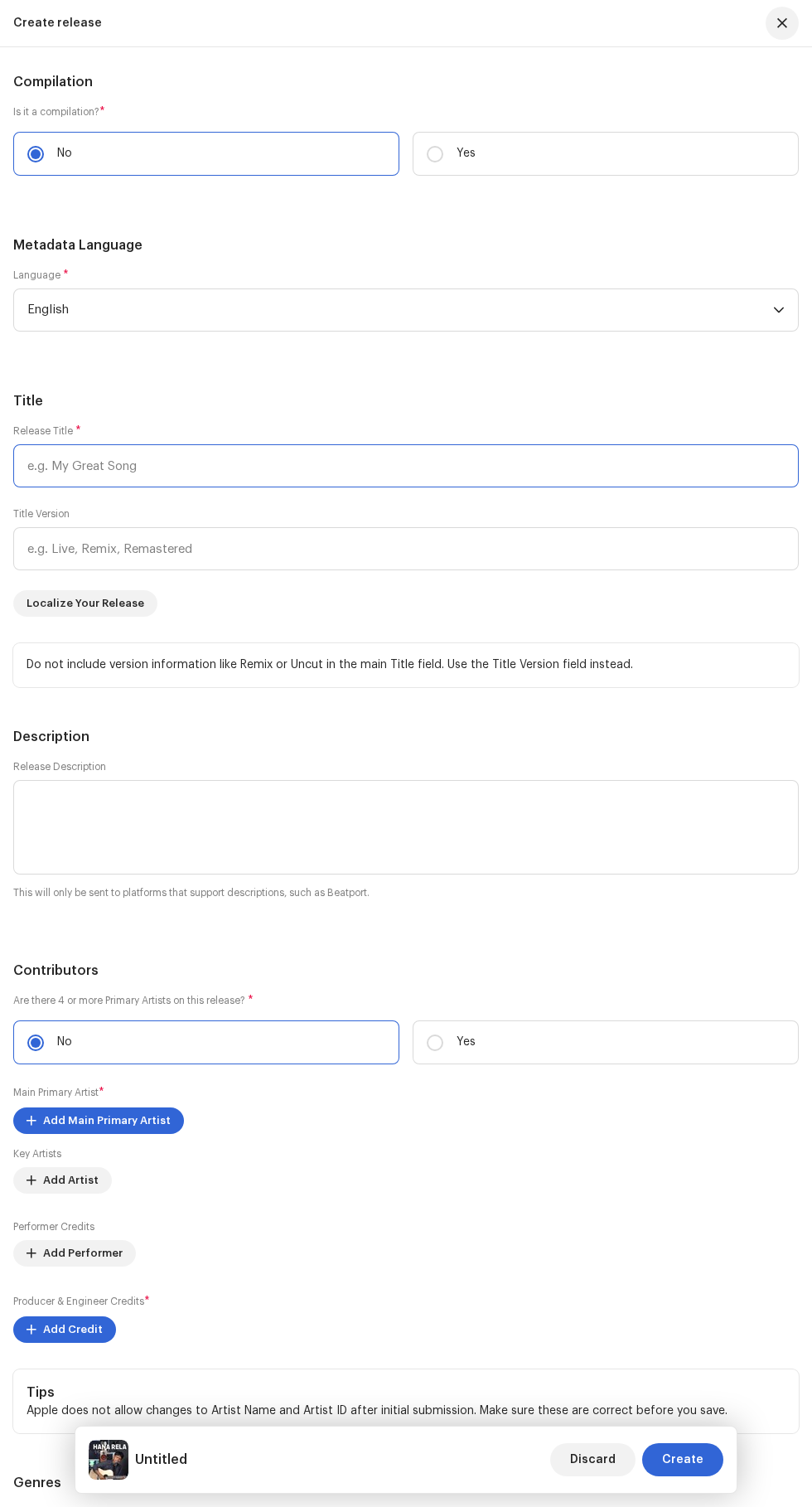
click at [94, 488] on input "text" at bounding box center [406, 466] width 786 height 43
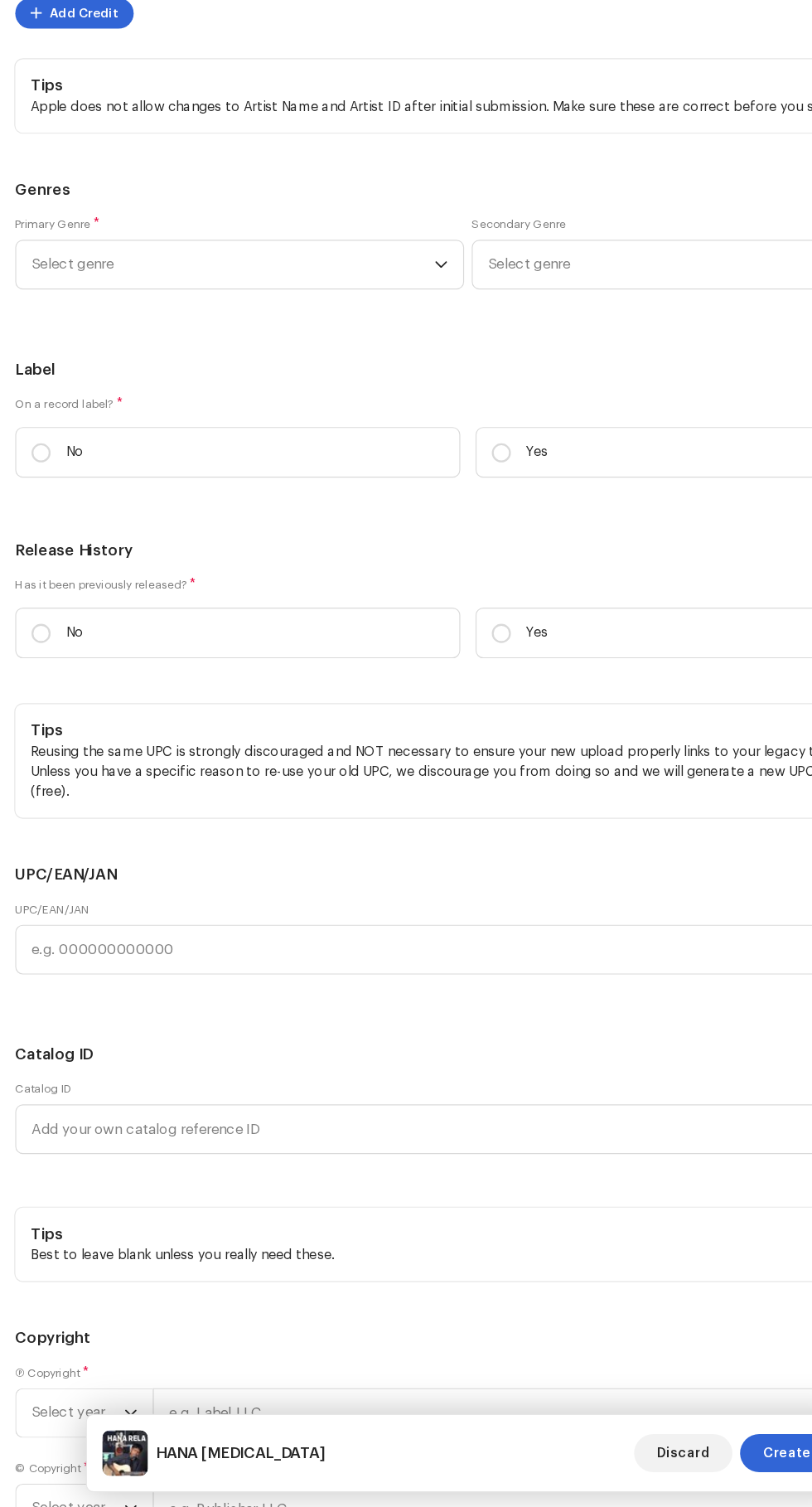
scroll to position [2997, 0]
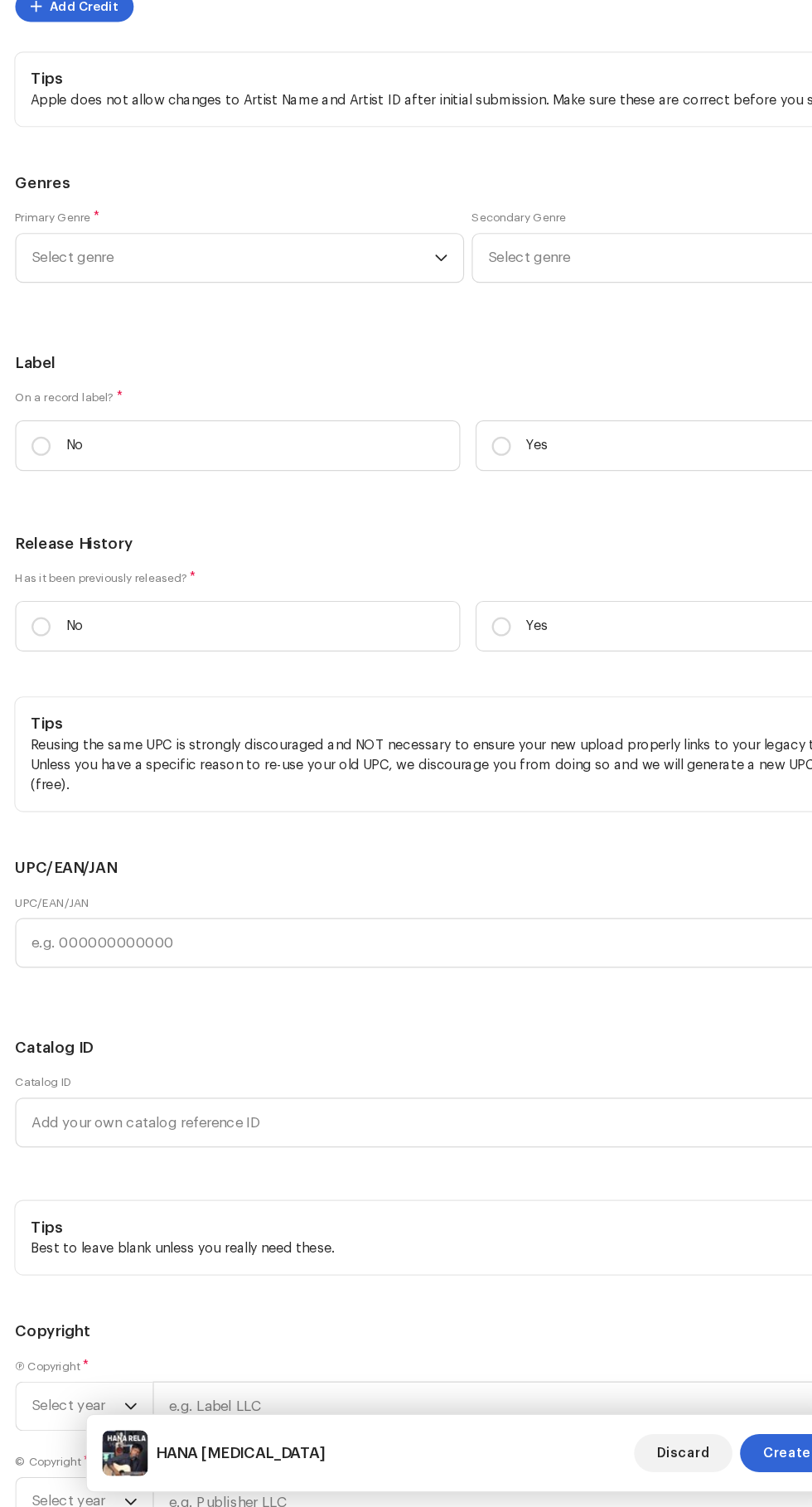
type input "HANA [MEDICAL_DATA]"
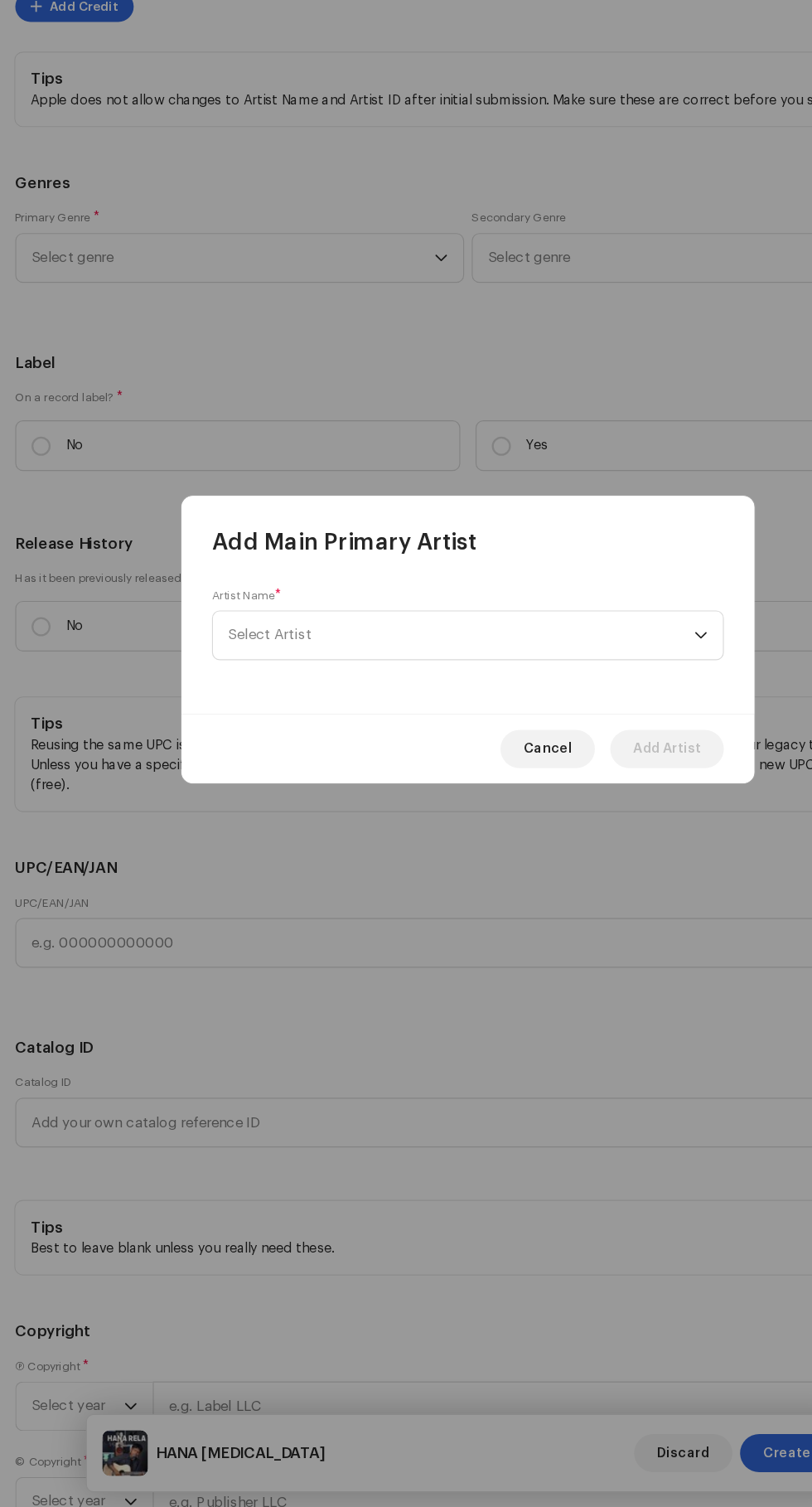
click at [243, 751] on span "Select Artist" at bounding box center [233, 750] width 72 height 12
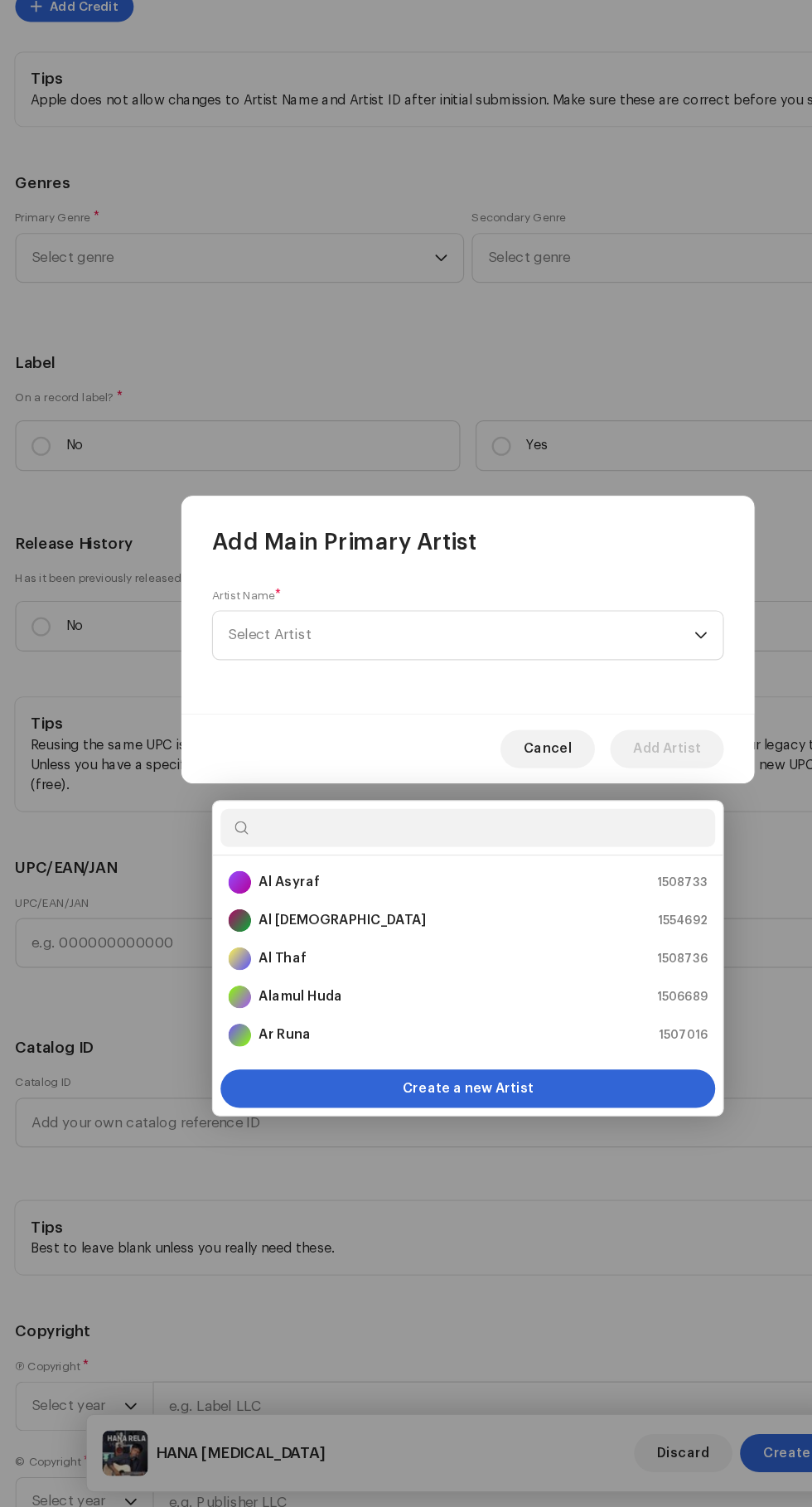
scroll to position [234, 0]
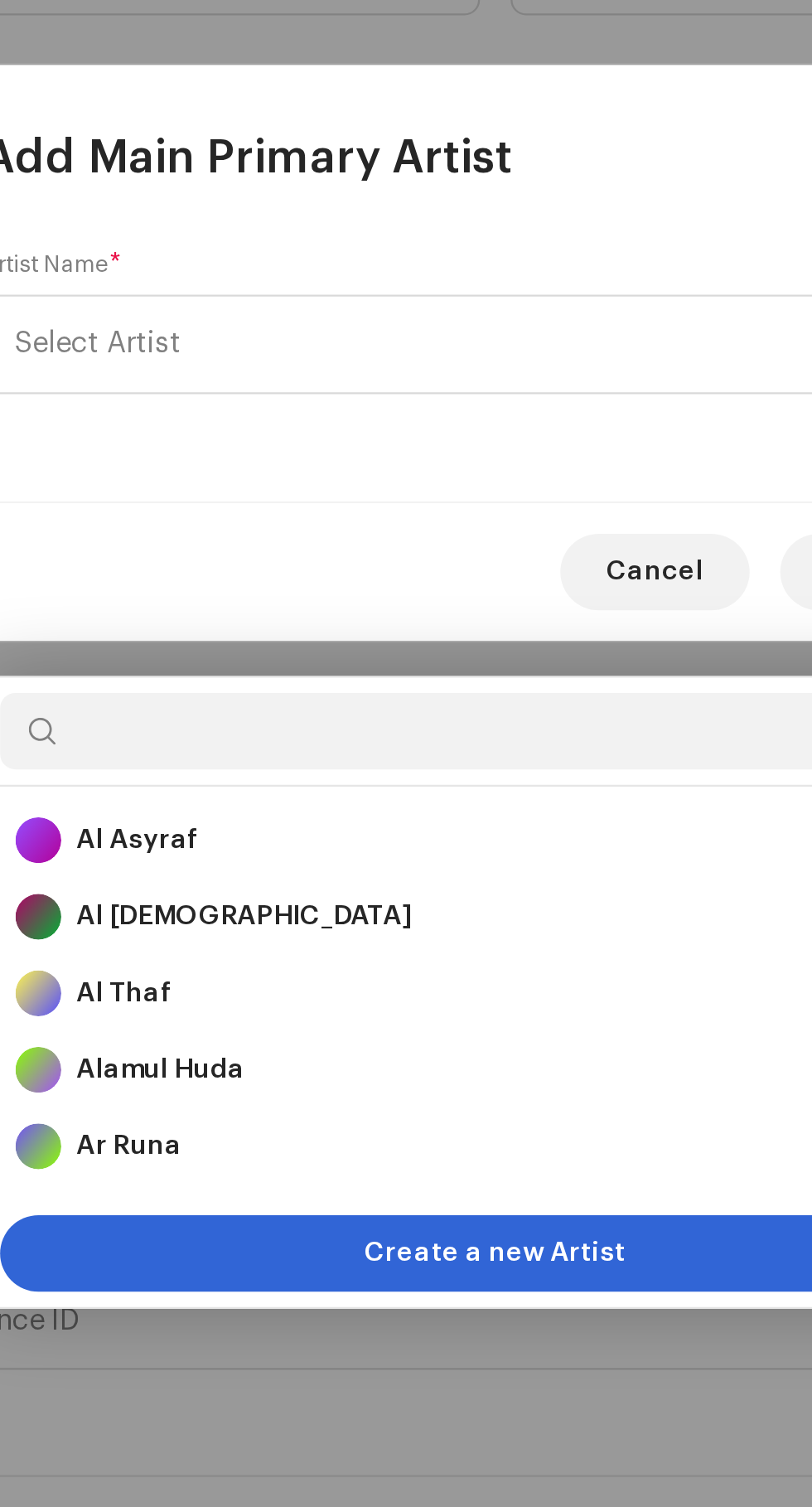
click at [444, 1127] on span "Create a new Artist" at bounding box center [406, 1144] width 113 height 33
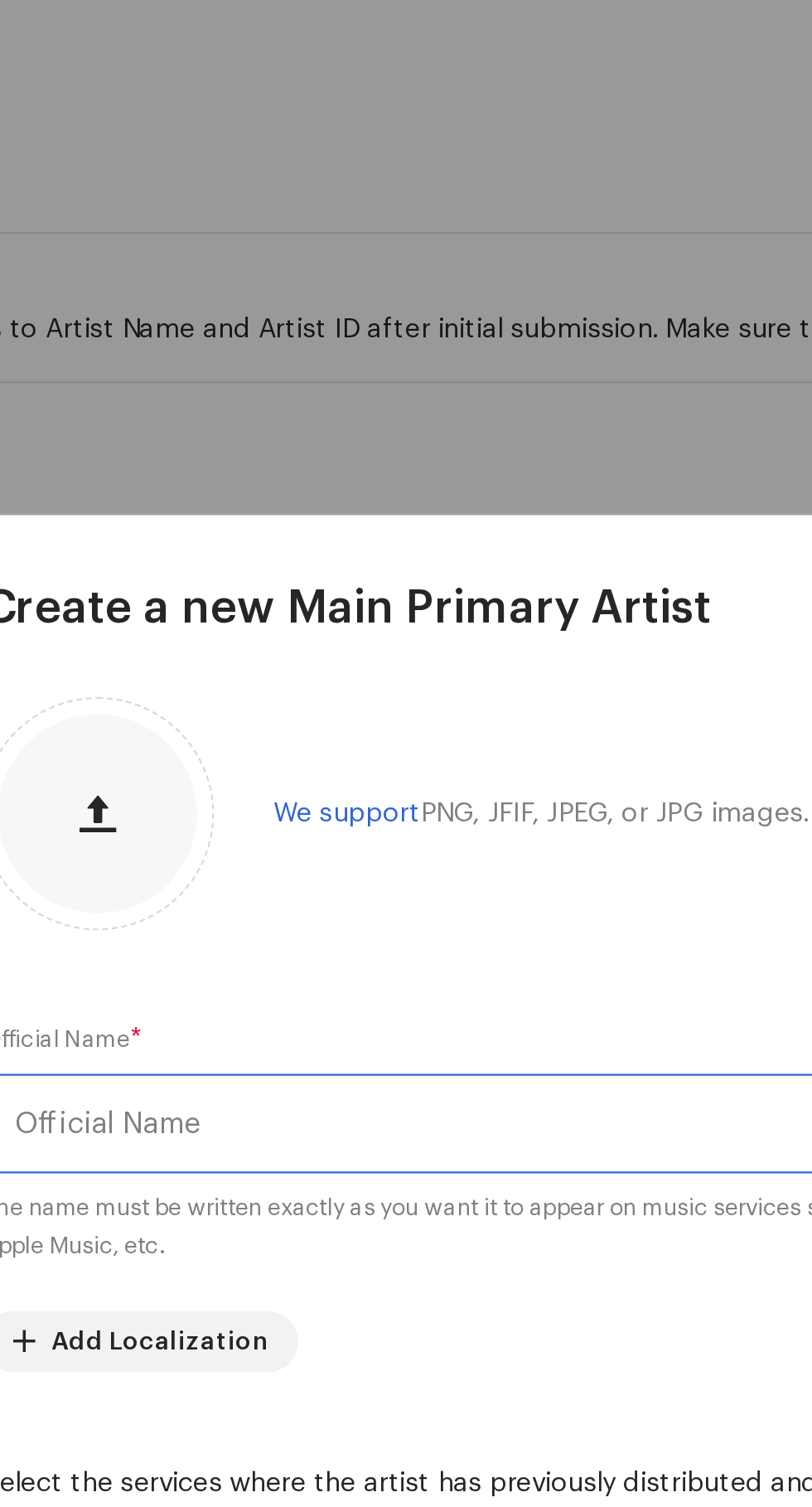
click at [230, 608] on input "text" at bounding box center [406, 630] width 444 height 43
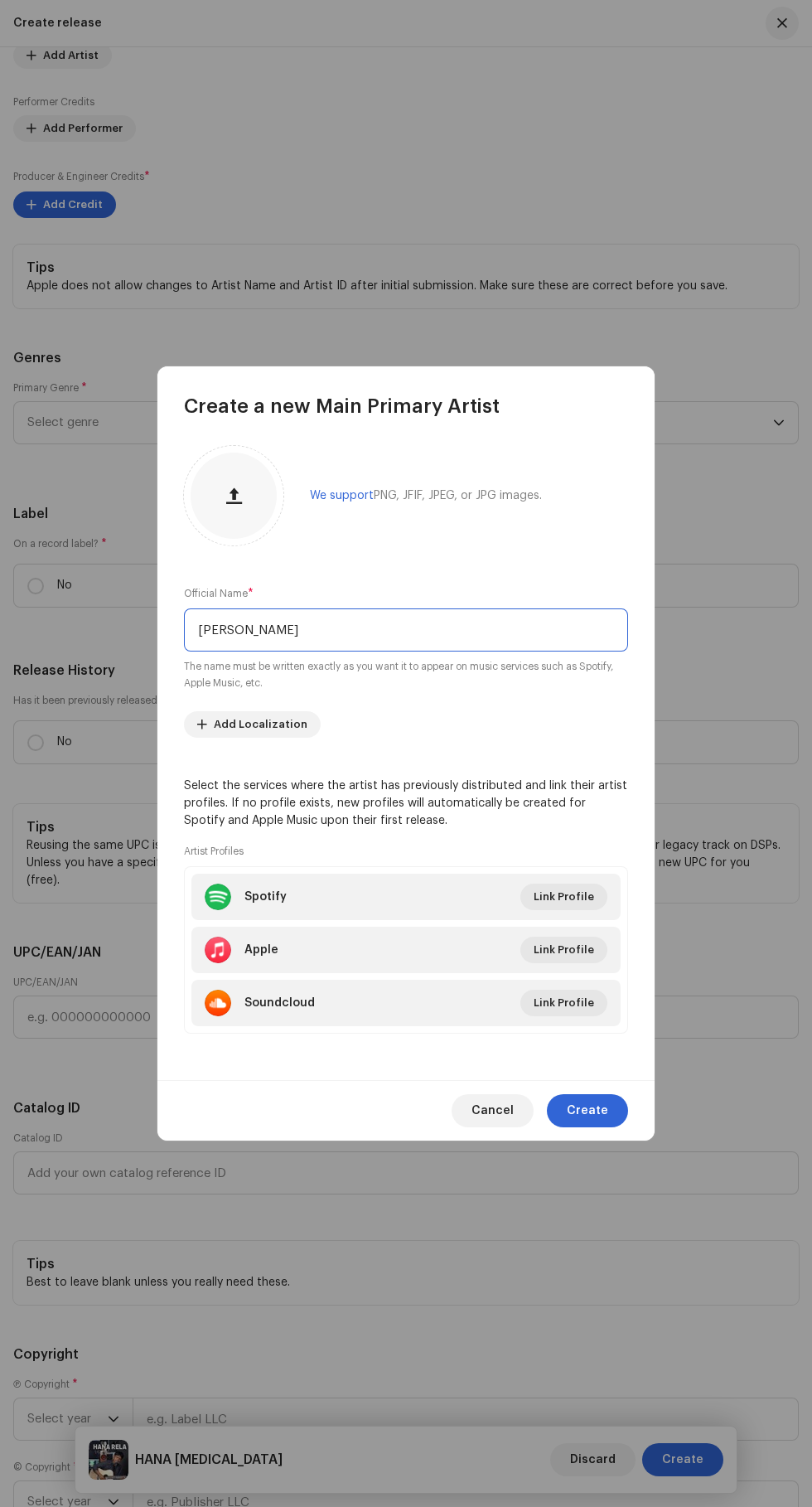
type input "[PERSON_NAME]"
click at [575, 914] on span "Link Profile" at bounding box center [564, 897] width 61 height 33
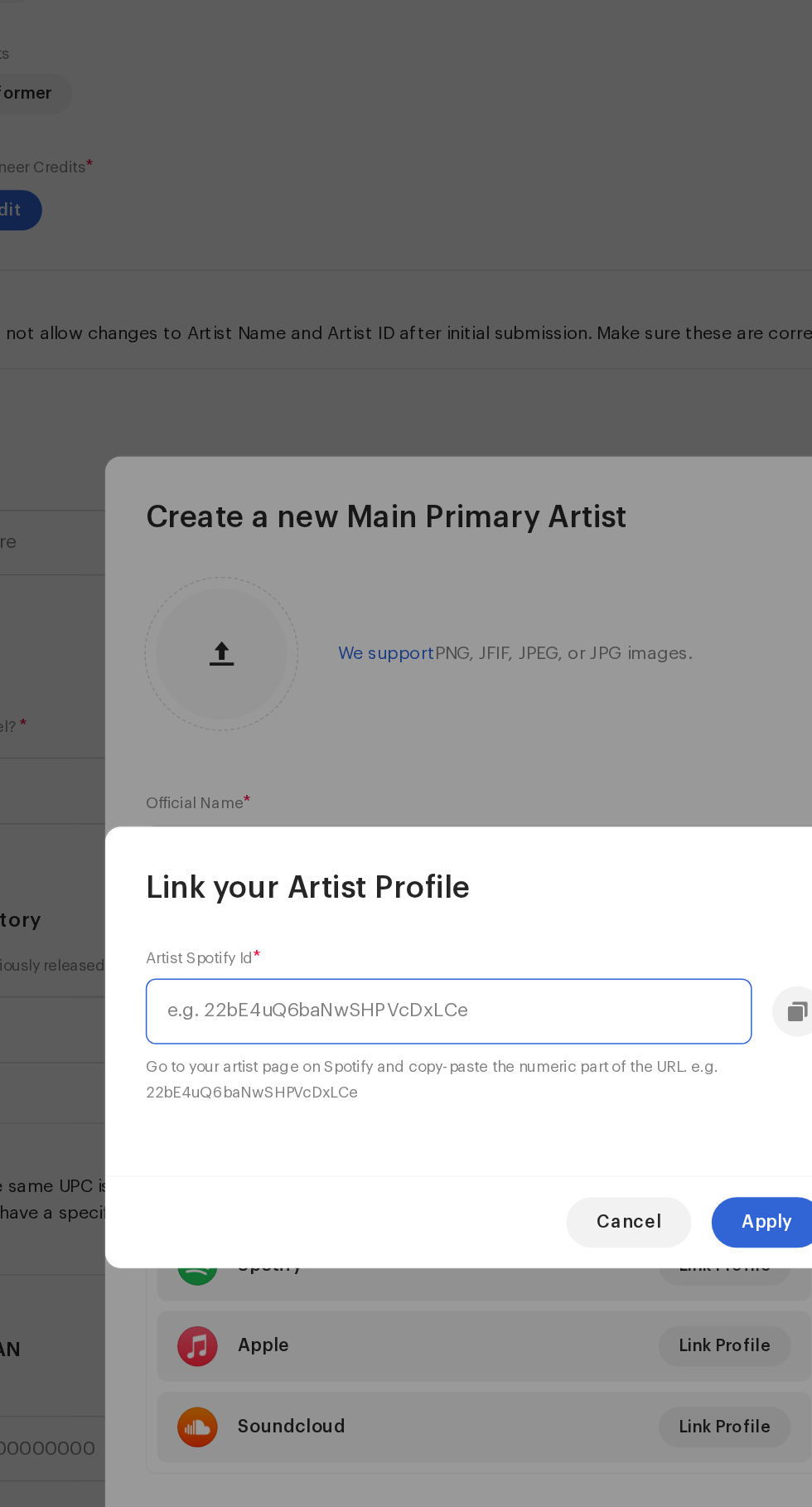
paste input "[URL][DOMAIN_NAME]"
type input "[URL][DOMAIN_NAME]"
